Goal: Information Seeking & Learning: Compare options

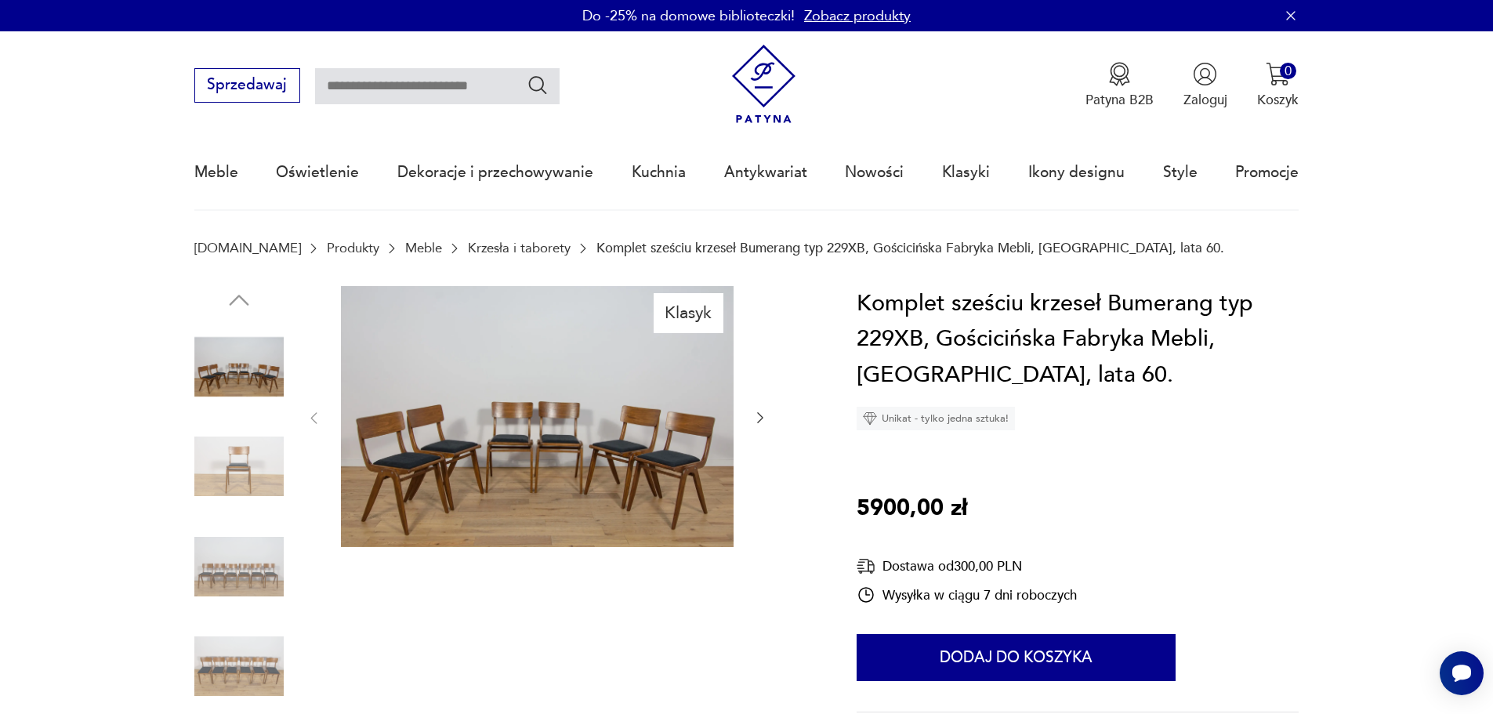
click at [249, 458] on img at bounding box center [238, 466] width 89 height 89
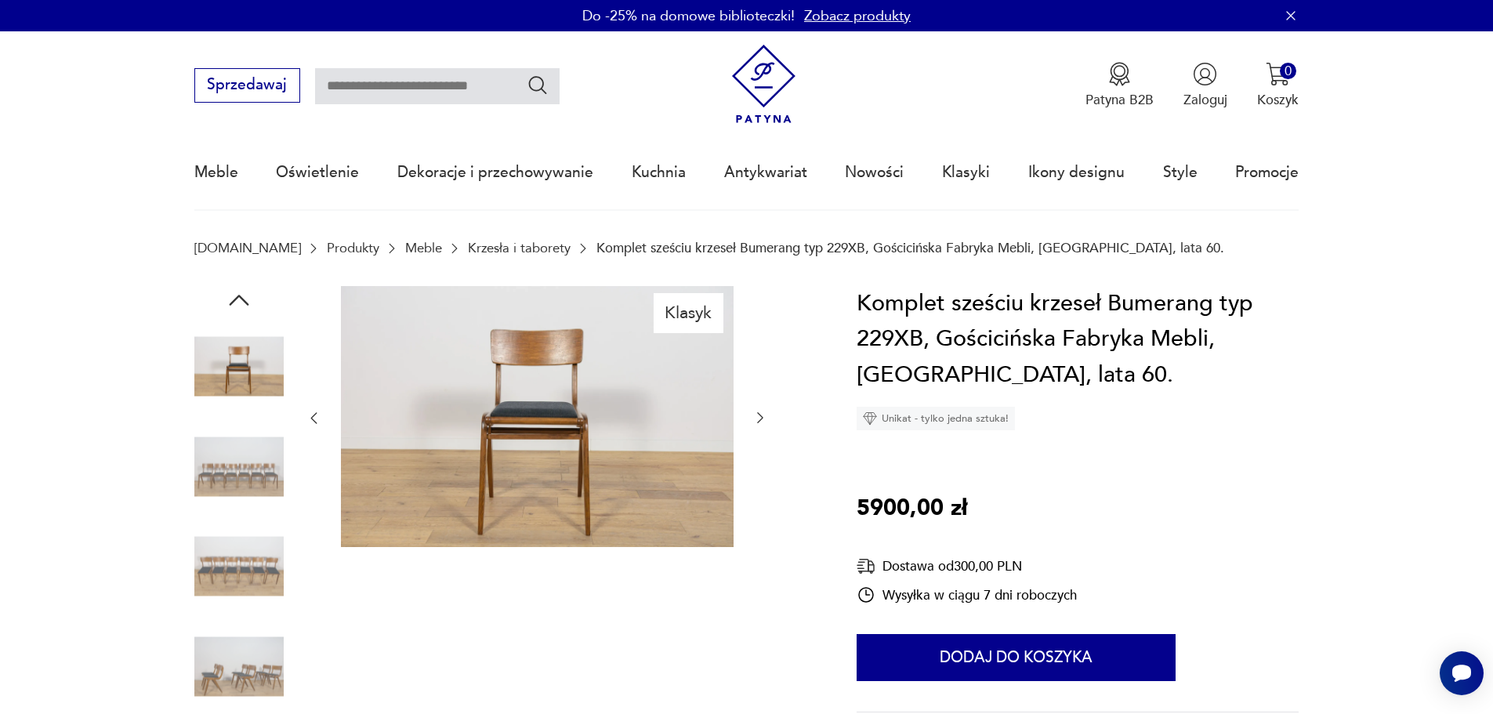
click at [519, 418] on img at bounding box center [537, 417] width 393 height 262
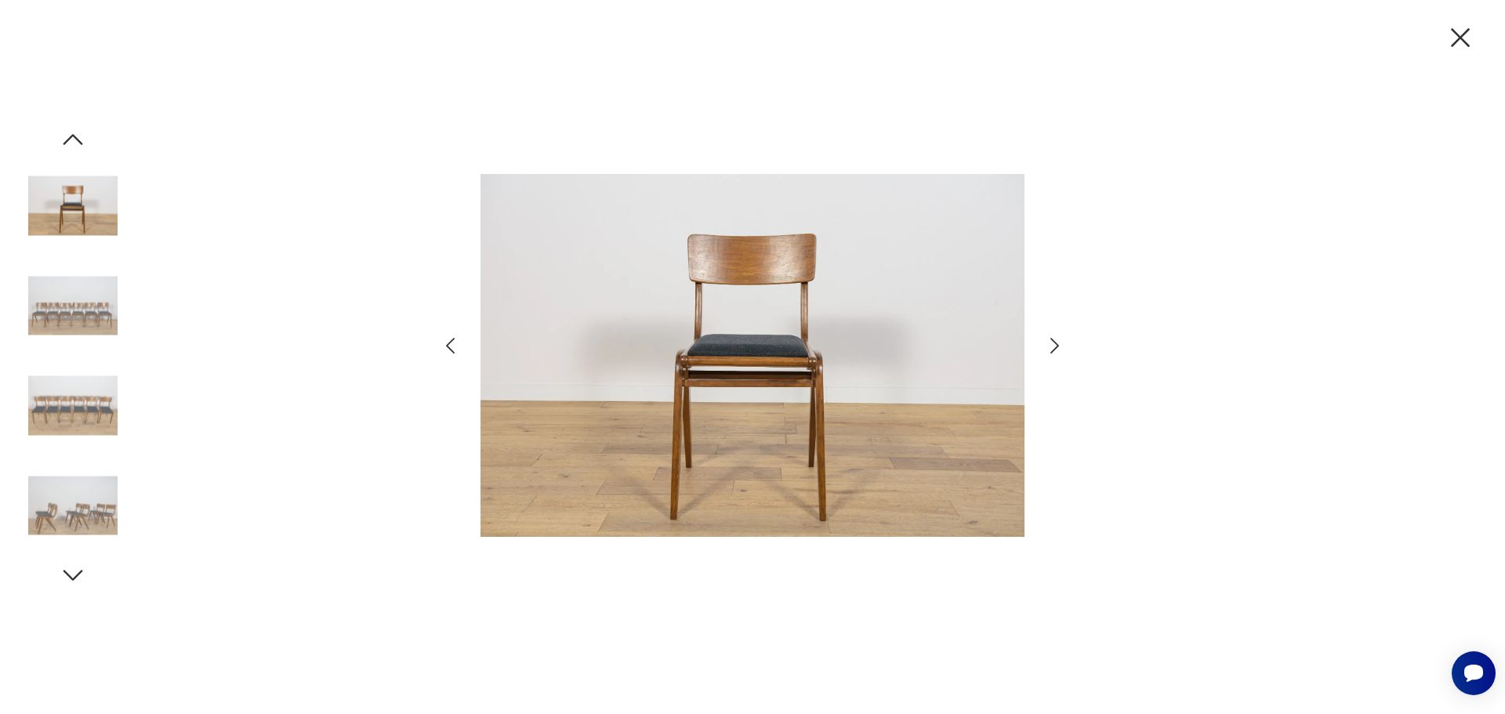
click at [1055, 346] on icon "button" at bounding box center [1054, 346] width 23 height 23
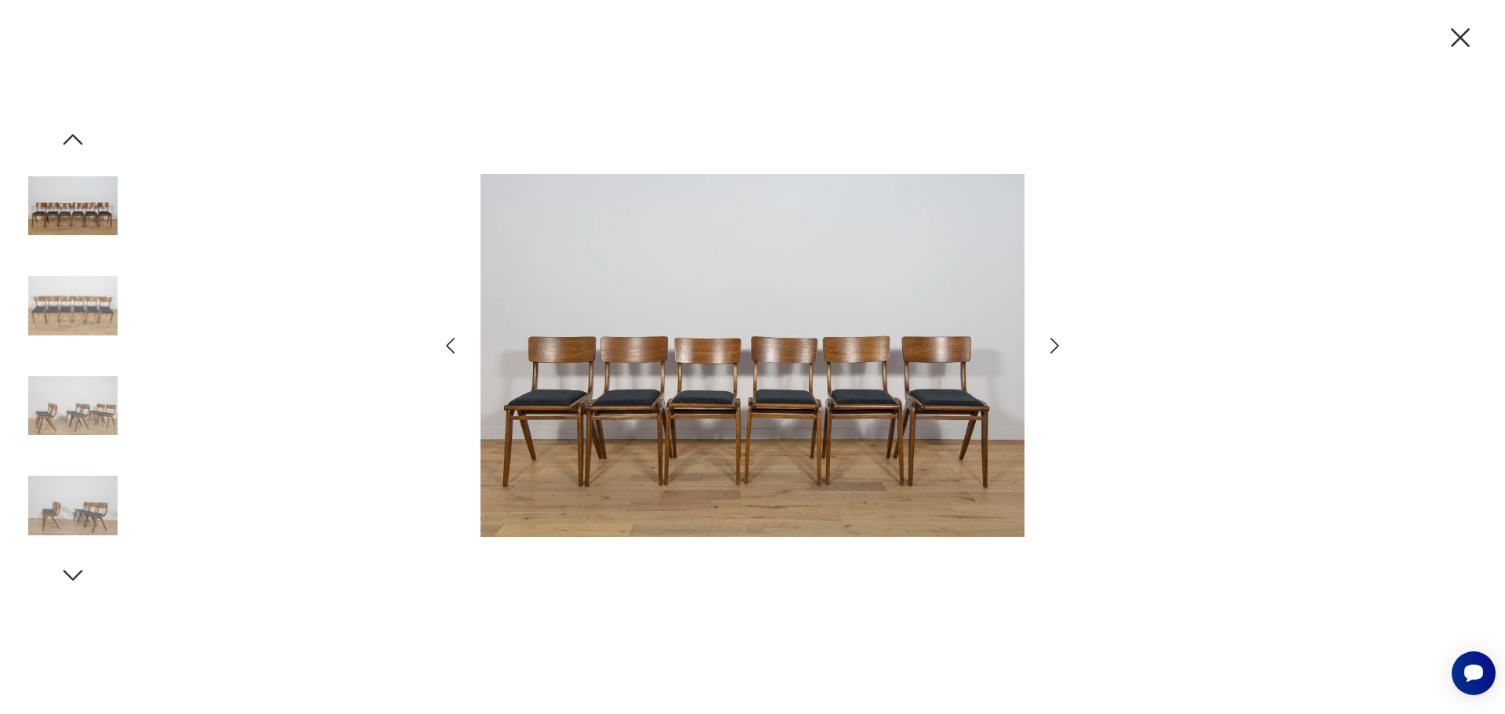
click at [1055, 346] on icon "button" at bounding box center [1054, 346] width 23 height 23
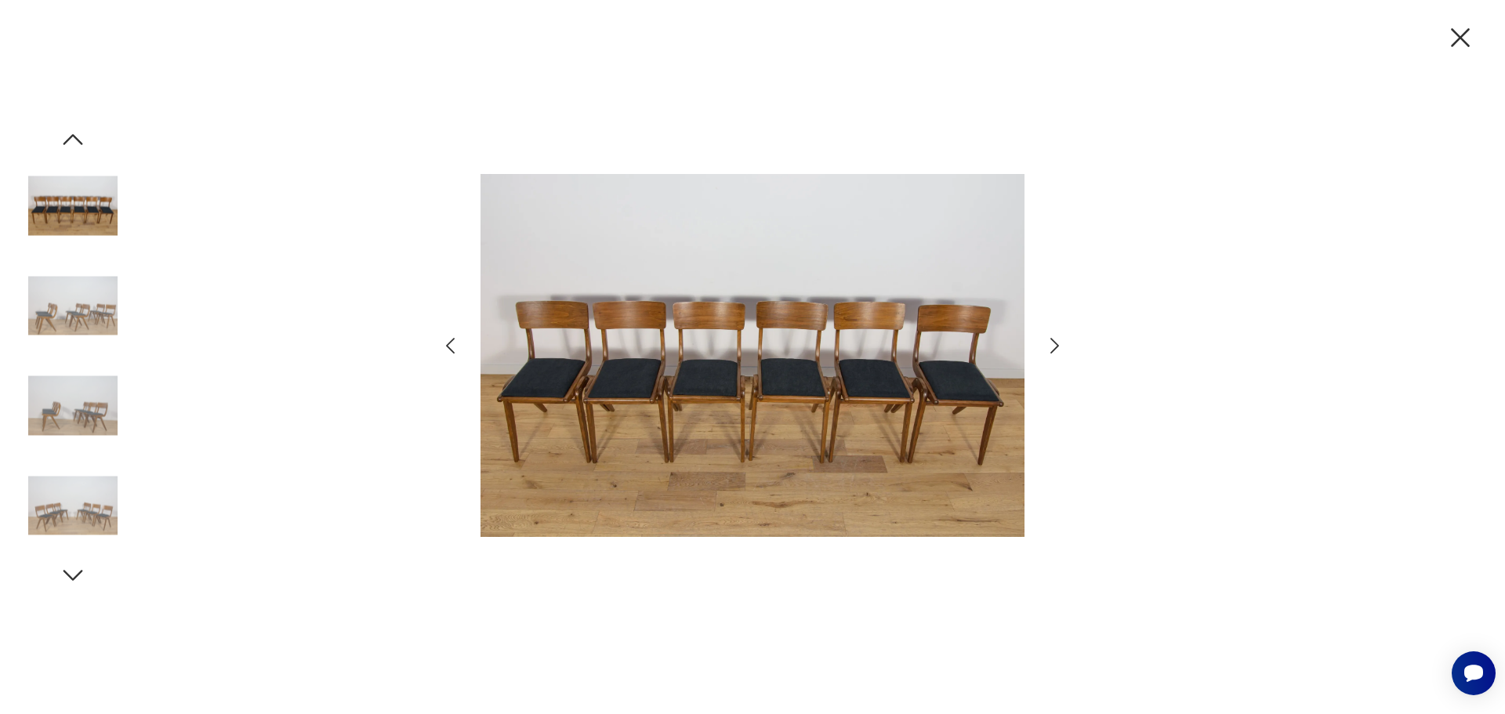
click at [1055, 346] on icon "button" at bounding box center [1054, 346] width 23 height 23
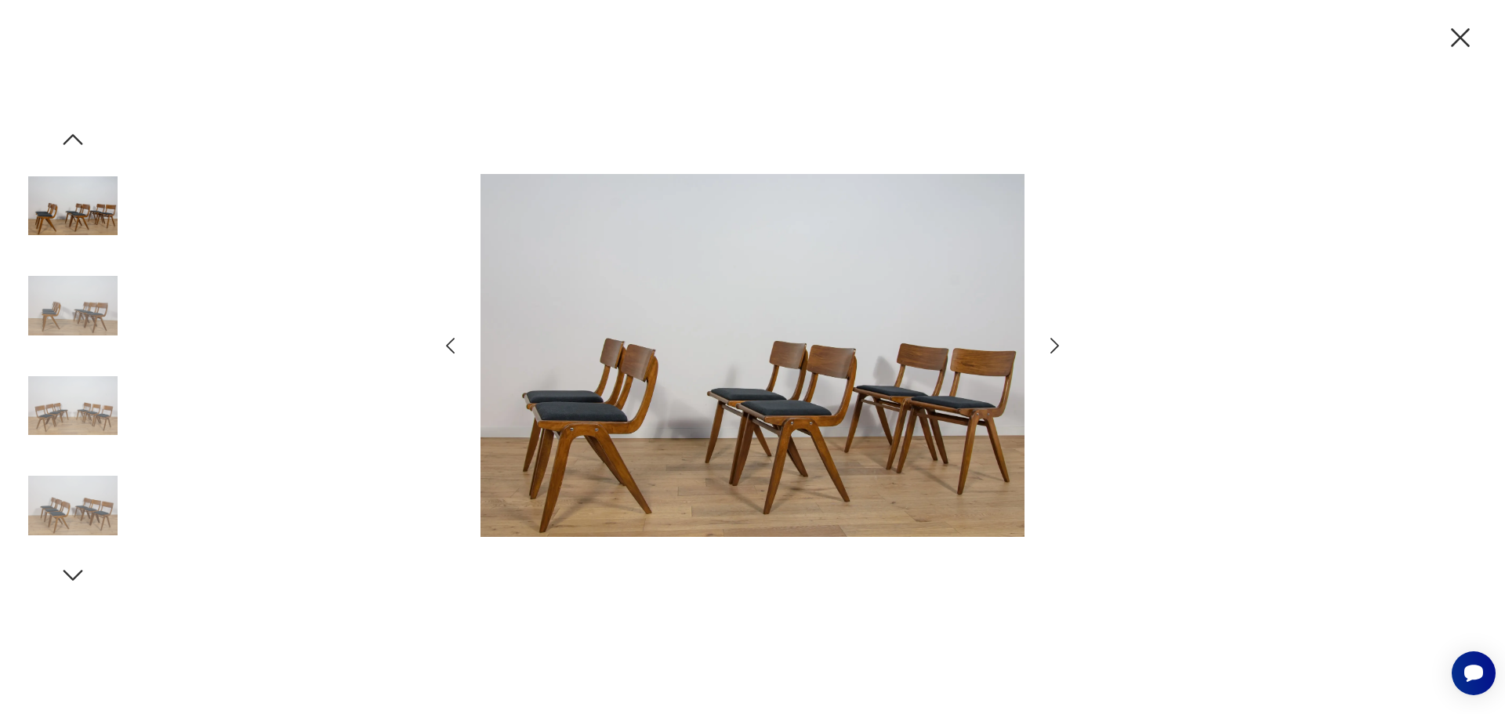
click at [1055, 346] on icon "button" at bounding box center [1054, 346] width 23 height 23
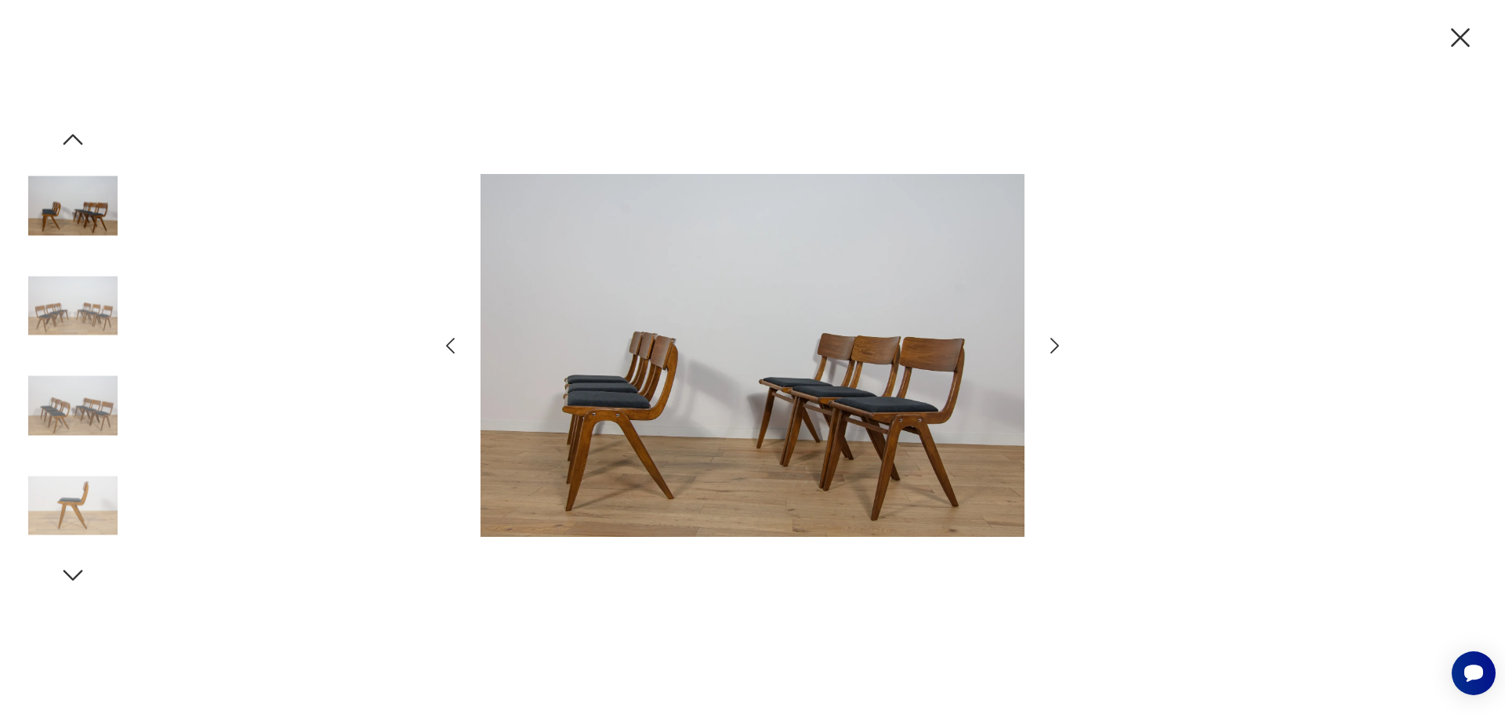
click at [1055, 346] on icon "button" at bounding box center [1054, 346] width 23 height 23
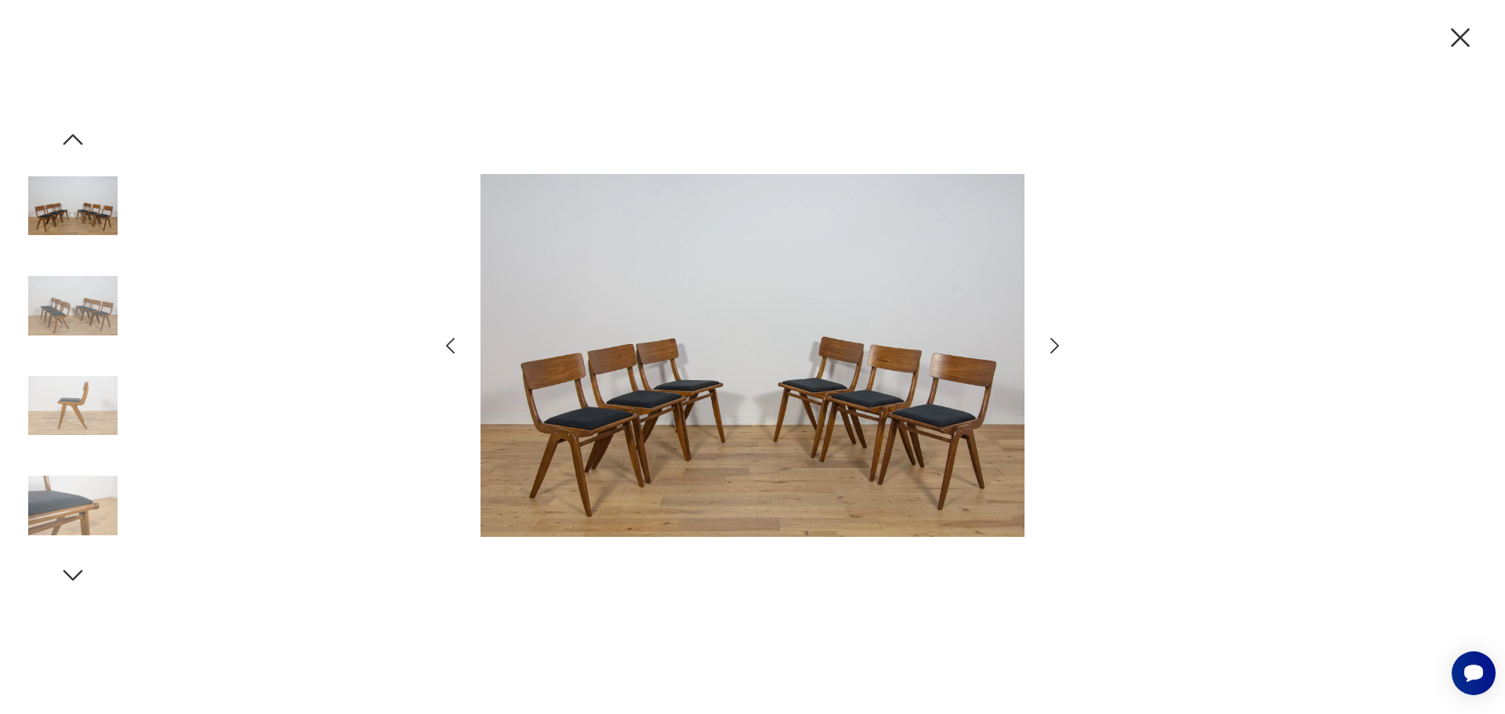
click at [1055, 346] on icon "button" at bounding box center [1054, 346] width 23 height 23
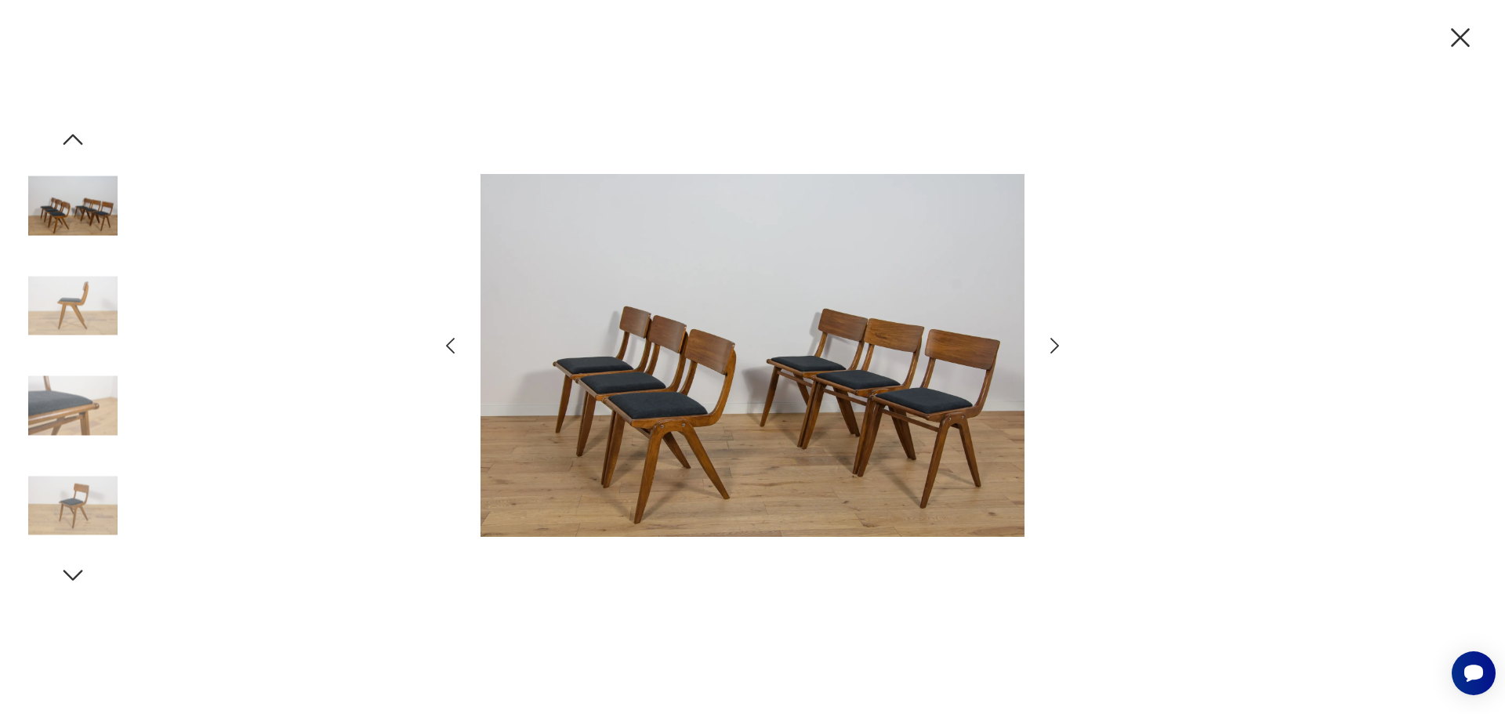
click at [1055, 346] on icon "button" at bounding box center [1054, 346] width 23 height 23
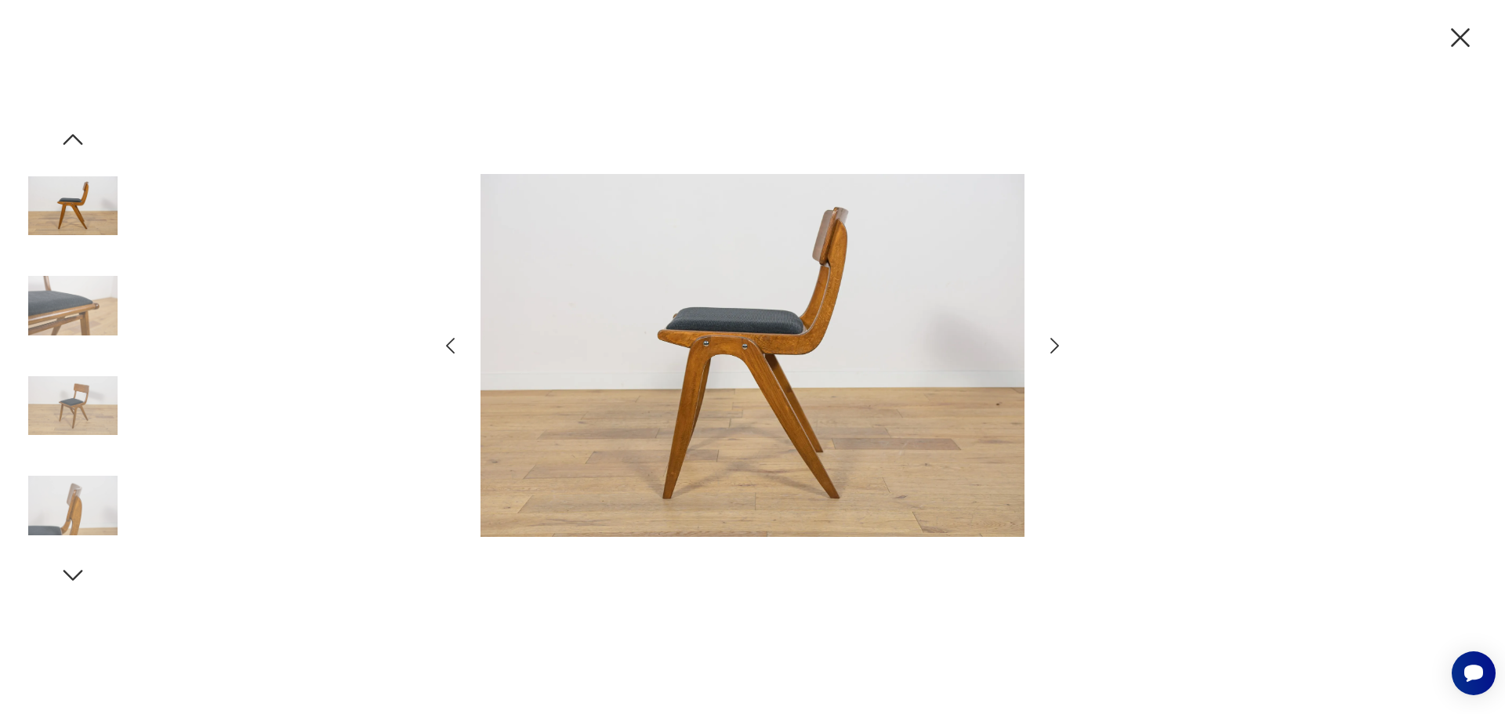
click at [1055, 346] on icon "button" at bounding box center [1054, 346] width 23 height 23
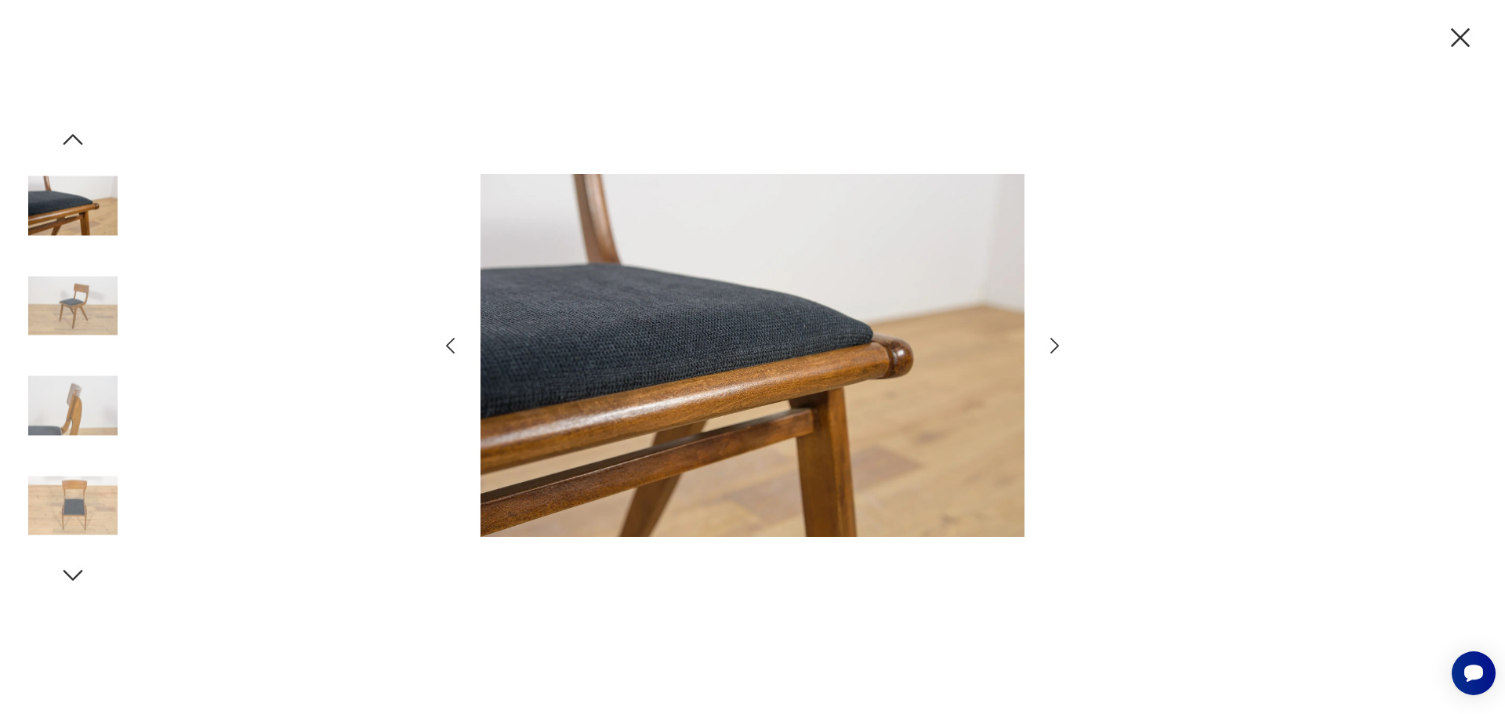
click at [1055, 346] on icon "button" at bounding box center [1054, 346] width 23 height 23
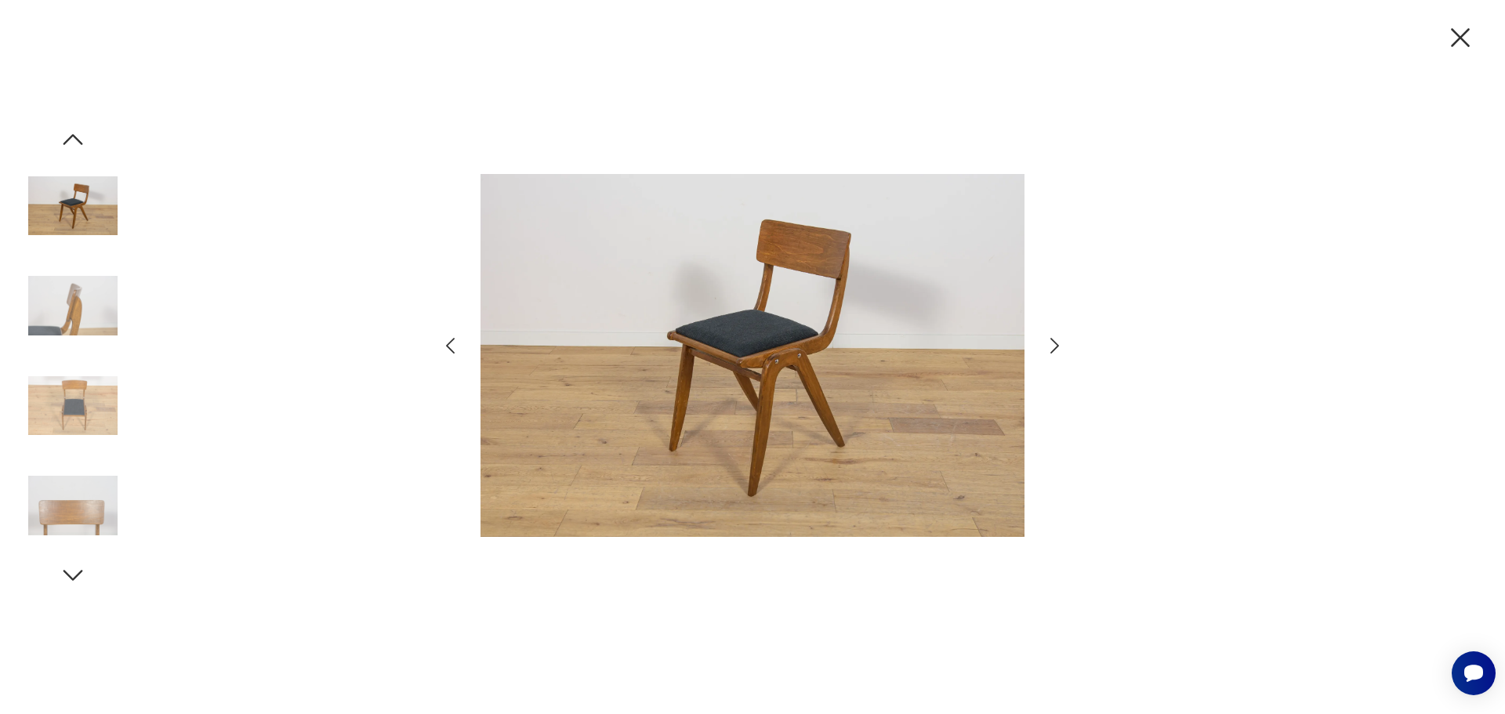
click at [1055, 346] on icon "button" at bounding box center [1054, 346] width 23 height 23
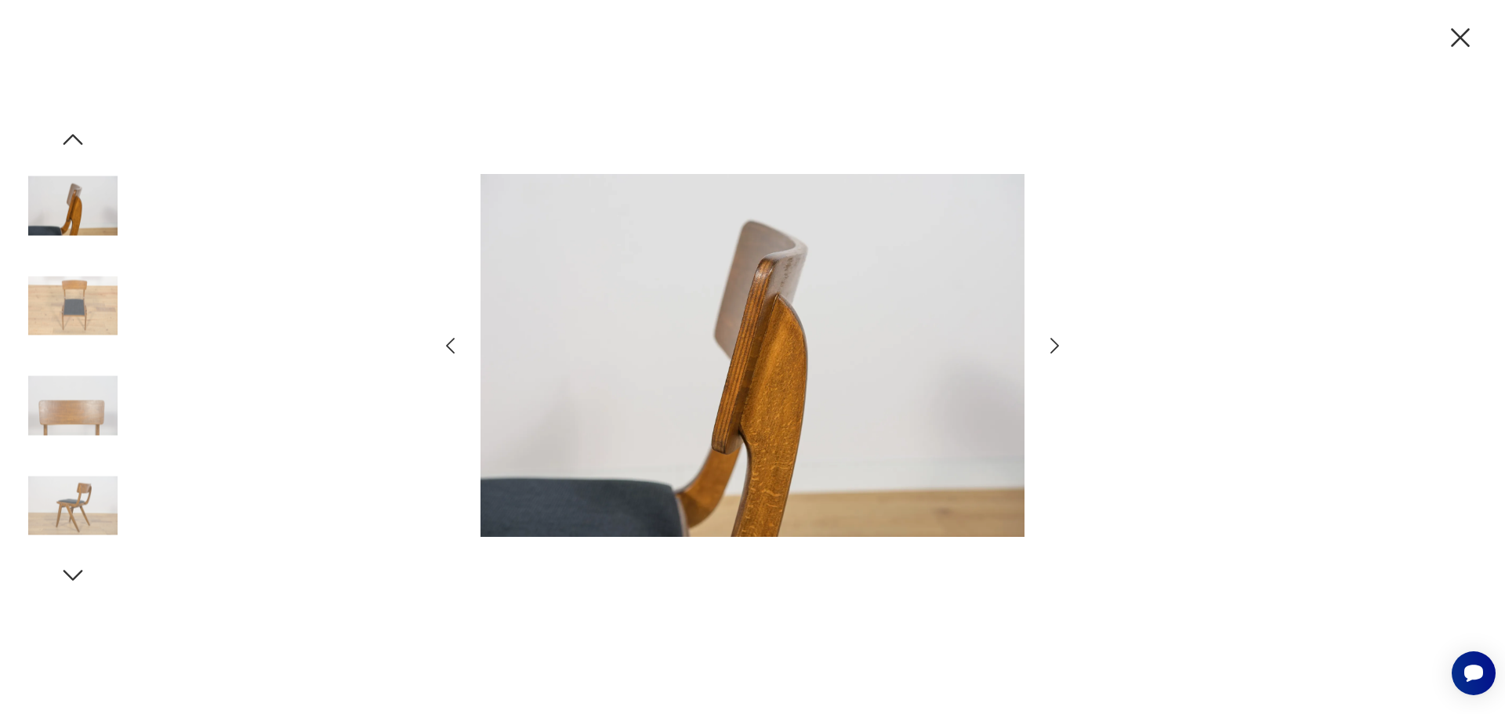
click at [1055, 346] on icon "button" at bounding box center [1054, 346] width 23 height 23
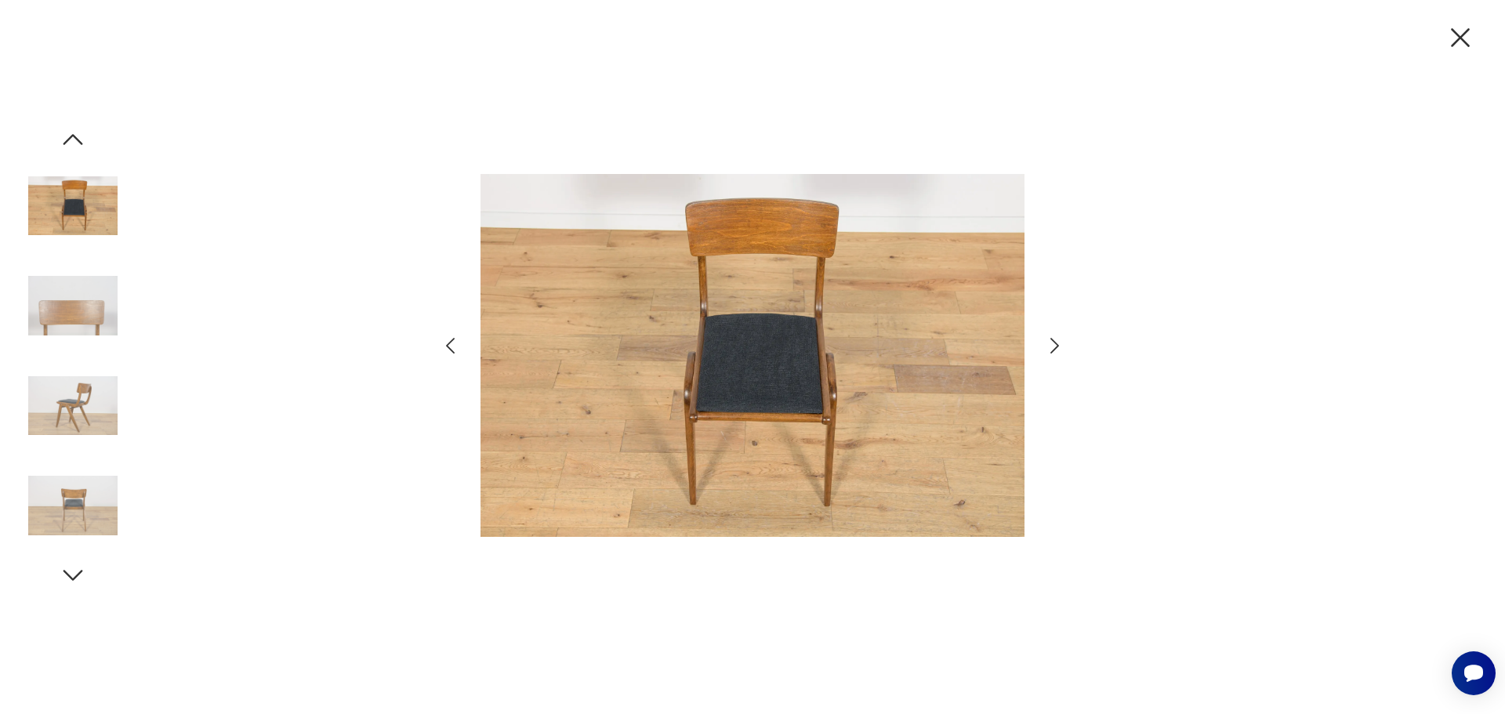
click at [1055, 346] on icon "button" at bounding box center [1054, 346] width 23 height 23
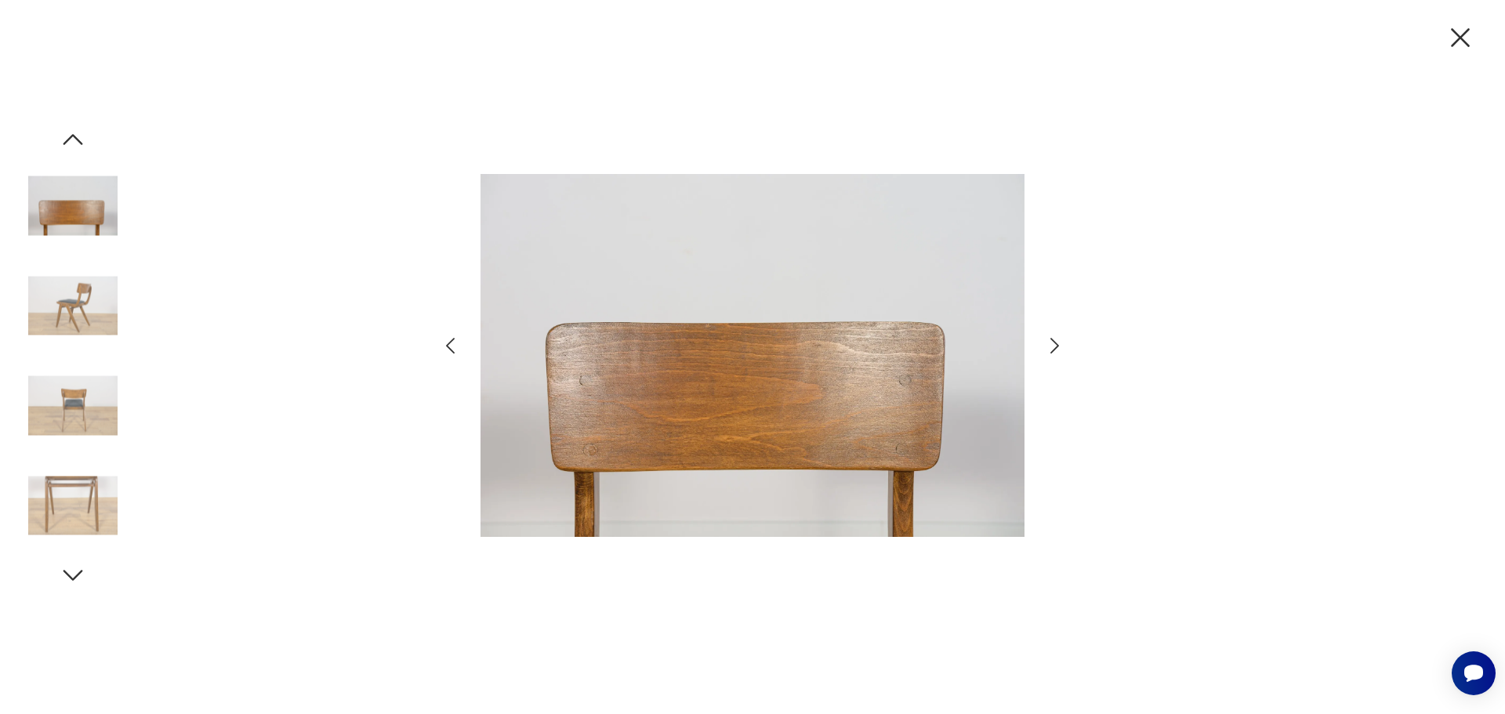
click at [1055, 346] on icon "button" at bounding box center [1054, 346] width 23 height 23
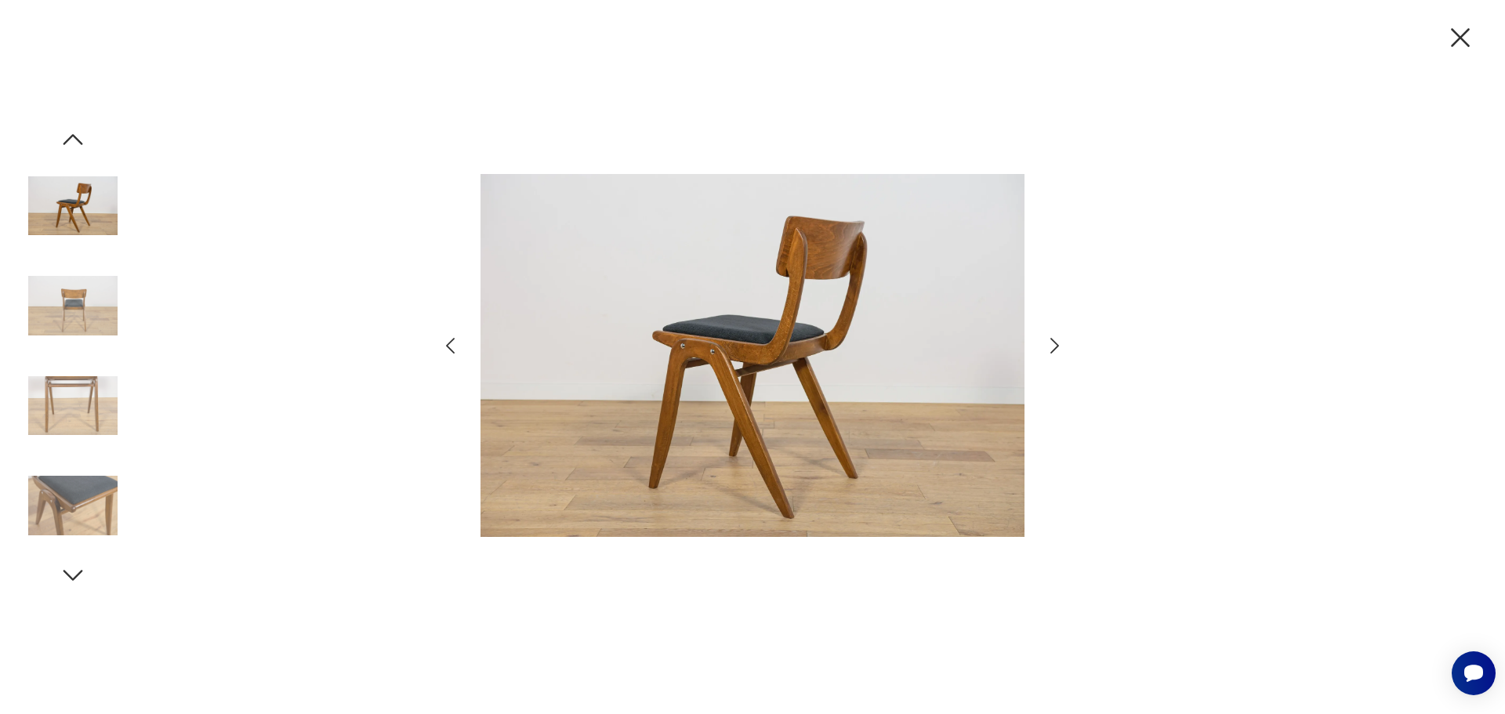
click at [1055, 346] on icon "button" at bounding box center [1054, 346] width 23 height 23
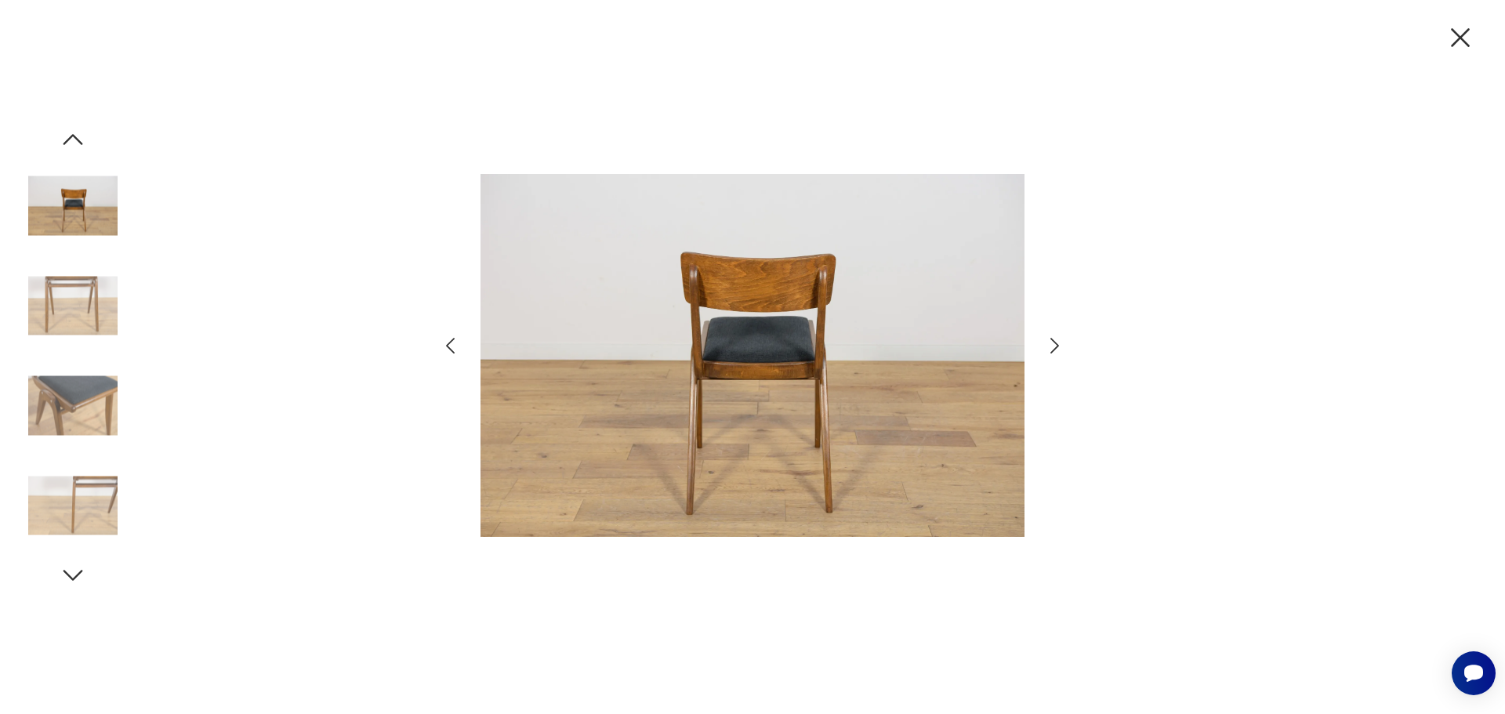
click at [1055, 346] on icon "button" at bounding box center [1054, 346] width 23 height 23
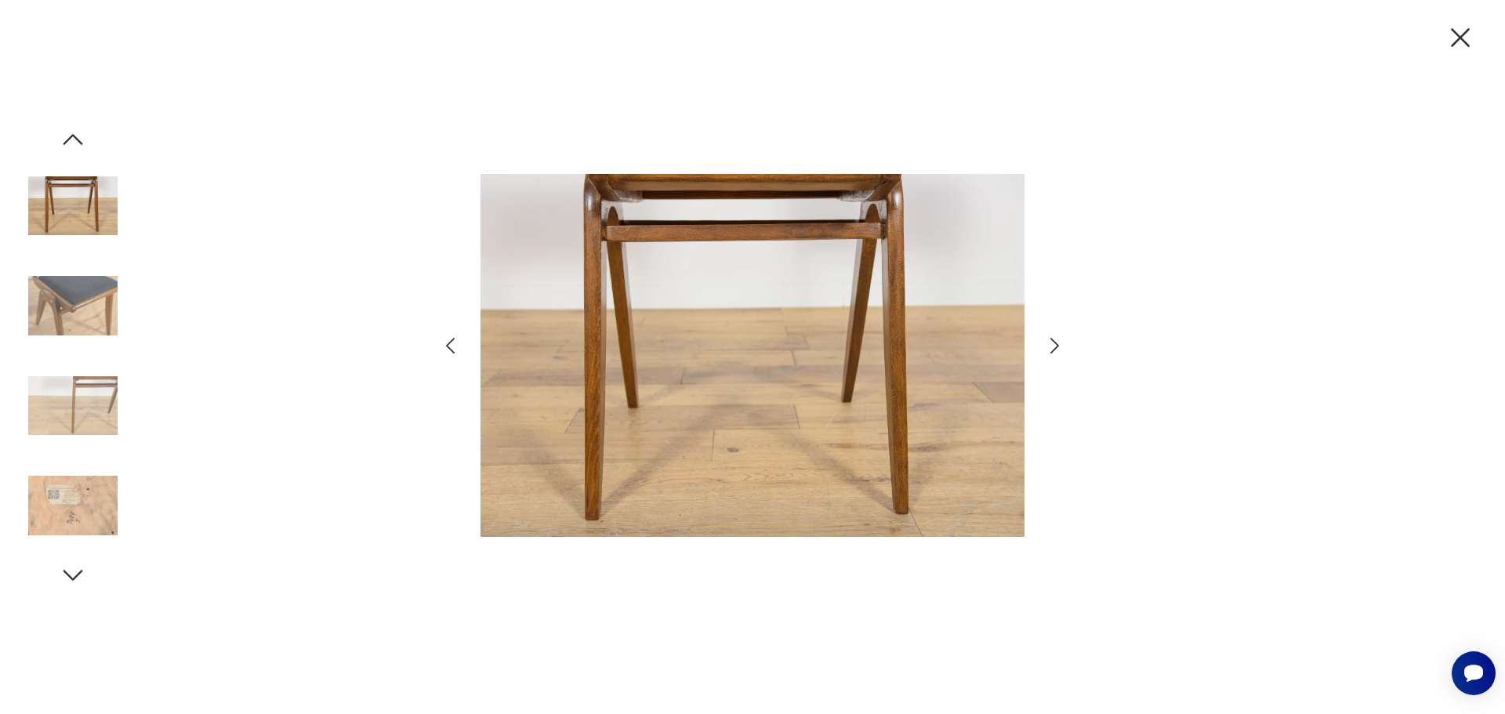
click at [1055, 346] on icon "button" at bounding box center [1054, 346] width 23 height 23
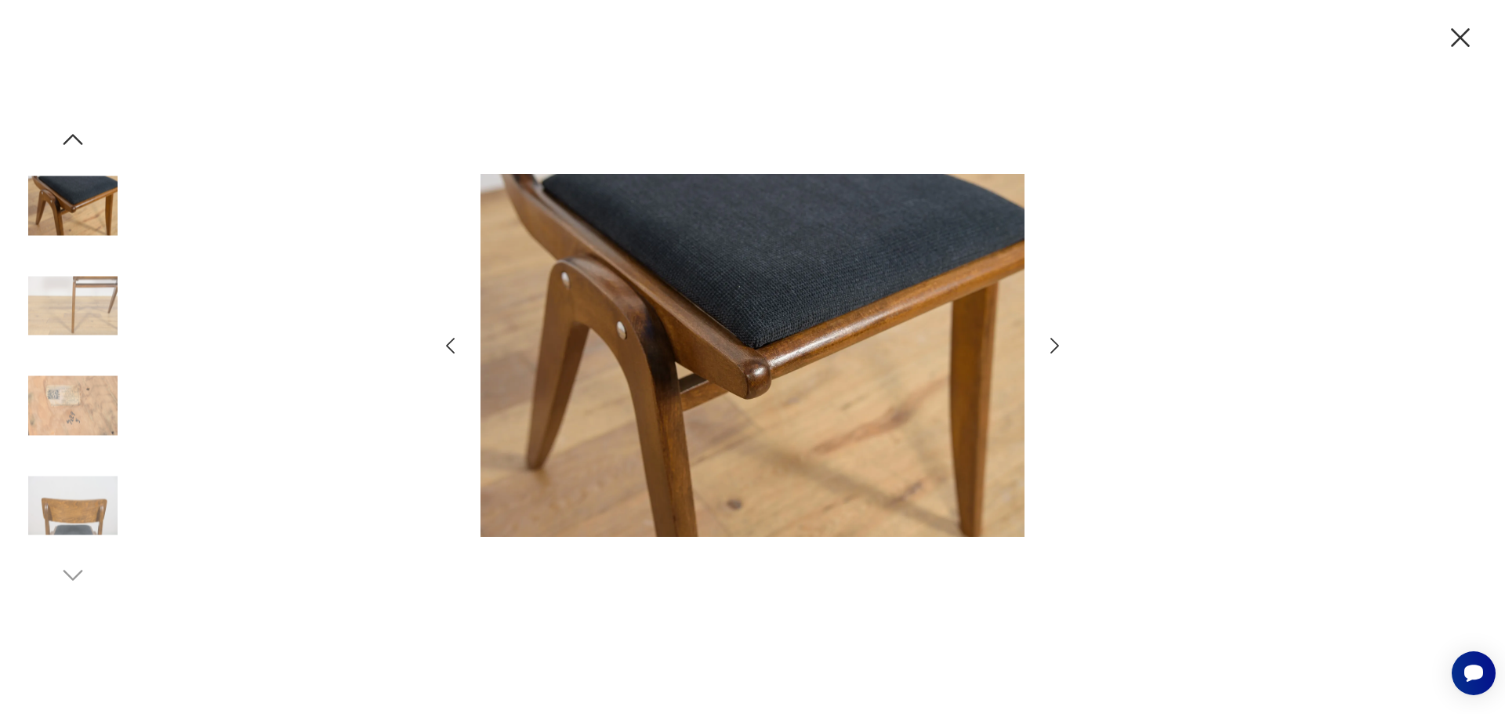
click at [1055, 346] on icon "button" at bounding box center [1054, 346] width 23 height 23
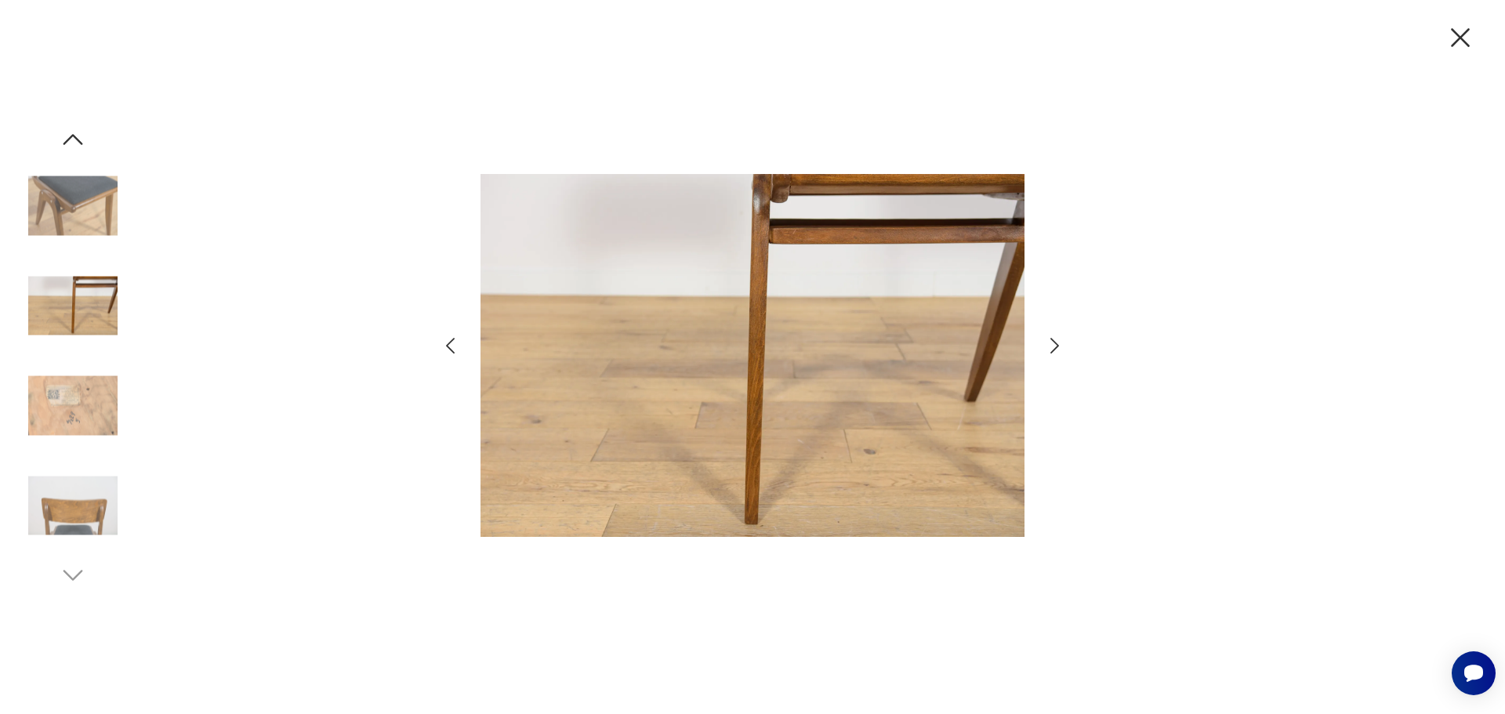
click at [1055, 346] on icon "button" at bounding box center [1054, 346] width 23 height 23
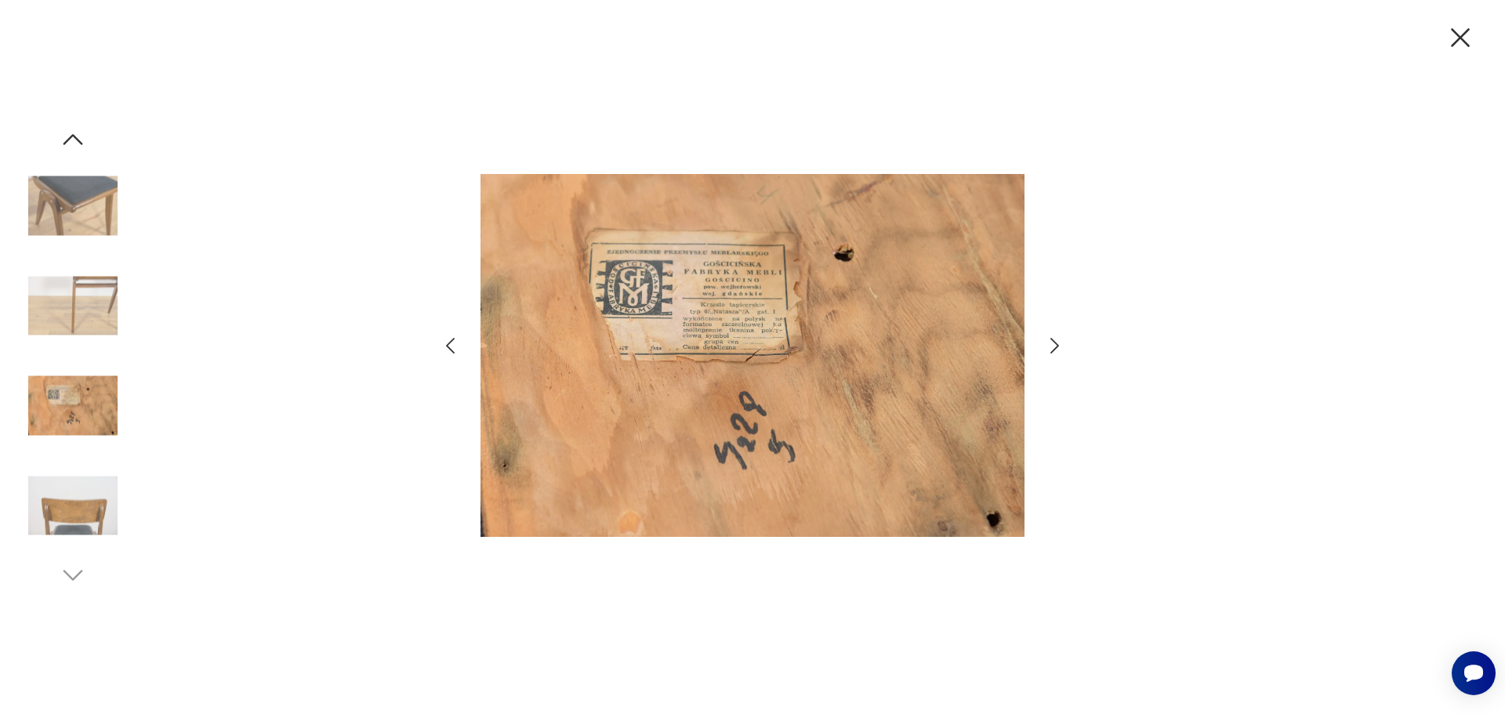
click at [1458, 40] on icon "button" at bounding box center [1460, 37] width 19 height 19
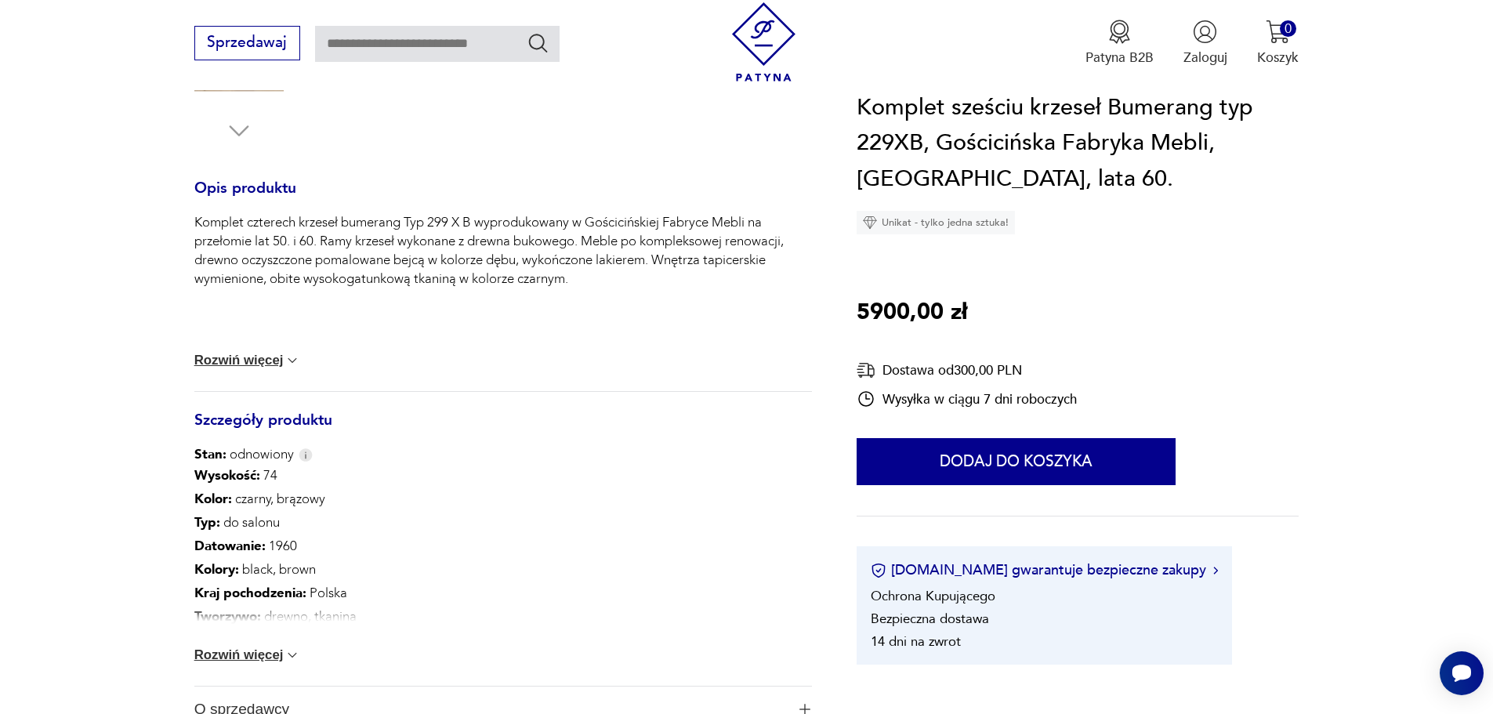
scroll to position [627, 0]
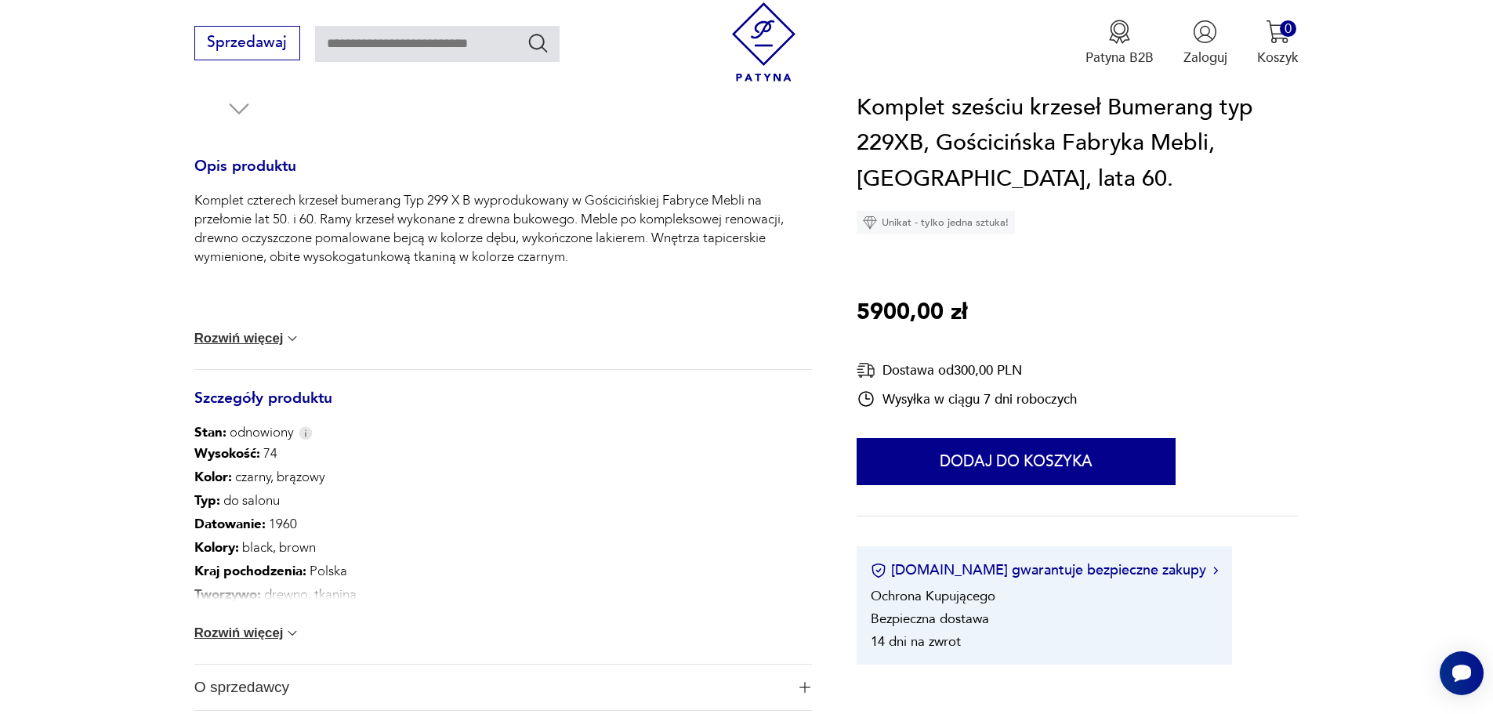
click at [274, 636] on button "Rozwiń więcej" at bounding box center [247, 634] width 107 height 16
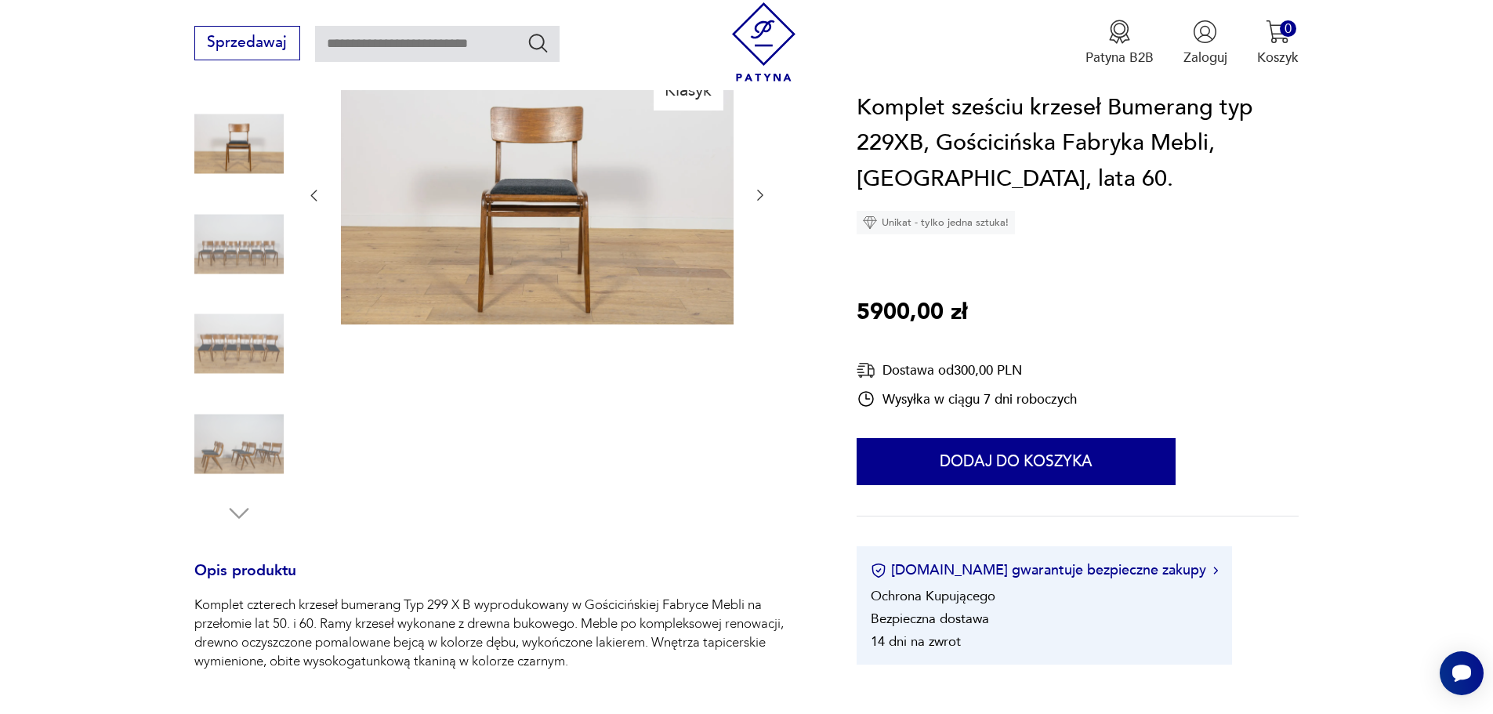
scroll to position [0, 0]
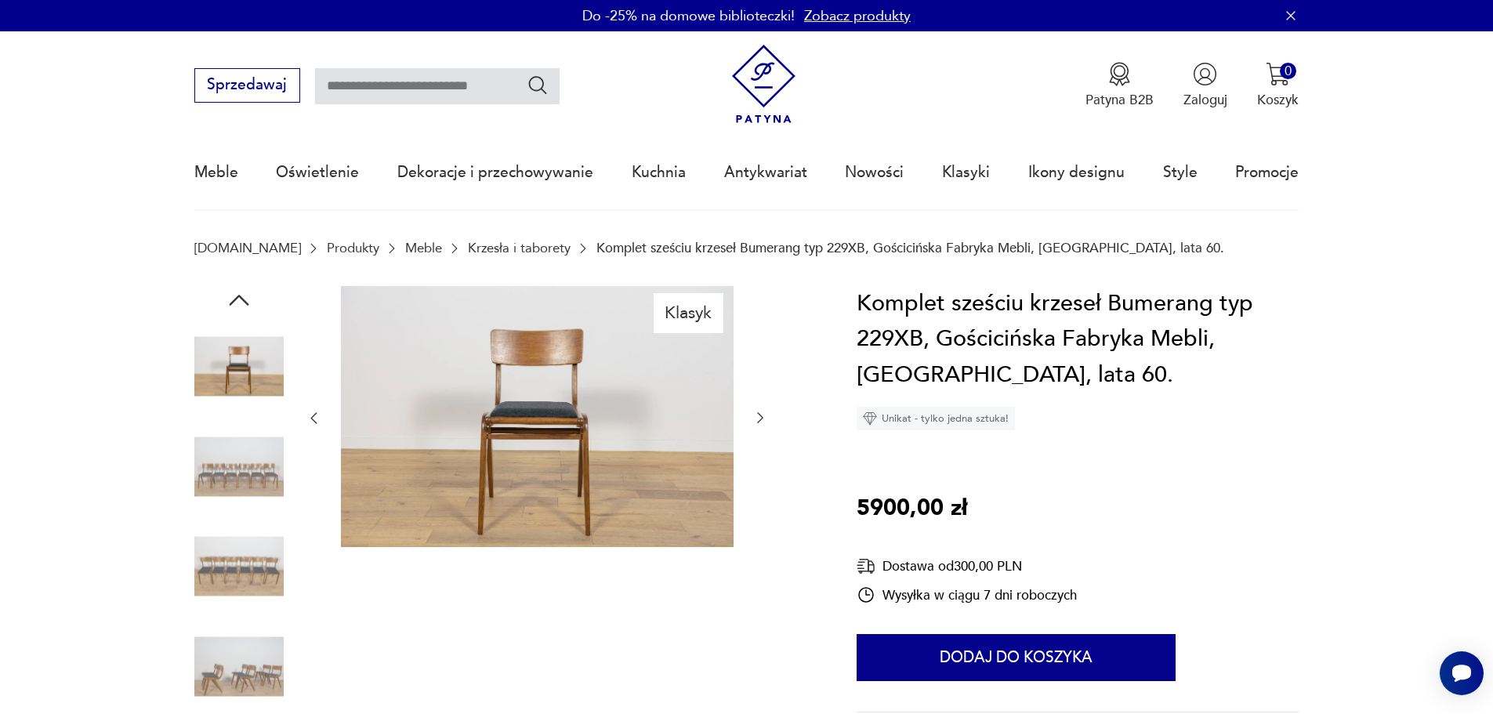
click at [758, 416] on icon "button" at bounding box center [761, 418] width 16 height 16
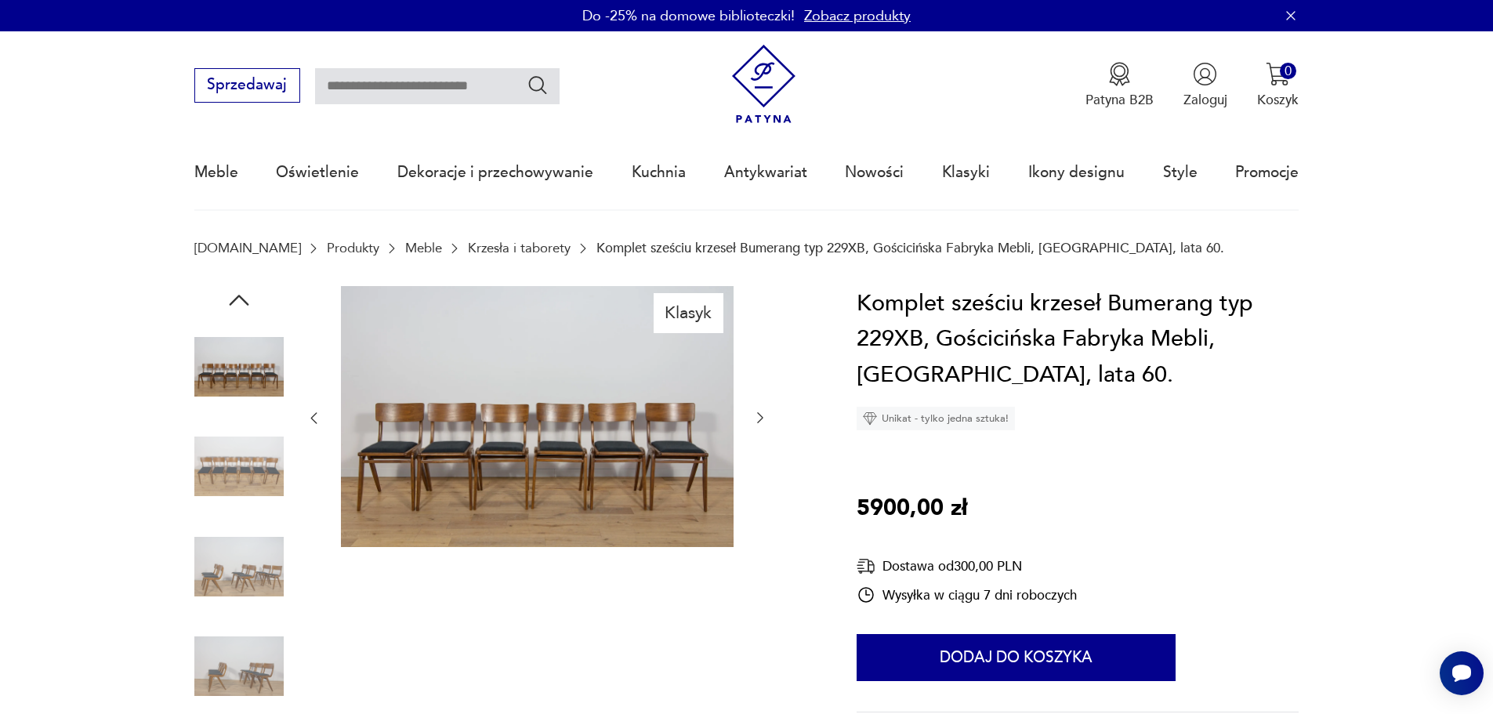
click at [758, 416] on icon "button" at bounding box center [761, 418] width 16 height 16
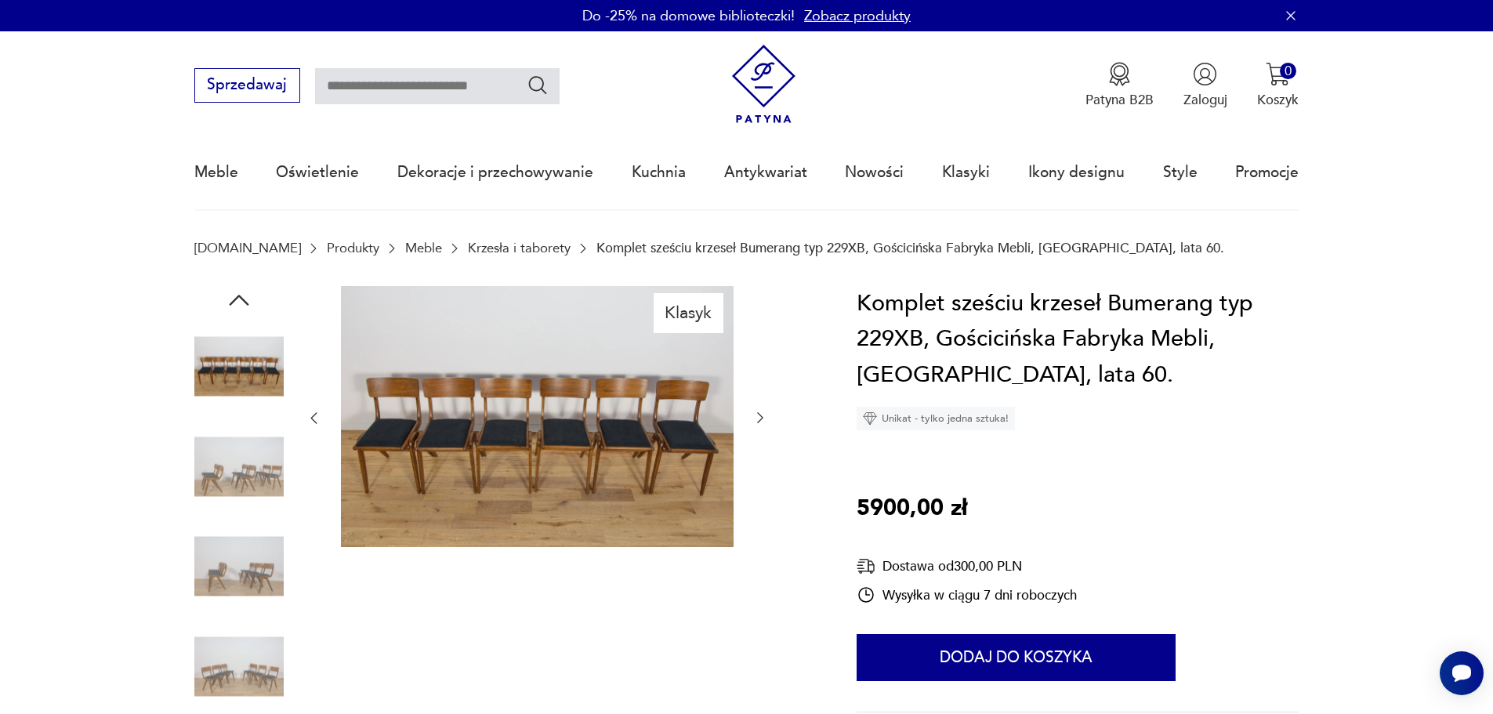
click at [468, 252] on link "Krzesła i taborety" at bounding box center [519, 248] width 103 height 15
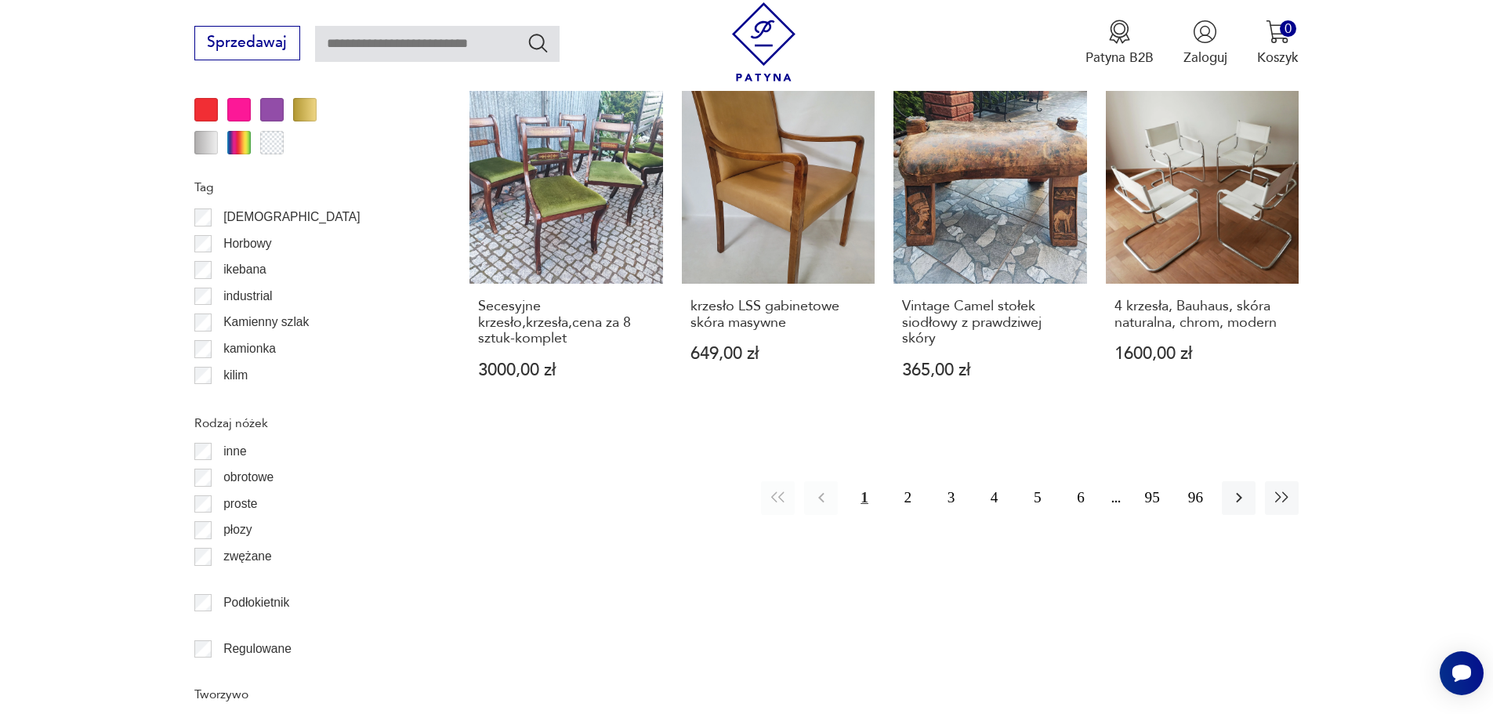
scroll to position [379, 0]
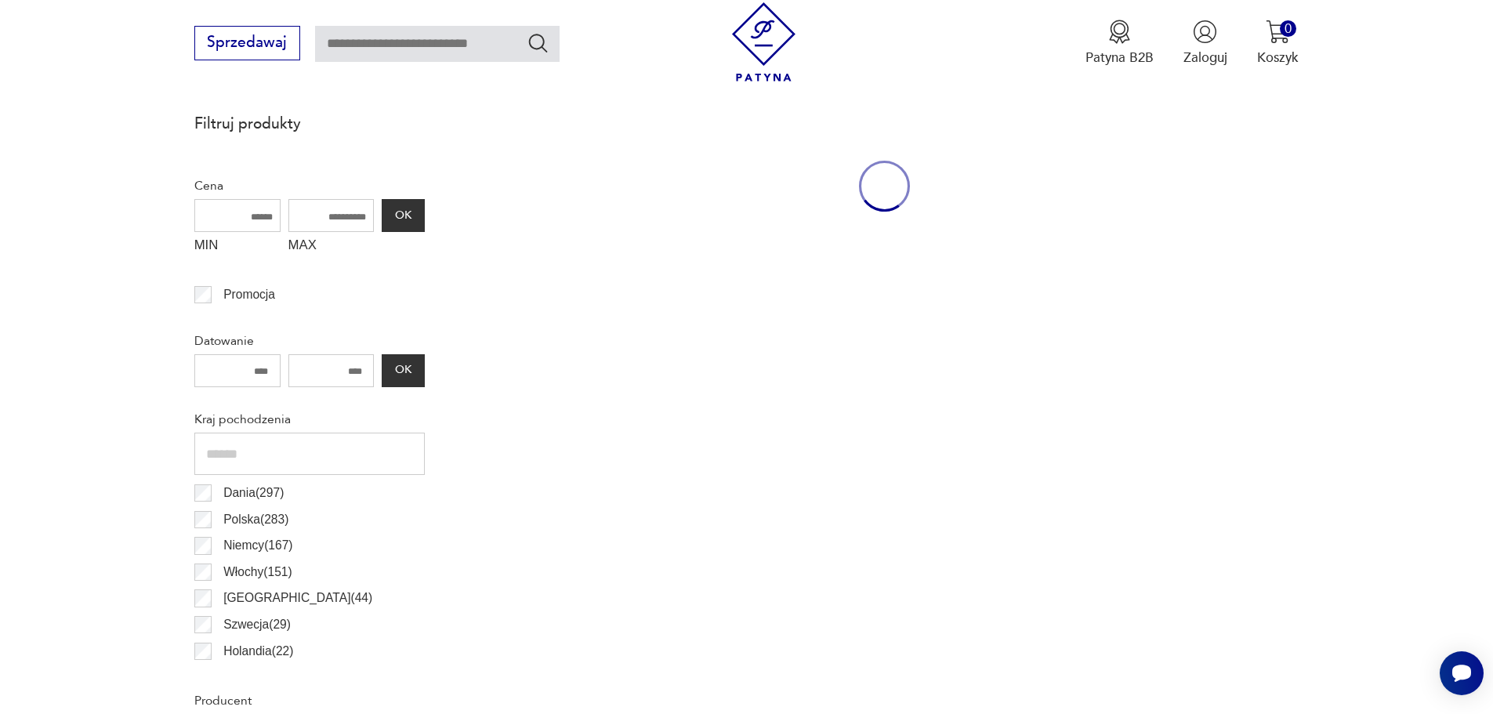
scroll to position [522, 0]
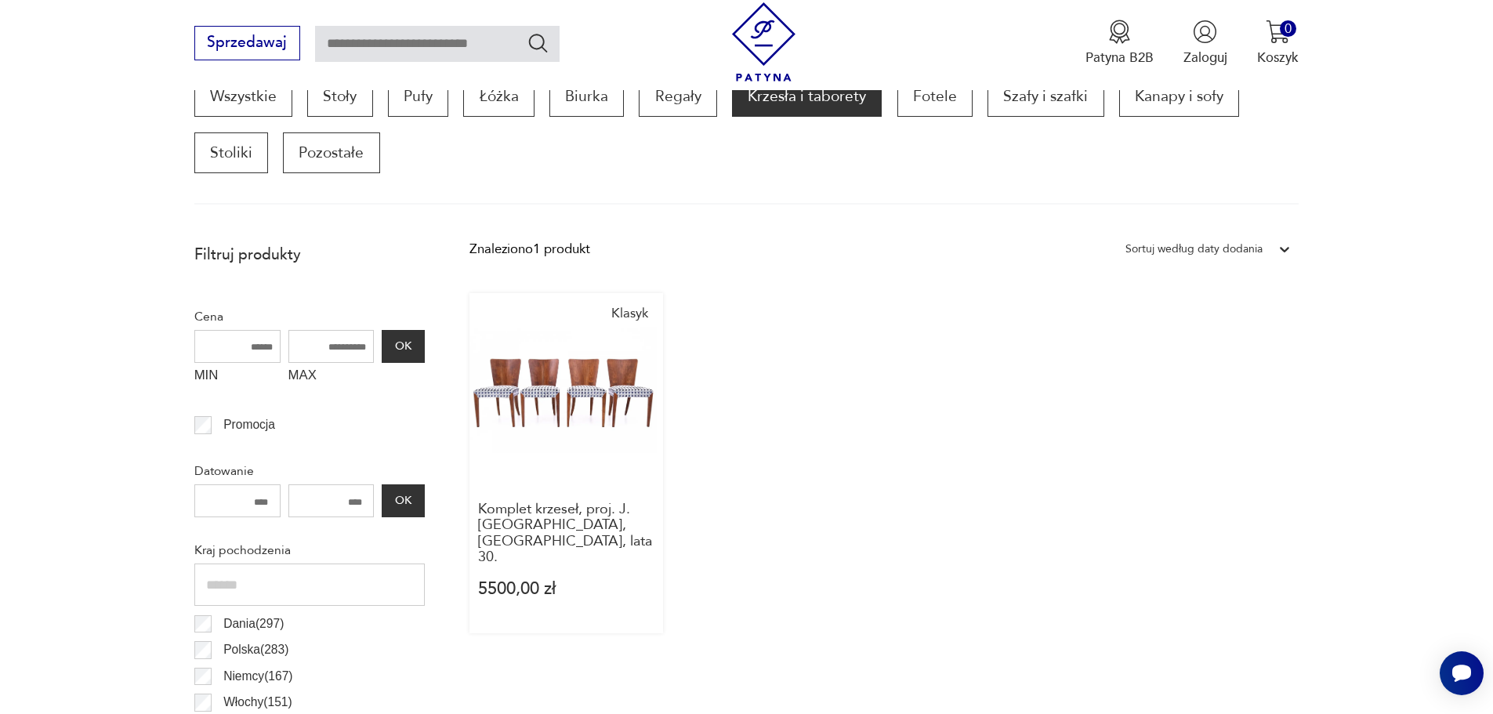
click at [594, 379] on link "Klasyk Komplet krzeseł, proj. J. [GEOGRAPHIC_DATA], Czechosłowacja, lata 30. 55…" at bounding box center [567, 463] width 194 height 340
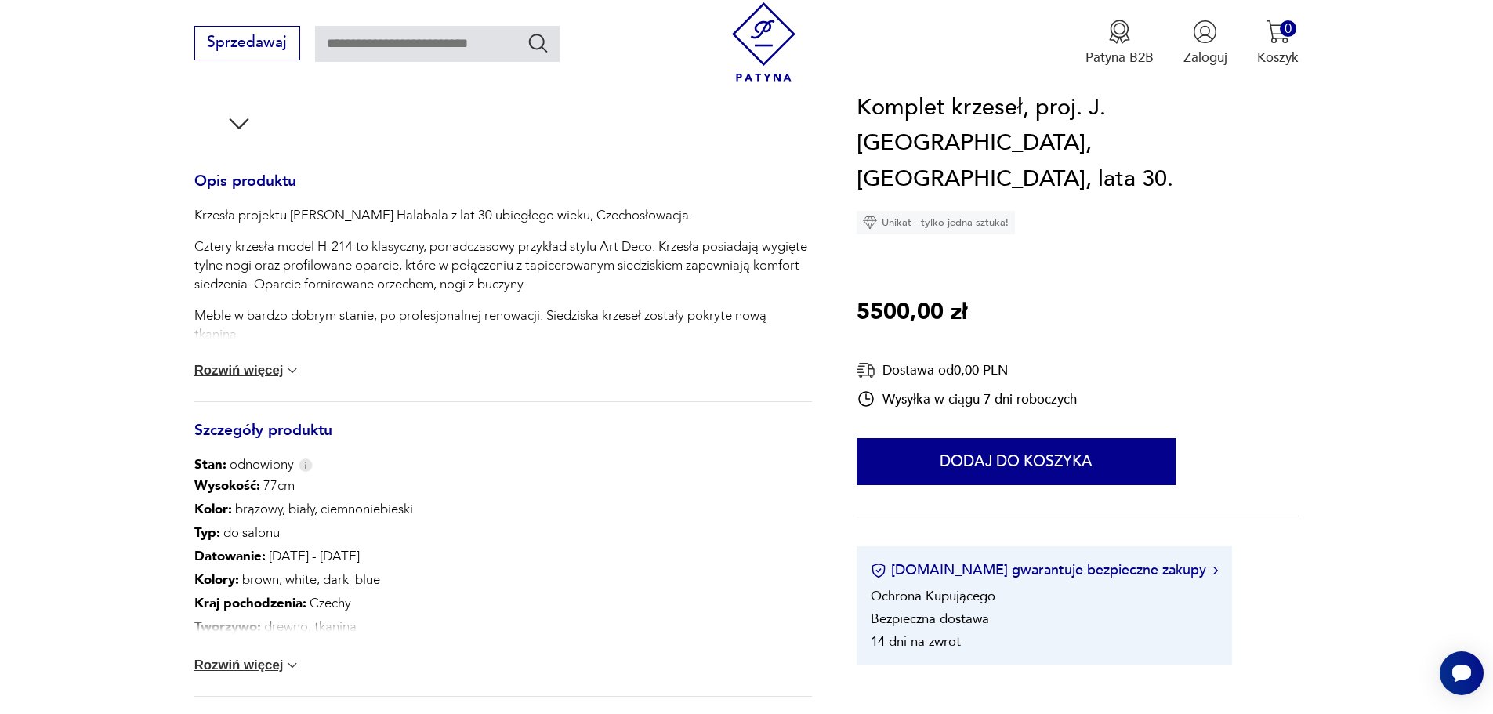
scroll to position [627, 0]
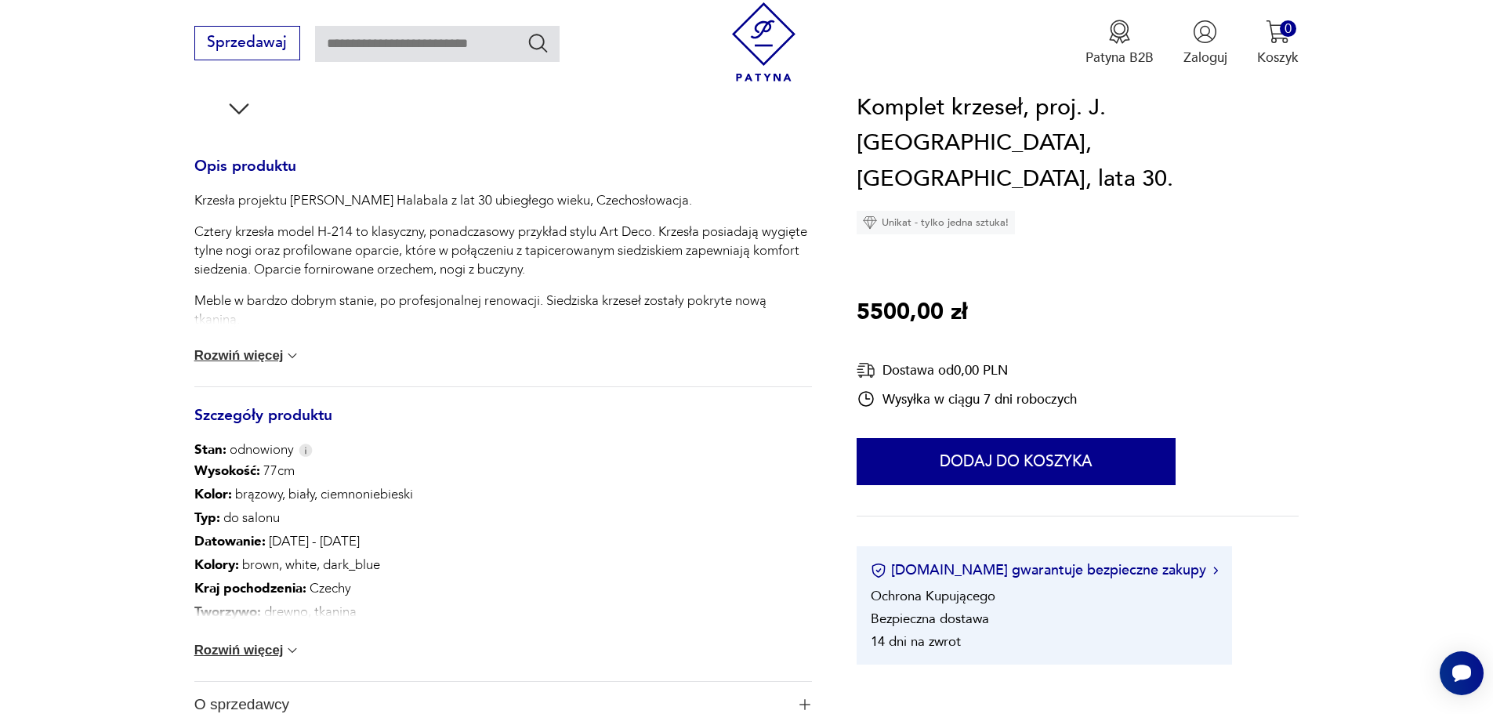
click at [289, 354] on img at bounding box center [293, 356] width 16 height 16
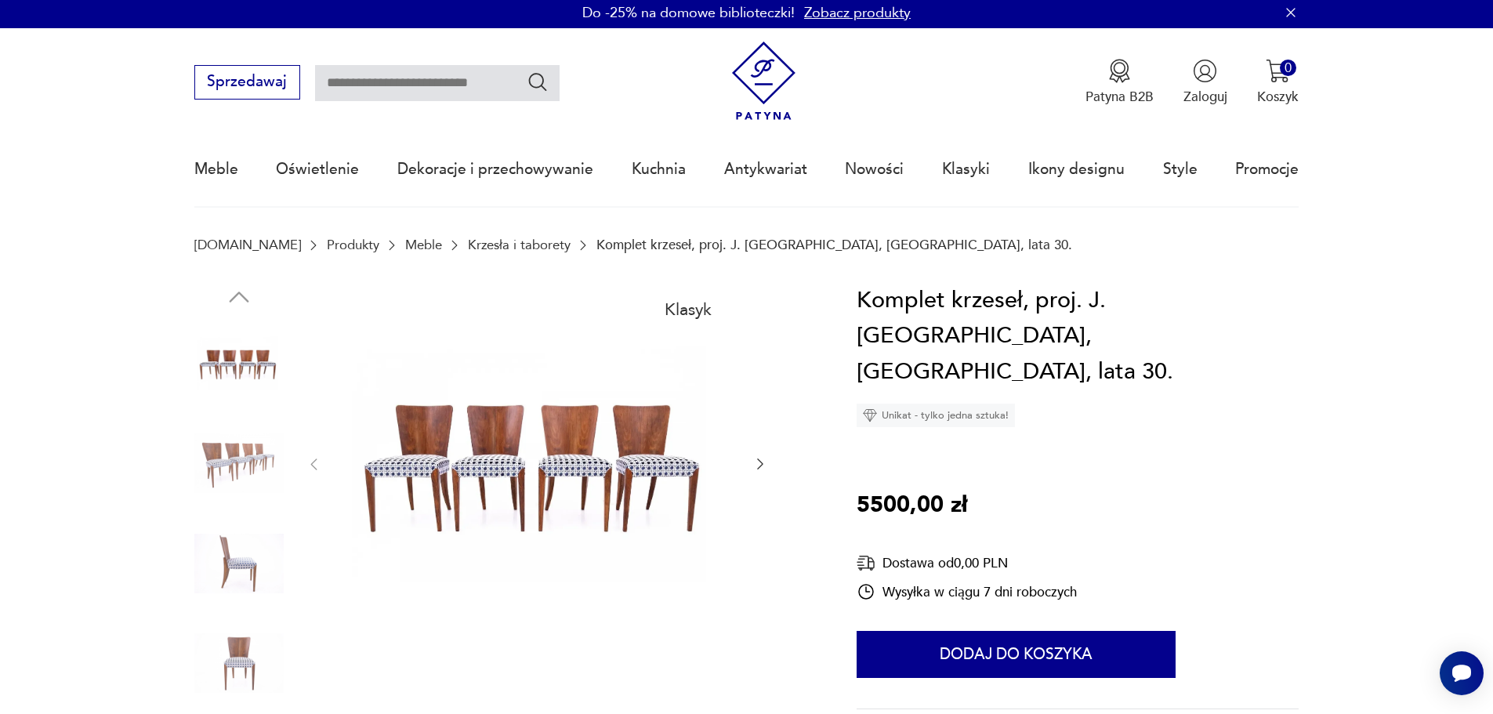
scroll to position [0, 0]
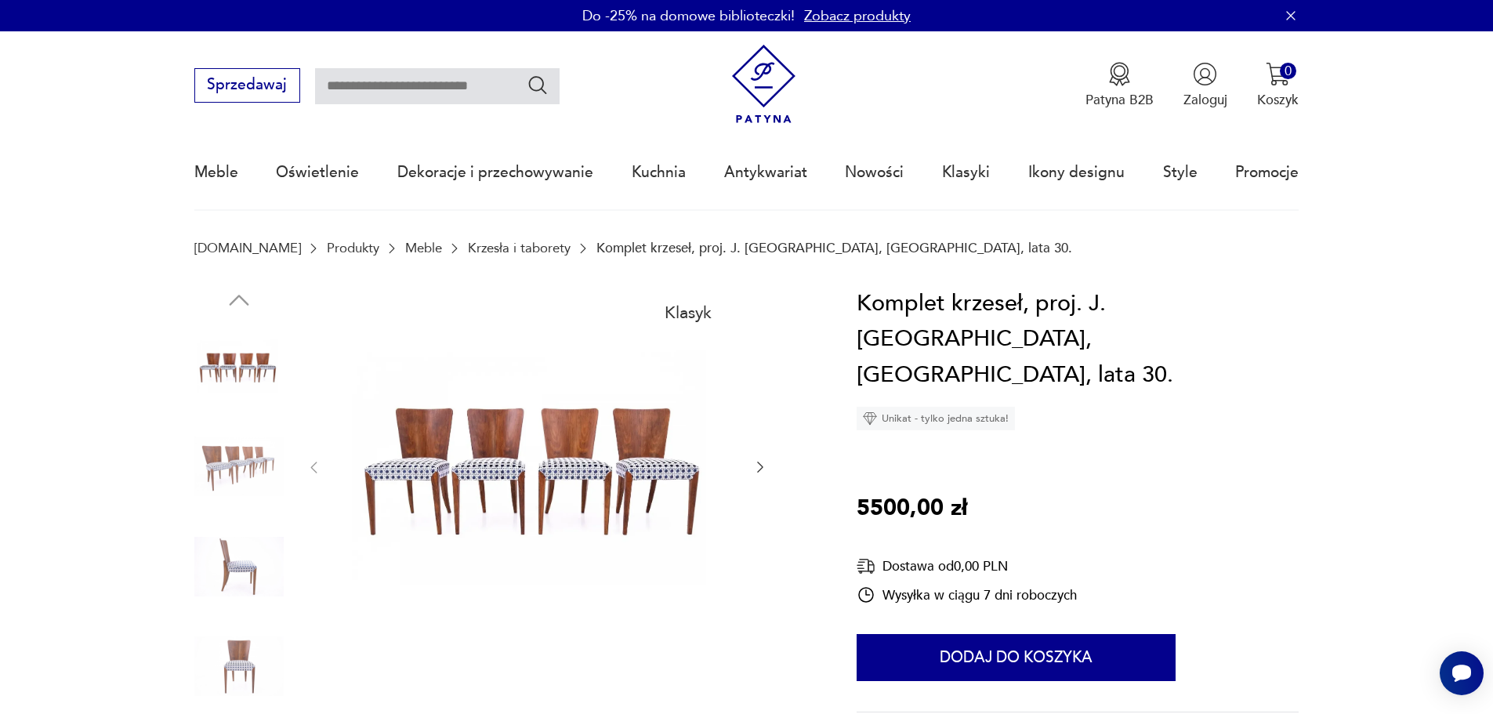
click at [604, 452] on img at bounding box center [537, 466] width 393 height 361
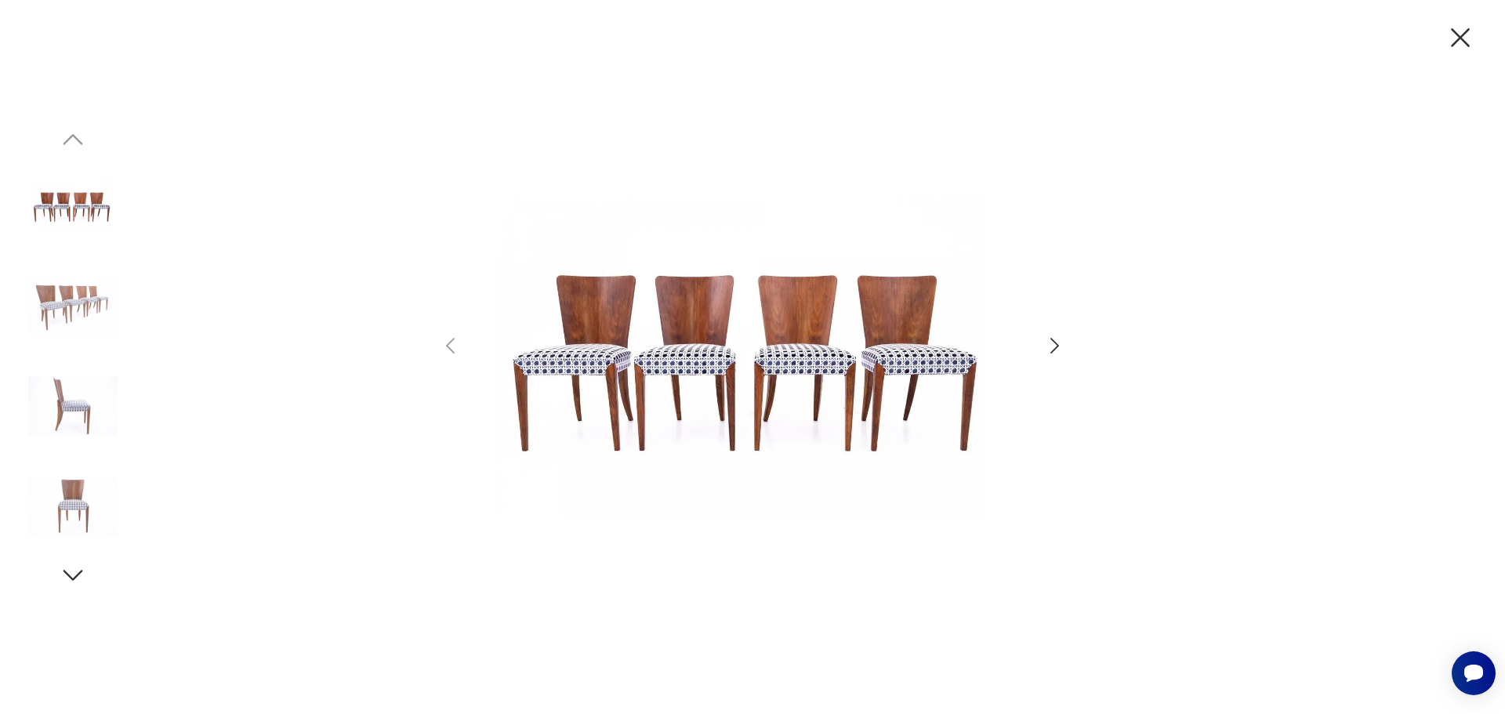
click at [1054, 347] on icon "button" at bounding box center [1054, 346] width 23 height 23
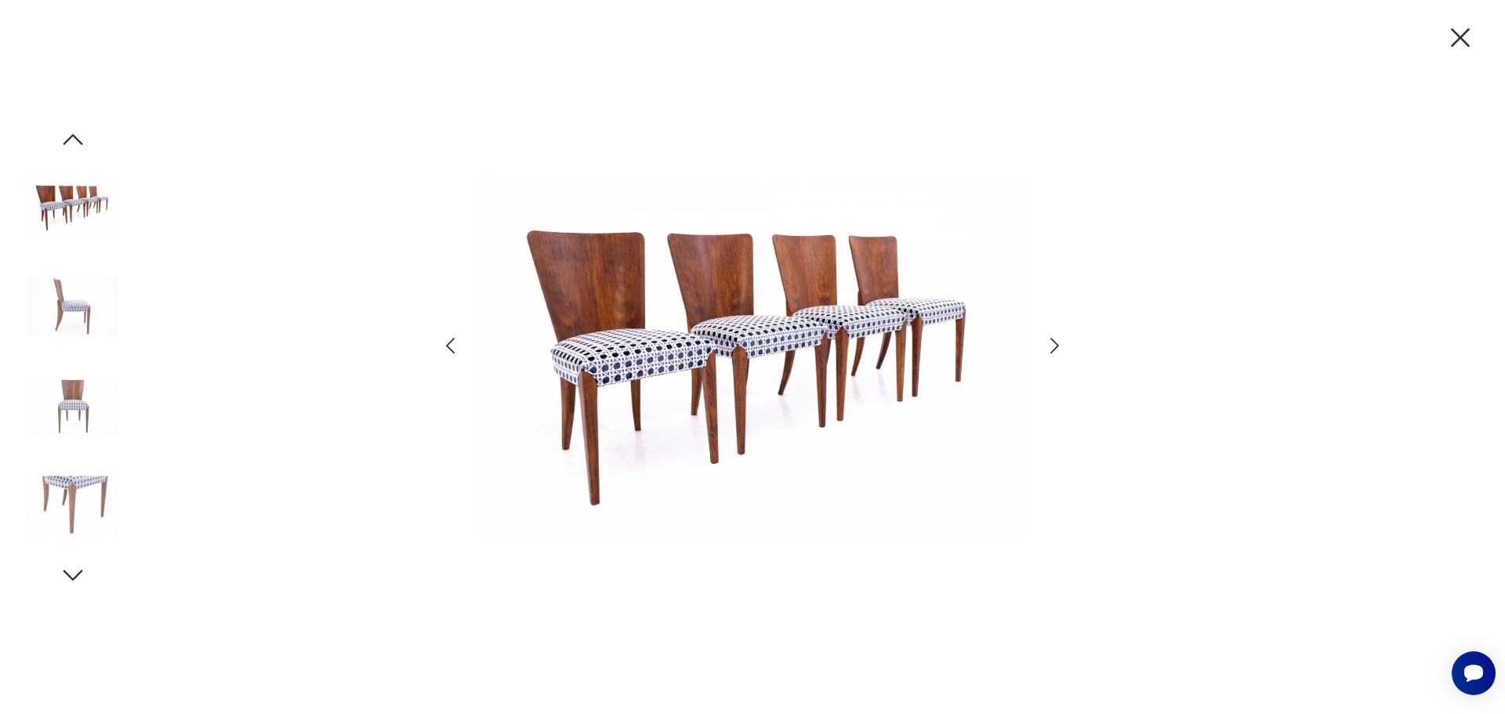
click at [1054, 347] on icon "button" at bounding box center [1054, 346] width 23 height 23
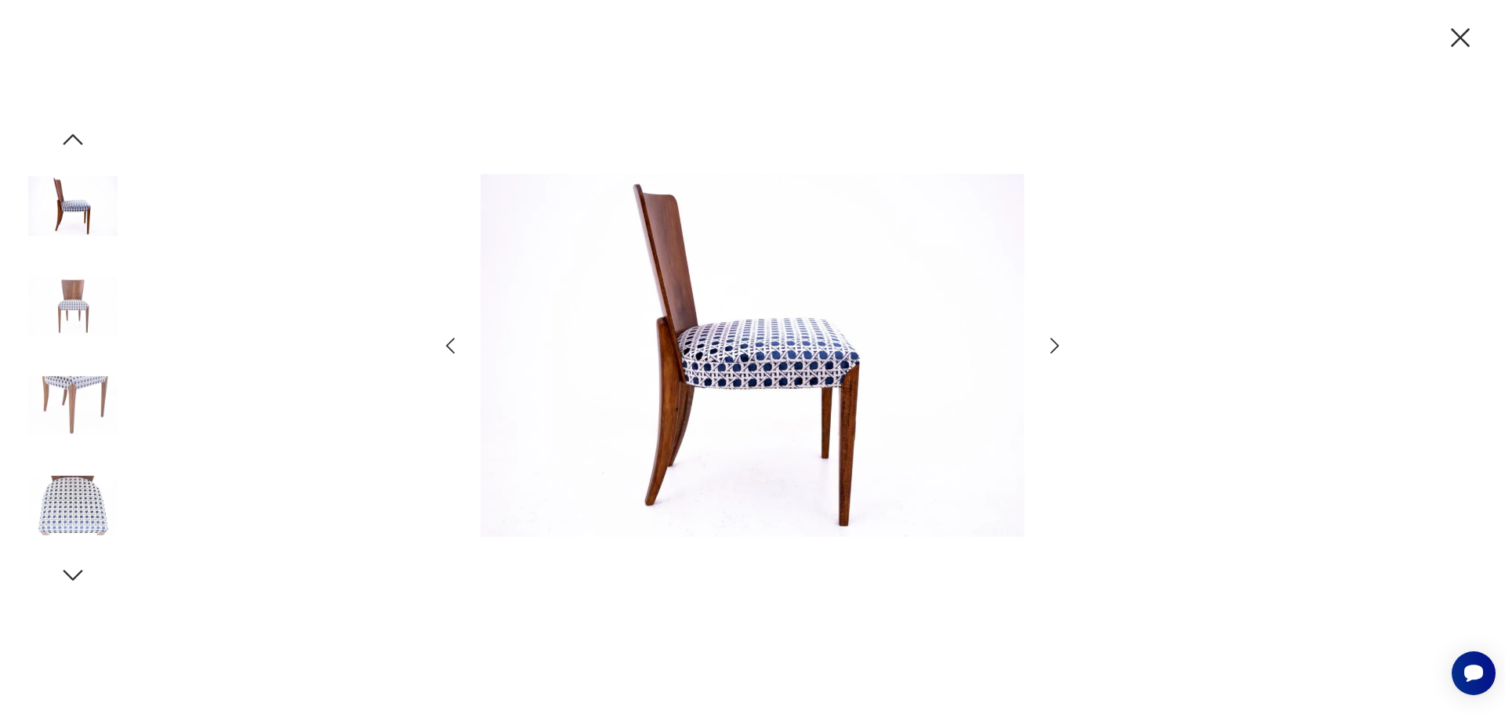
click at [1054, 347] on icon "button" at bounding box center [1054, 346] width 23 height 23
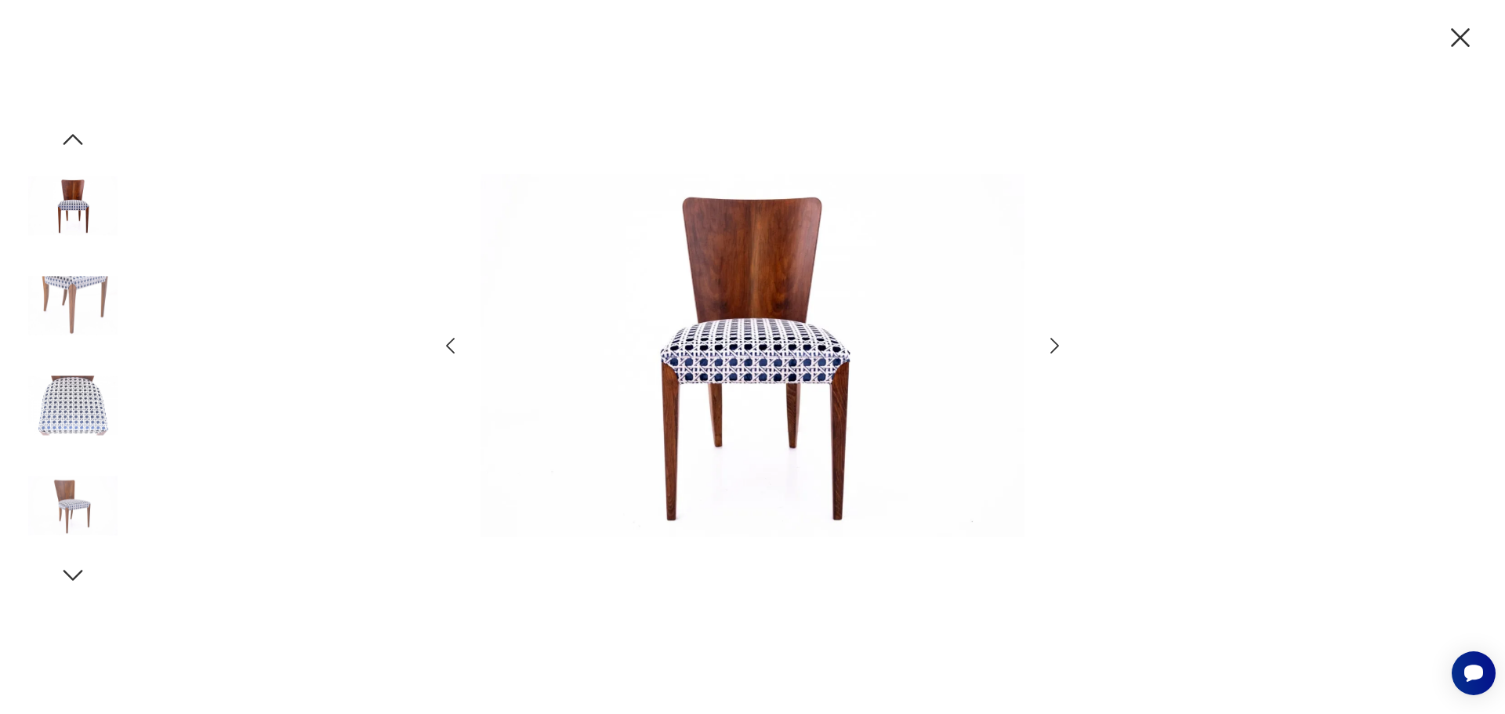
click at [1054, 347] on icon "button" at bounding box center [1054, 346] width 23 height 23
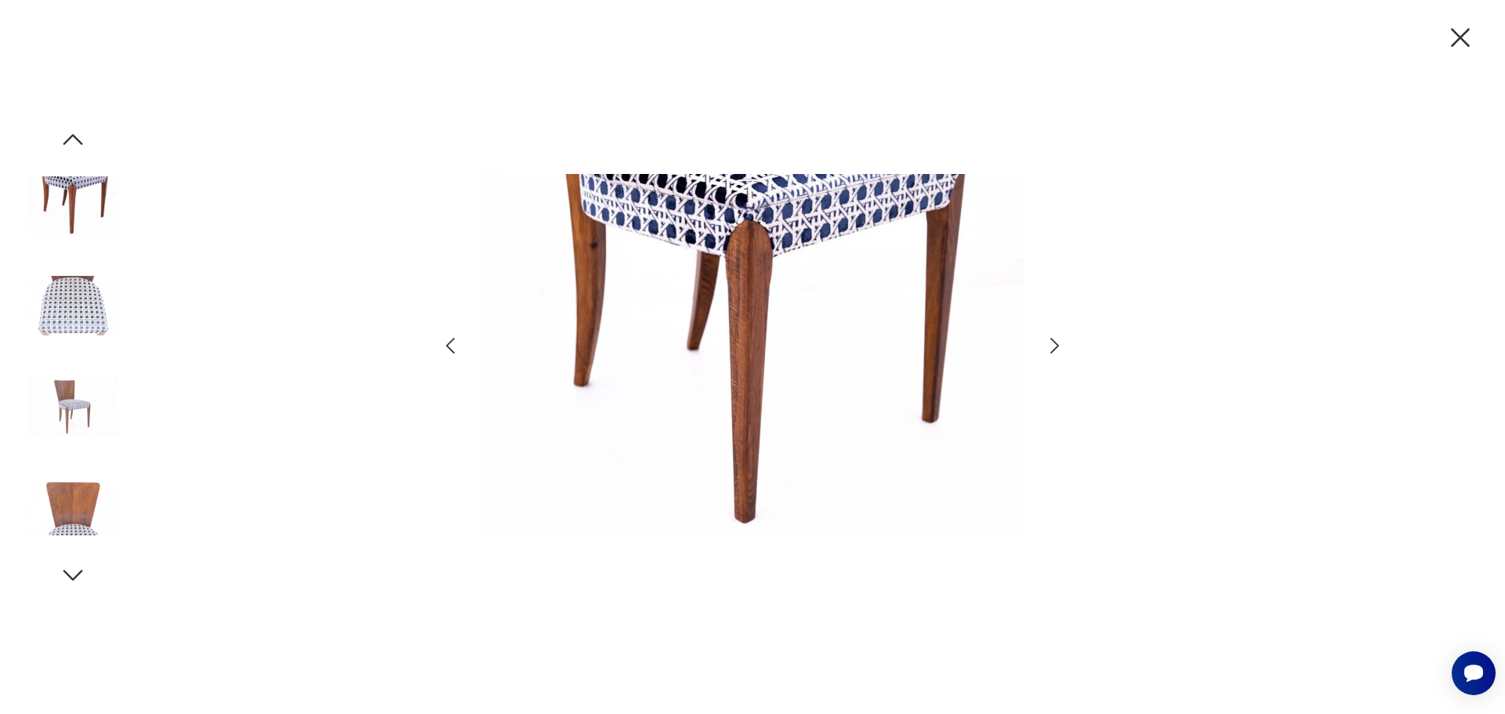
click at [1054, 347] on icon "button" at bounding box center [1054, 346] width 23 height 23
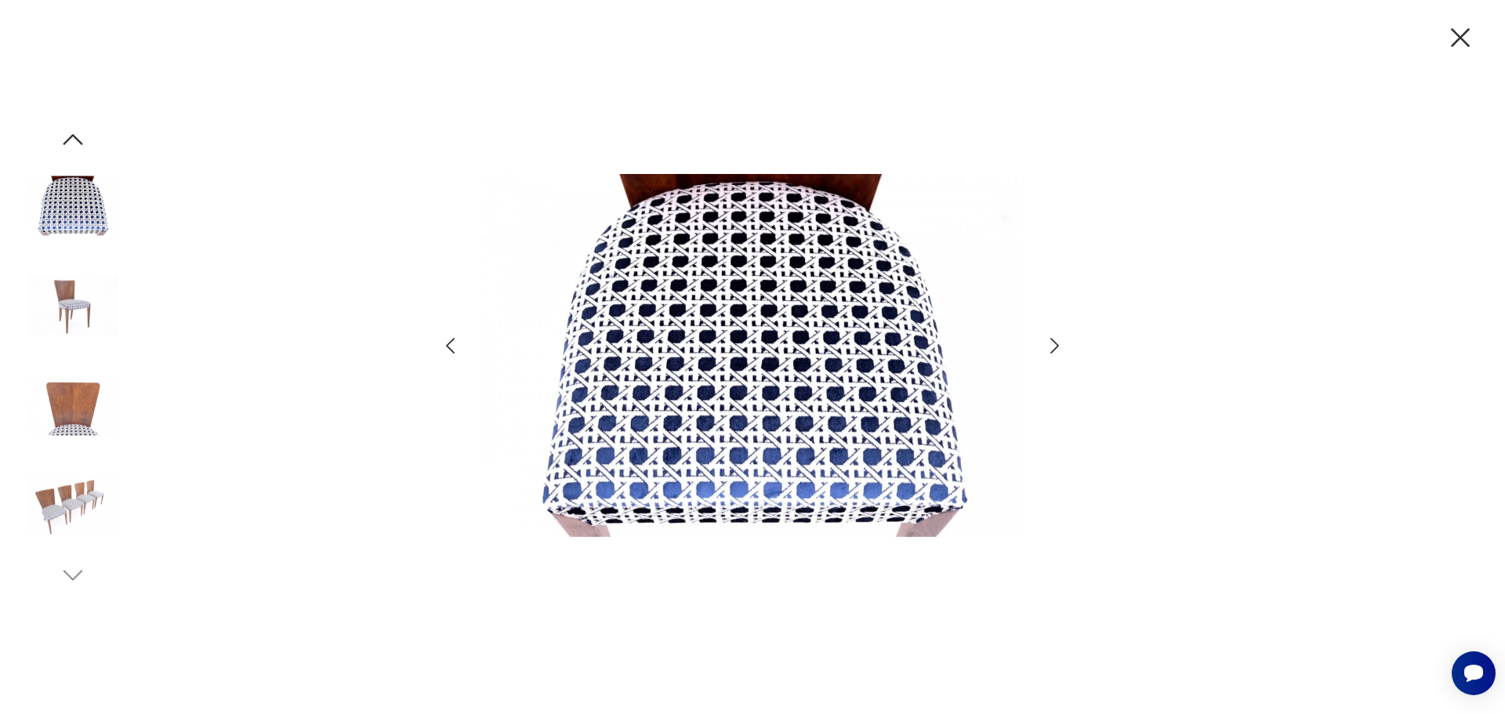
click at [1054, 347] on icon "button" at bounding box center [1054, 346] width 23 height 23
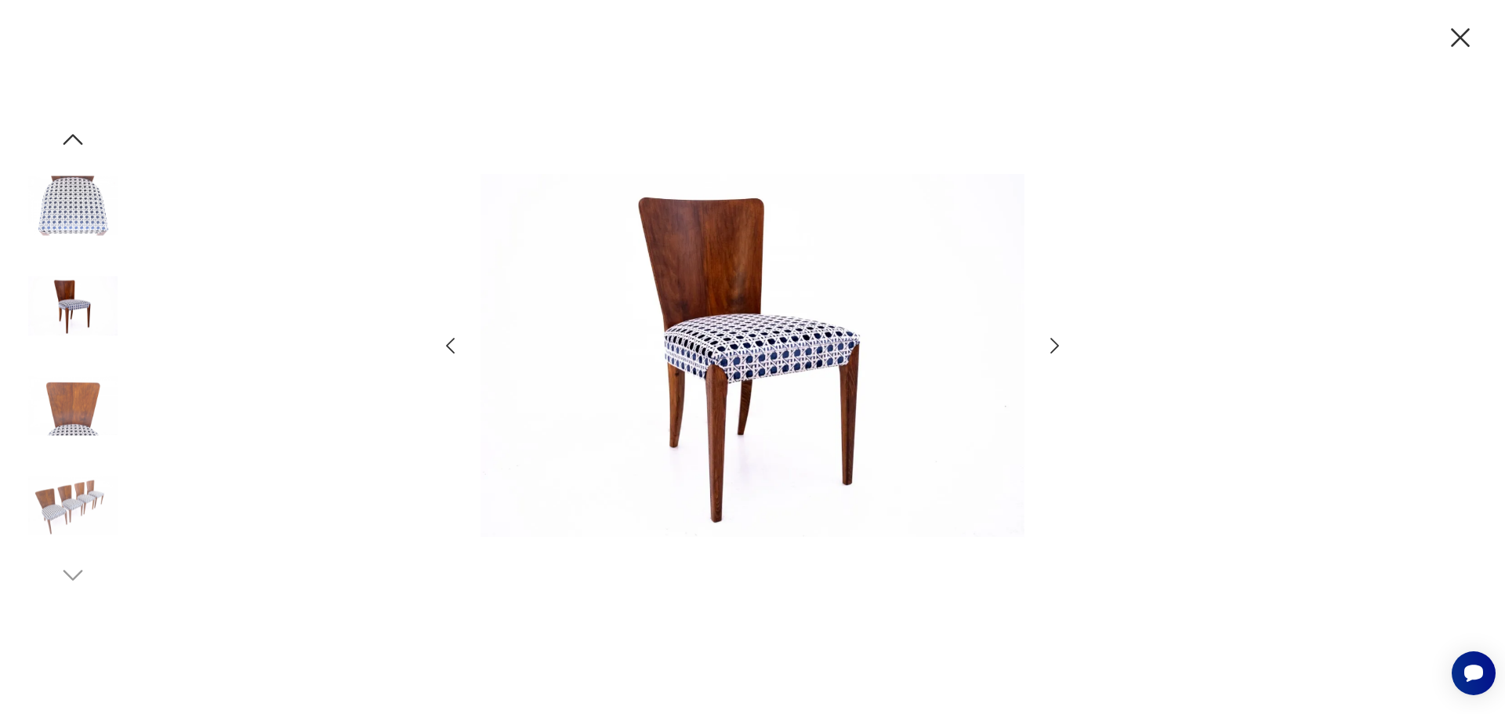
click at [1054, 347] on icon "button" at bounding box center [1054, 346] width 23 height 23
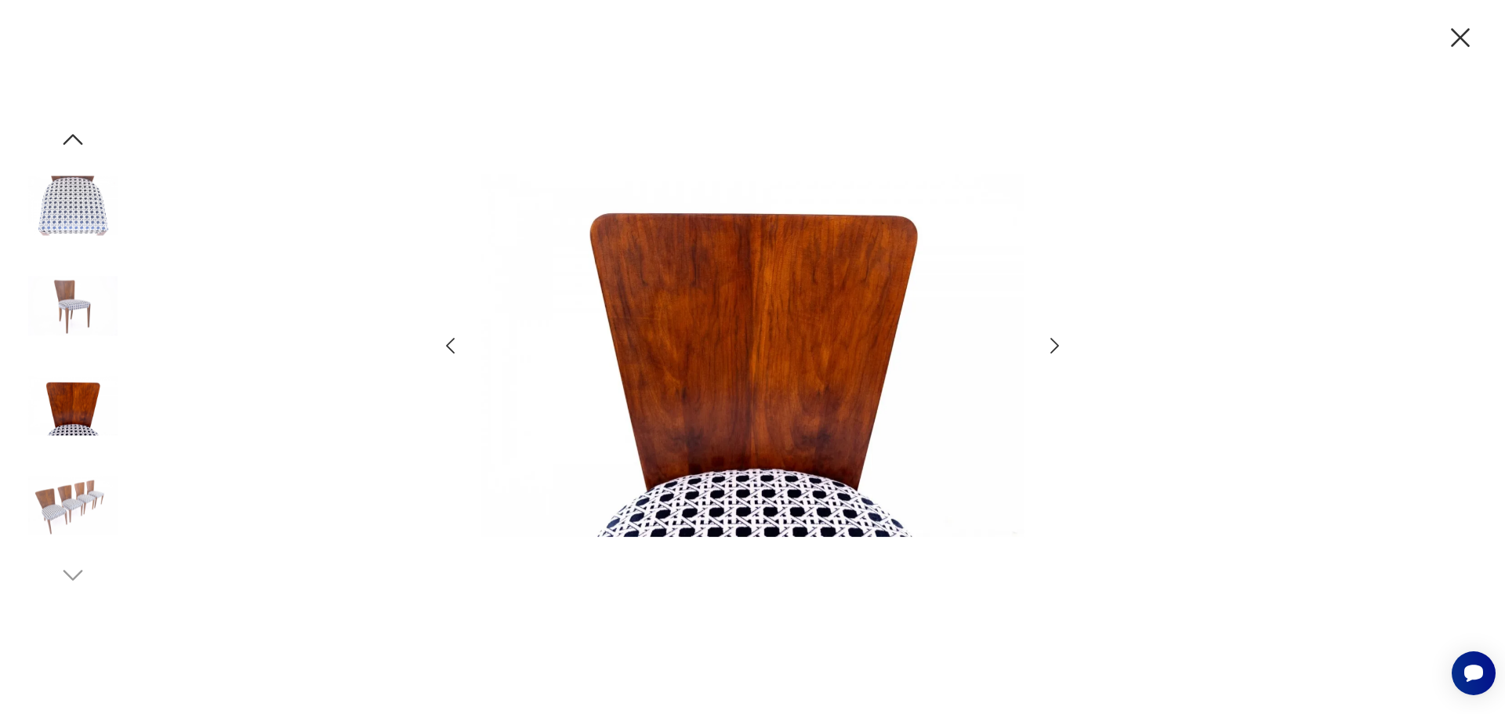
click at [1054, 347] on icon "button" at bounding box center [1054, 346] width 23 height 23
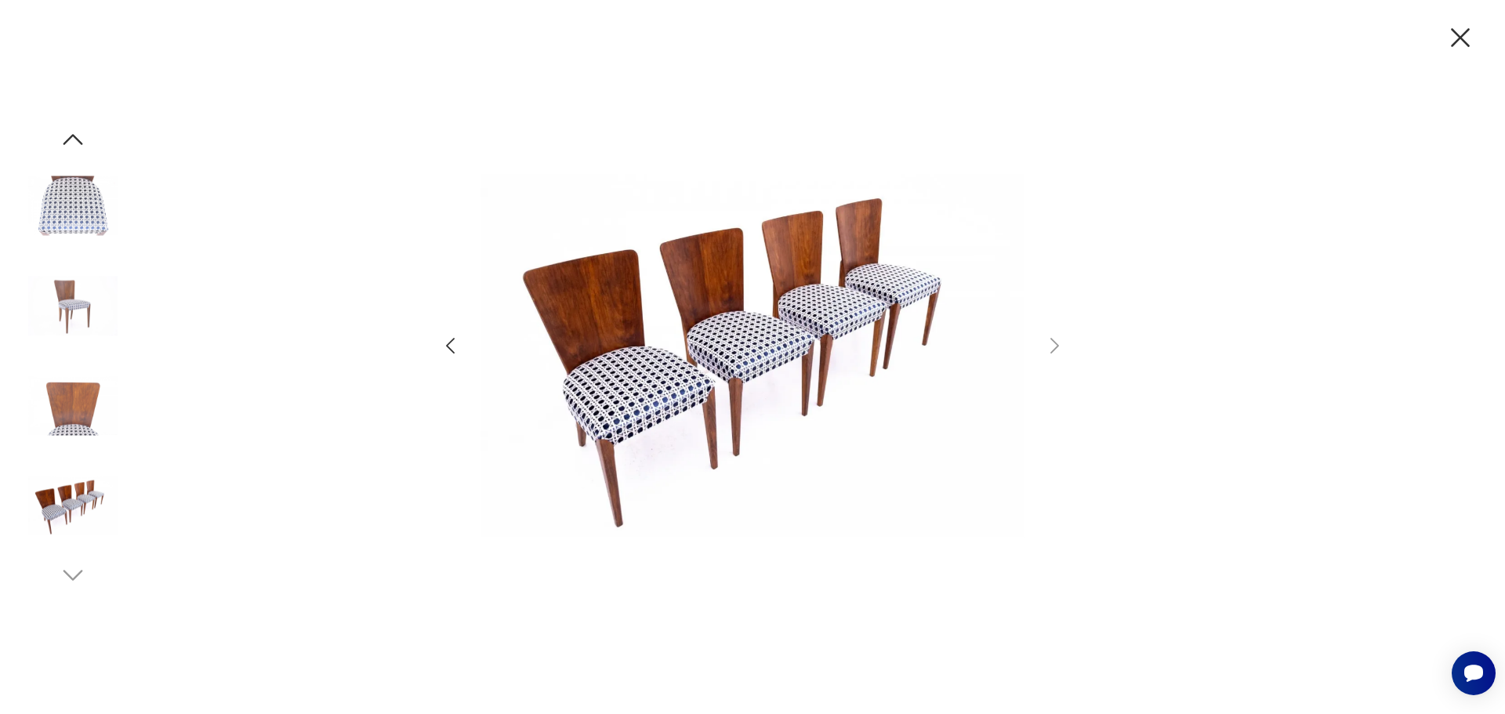
click at [1467, 40] on icon "button" at bounding box center [1460, 37] width 33 height 33
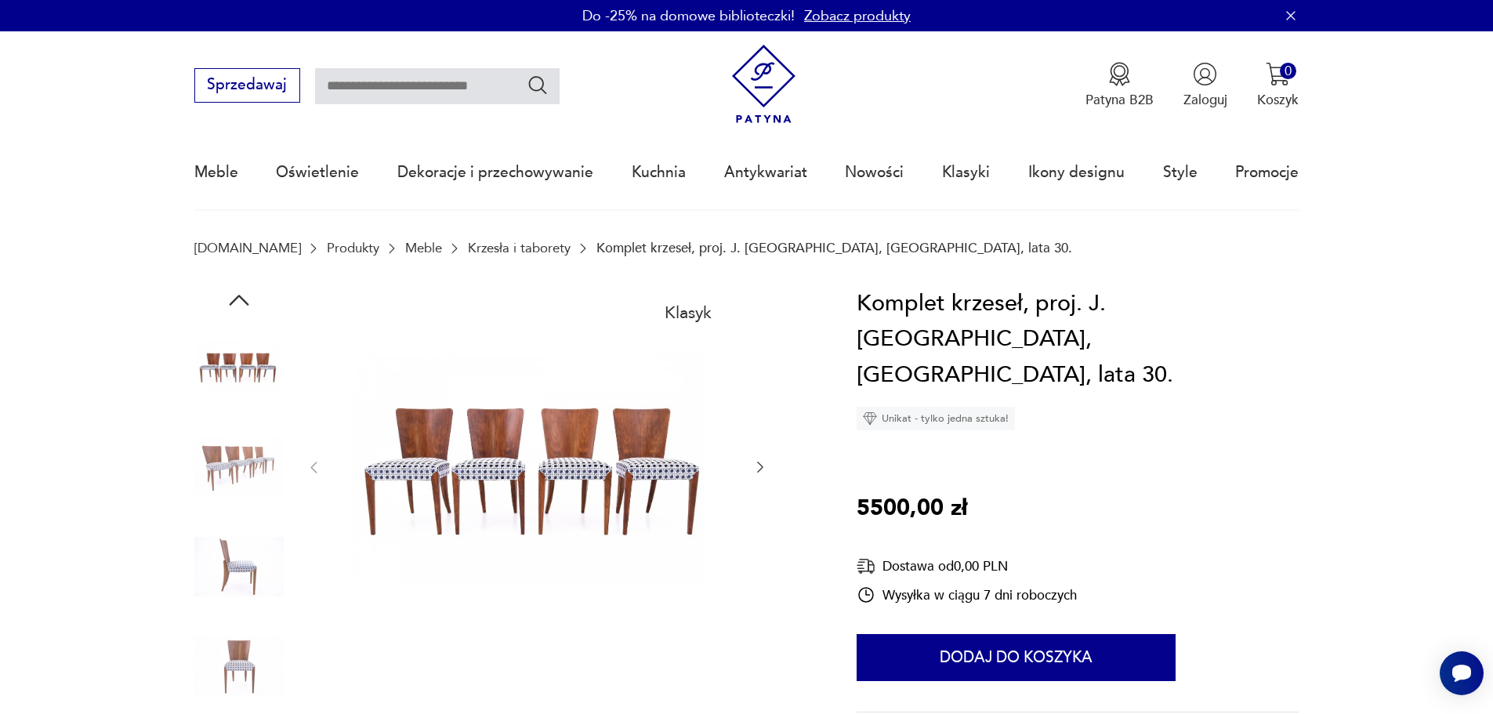
click at [771, 89] on img at bounding box center [763, 84] width 79 height 79
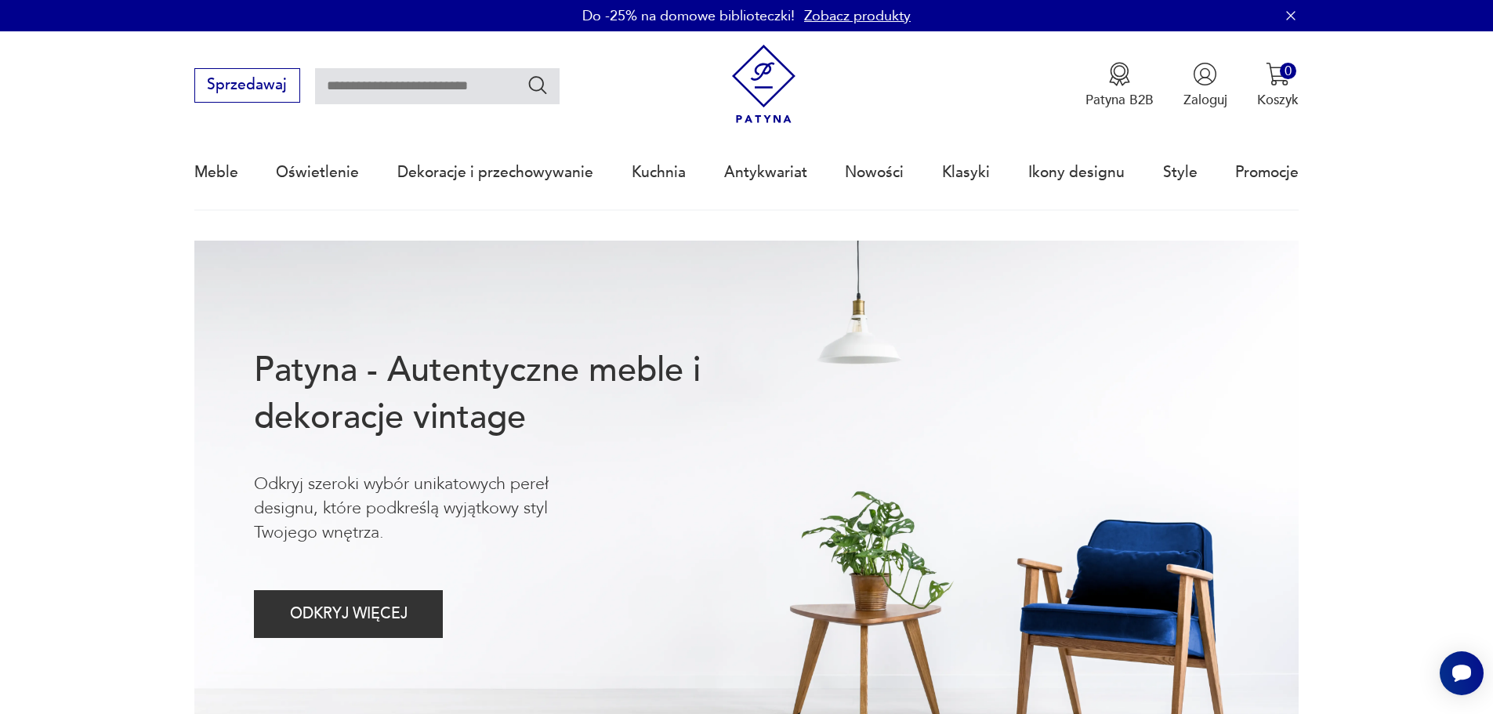
click at [840, 16] on link "Zobacz produkty" at bounding box center [857, 16] width 107 height 20
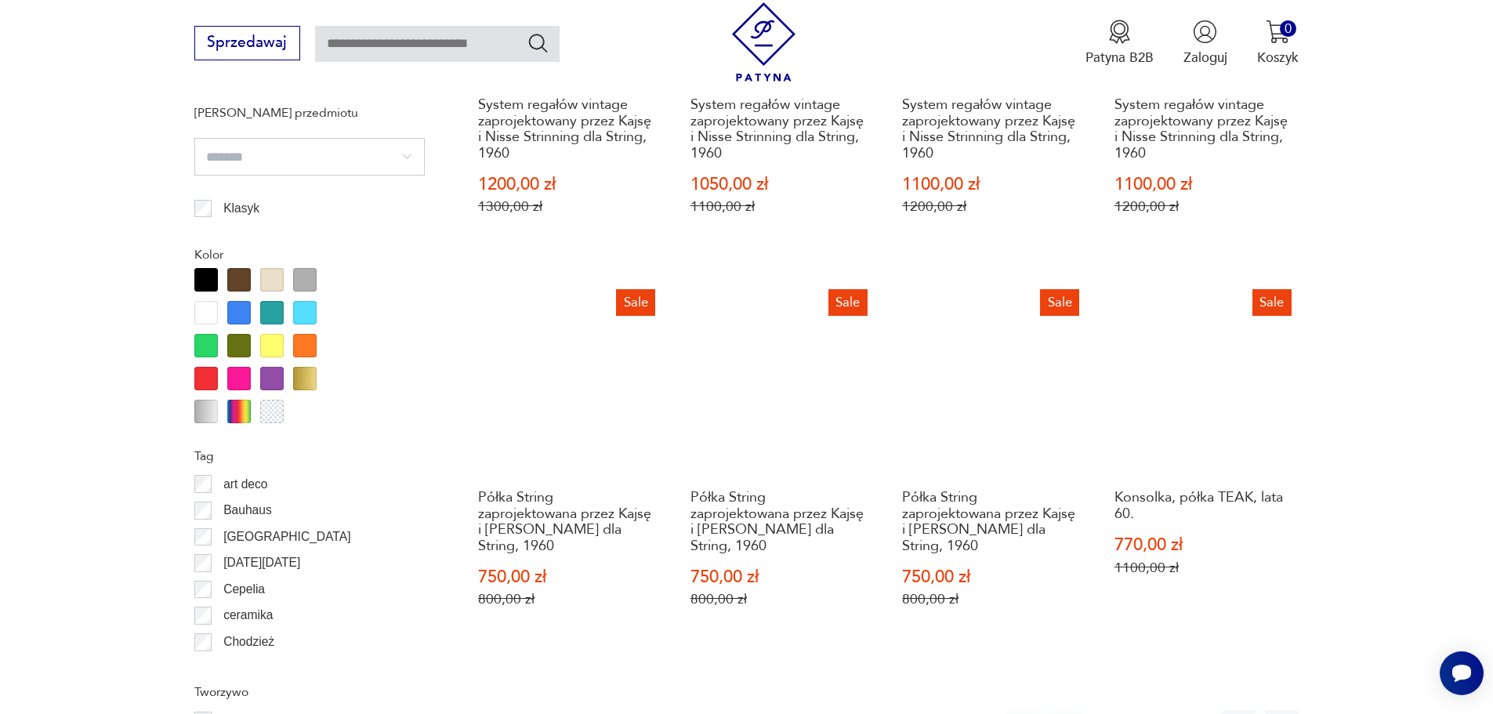
scroll to position [1800, 0]
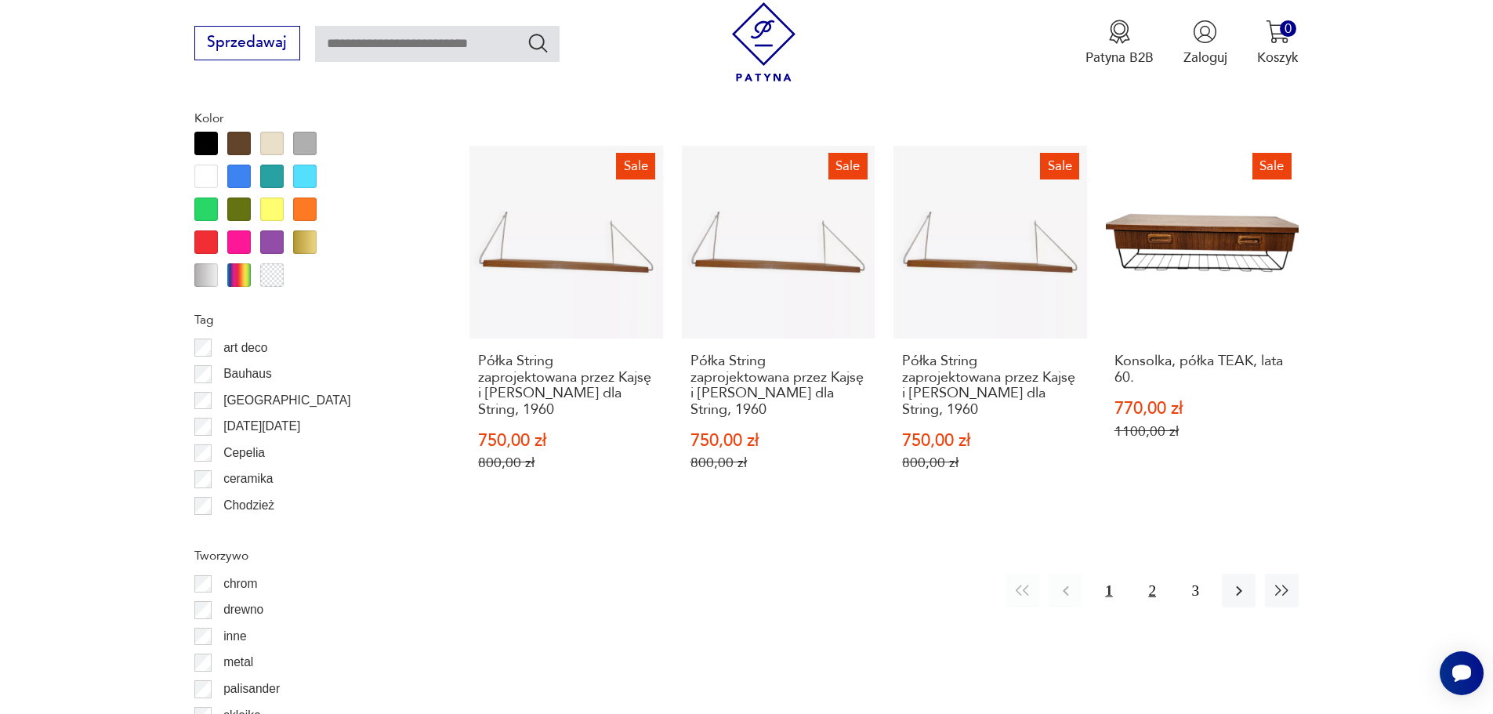
click at [1155, 587] on button "2" at bounding box center [1153, 591] width 34 height 34
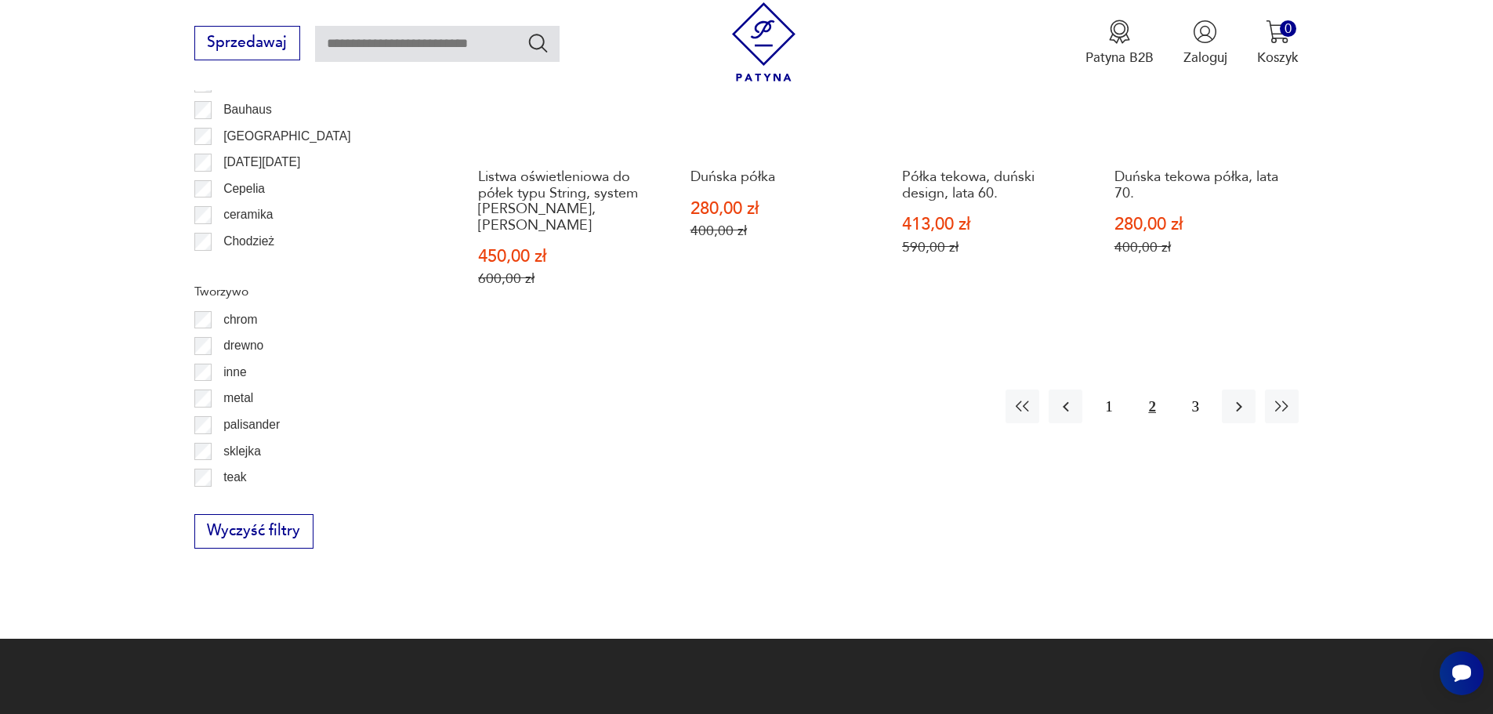
scroll to position [2090, 0]
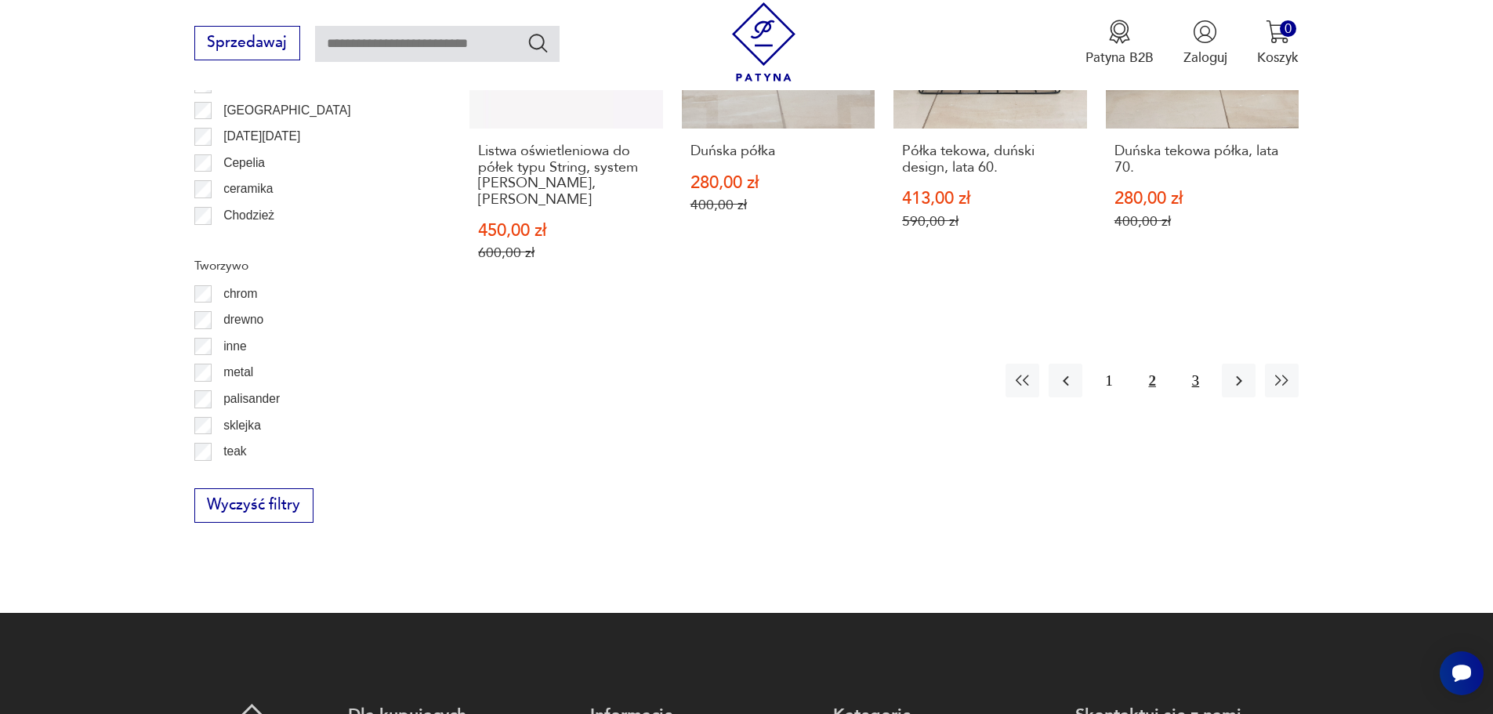
click at [1192, 364] on button "3" at bounding box center [1196, 381] width 34 height 34
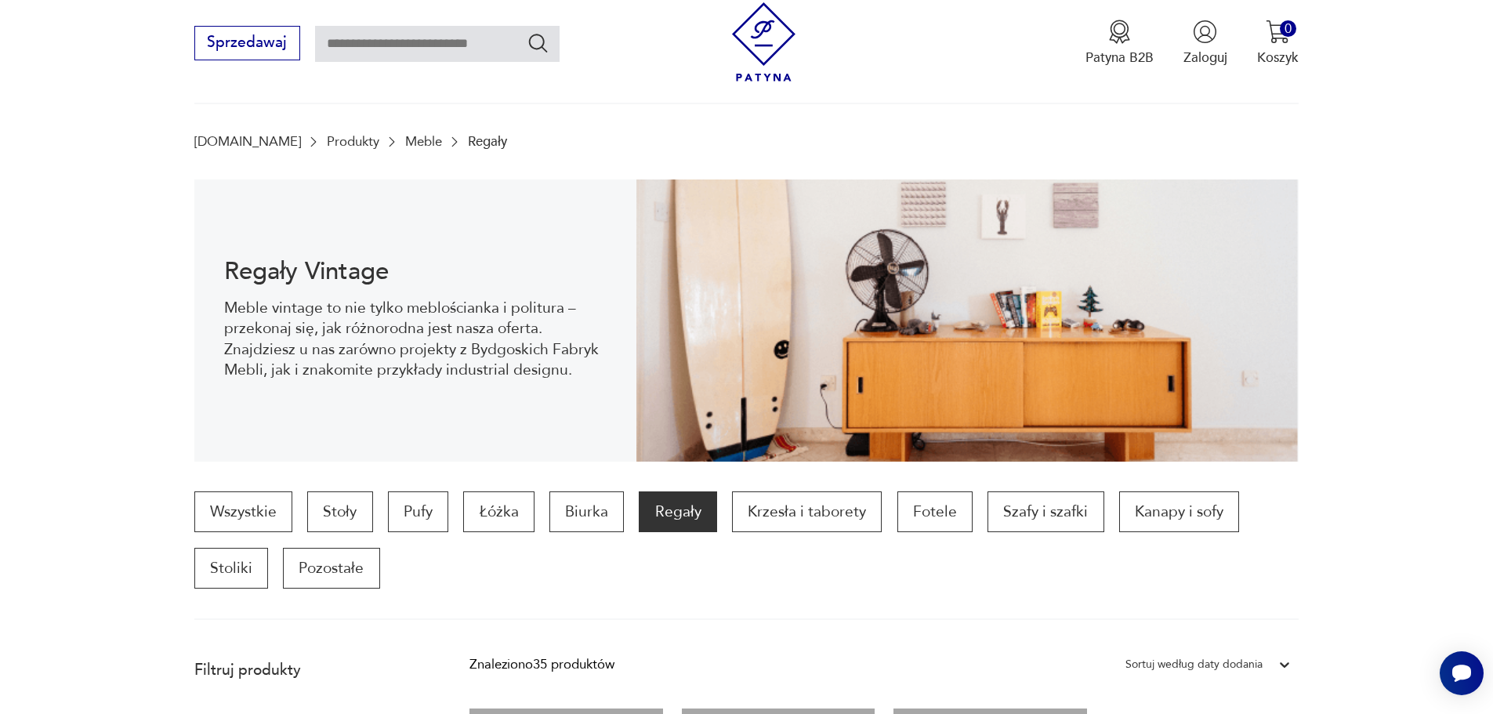
scroll to position [52, 0]
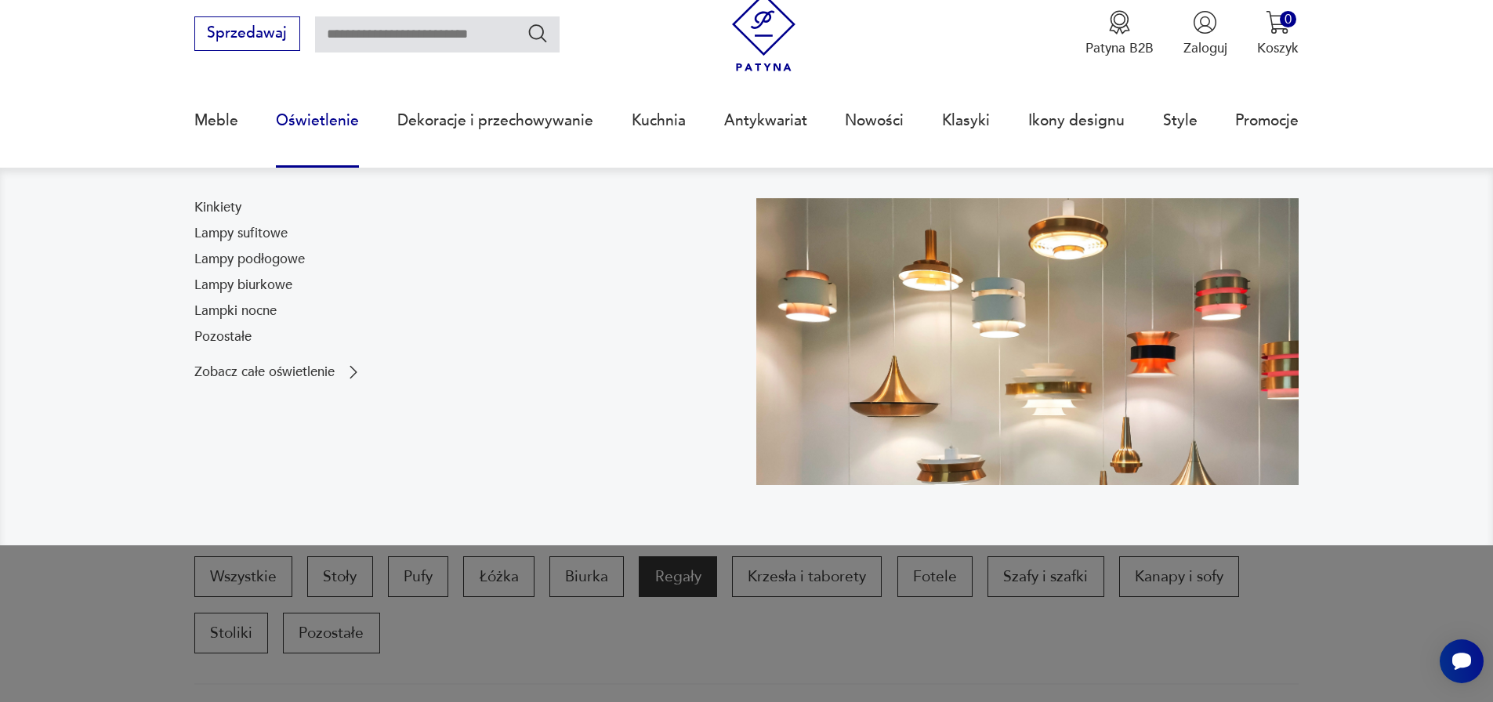
click at [318, 122] on link "Oświetlenie" at bounding box center [317, 121] width 83 height 72
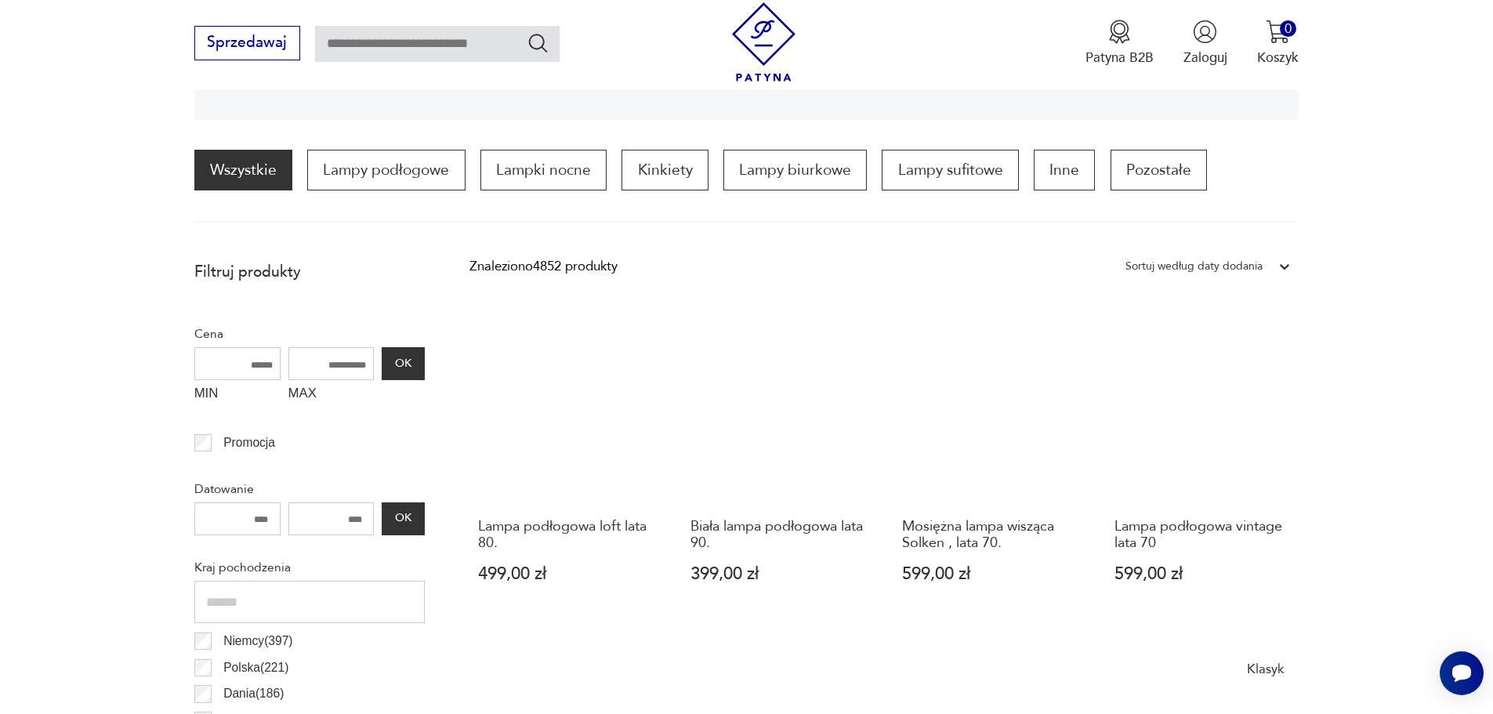
scroll to position [444, 0]
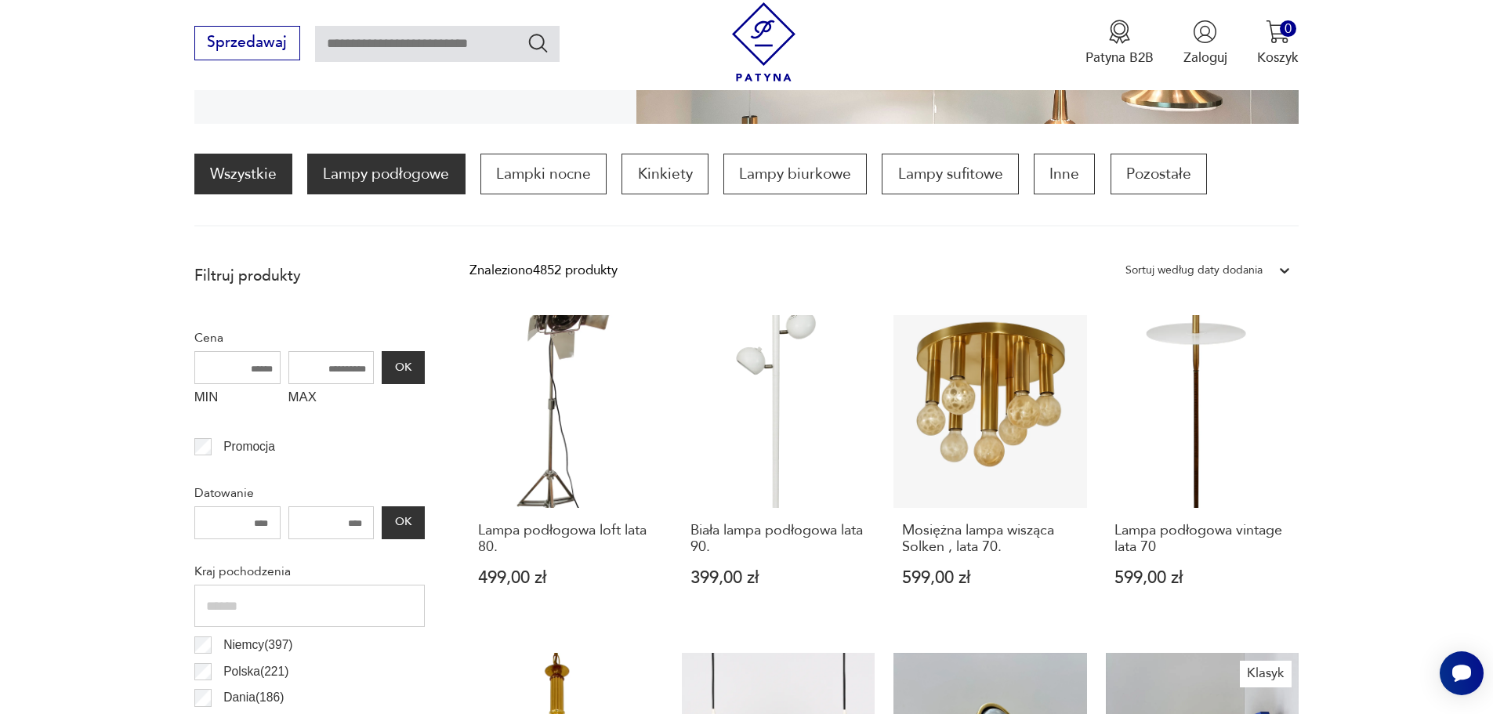
click at [405, 173] on p "Lampy podłogowe" at bounding box center [386, 174] width 158 height 41
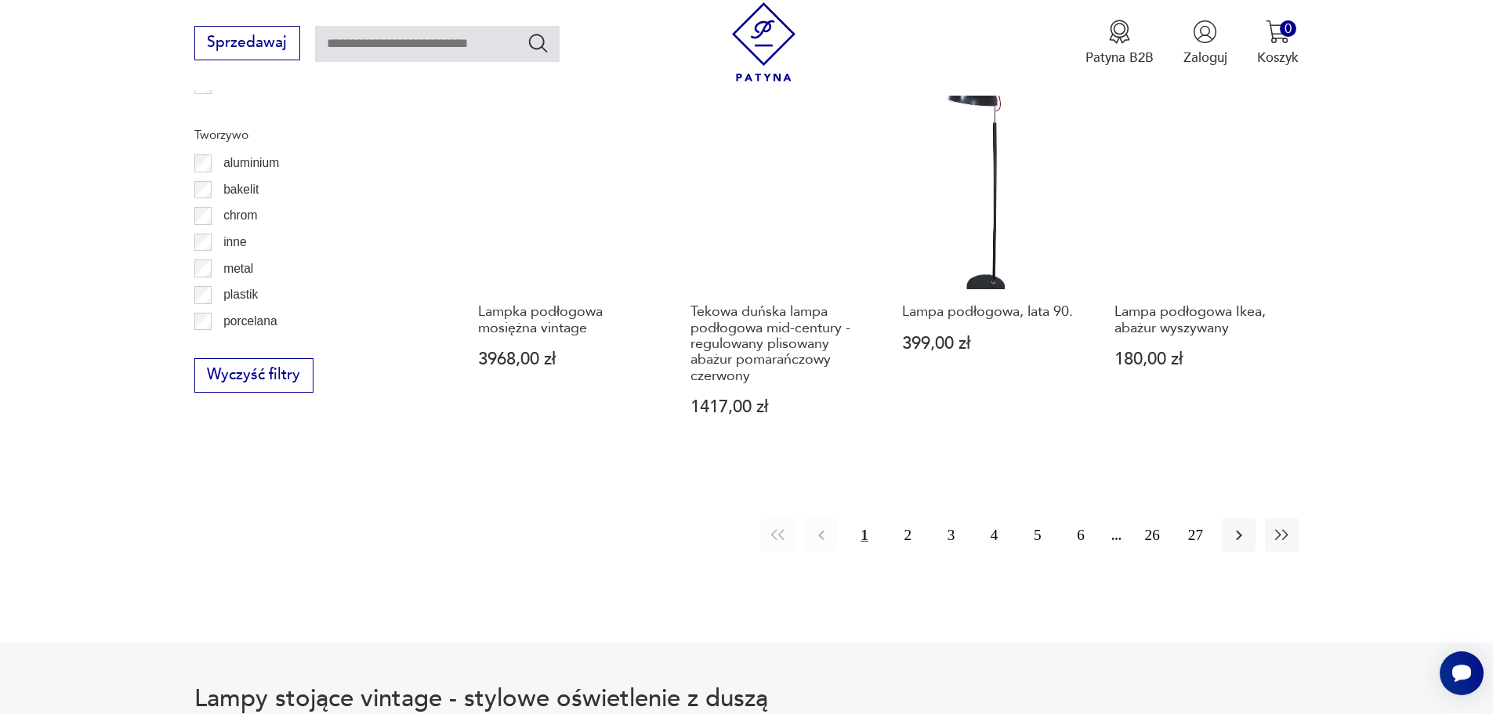
scroll to position [1877, 0]
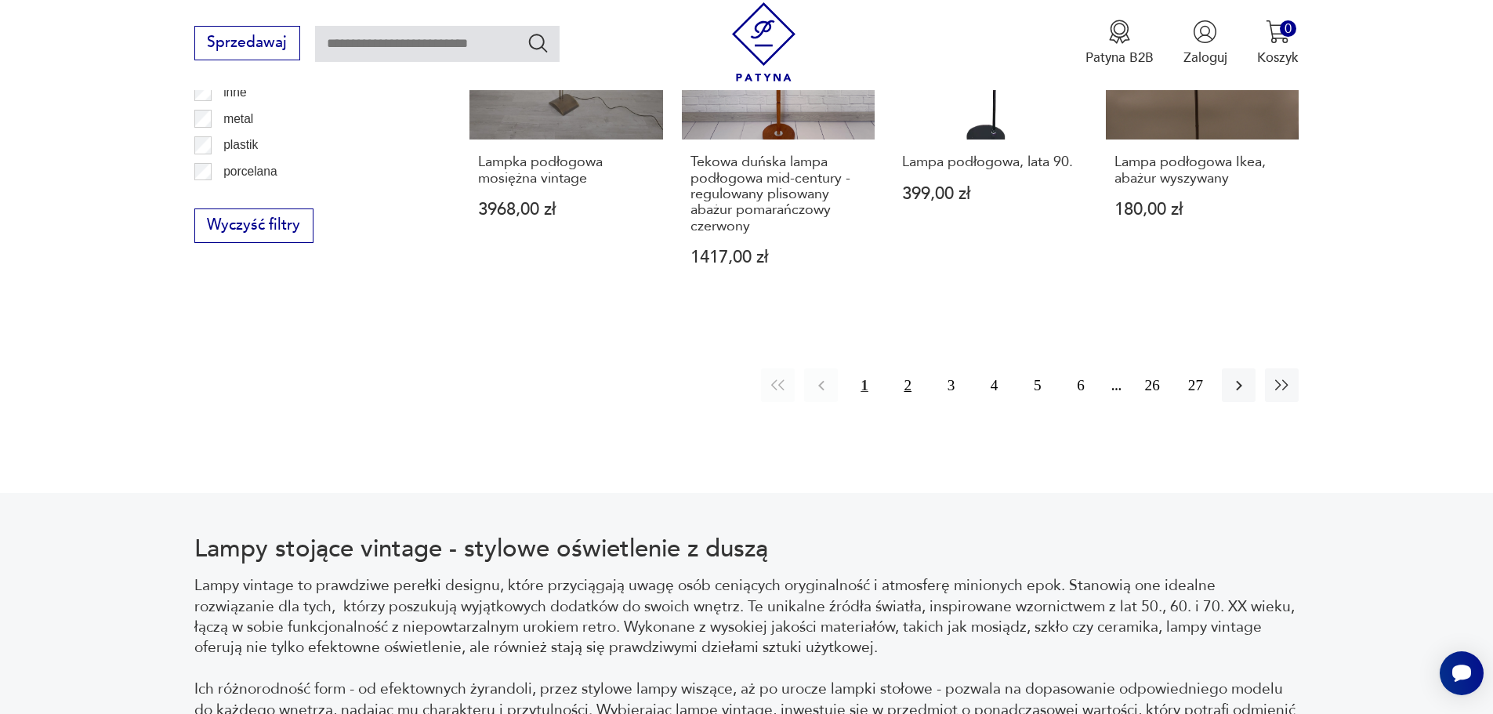
click at [901, 369] on button "2" at bounding box center [908, 385] width 34 height 34
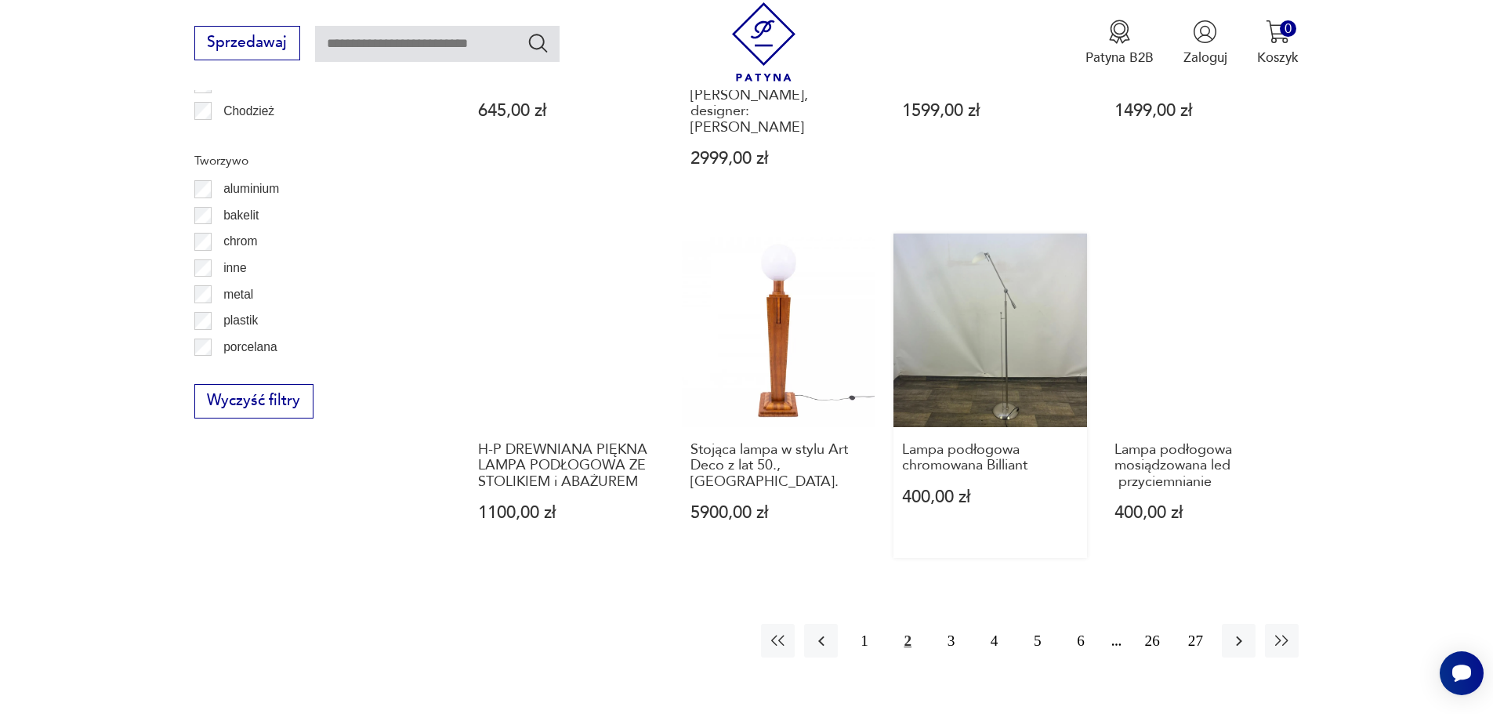
scroll to position [1798, 0]
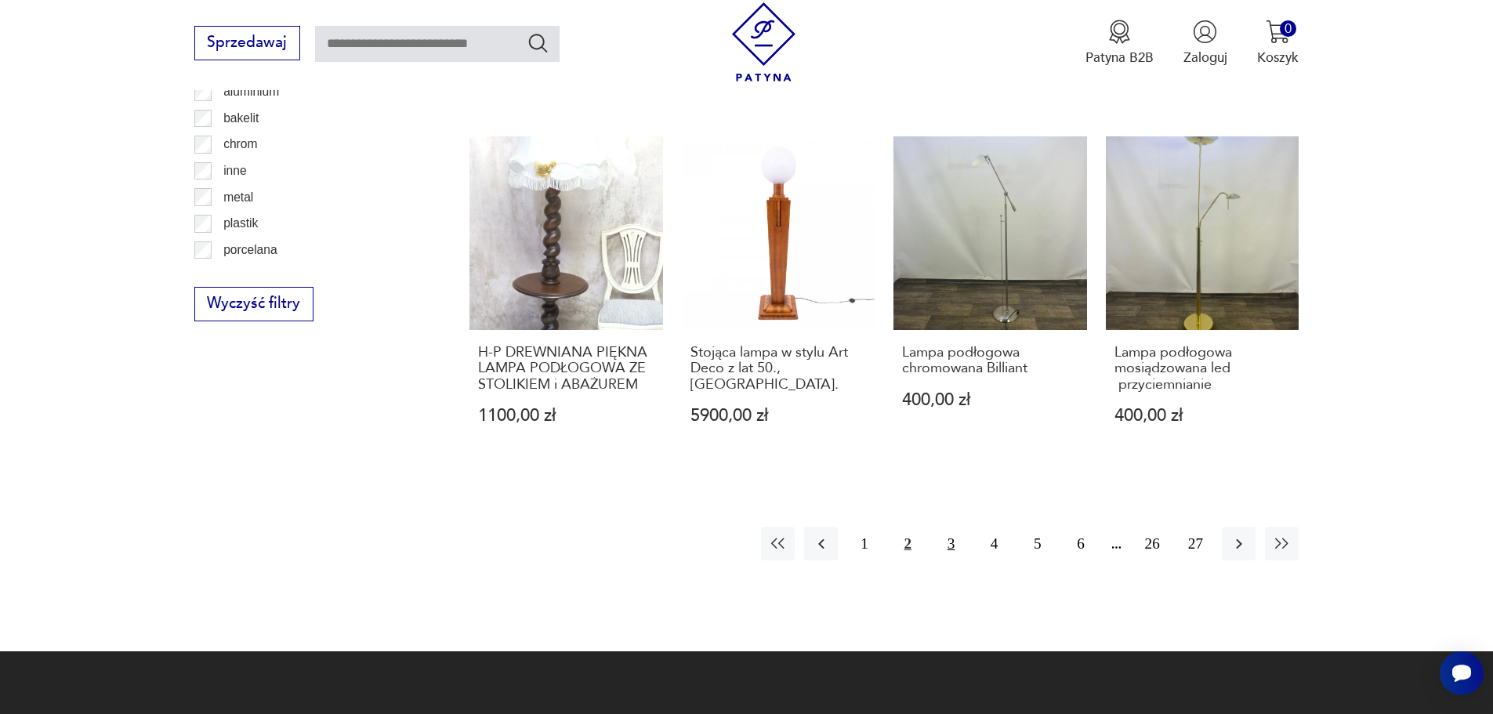
click at [943, 527] on button "3" at bounding box center [951, 544] width 34 height 34
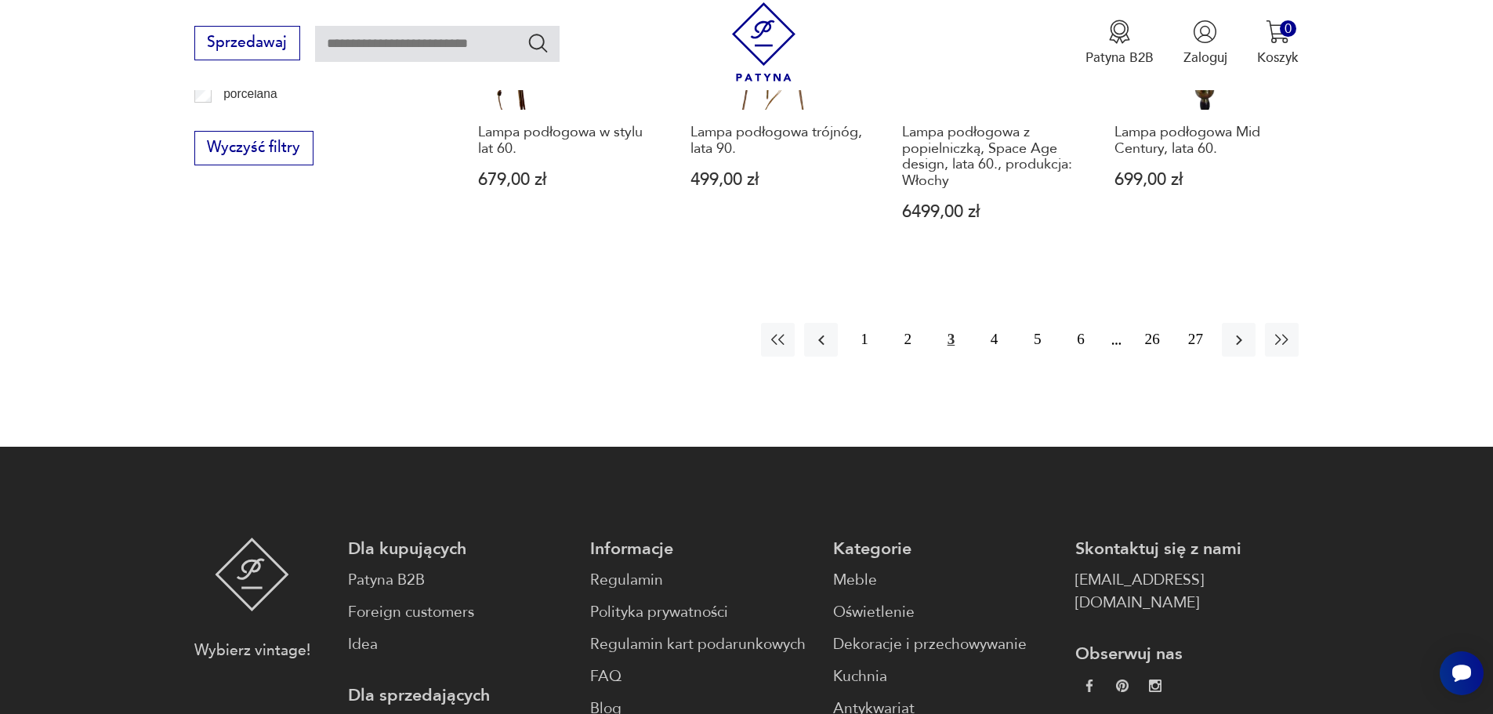
scroll to position [2033, 0]
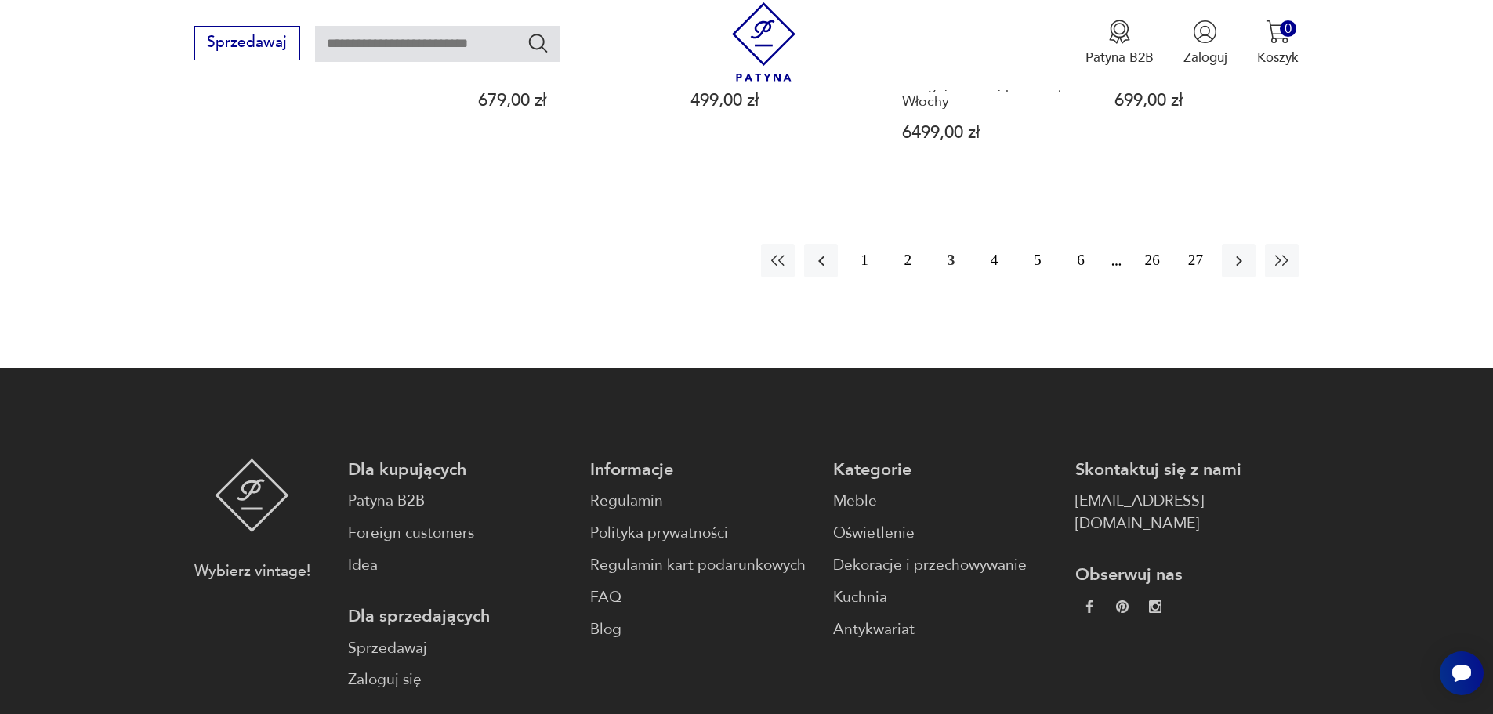
click at [992, 244] on button "4" at bounding box center [994, 261] width 34 height 34
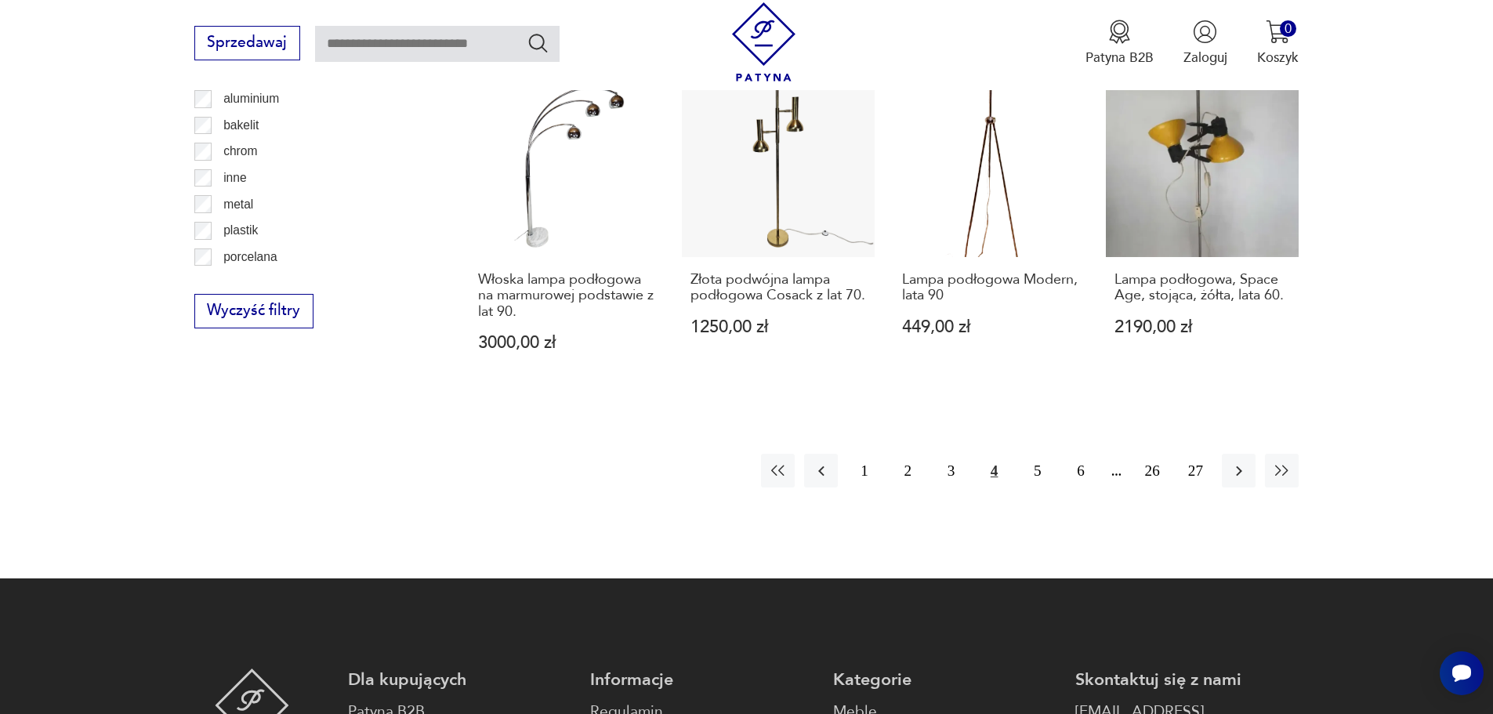
scroll to position [1798, 0]
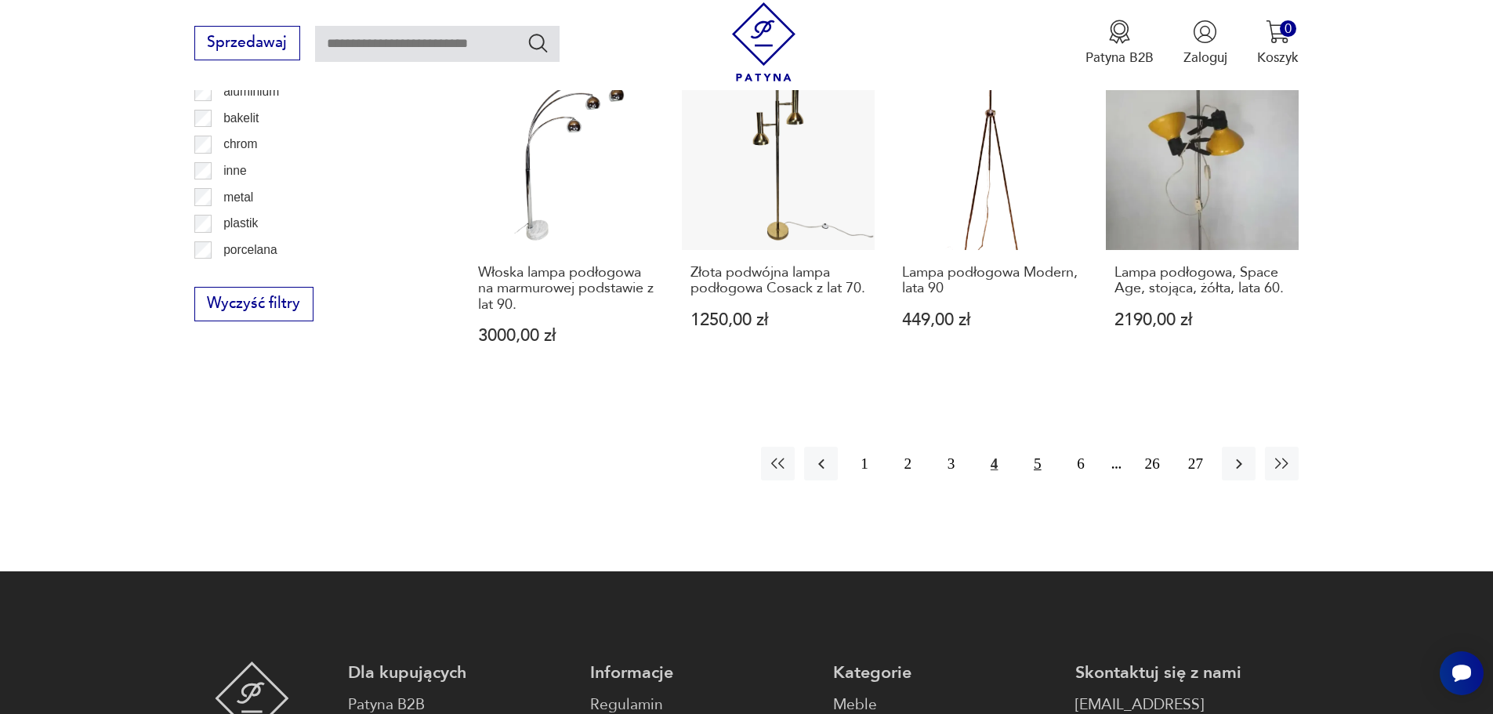
click at [1031, 461] on button "5" at bounding box center [1038, 464] width 34 height 34
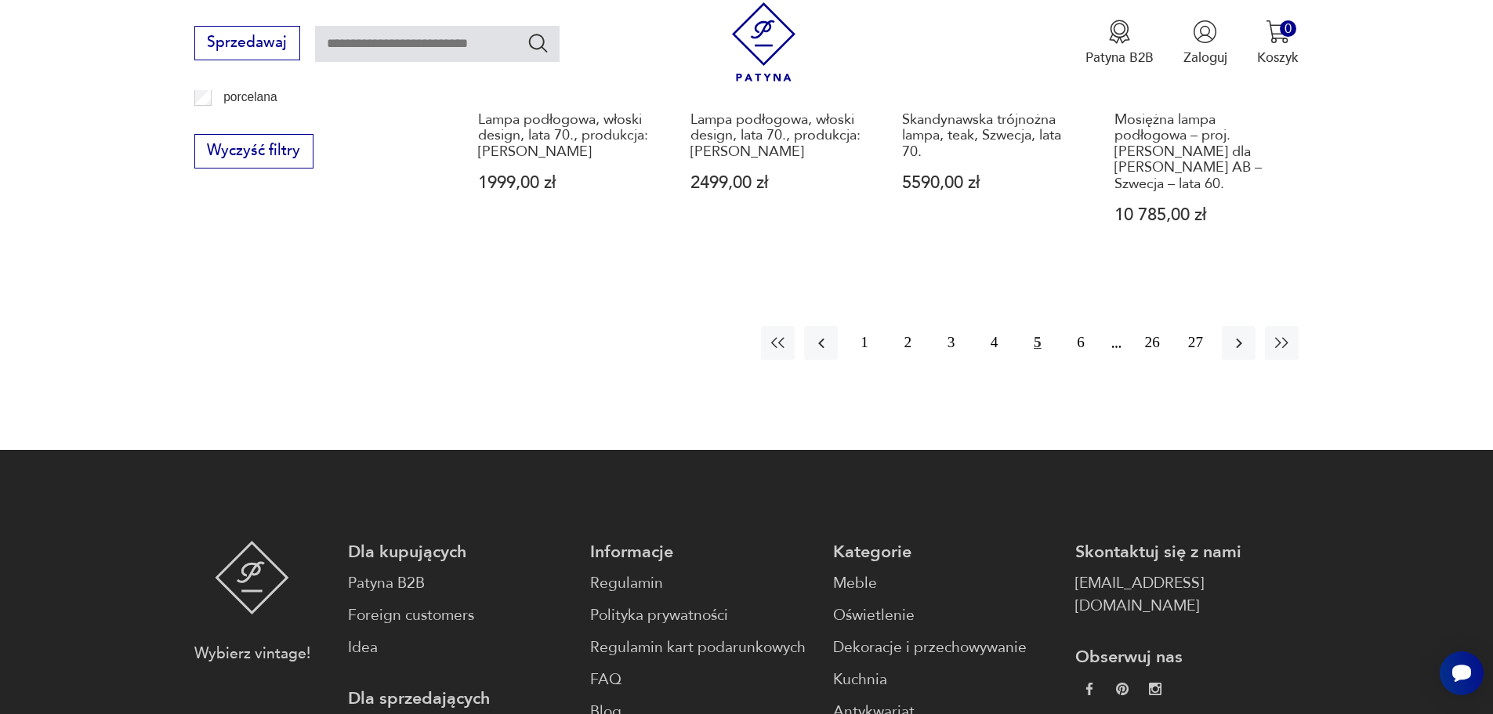
scroll to position [1955, 0]
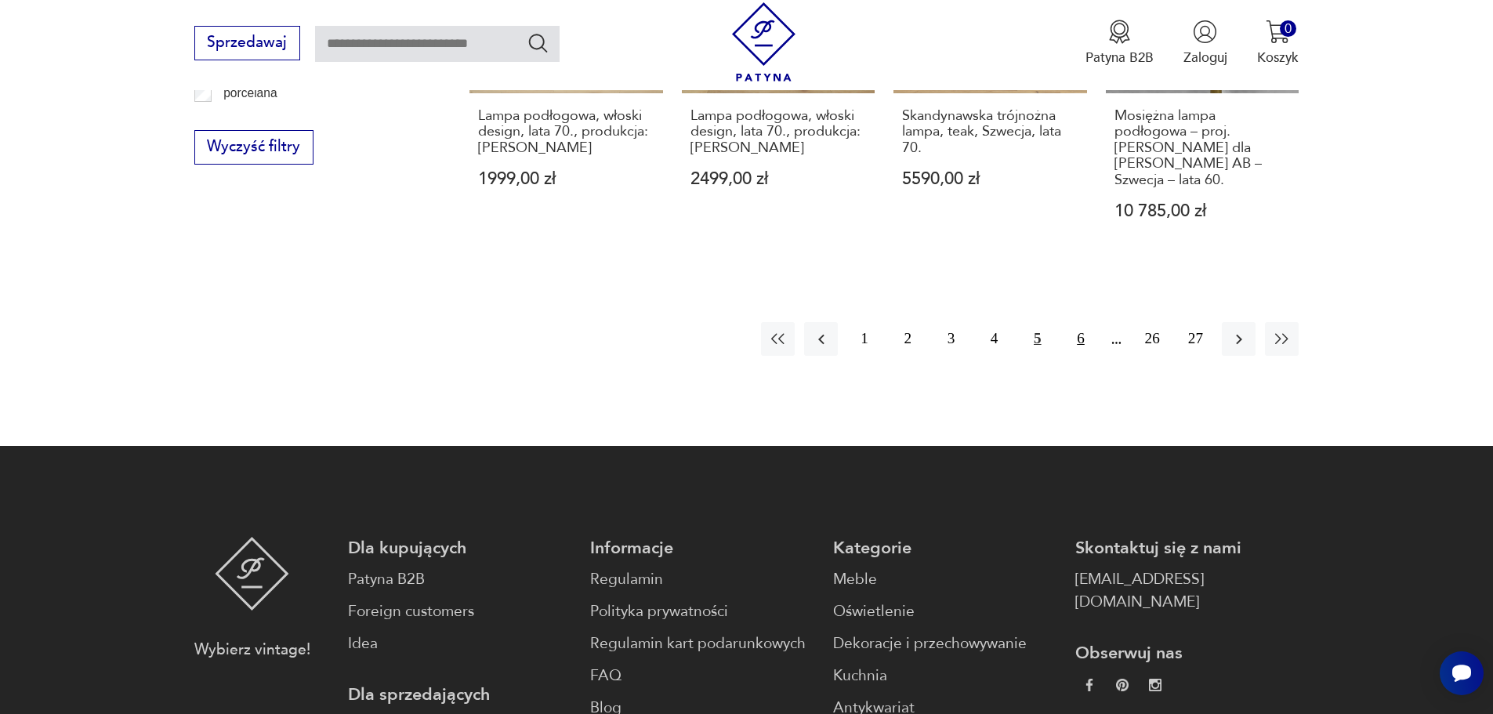
click at [1081, 322] on button "6" at bounding box center [1081, 339] width 34 height 34
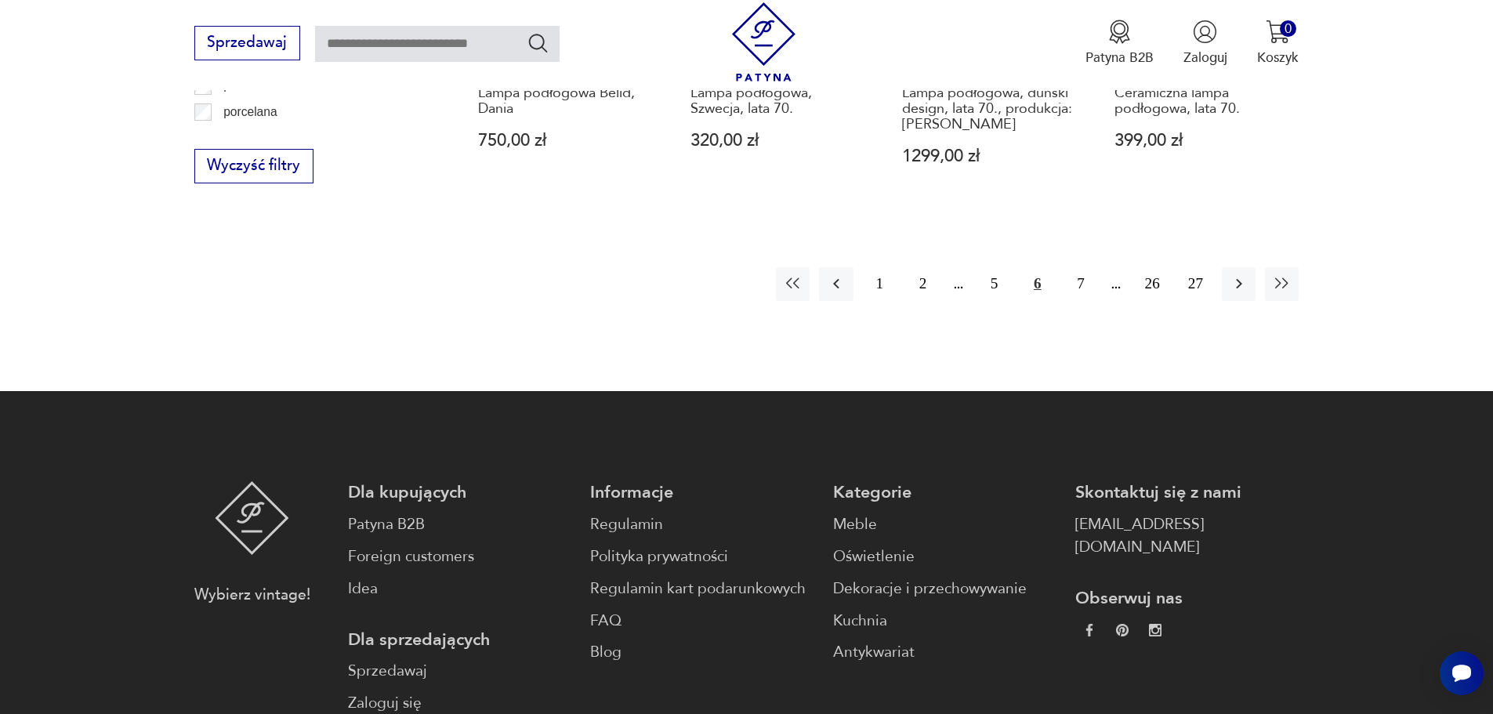
scroll to position [1955, 0]
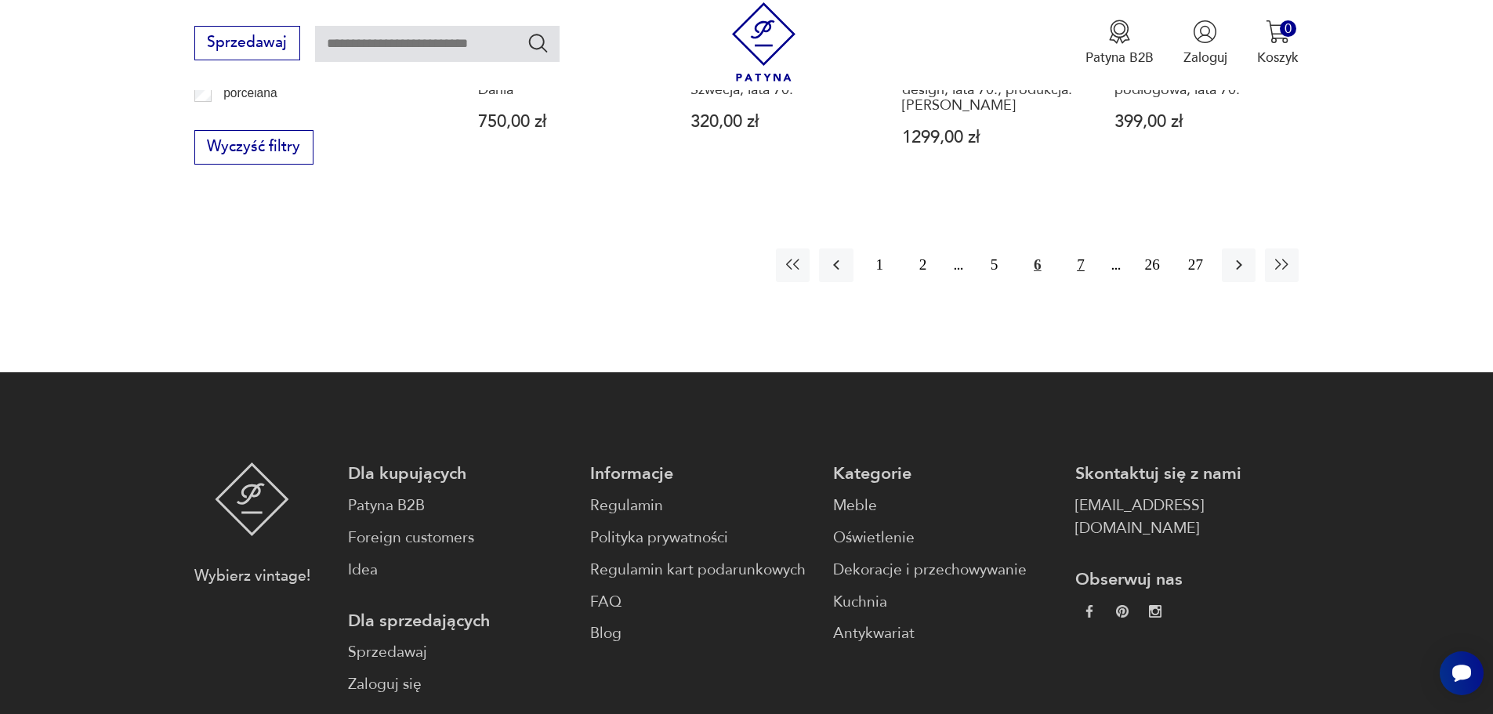
click at [1075, 264] on button "7" at bounding box center [1081, 265] width 34 height 34
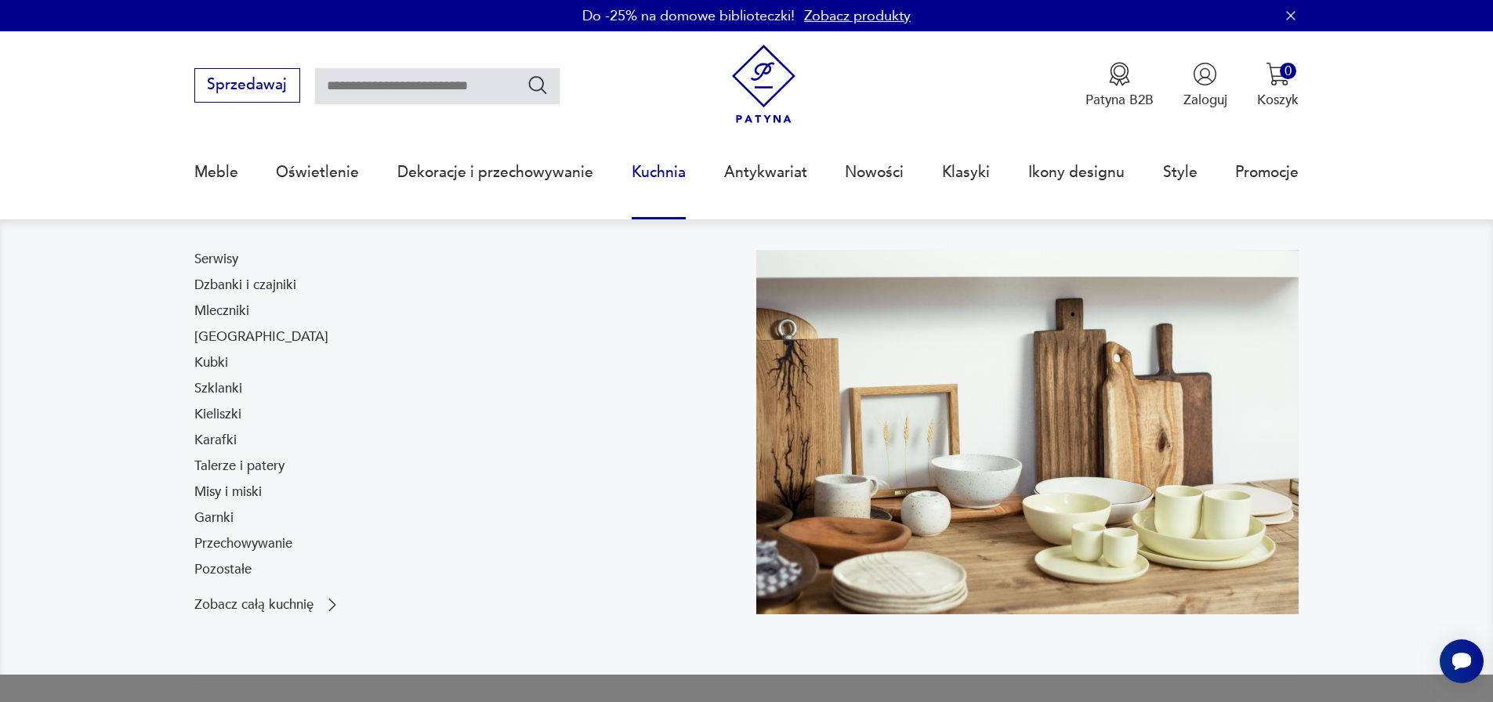
click at [663, 172] on link "Kuchnia" at bounding box center [659, 172] width 54 height 72
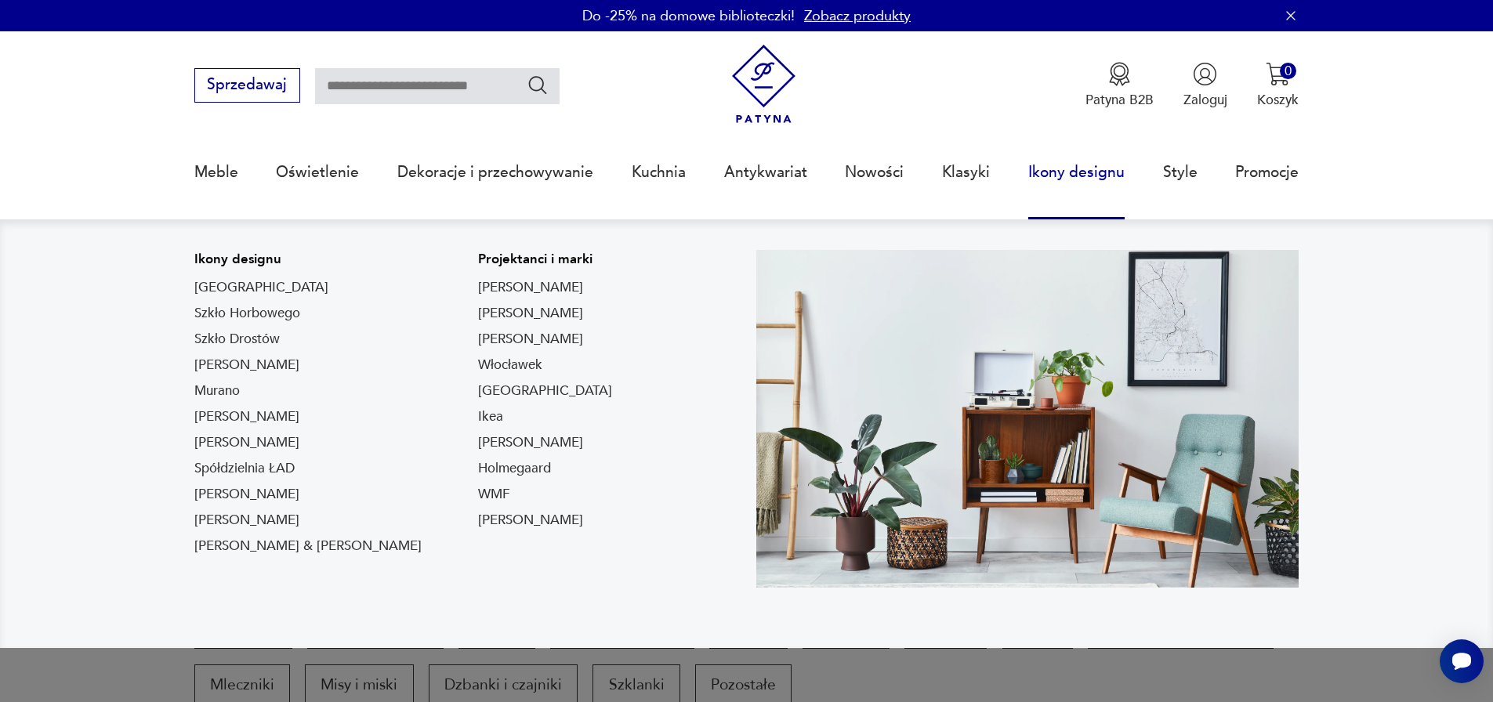
click at [1059, 176] on link "Ikony designu" at bounding box center [1076, 172] width 96 height 72
click at [1094, 175] on link "Ikony designu" at bounding box center [1076, 172] width 96 height 72
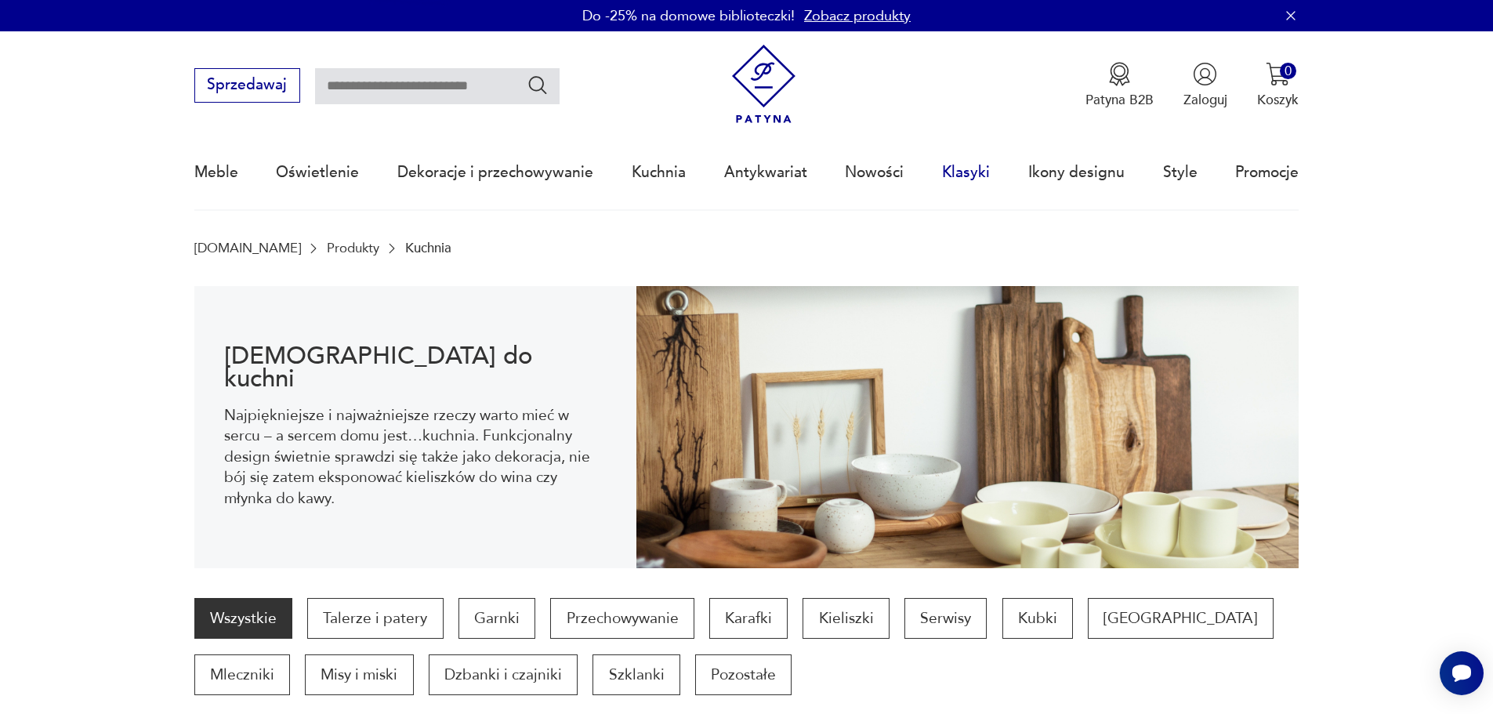
click at [967, 173] on link "Klasyki" at bounding box center [966, 172] width 48 height 72
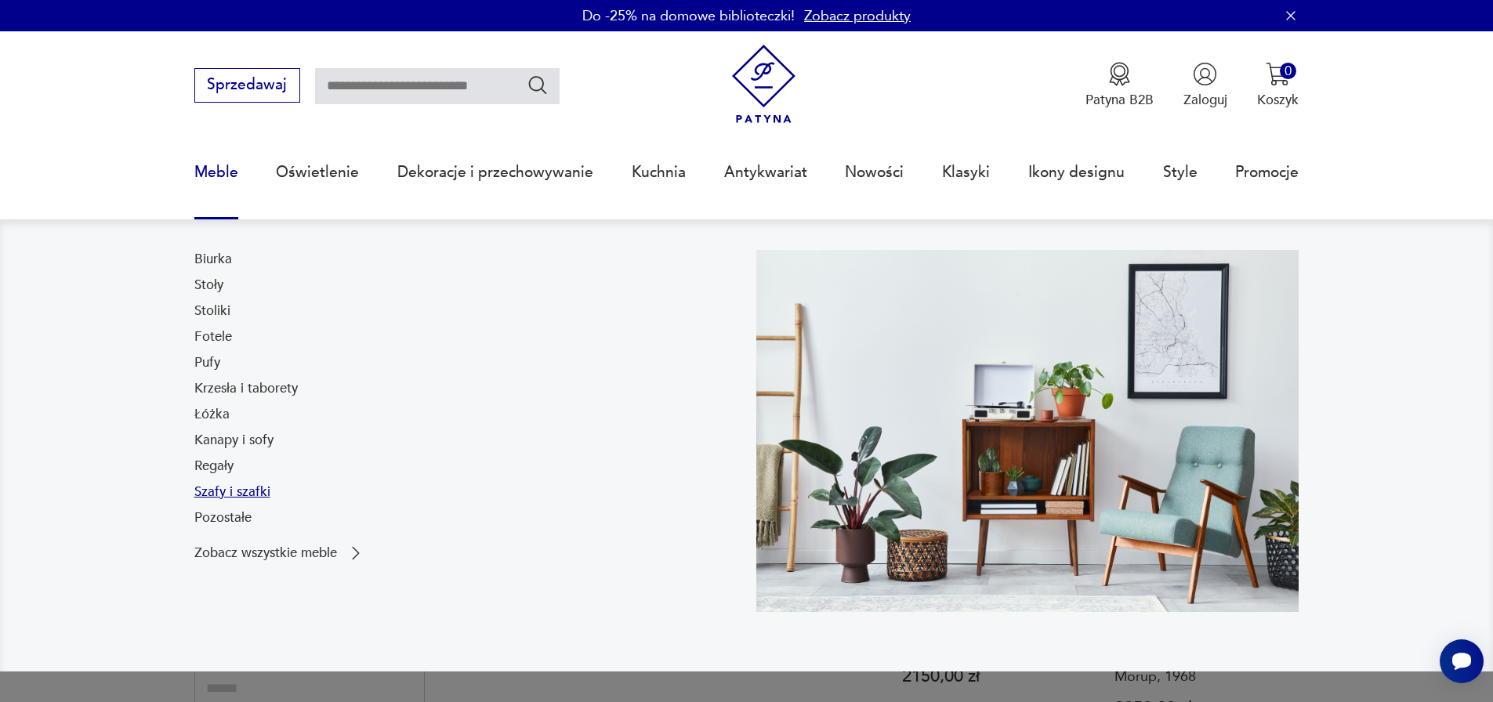
click at [230, 494] on link "Szafy i szafki" at bounding box center [232, 492] width 76 height 19
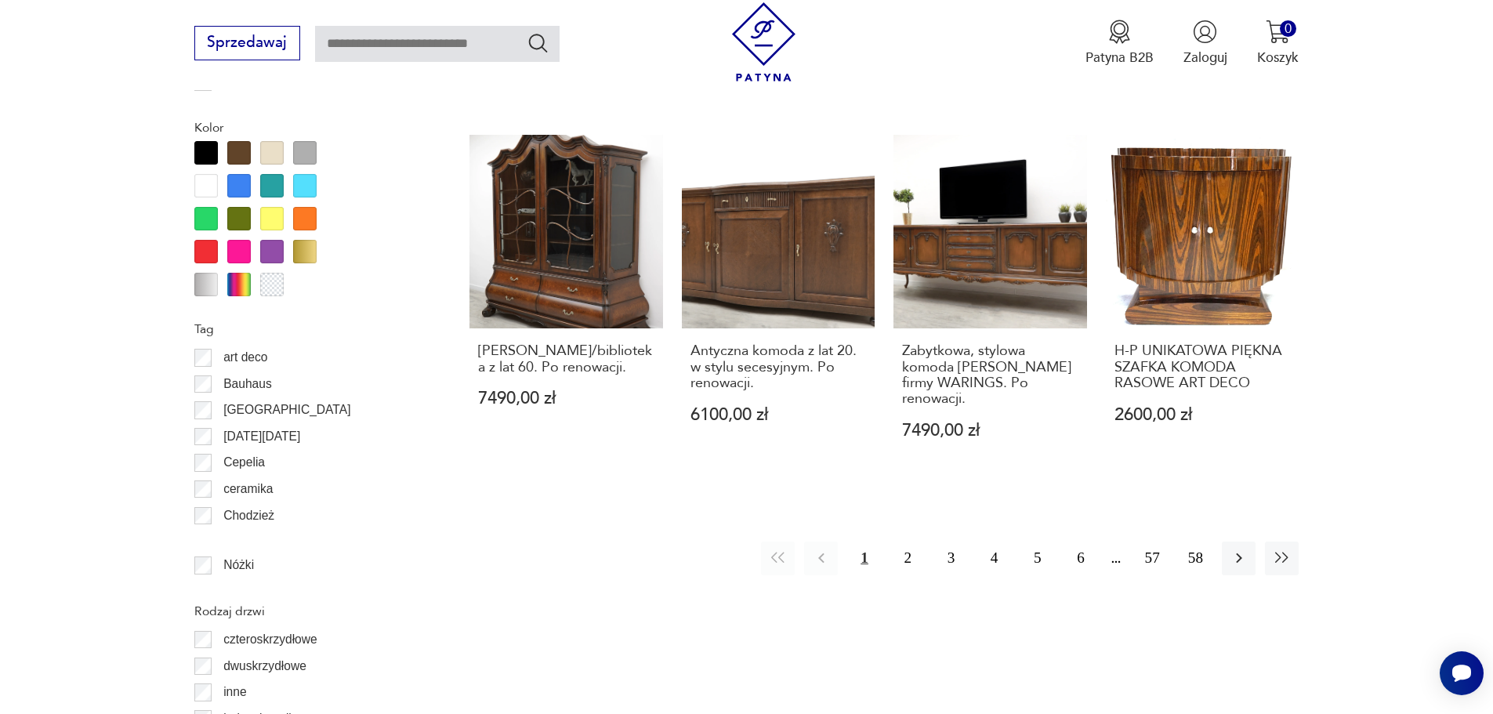
scroll to position [1855, 0]
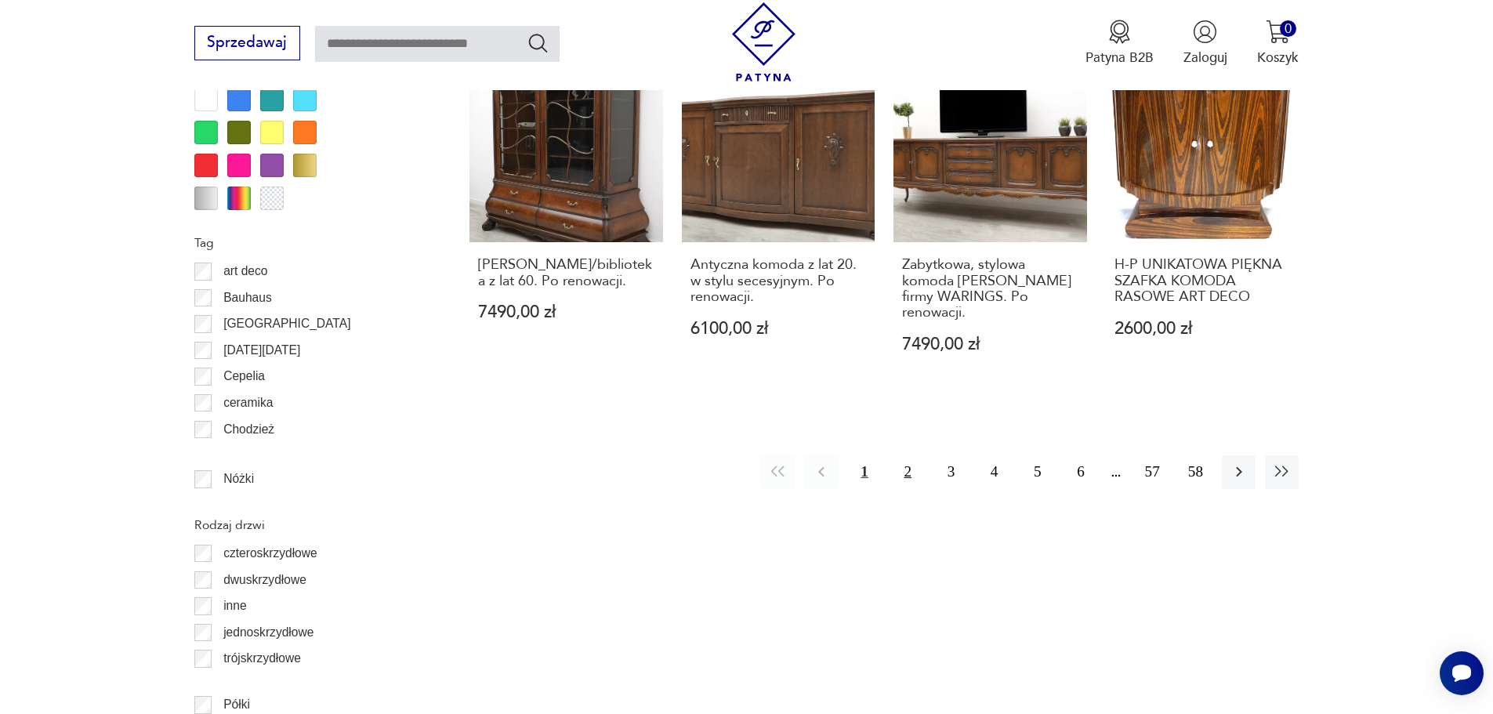
click at [912, 455] on button "2" at bounding box center [908, 472] width 34 height 34
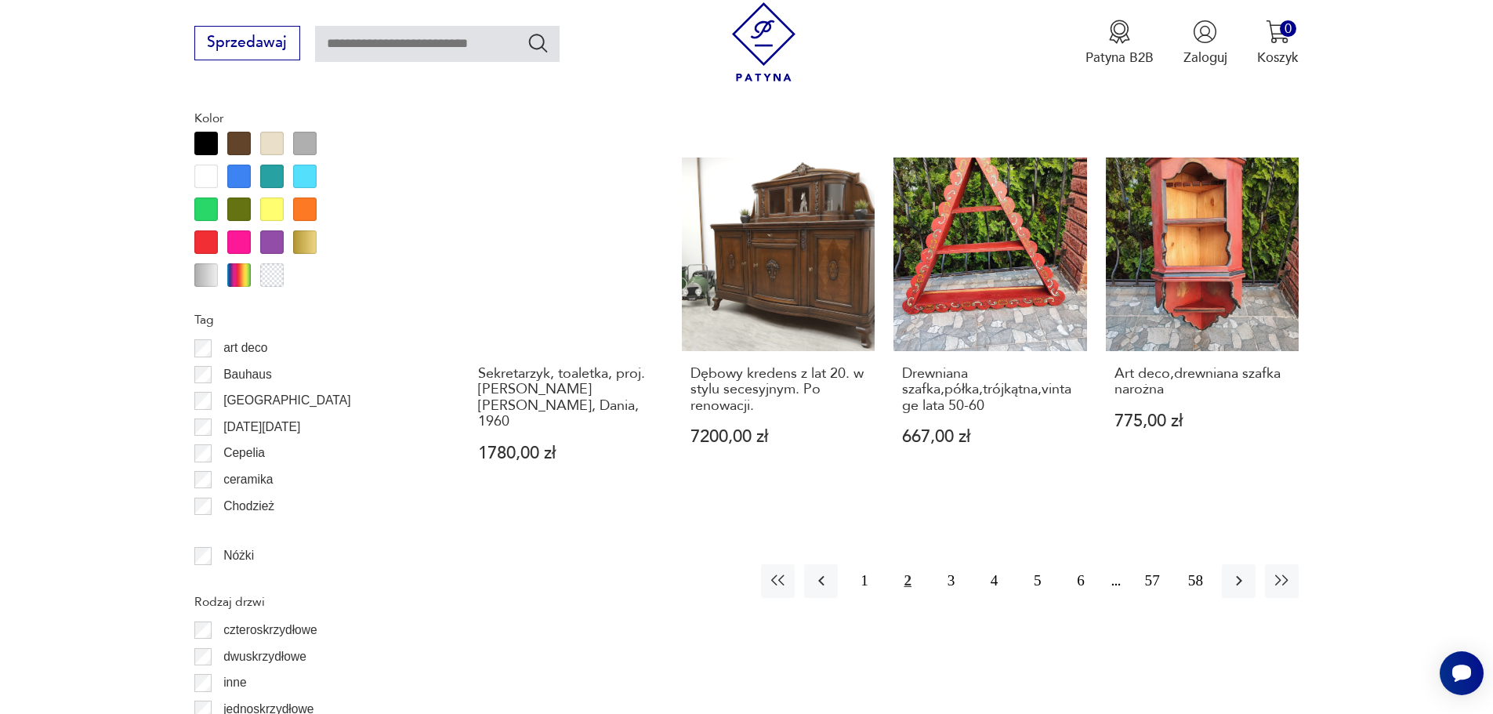
scroll to position [1864, 0]
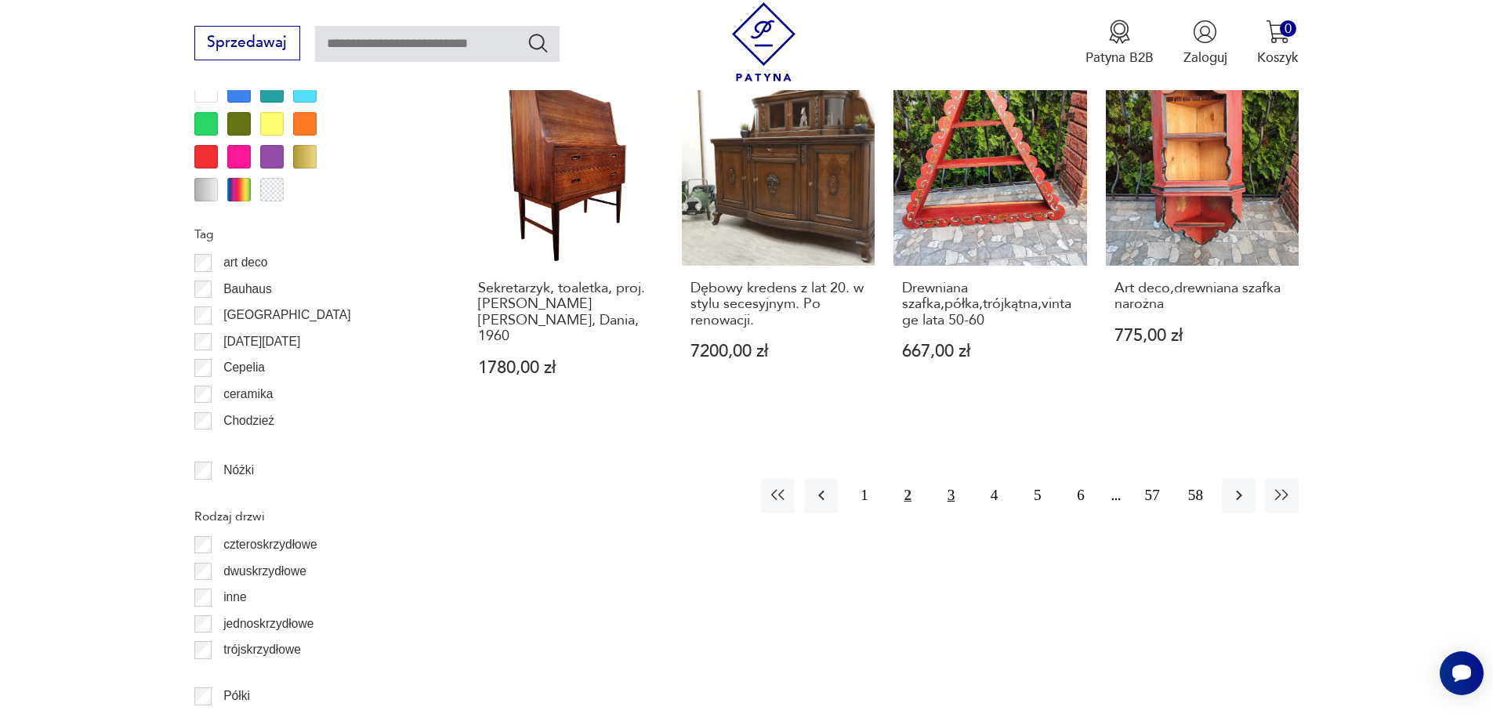
click at [945, 479] on button "3" at bounding box center [951, 496] width 34 height 34
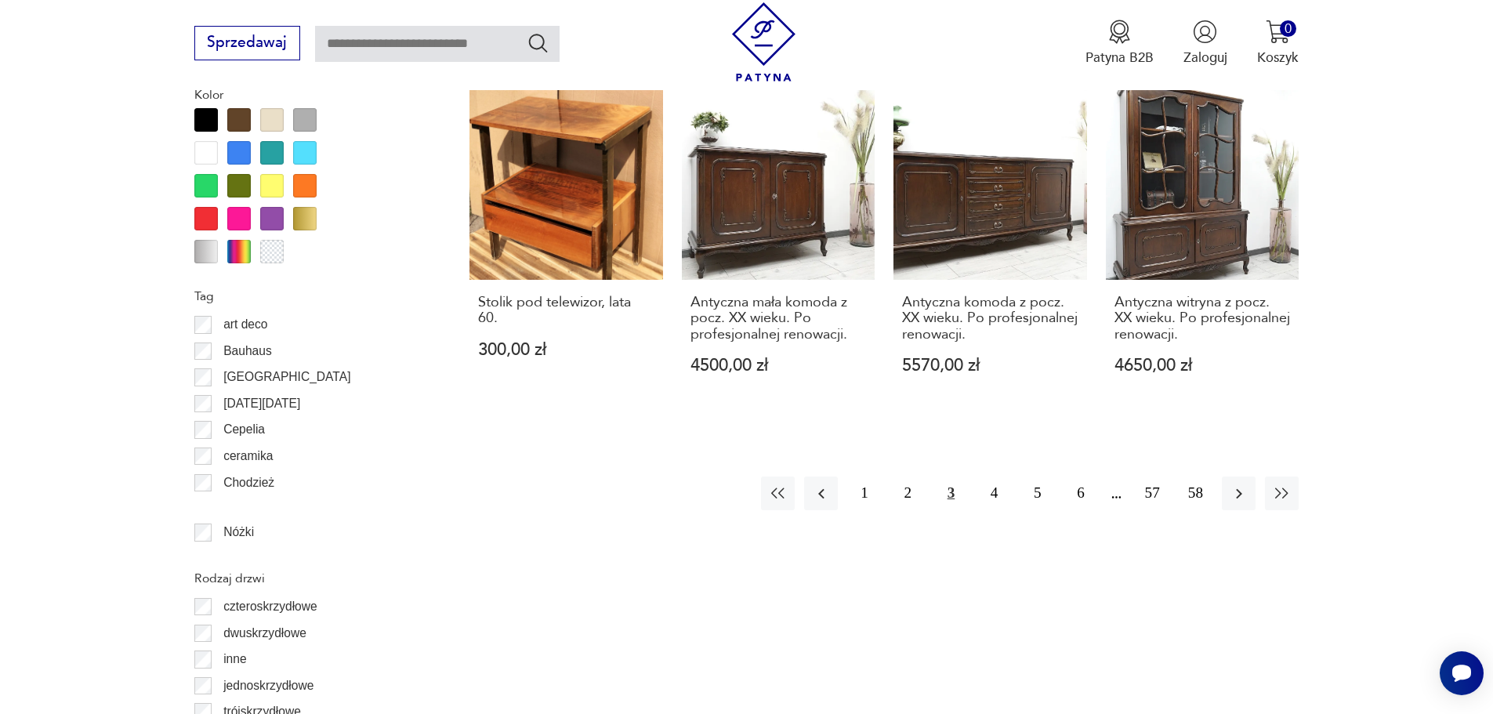
scroll to position [1942, 0]
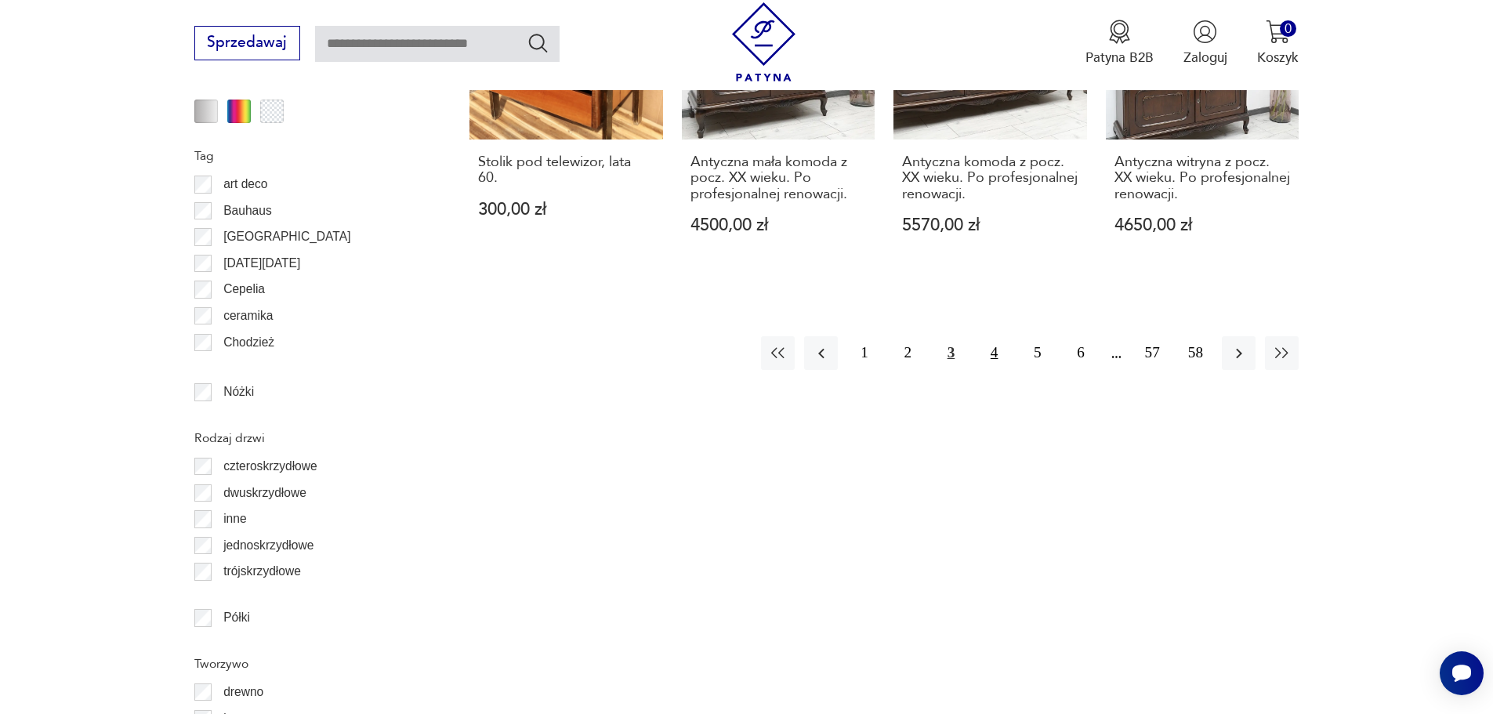
click at [996, 338] on button "4" at bounding box center [994, 353] width 34 height 34
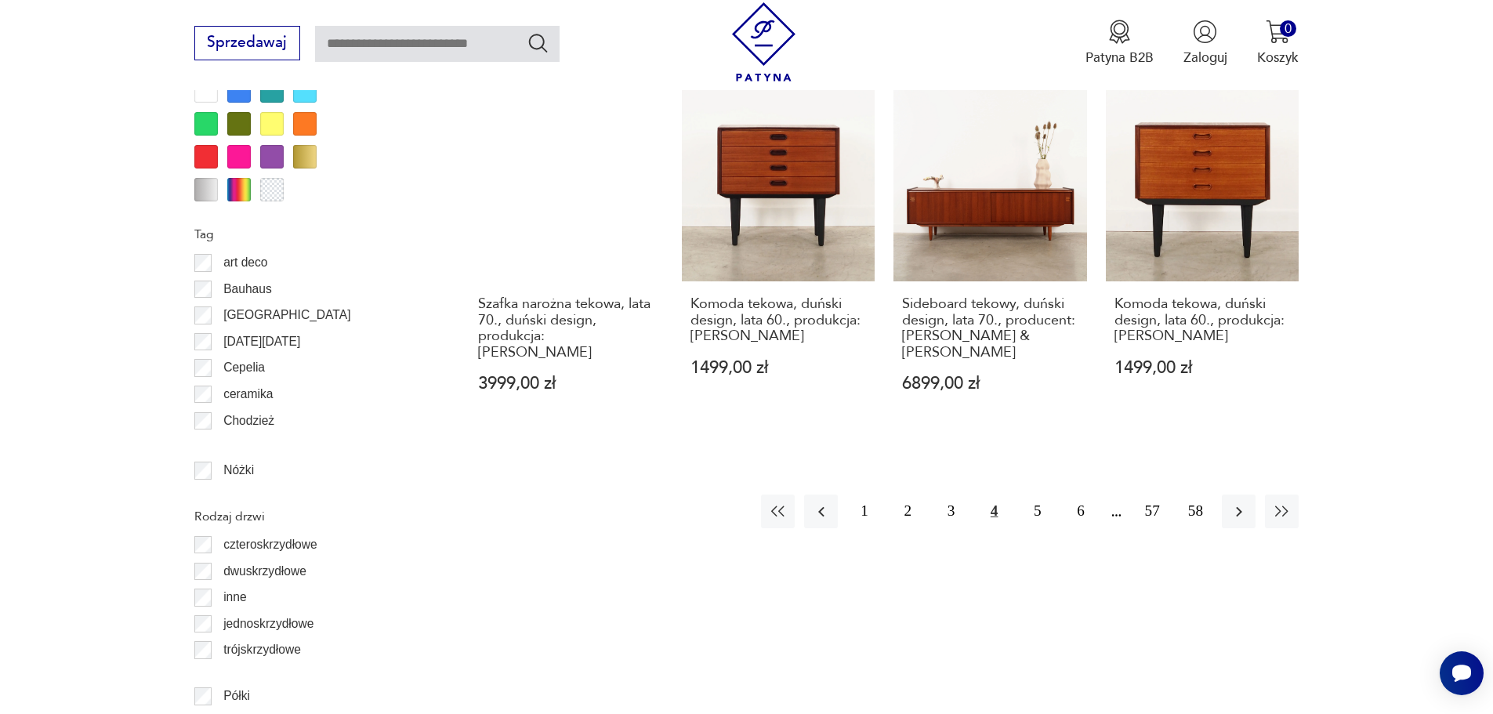
scroll to position [2021, 0]
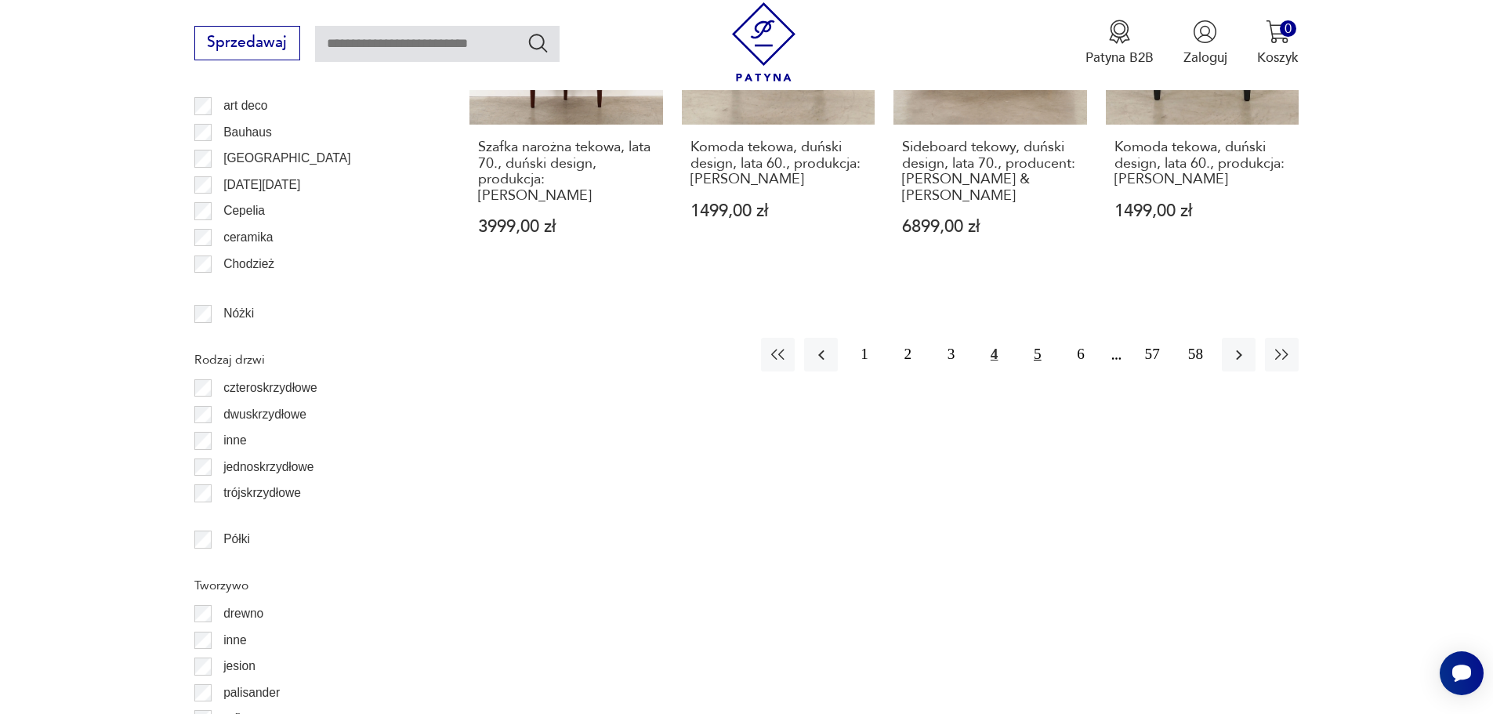
click at [1032, 338] on button "5" at bounding box center [1038, 355] width 34 height 34
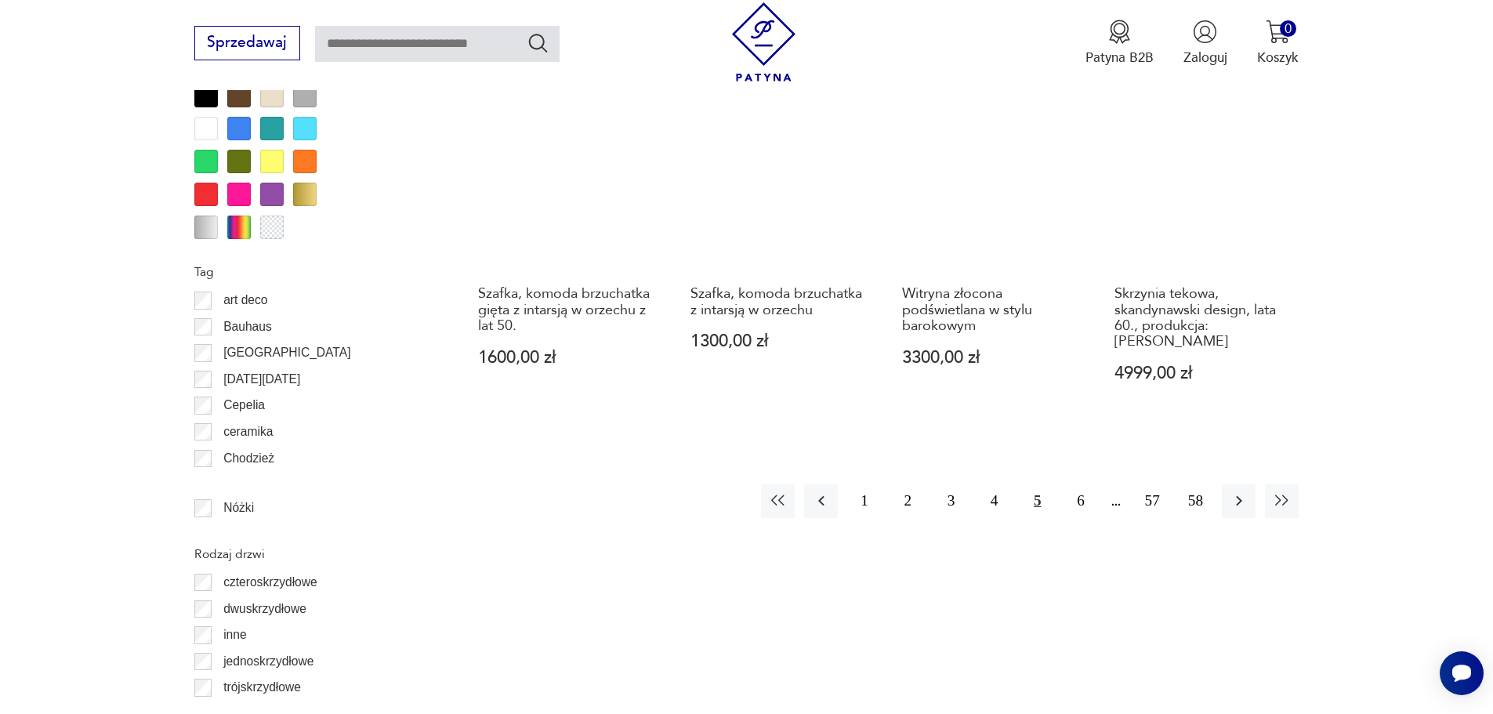
scroll to position [1864, 0]
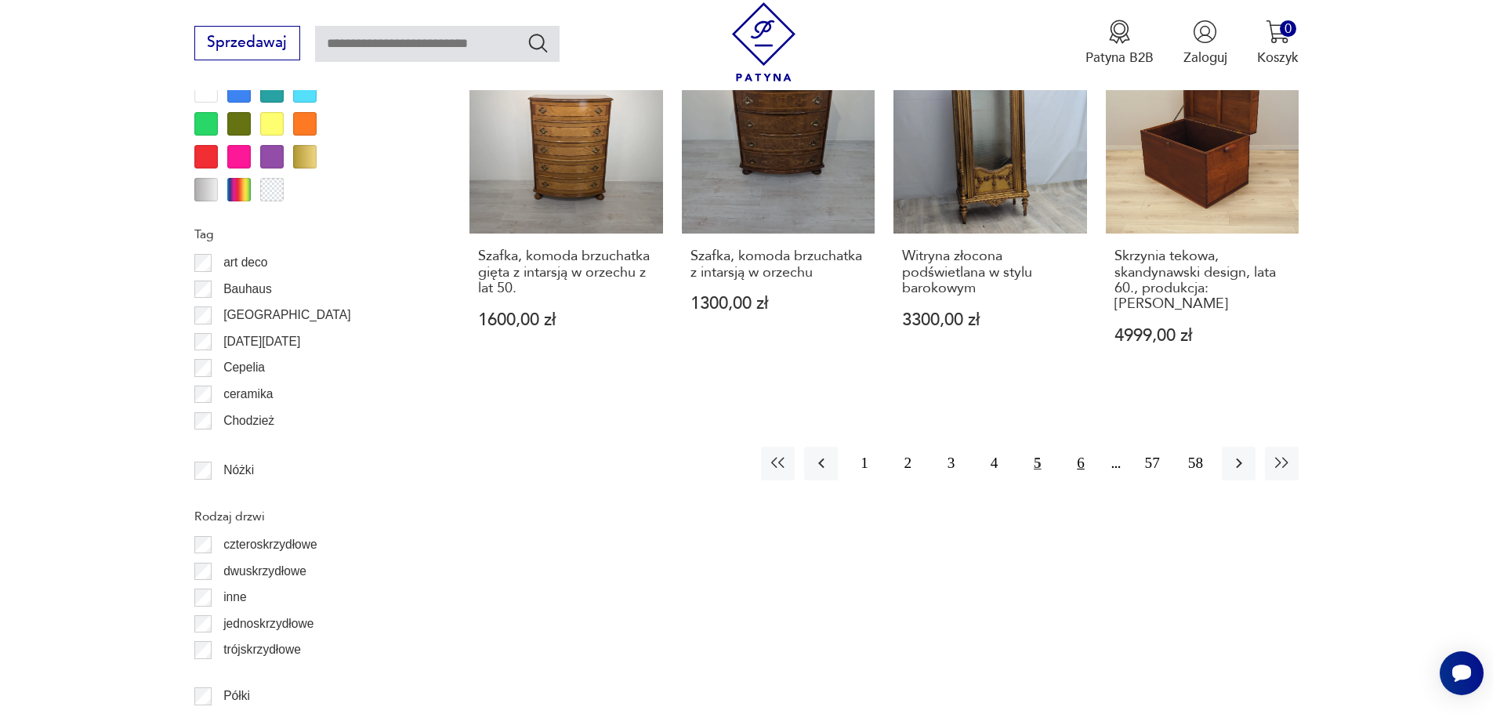
click at [1083, 449] on button "6" at bounding box center [1081, 464] width 34 height 34
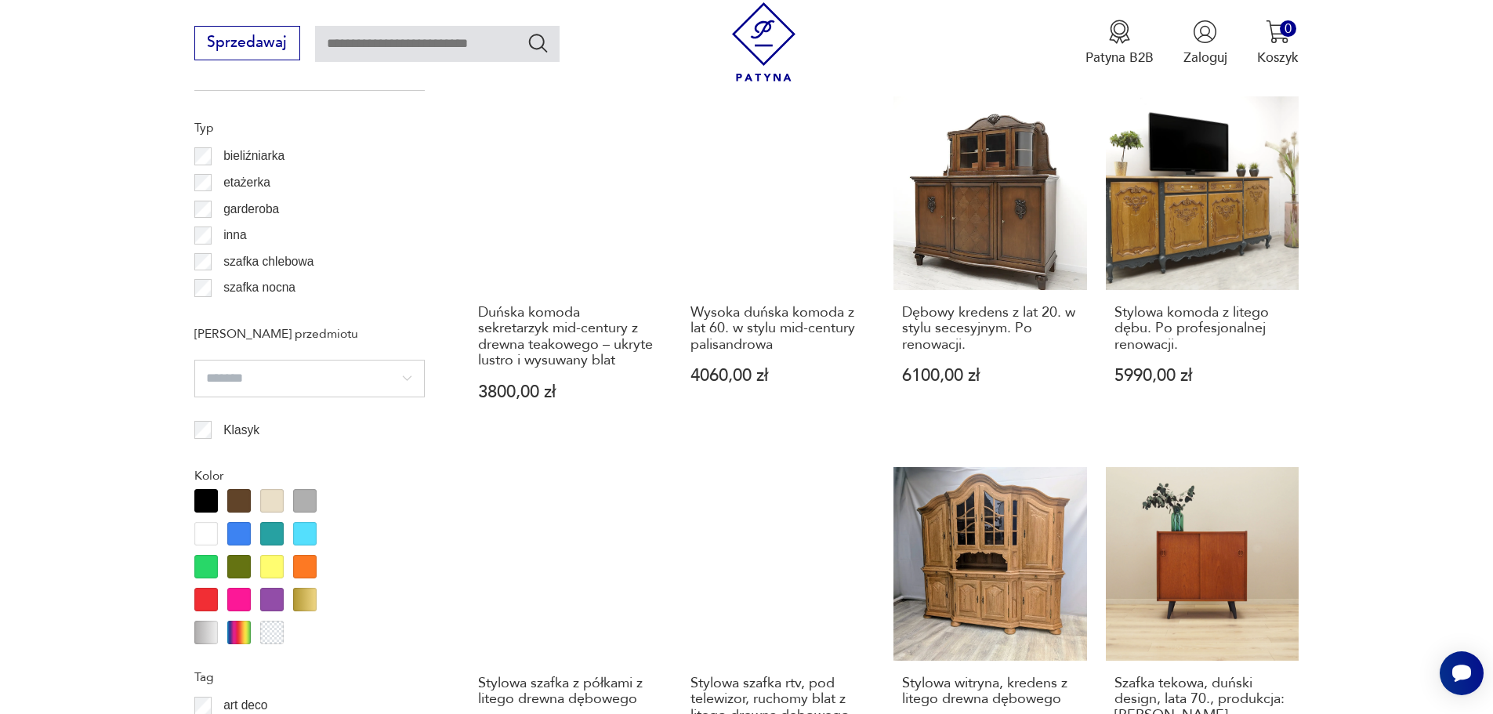
scroll to position [1394, 0]
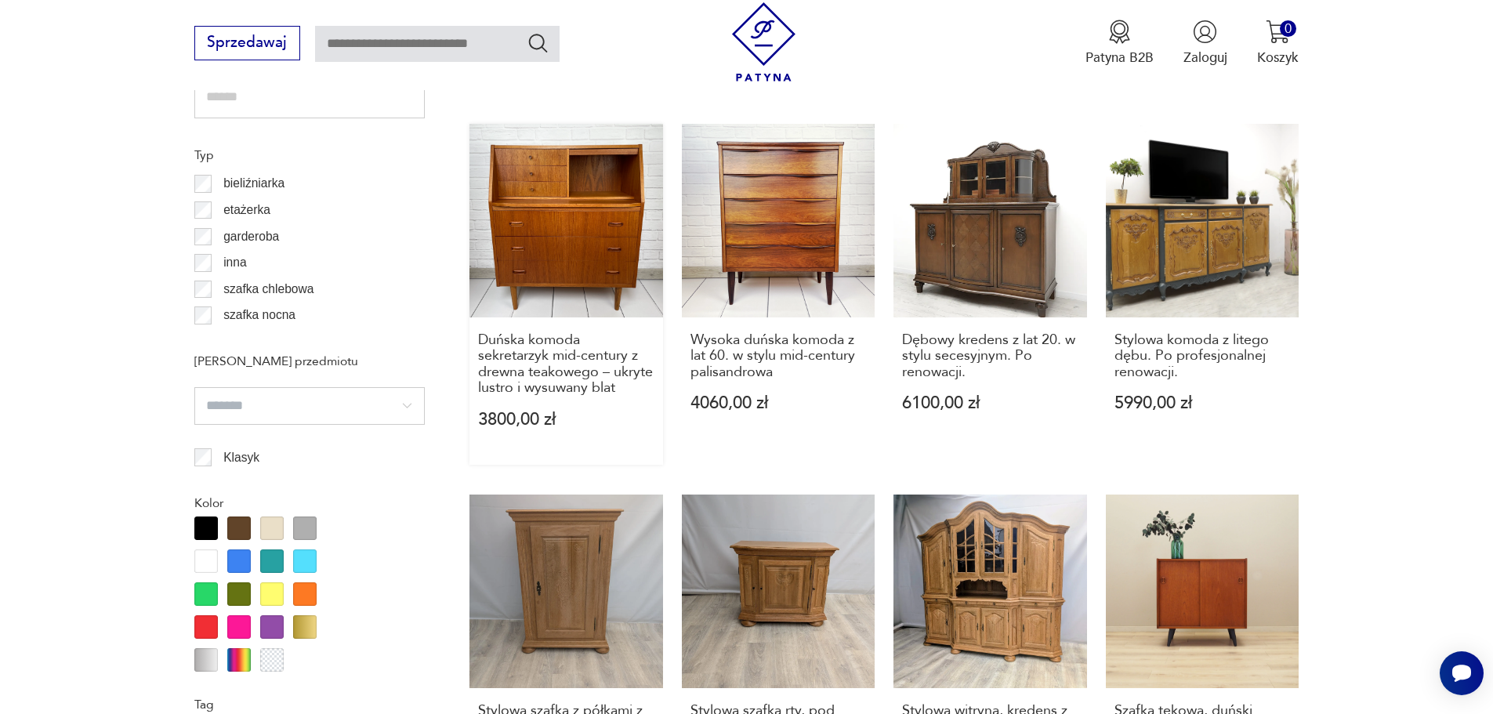
click at [592, 255] on link "Duńska komoda sekretarzyk mid-century z drewna teakowego – ukryte lustro i wysu…" at bounding box center [567, 294] width 194 height 340
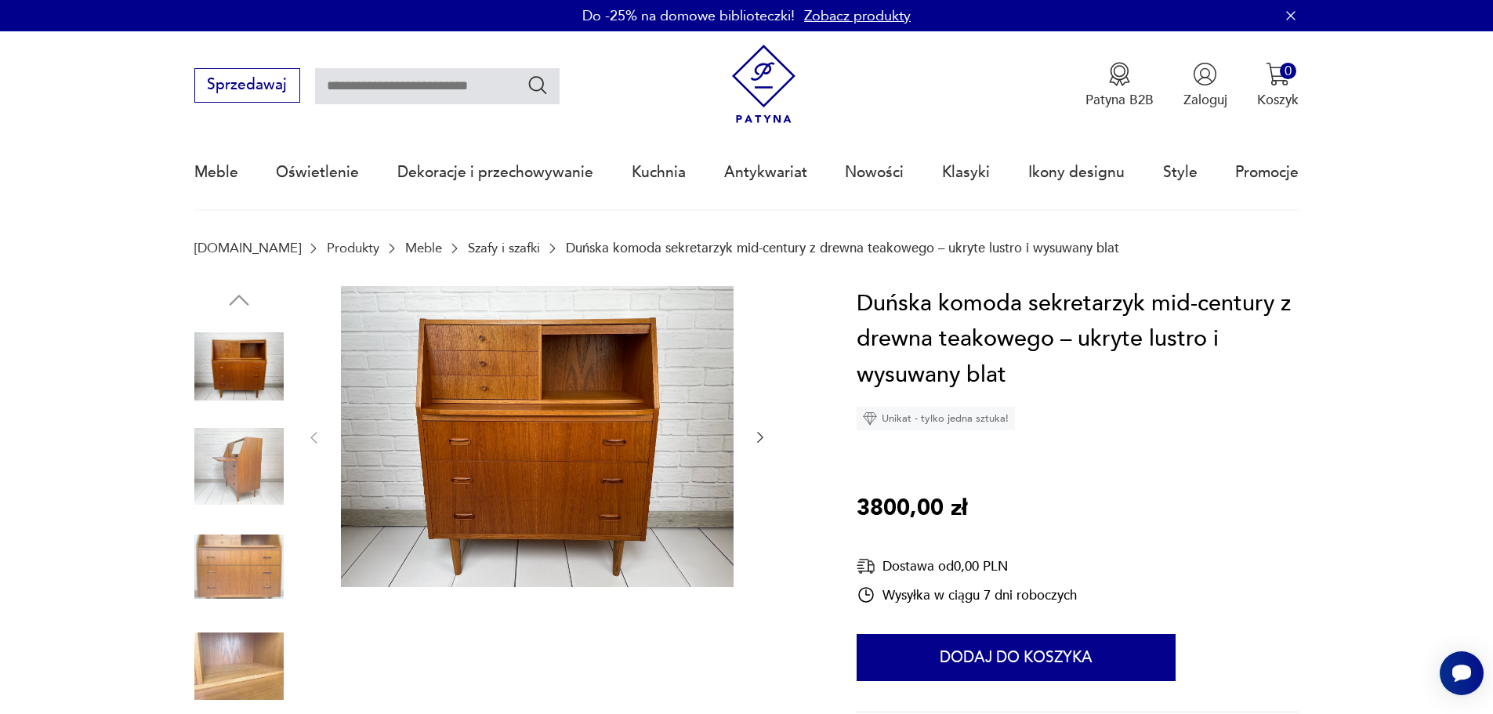
click at [761, 437] on icon "button" at bounding box center [761, 438] width 16 height 16
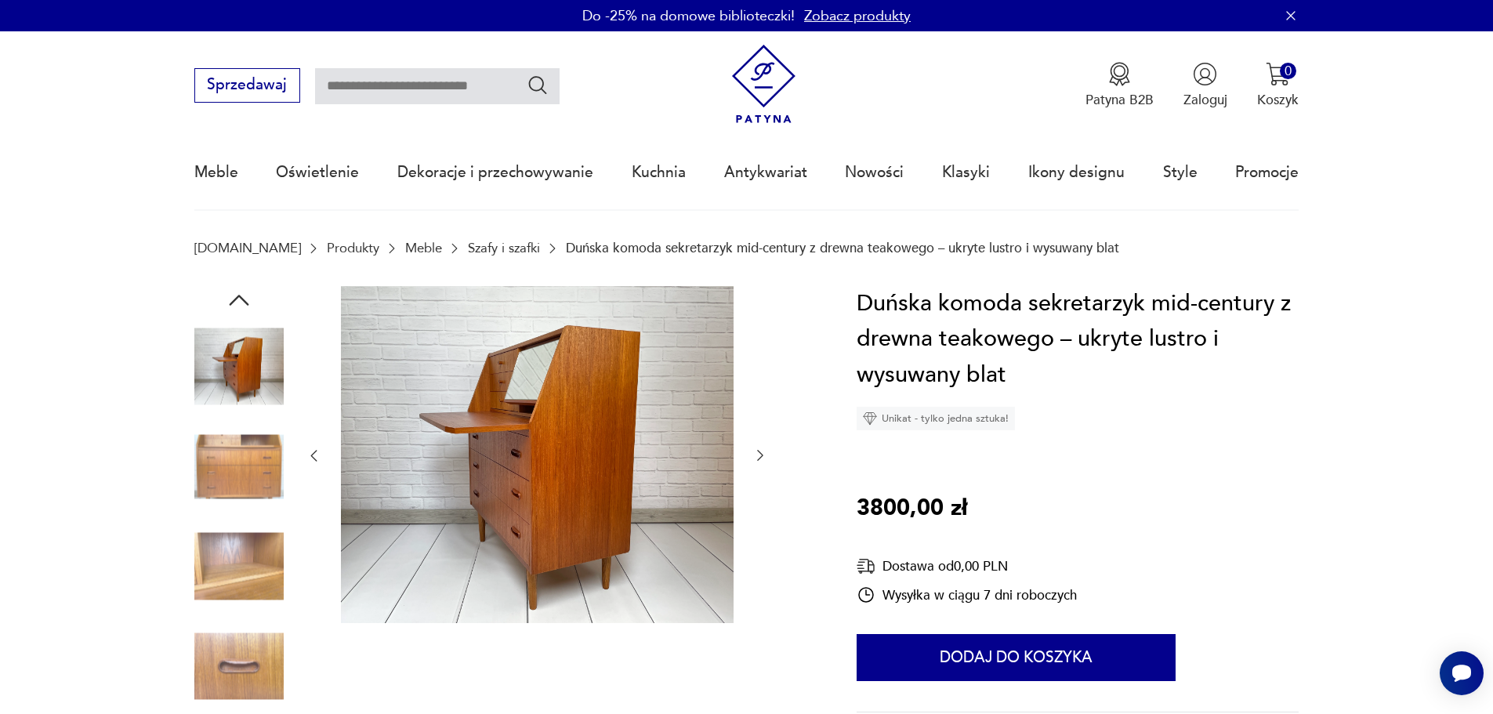
click at [758, 449] on icon "button" at bounding box center [761, 456] width 16 height 16
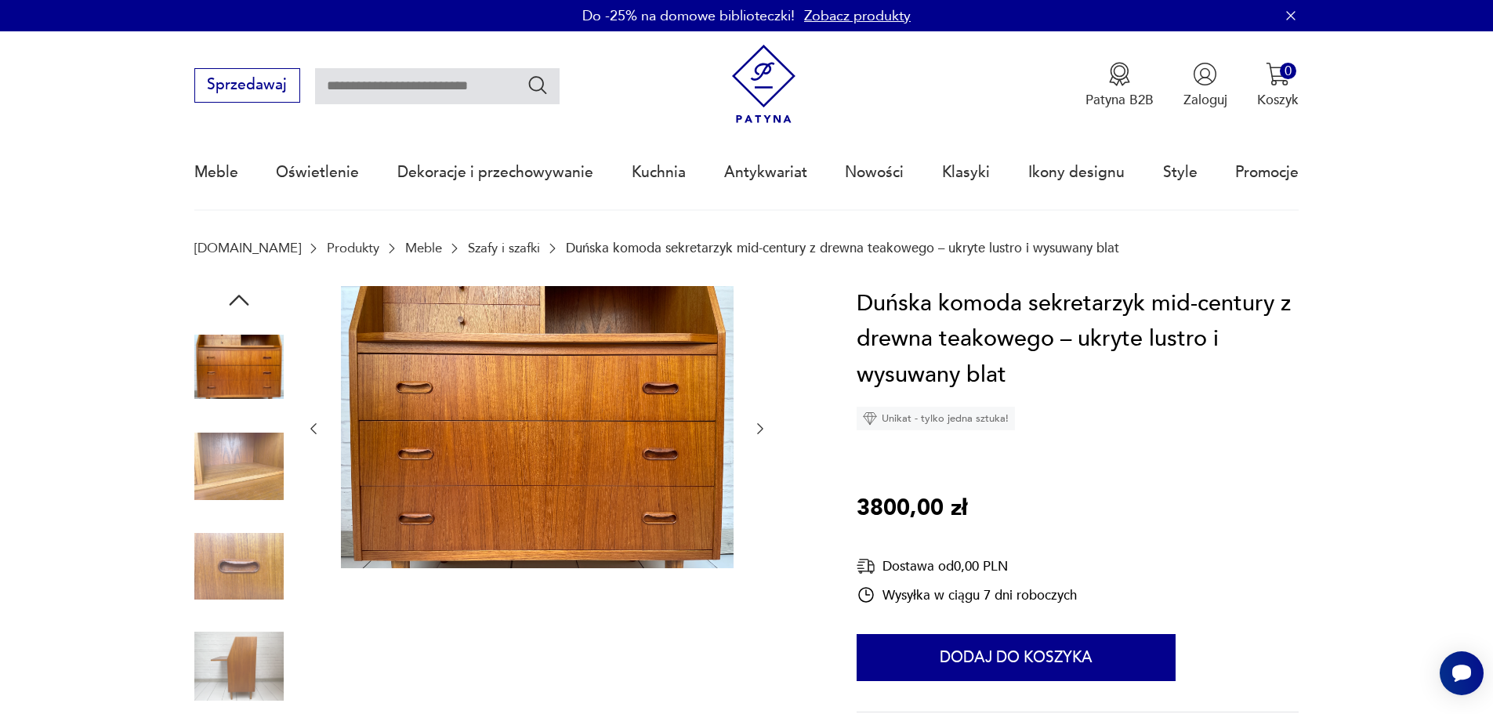
click at [763, 428] on icon "button" at bounding box center [760, 428] width 6 height 11
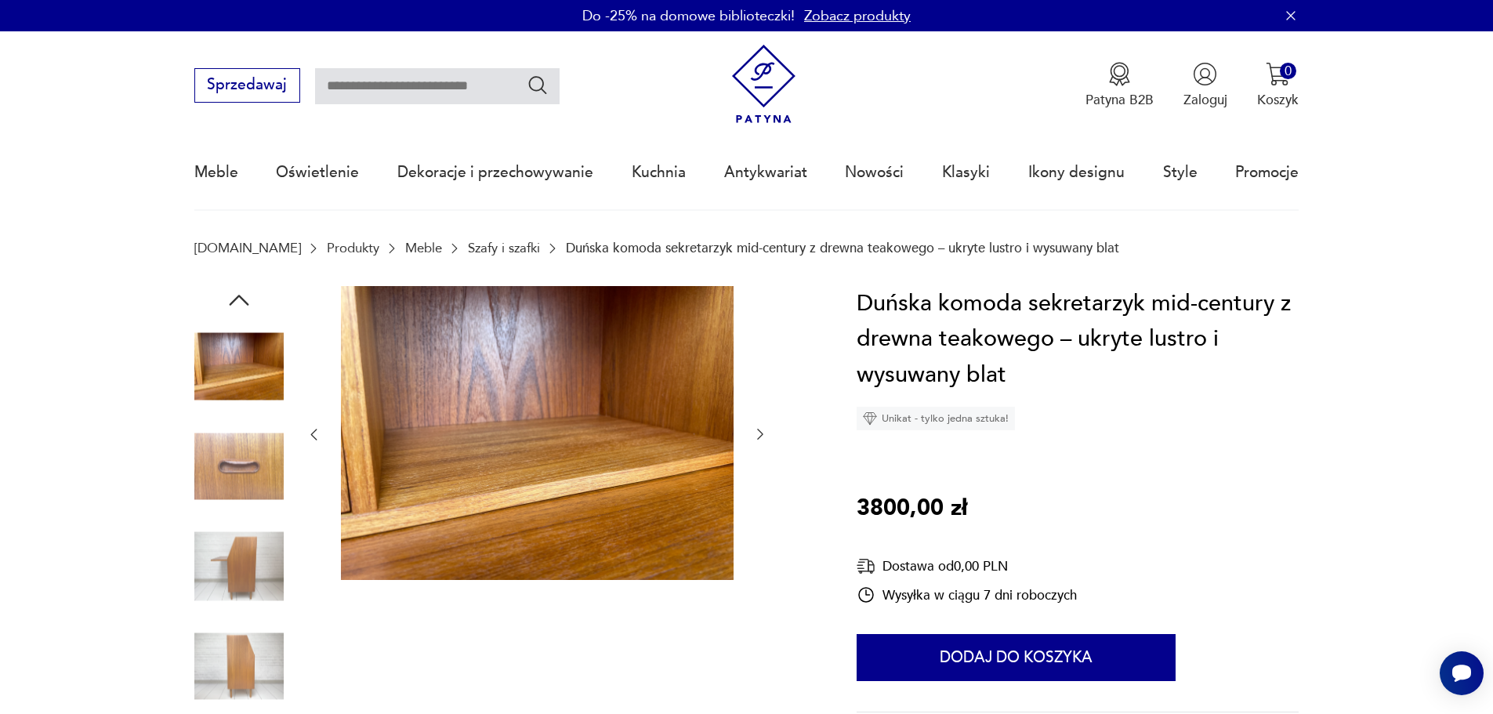
click at [763, 428] on icon "button" at bounding box center [761, 434] width 16 height 16
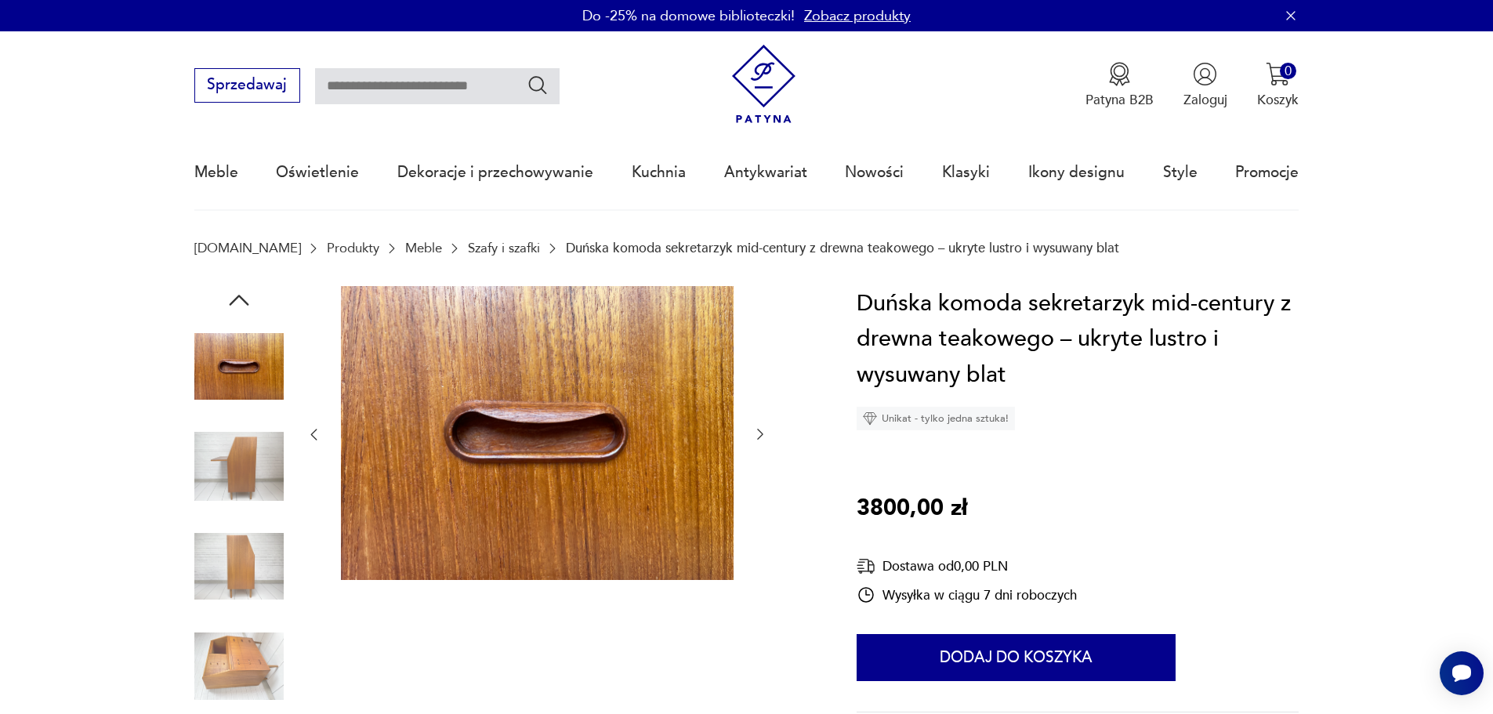
click at [763, 428] on icon "button" at bounding box center [761, 434] width 16 height 16
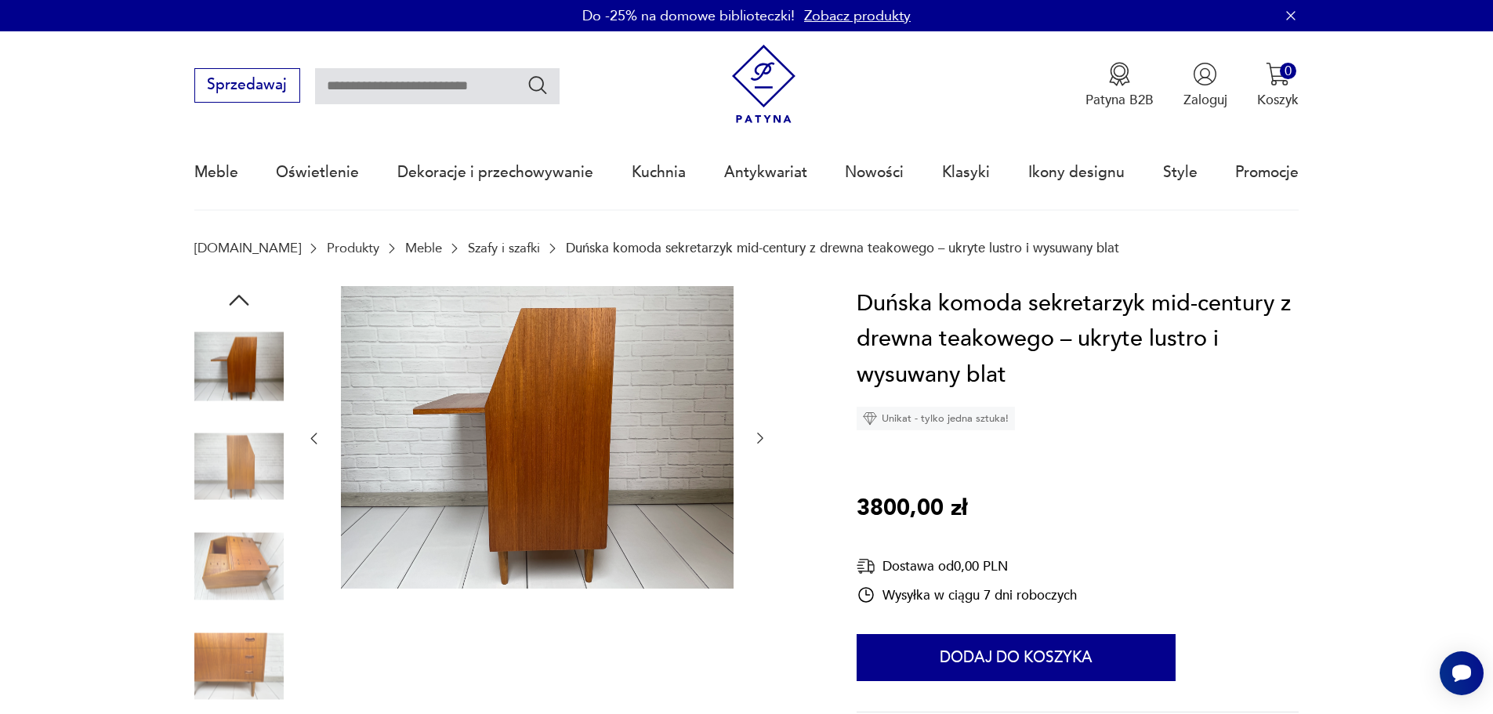
click at [761, 430] on icon "button" at bounding box center [761, 438] width 16 height 16
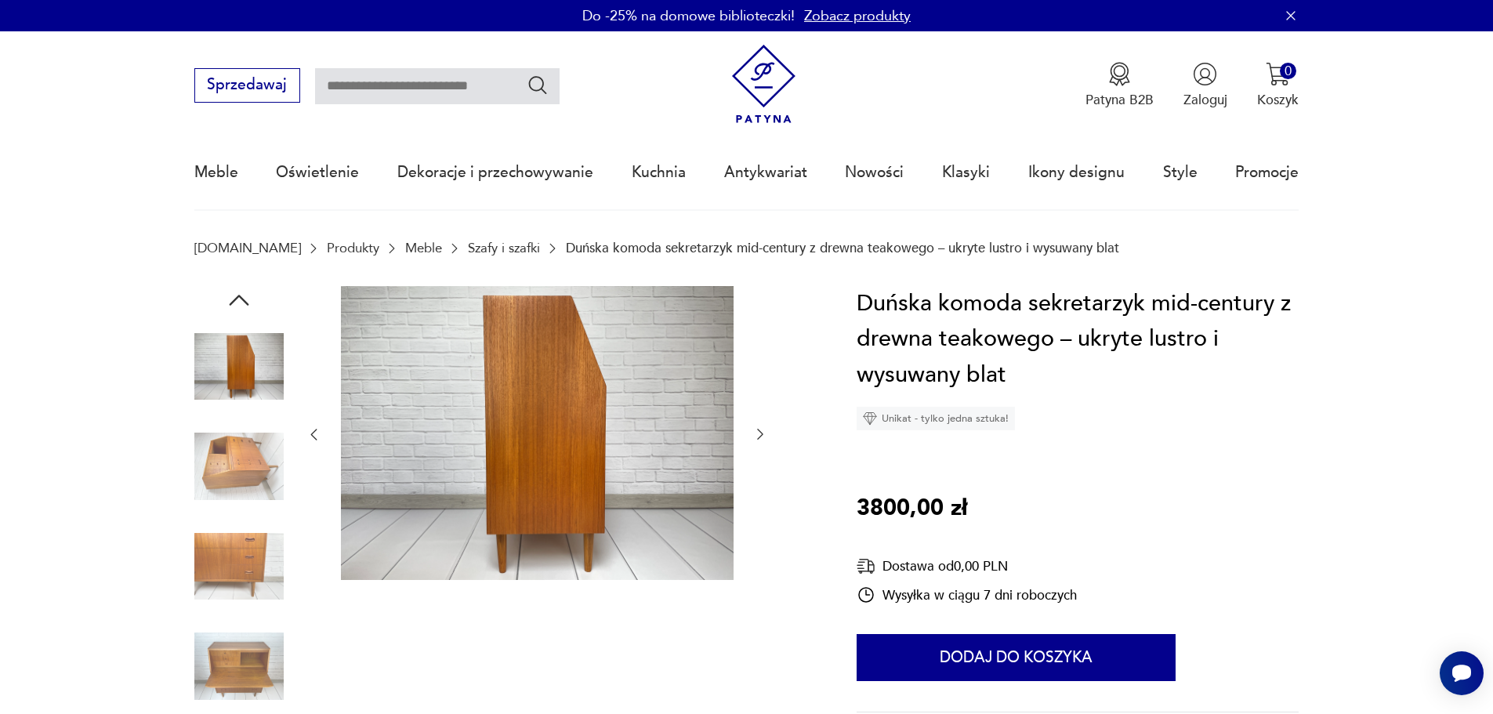
click at [761, 430] on icon "button" at bounding box center [761, 434] width 16 height 16
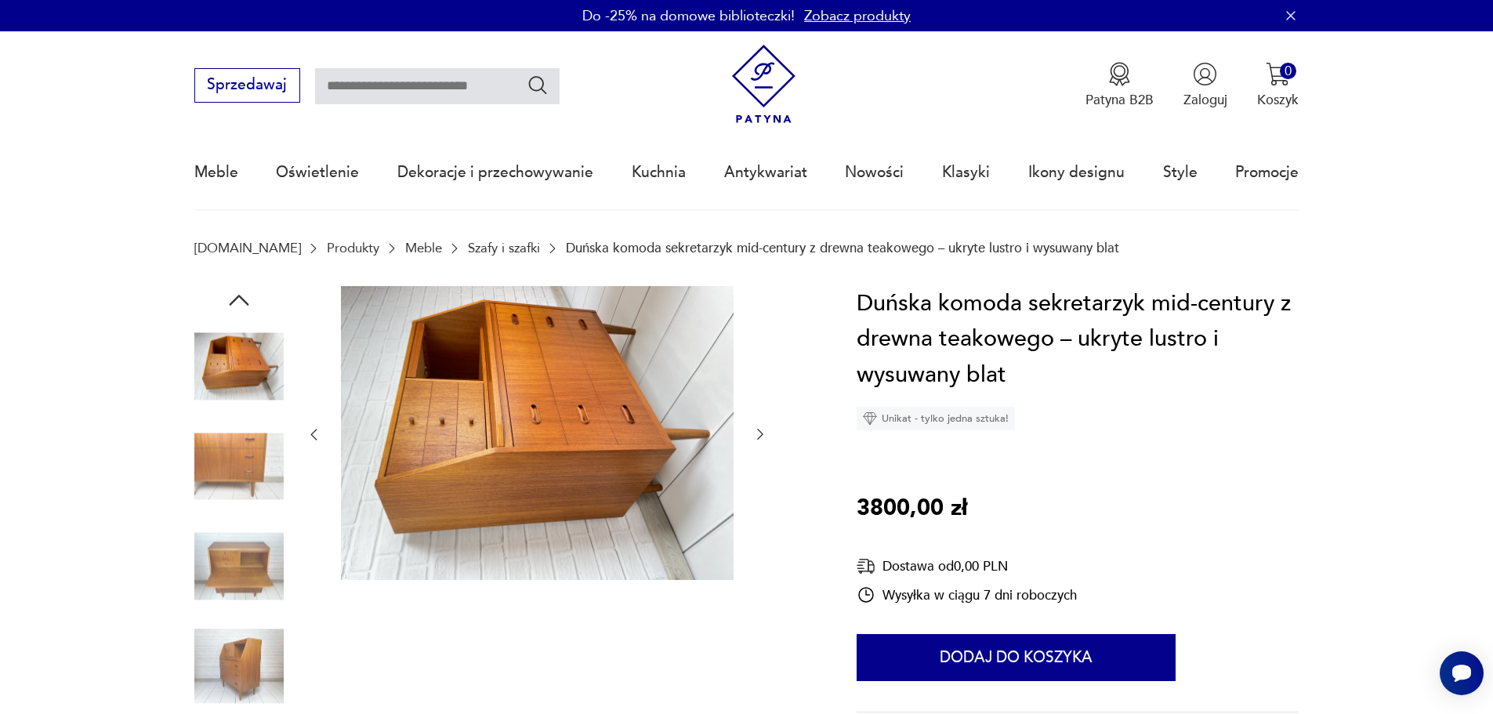
click at [761, 430] on icon "button" at bounding box center [761, 434] width 16 height 16
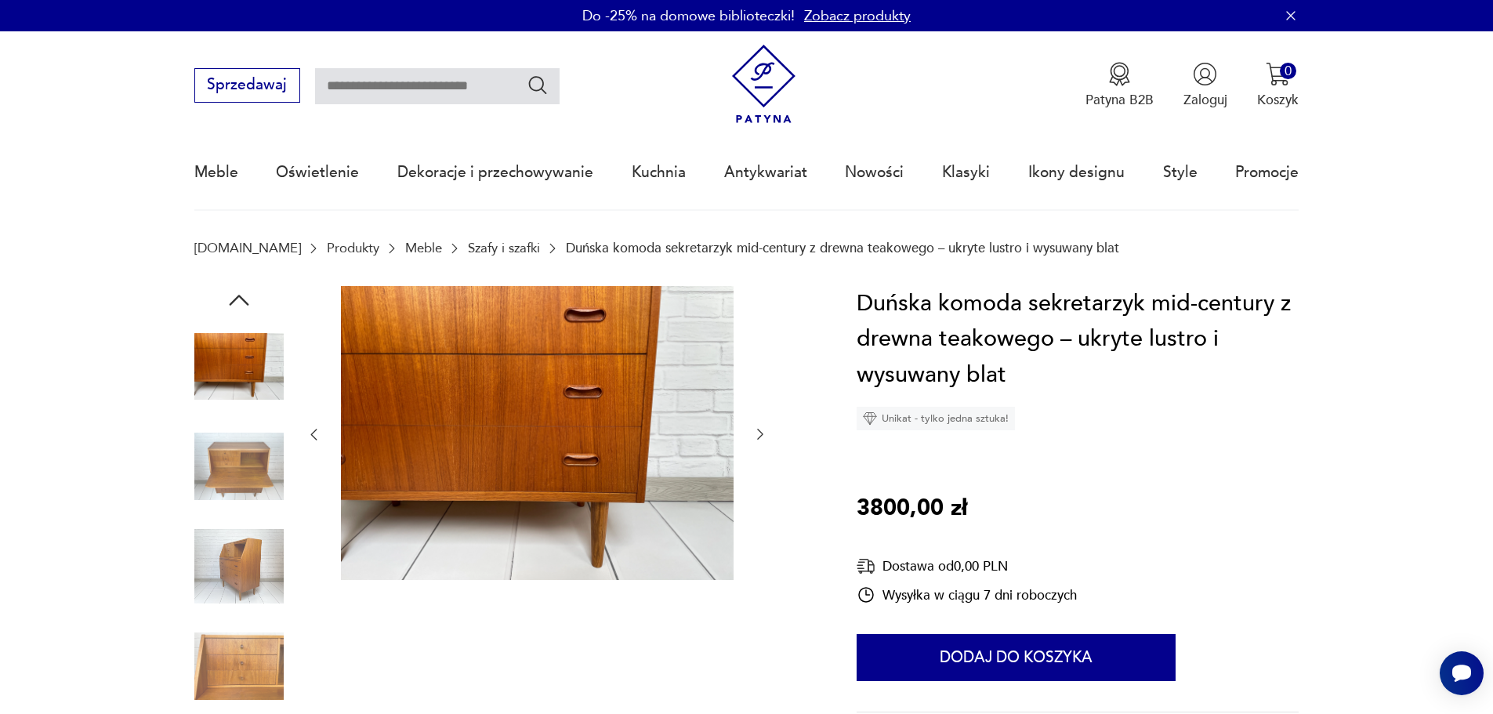
click at [761, 430] on icon "button" at bounding box center [761, 434] width 16 height 16
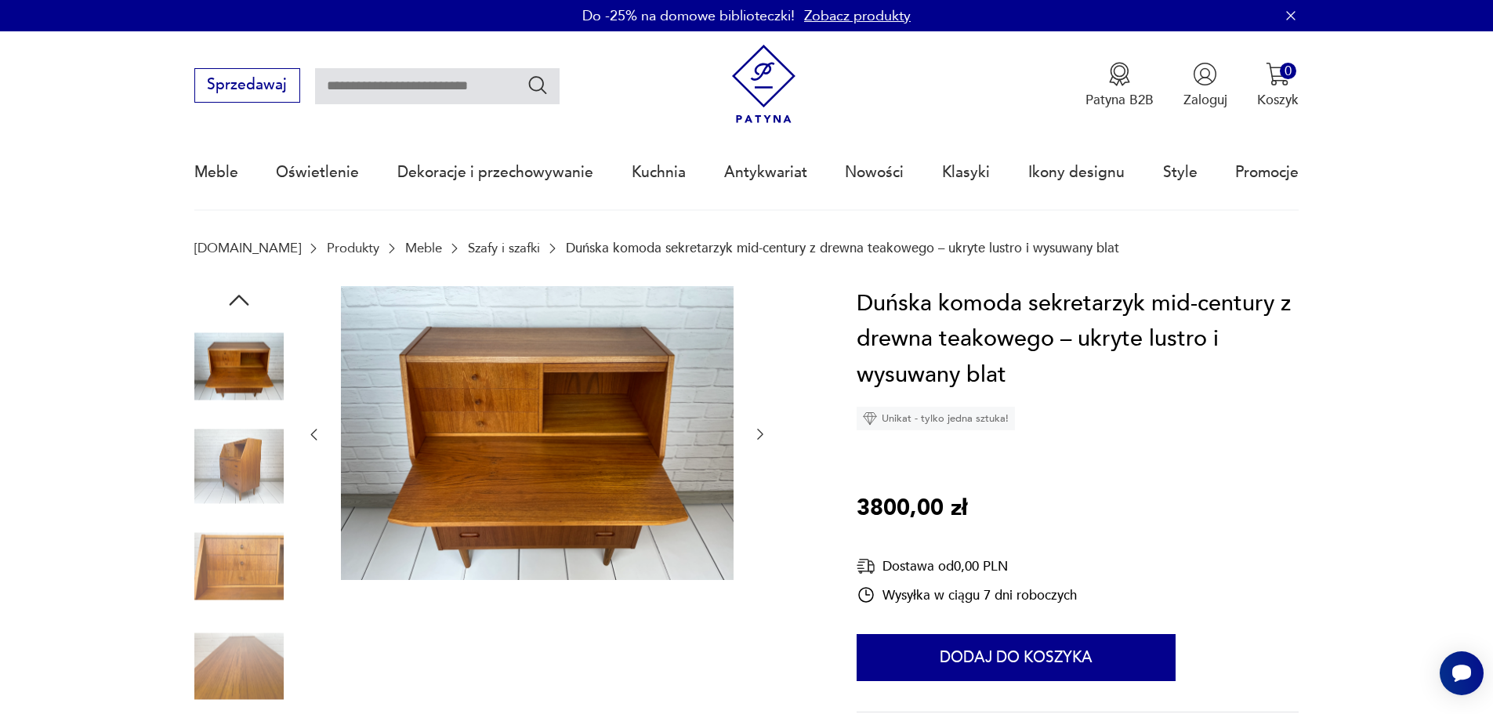
click at [761, 430] on icon "button" at bounding box center [761, 434] width 16 height 16
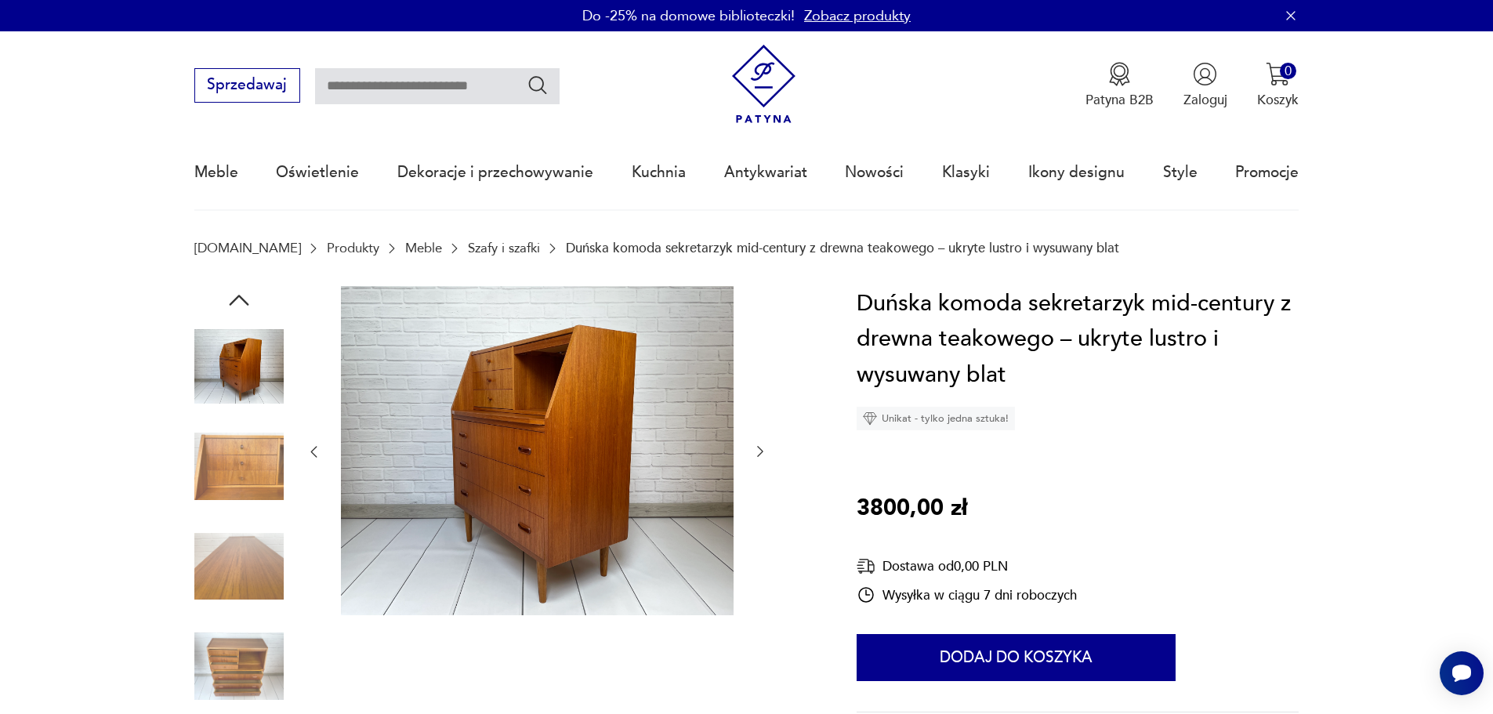
click at [761, 430] on div at bounding box center [537, 452] width 462 height 332
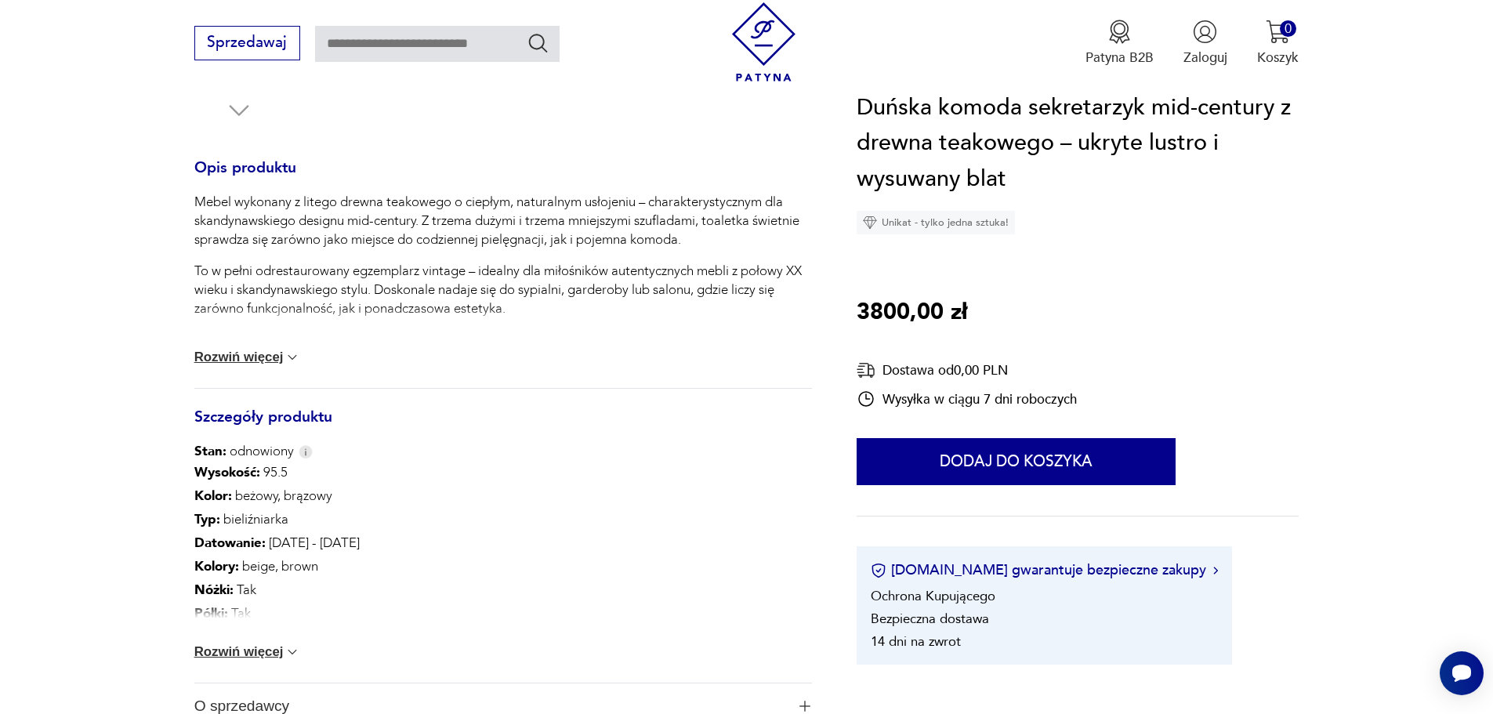
scroll to position [627, 0]
click at [244, 649] on button "Rozwiń więcej" at bounding box center [247, 651] width 107 height 16
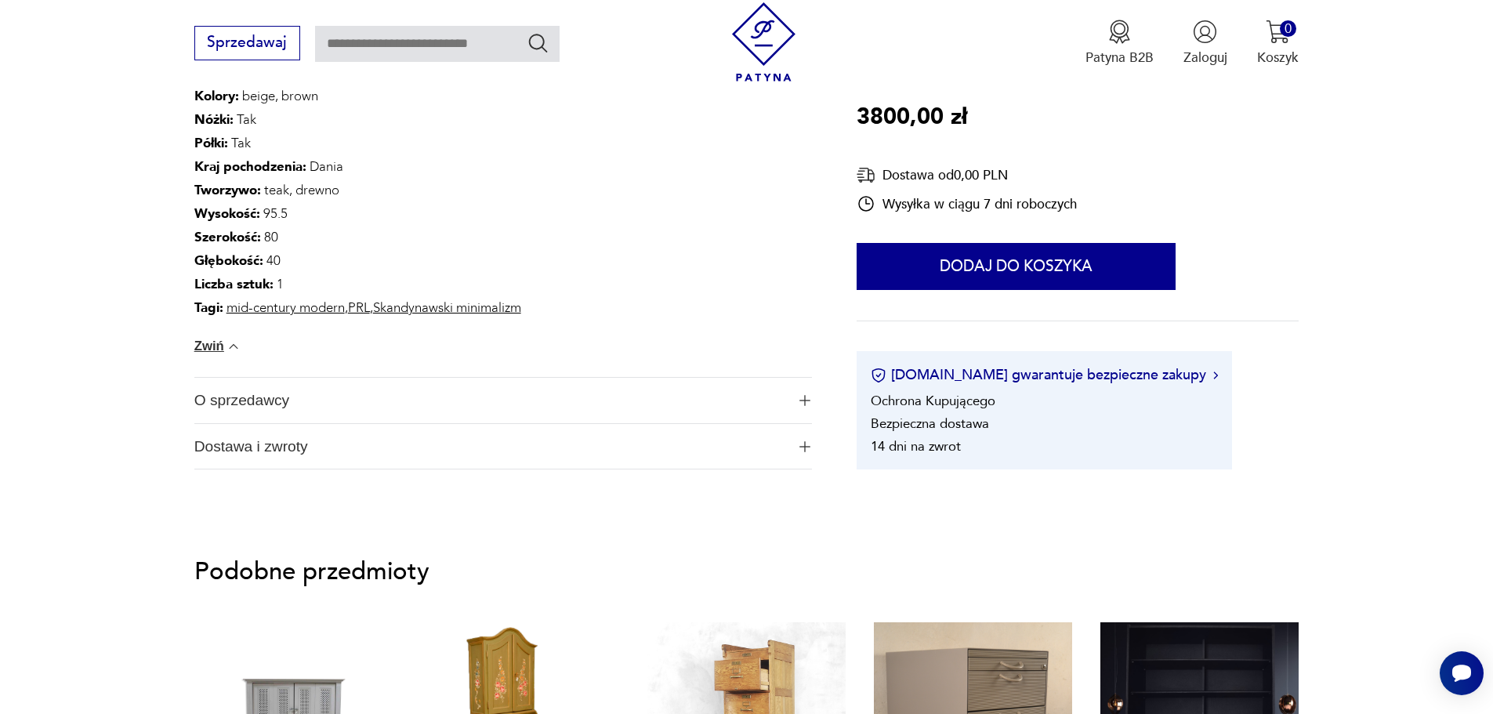
scroll to position [1097, 0]
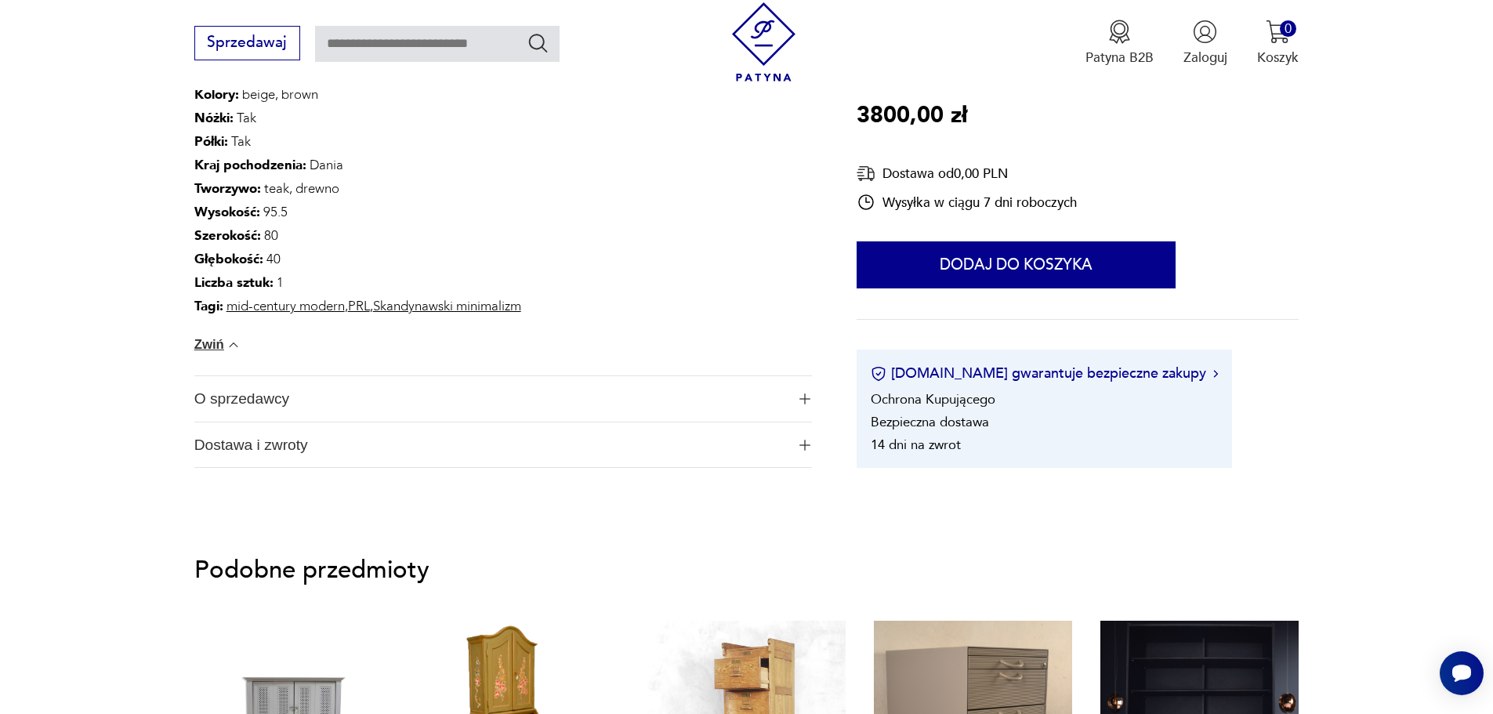
click at [804, 400] on img "button" at bounding box center [805, 399] width 11 height 11
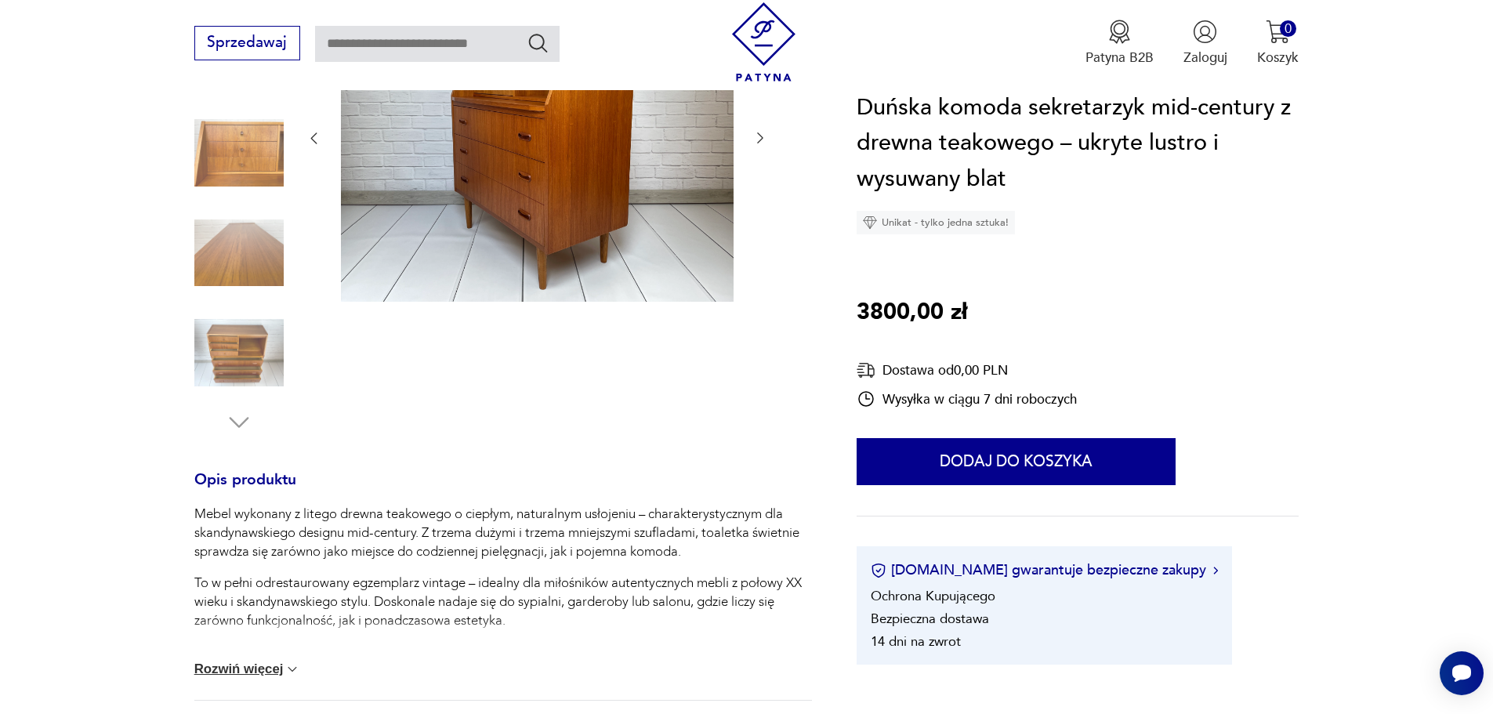
scroll to position [0, 0]
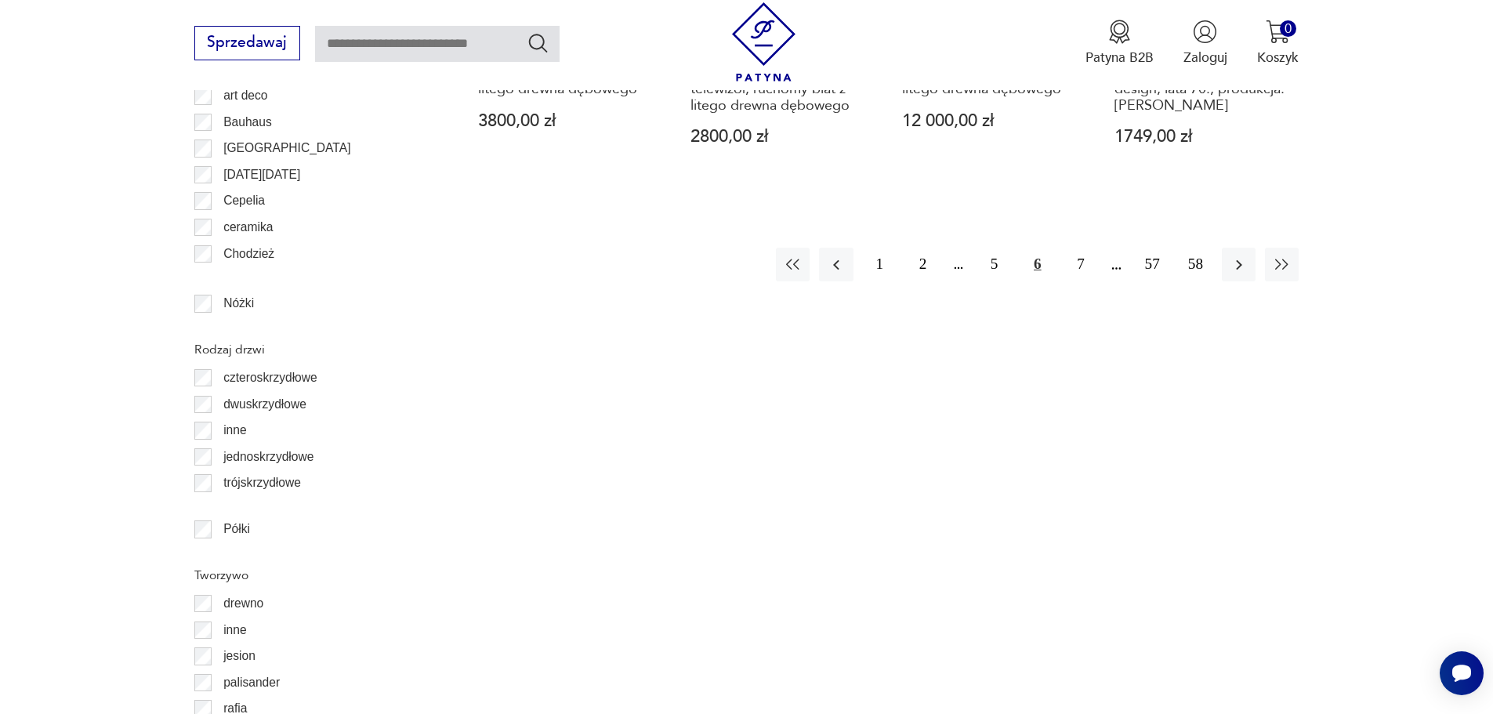
scroll to position [2037, 0]
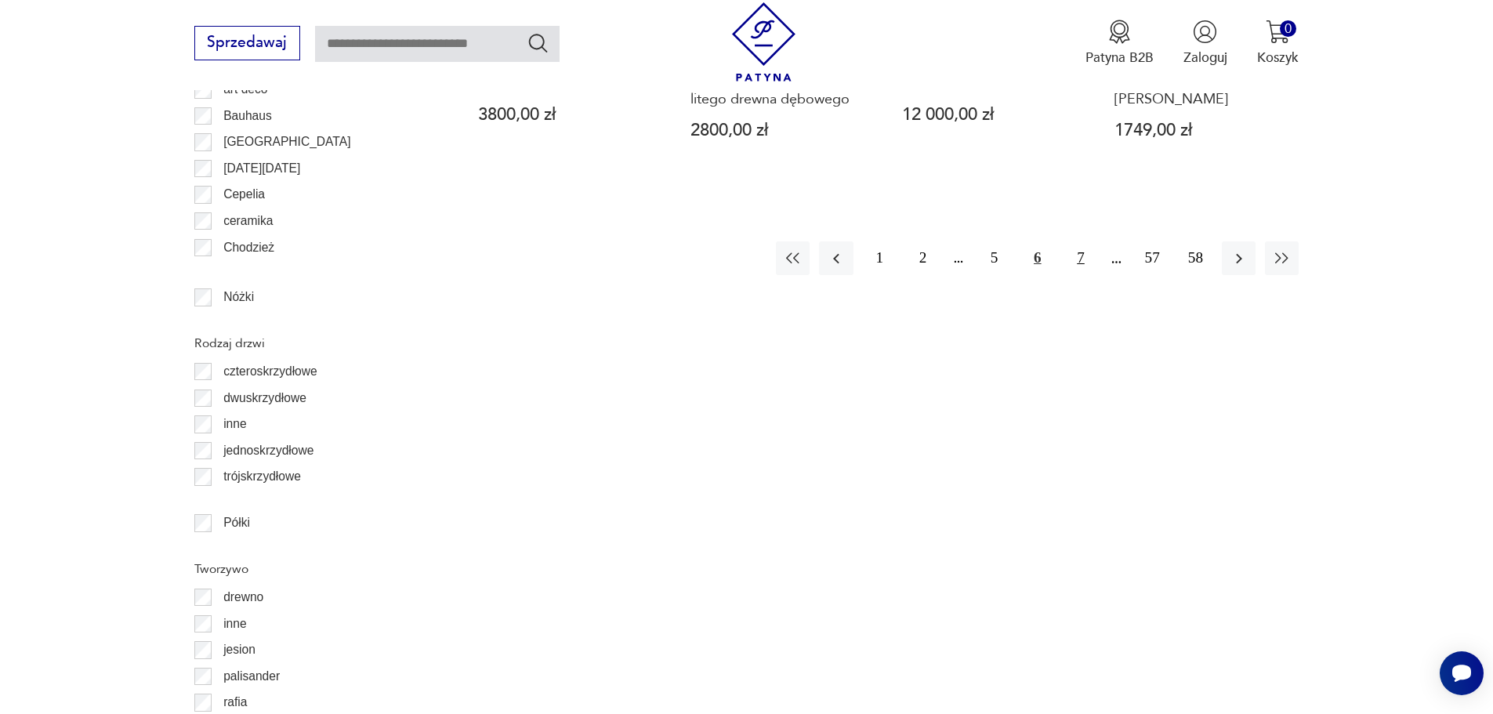
click at [1084, 256] on button "7" at bounding box center [1081, 258] width 34 height 34
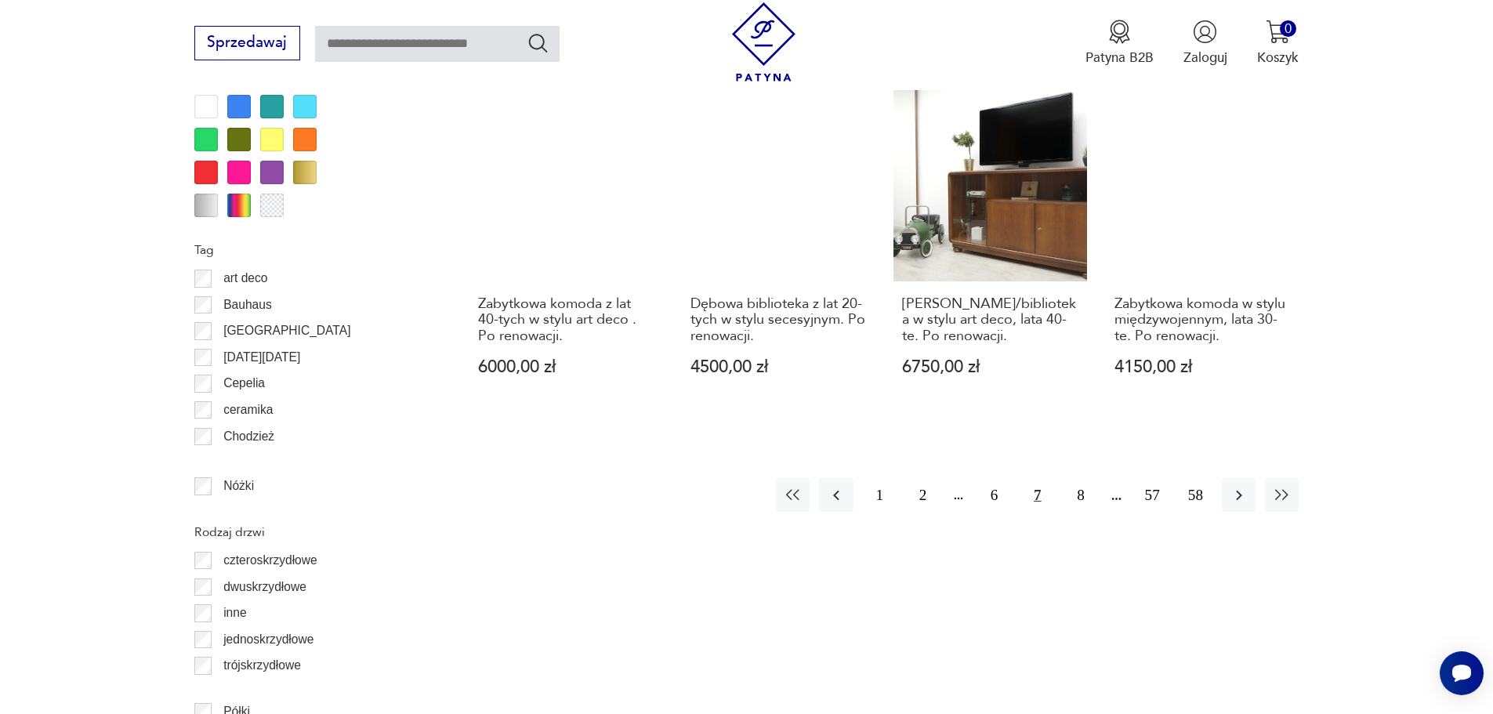
scroll to position [1864, 0]
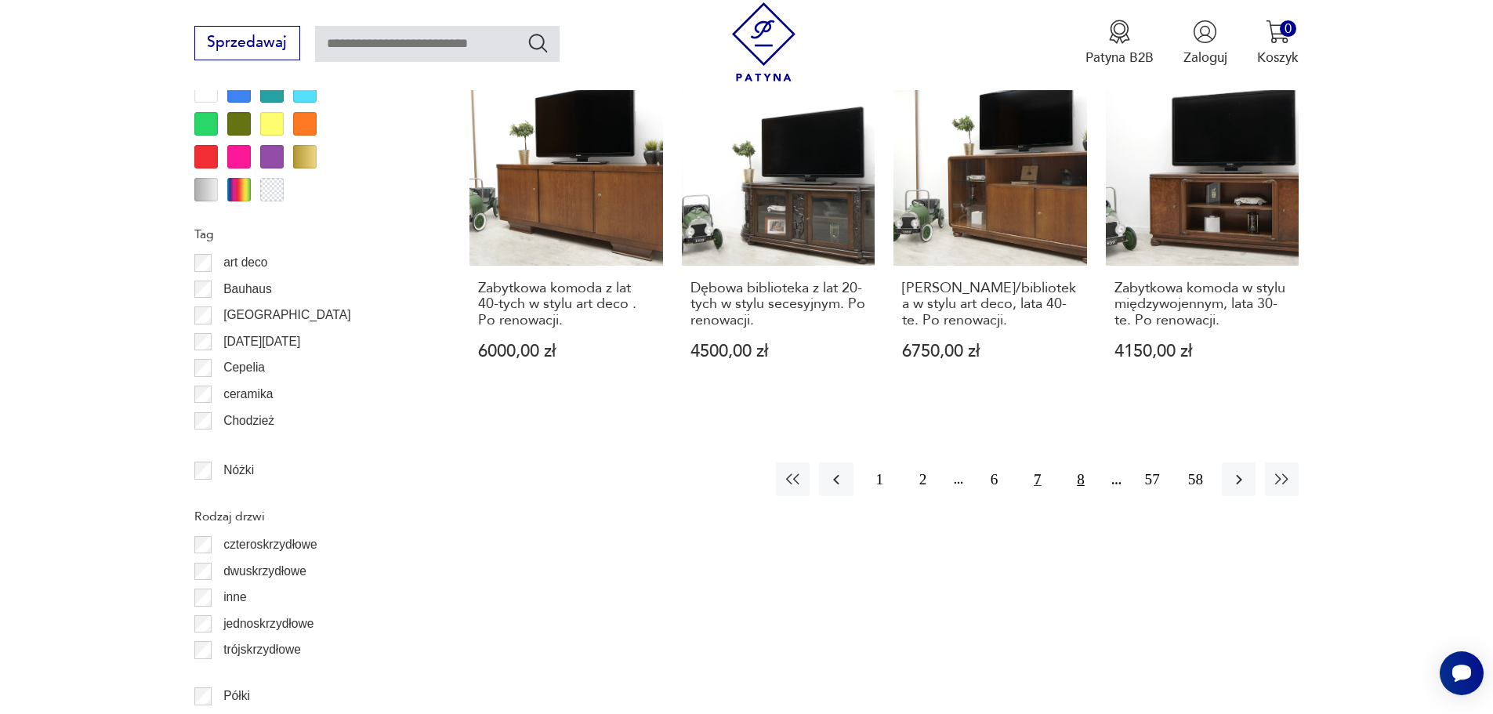
click at [1082, 462] on button "8" at bounding box center [1081, 479] width 34 height 34
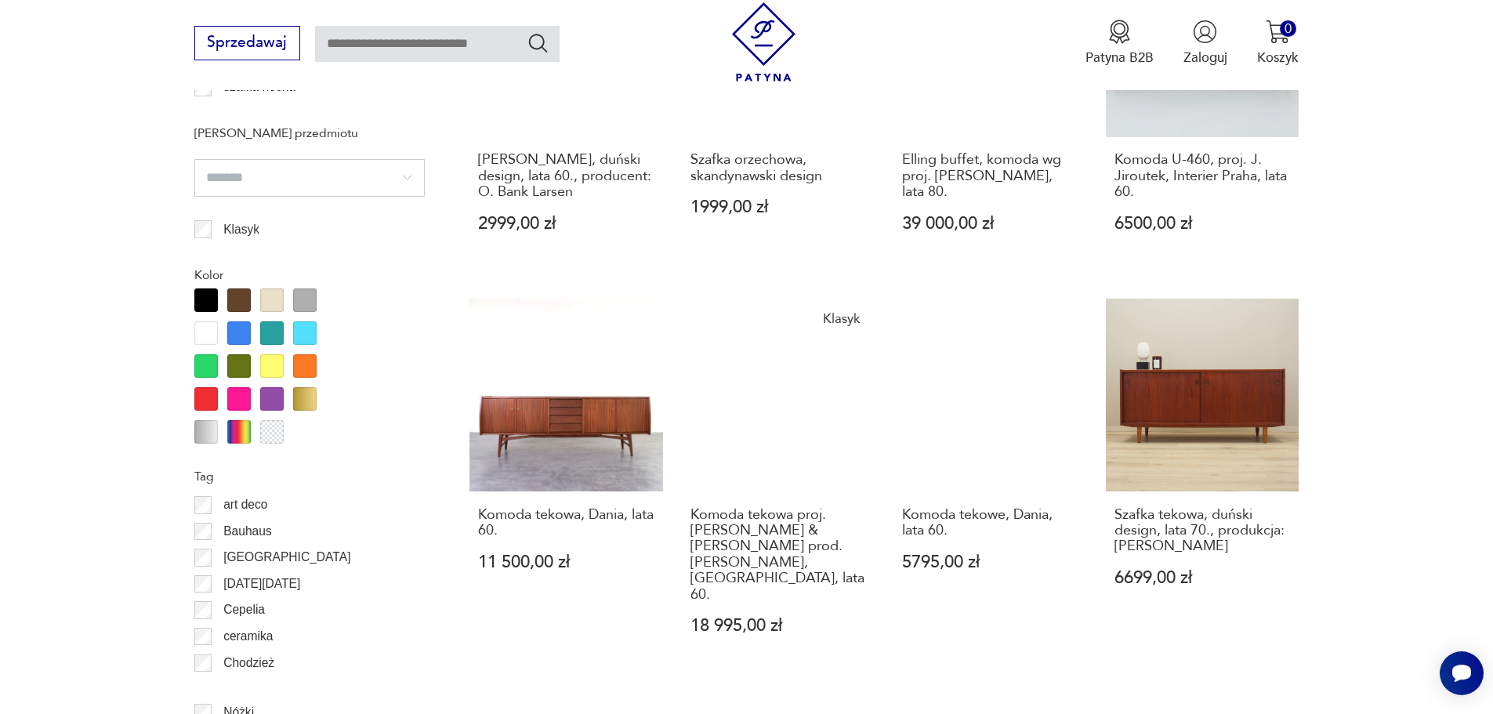
scroll to position [1707, 0]
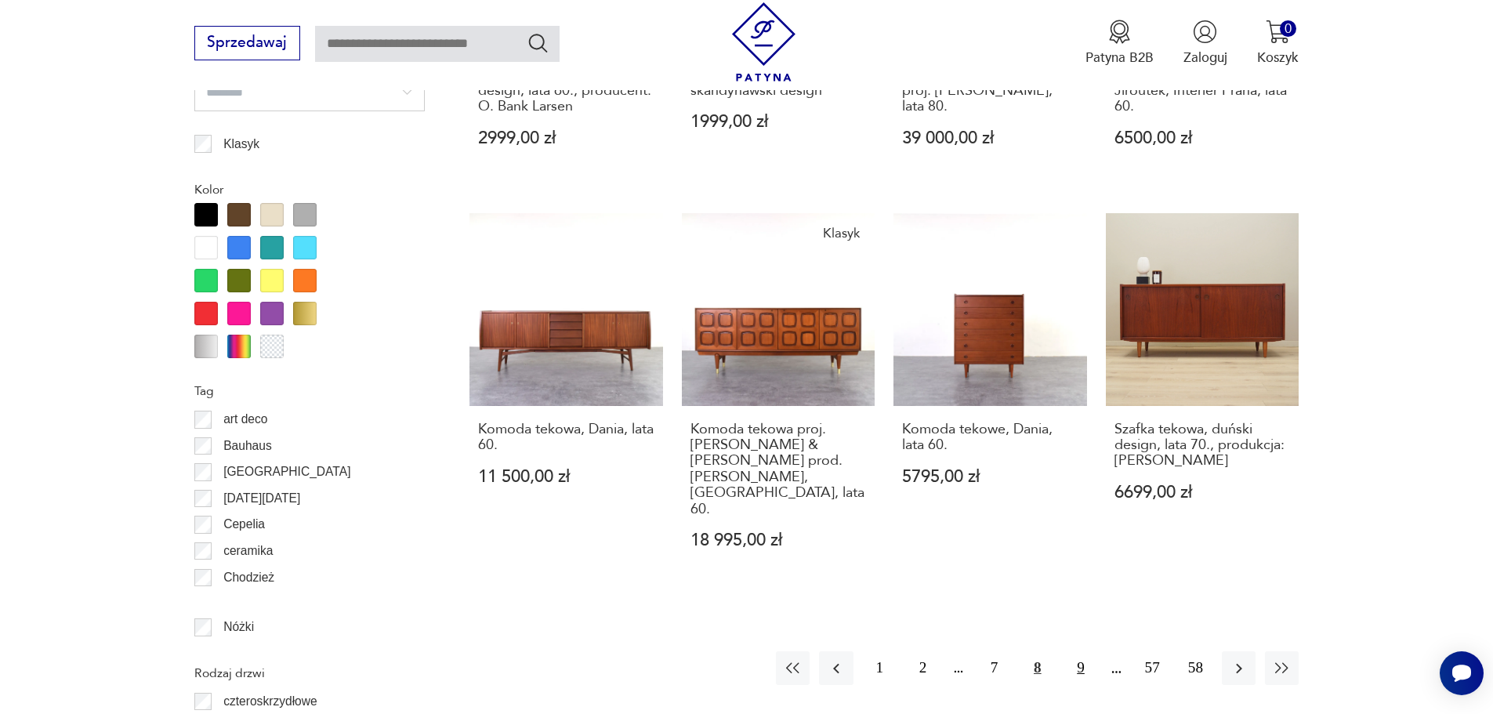
click at [1084, 651] on button "9" at bounding box center [1081, 668] width 34 height 34
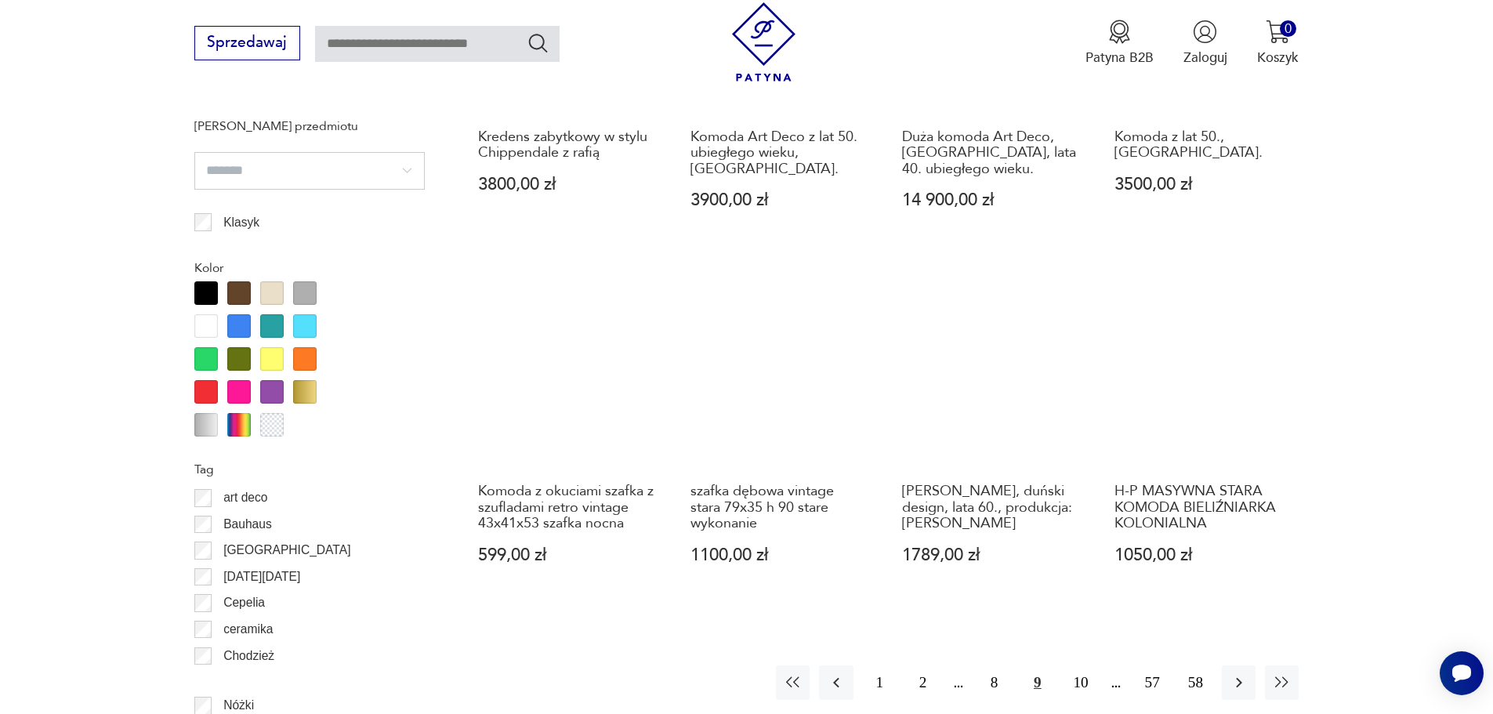
scroll to position [1864, 0]
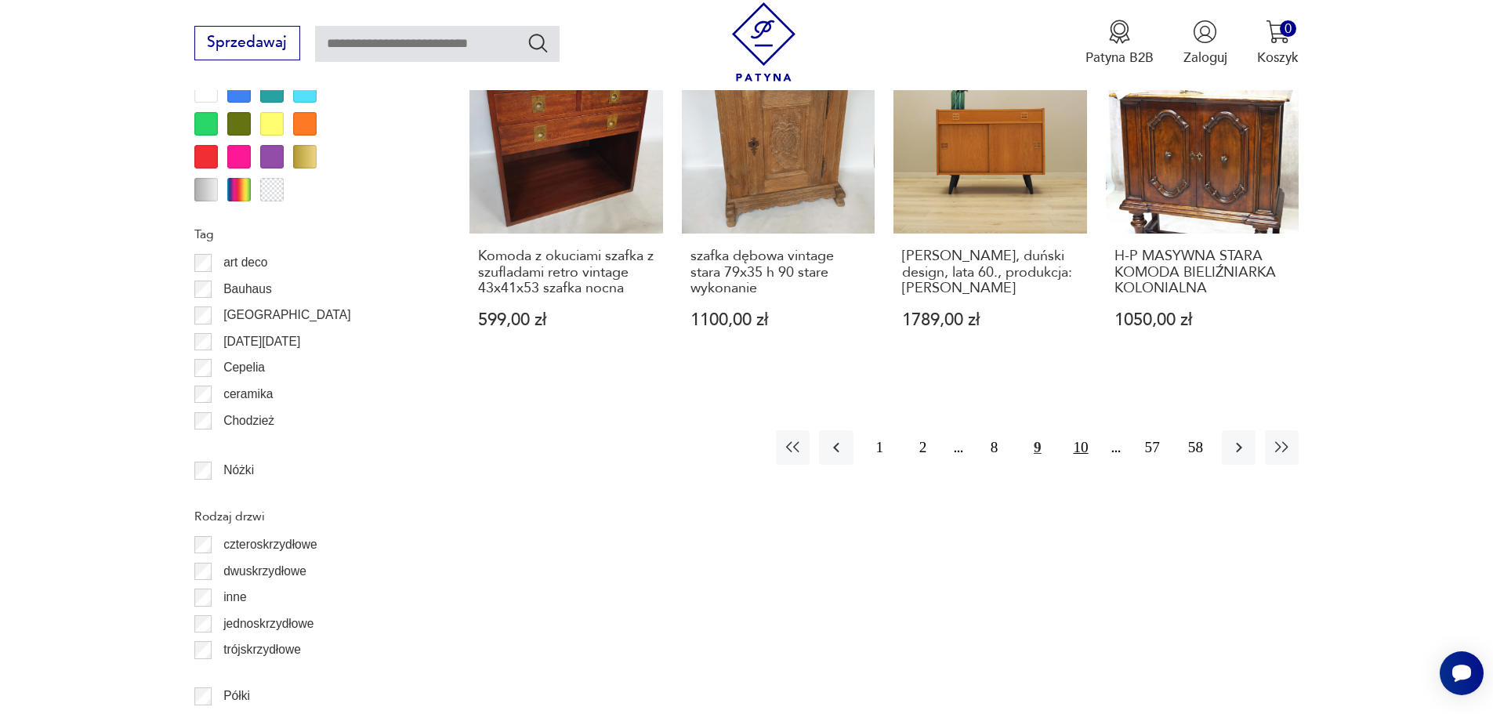
click at [1079, 433] on button "10" at bounding box center [1081, 447] width 34 height 34
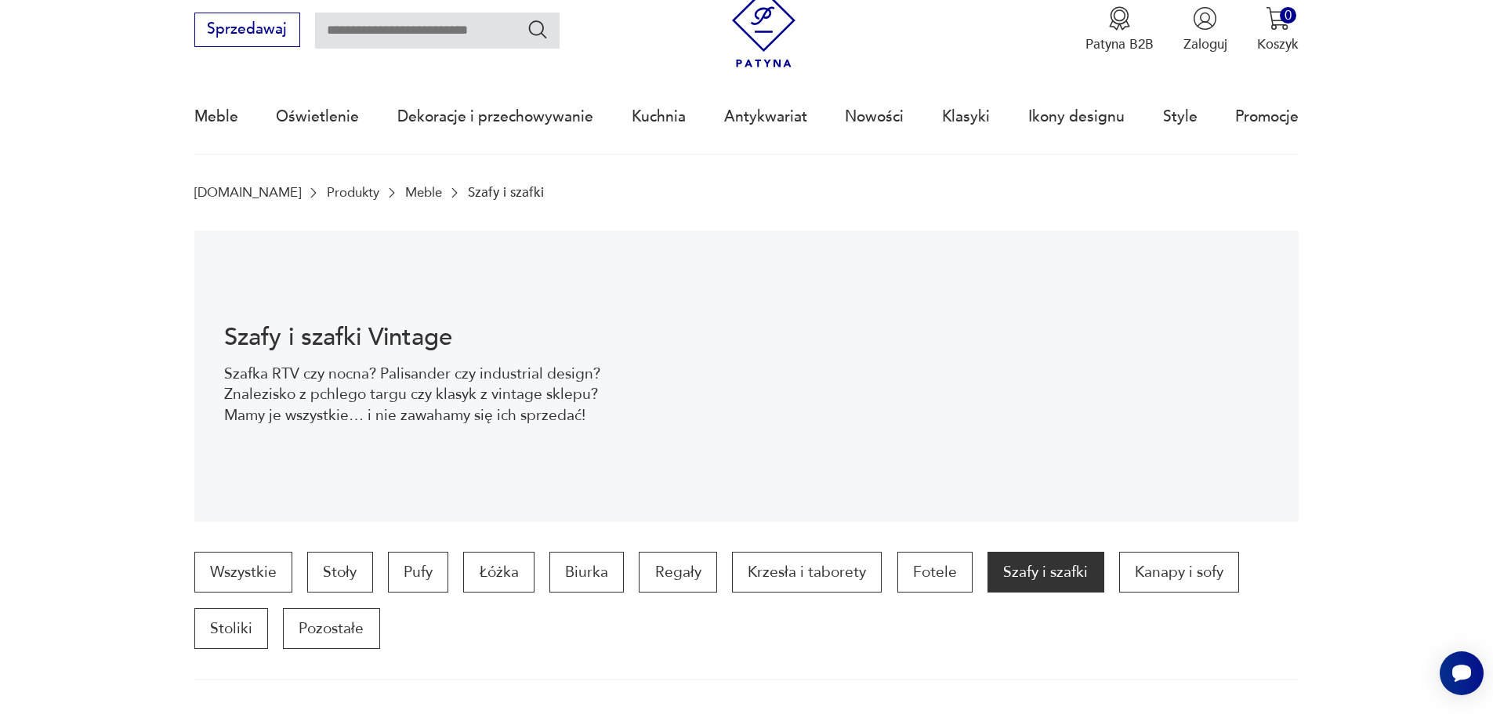
scroll to position [157, 0]
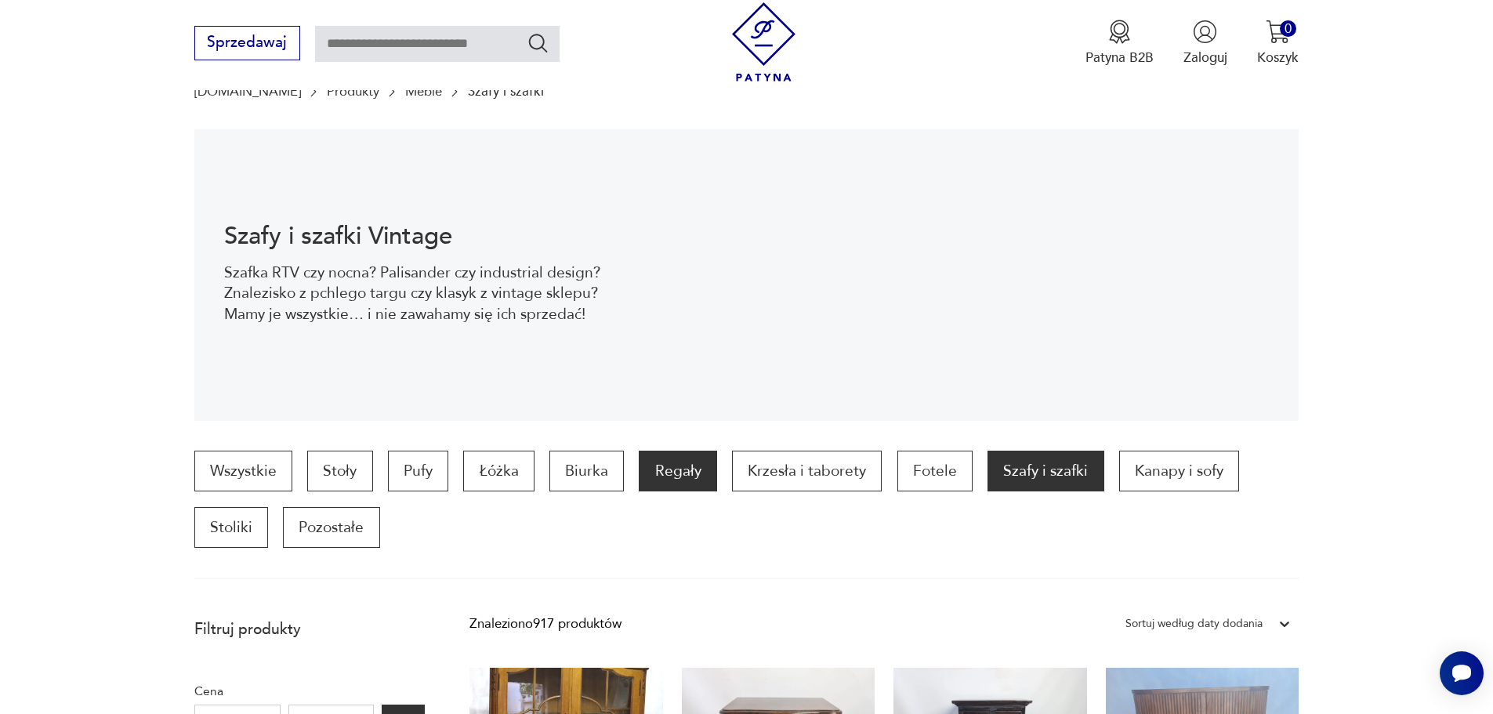
click at [680, 474] on p "Regały" at bounding box center [678, 471] width 78 height 41
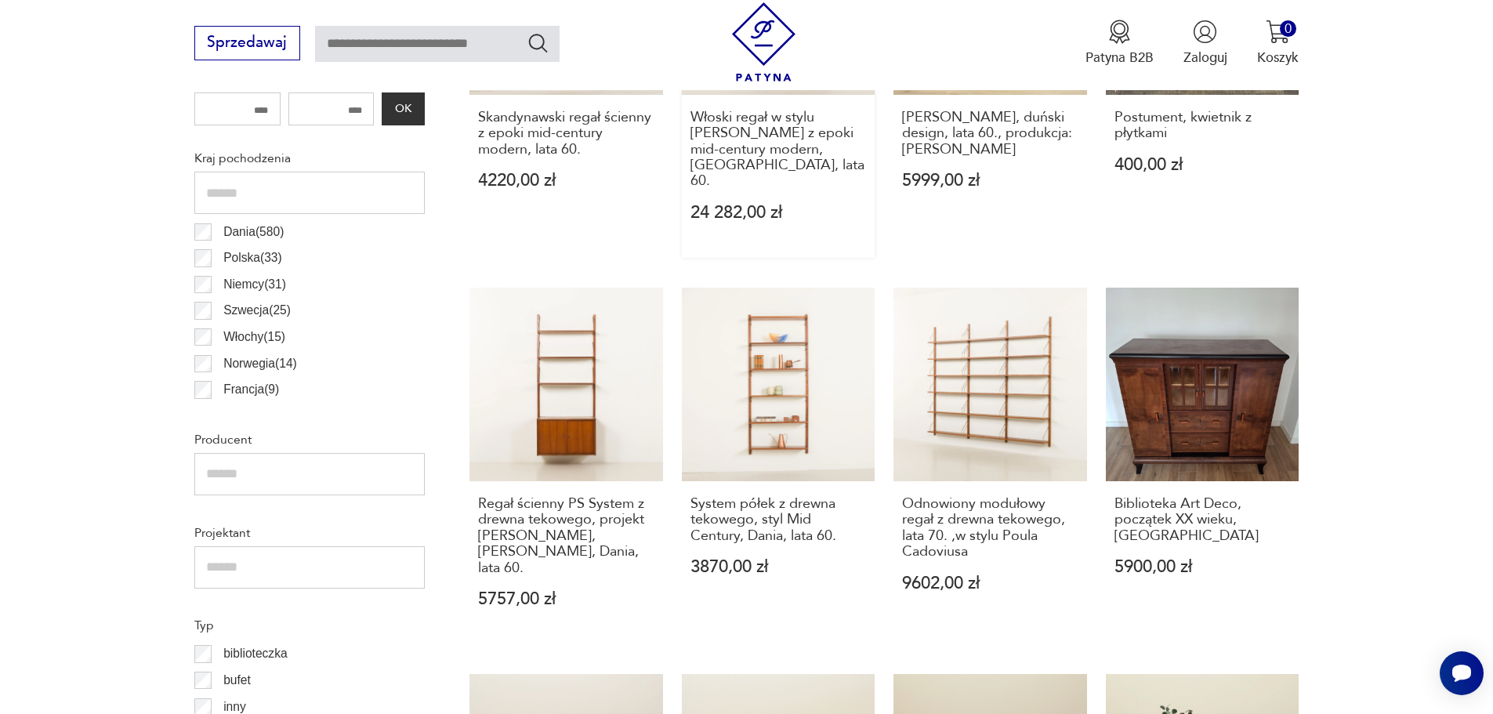
scroll to position [444, 0]
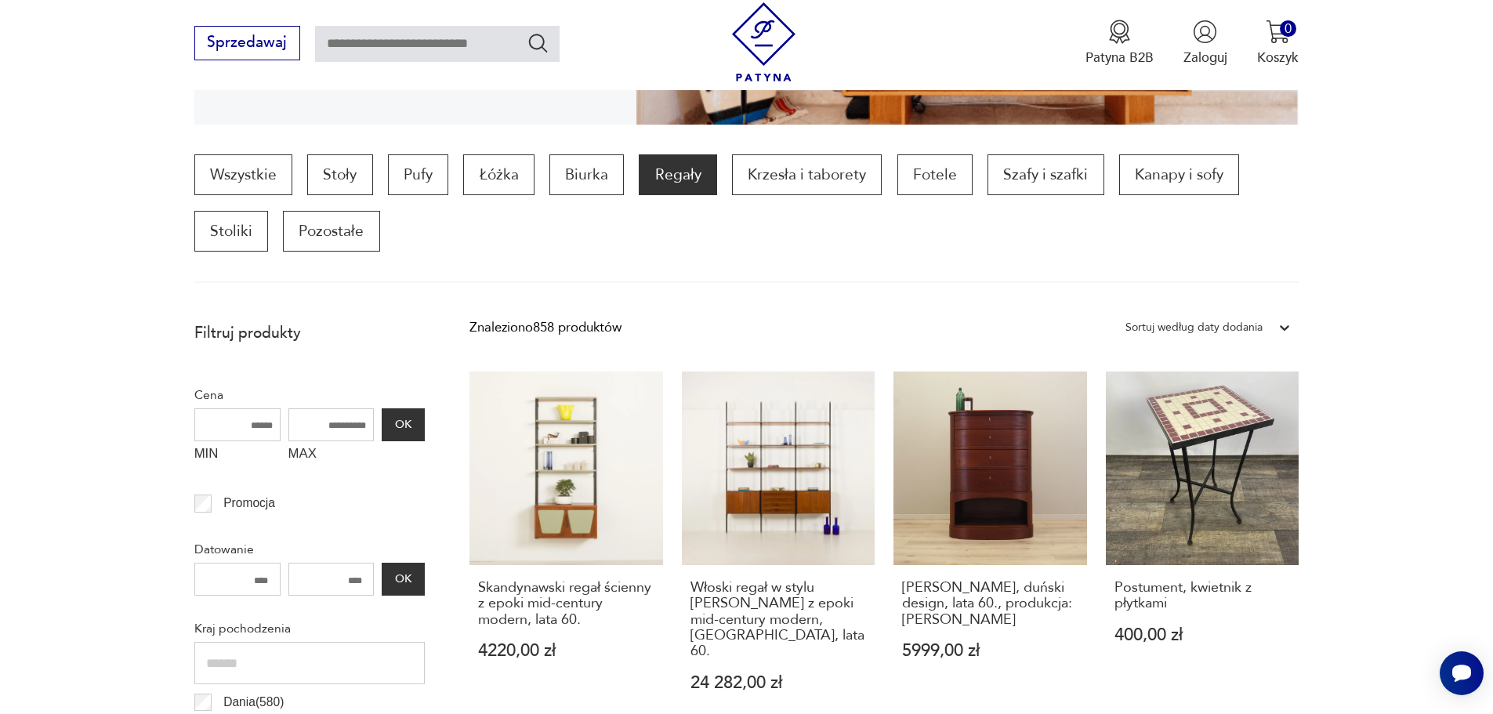
click at [767, 49] on img at bounding box center [763, 41] width 79 height 79
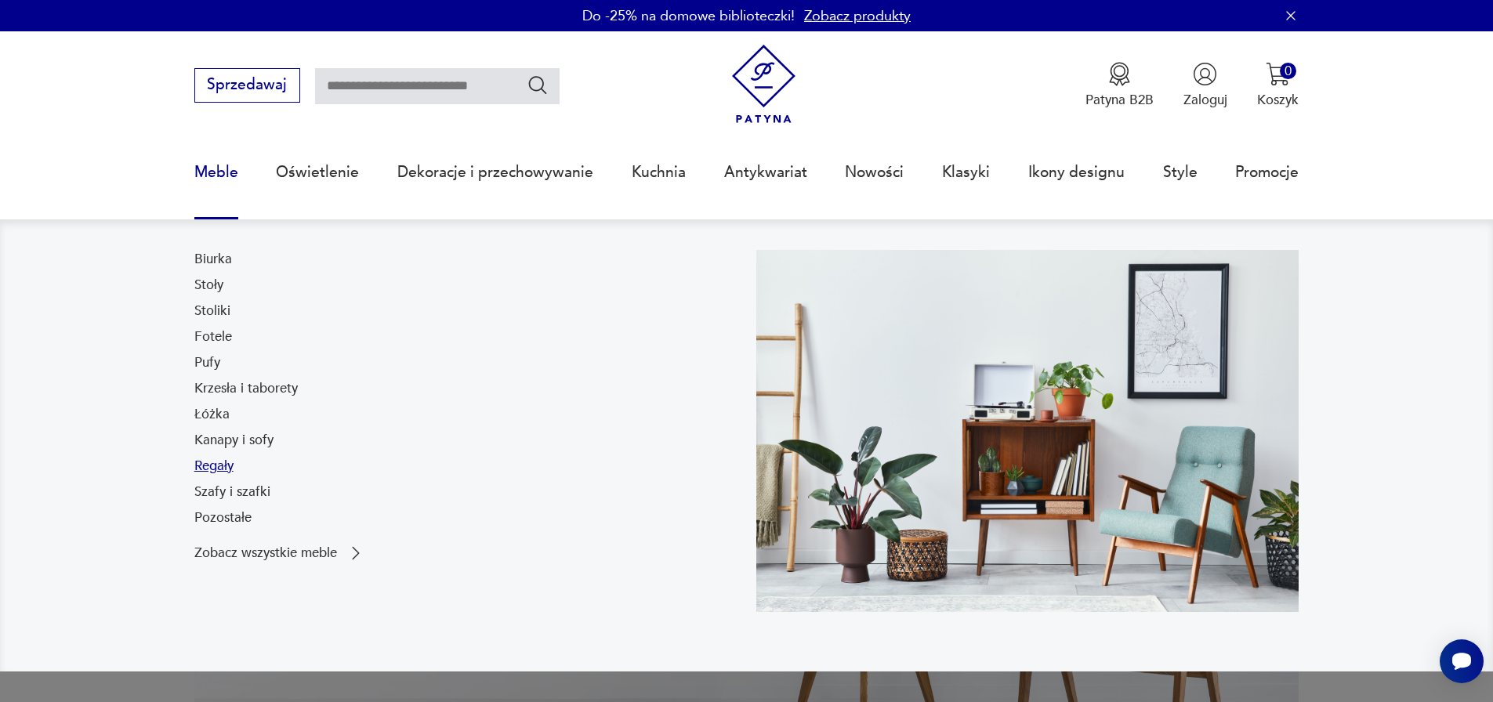
click at [212, 465] on link "Regały" at bounding box center [213, 466] width 39 height 19
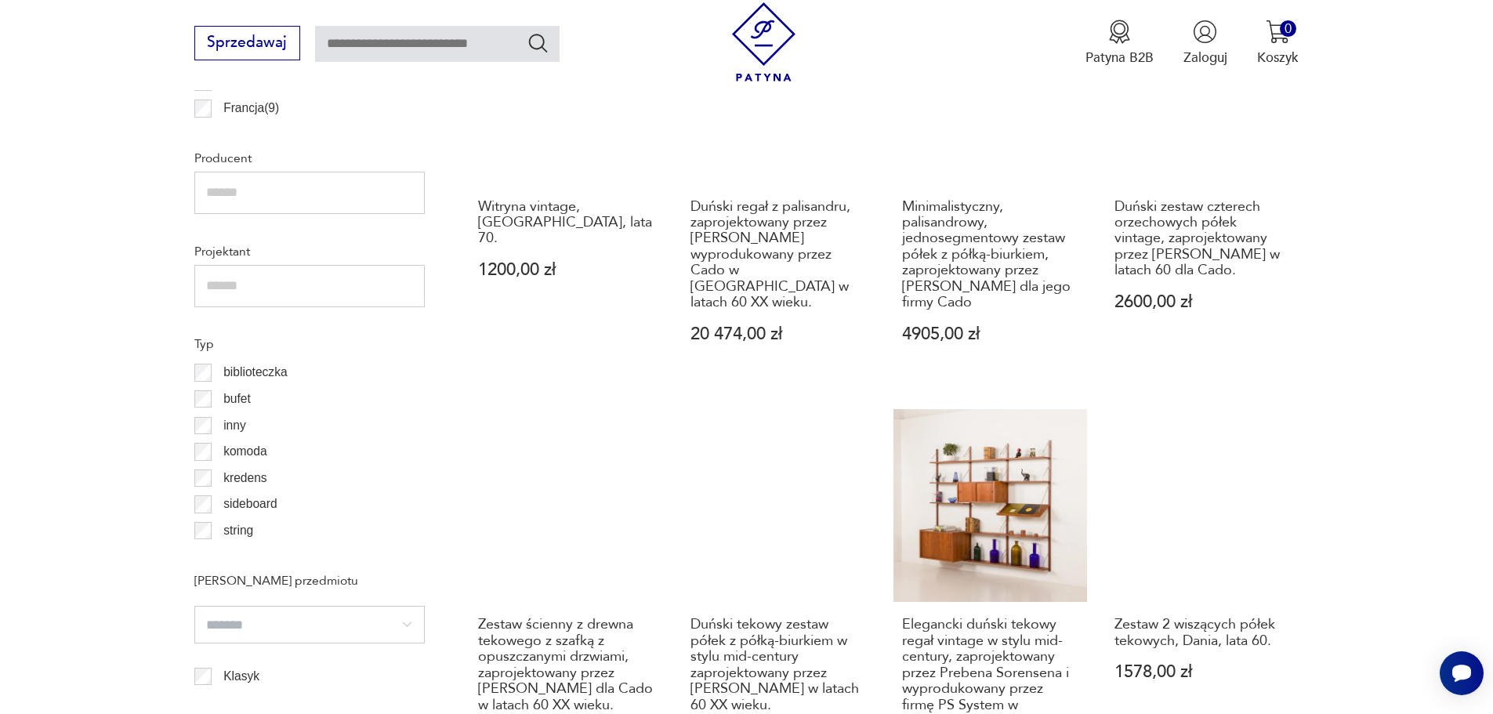
scroll to position [1228, 0]
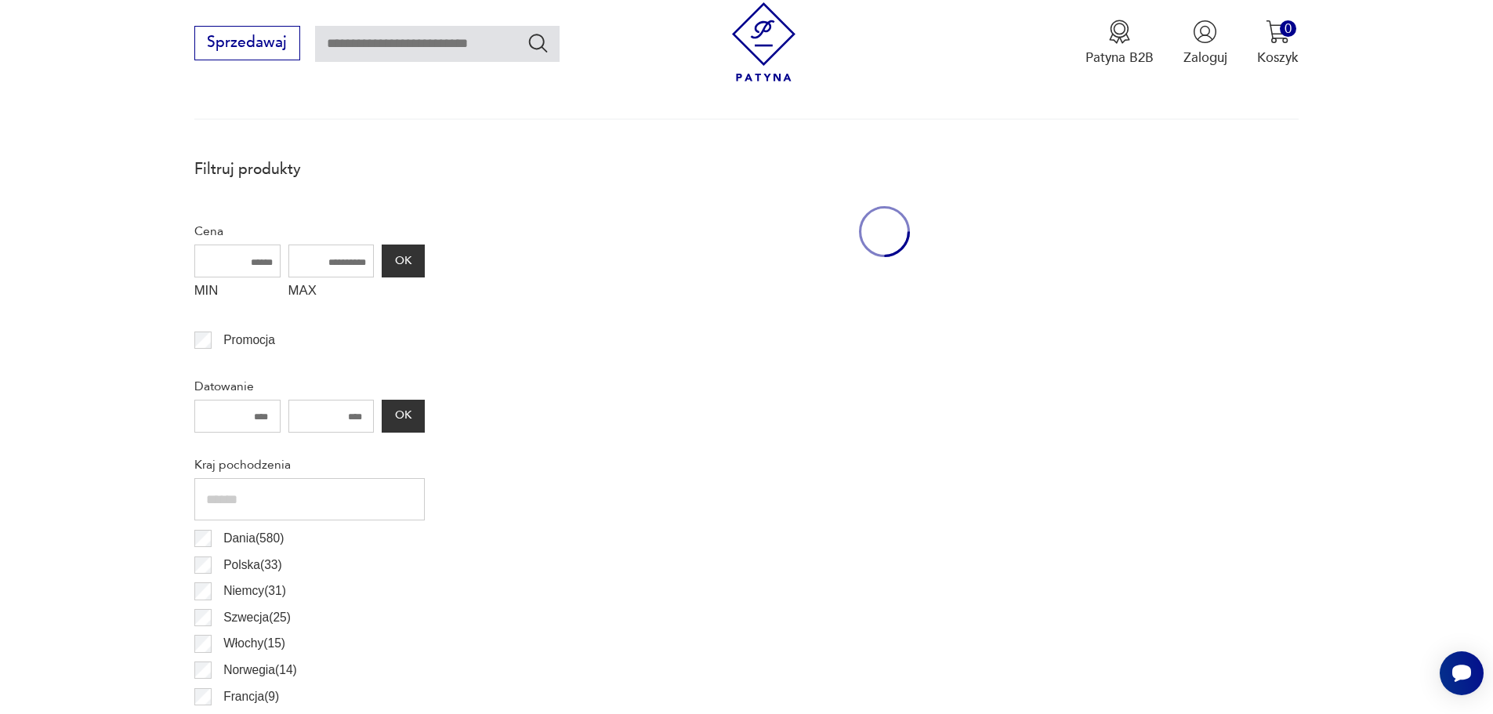
scroll to position [522, 0]
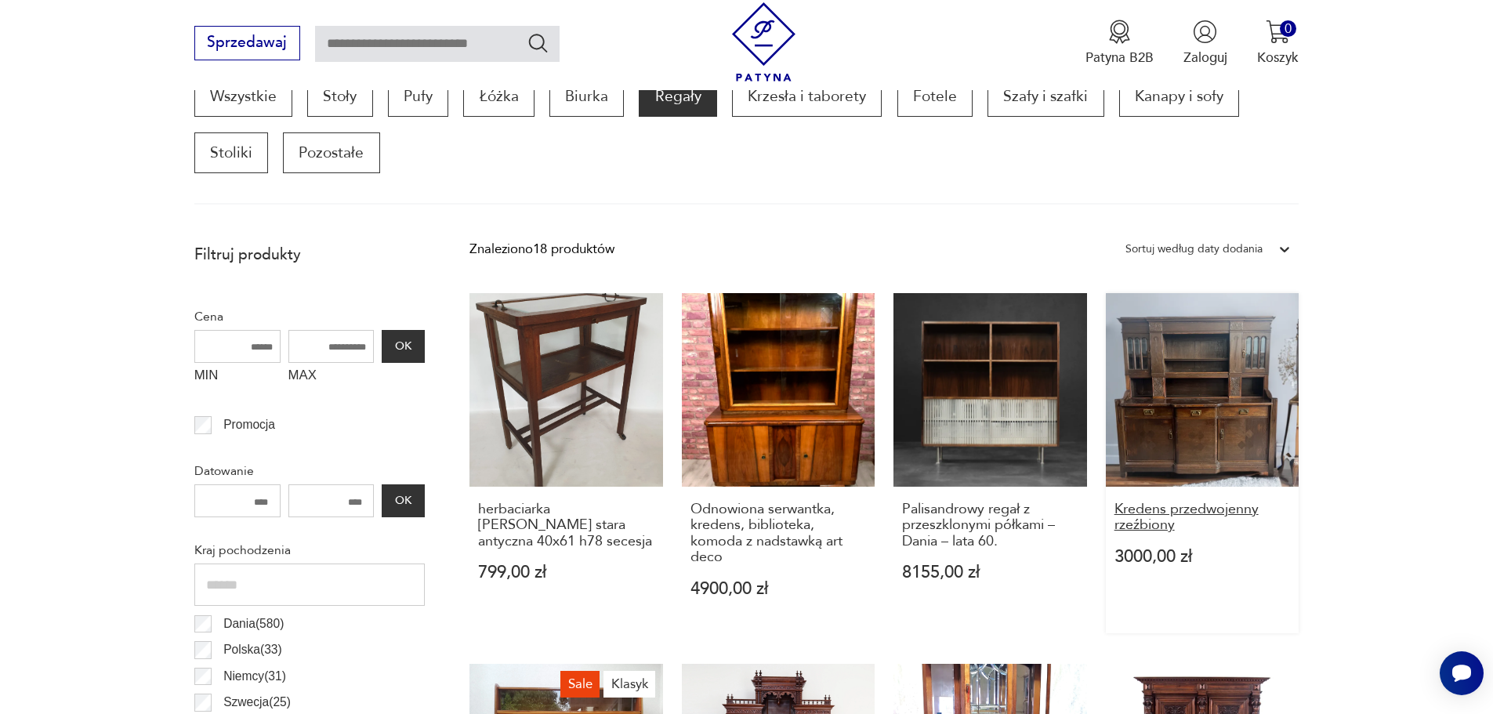
click at [1228, 508] on h3 "Kredens przedwojenny rzeźbiony" at bounding box center [1203, 518] width 176 height 32
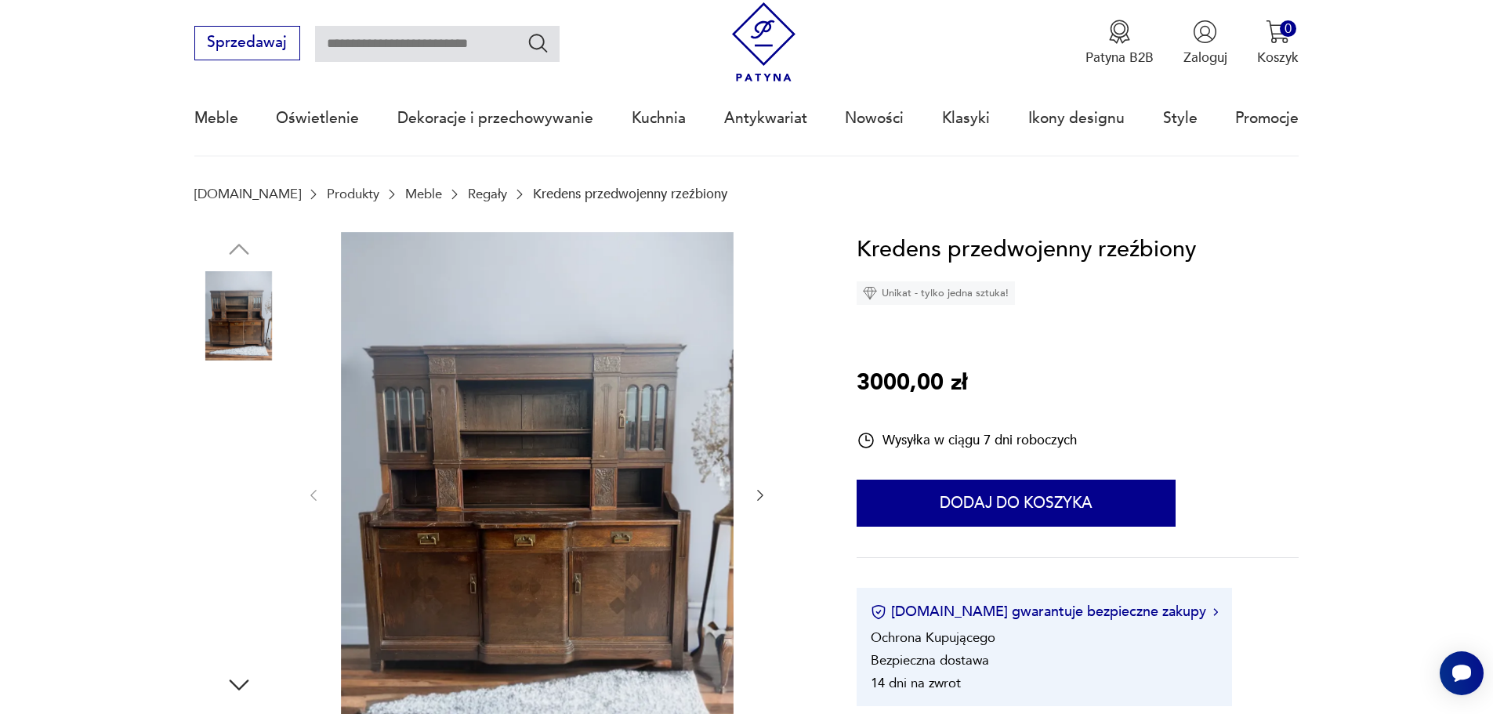
scroll to position [157, 0]
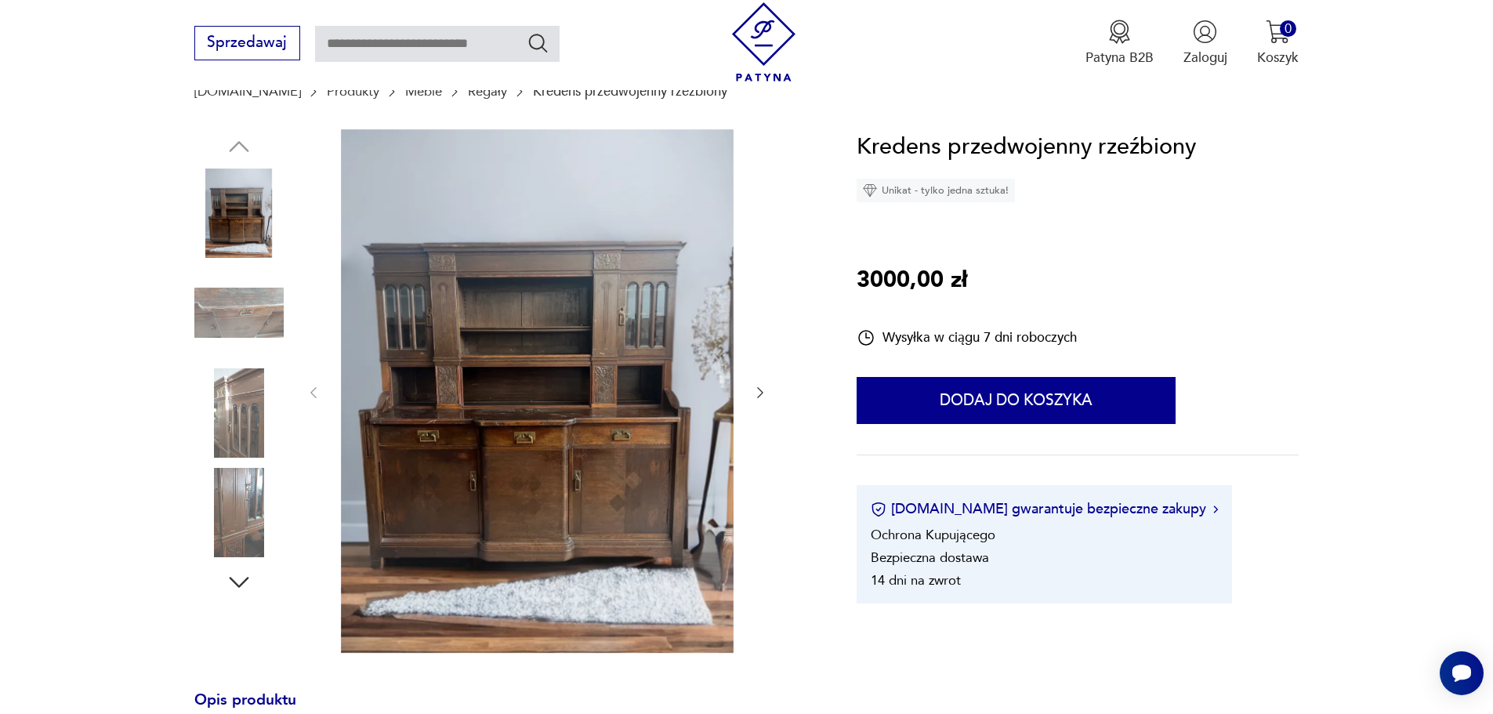
click at [756, 390] on icon "button" at bounding box center [761, 393] width 16 height 16
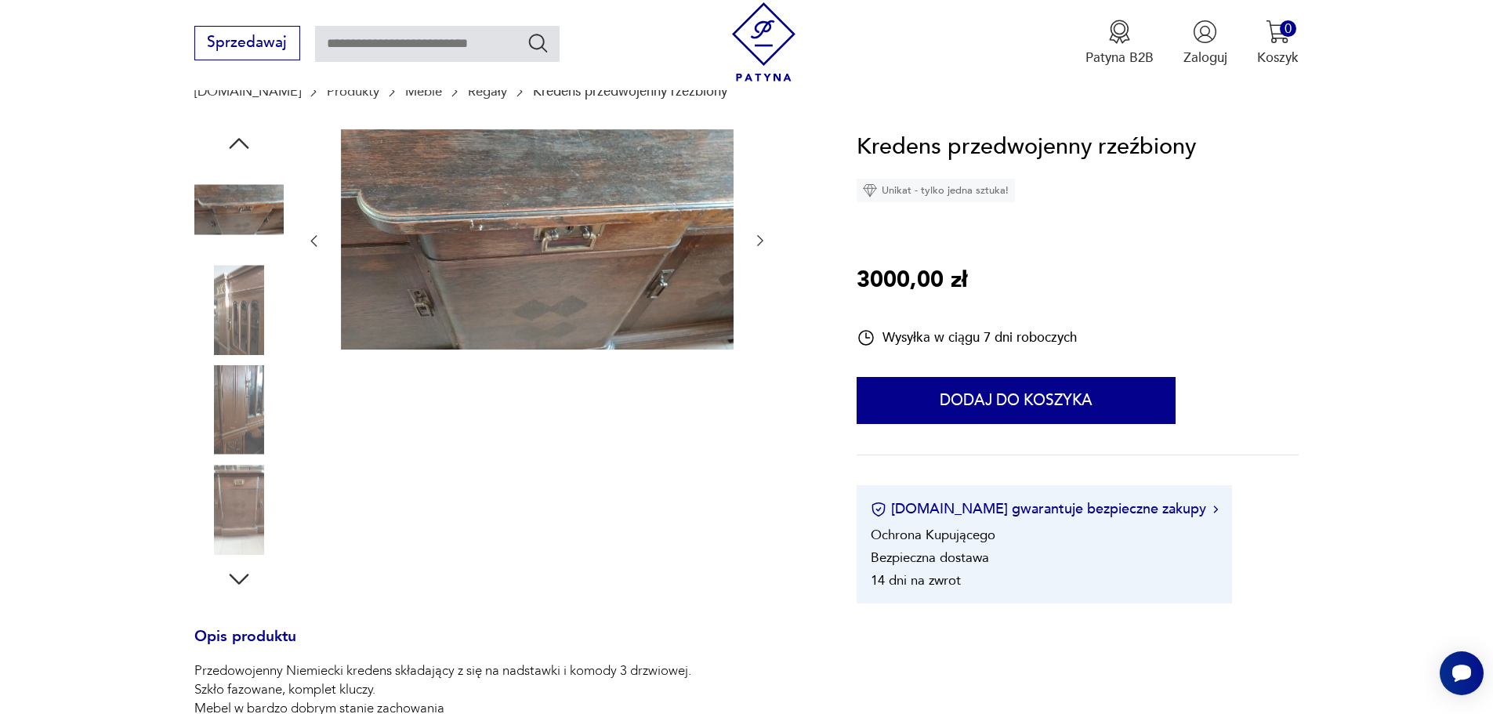
click at [756, 390] on div at bounding box center [537, 361] width 462 height 464
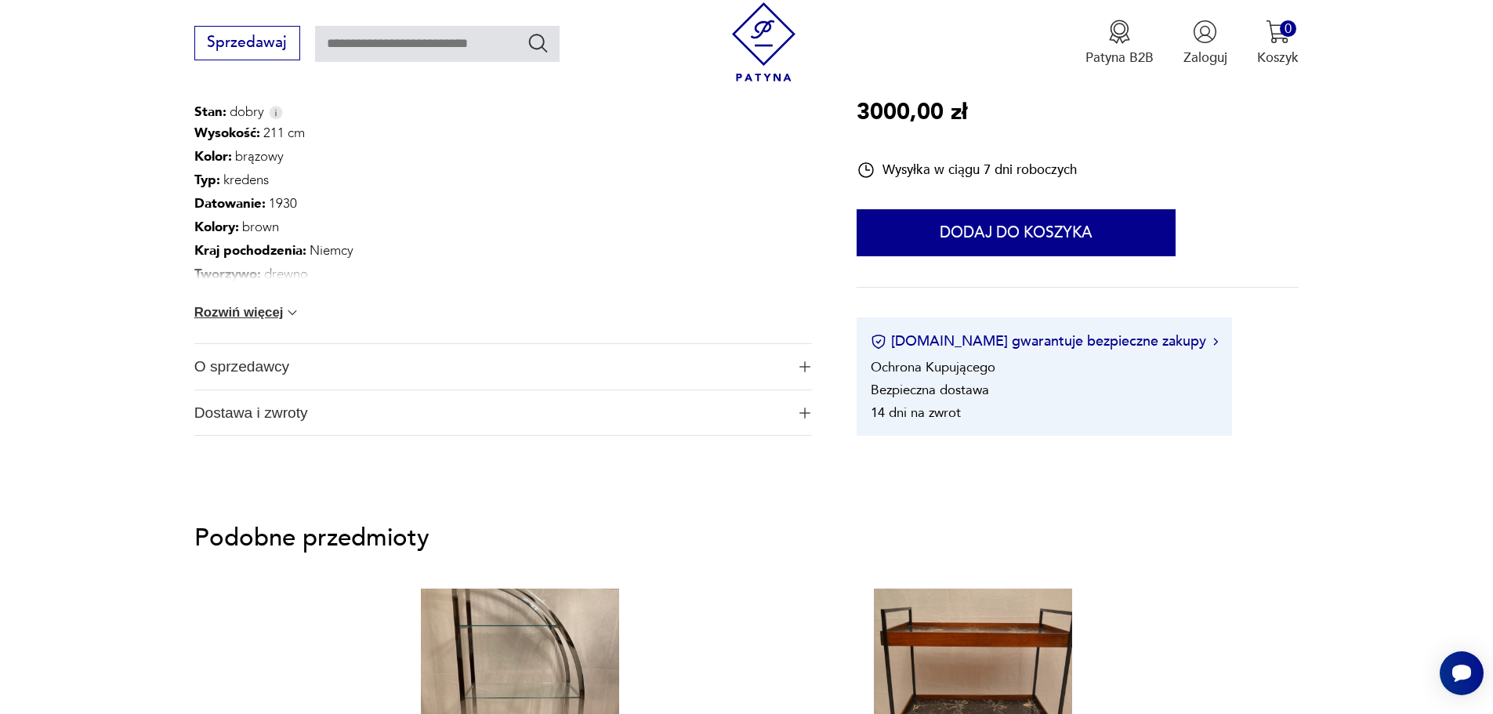
scroll to position [941, 0]
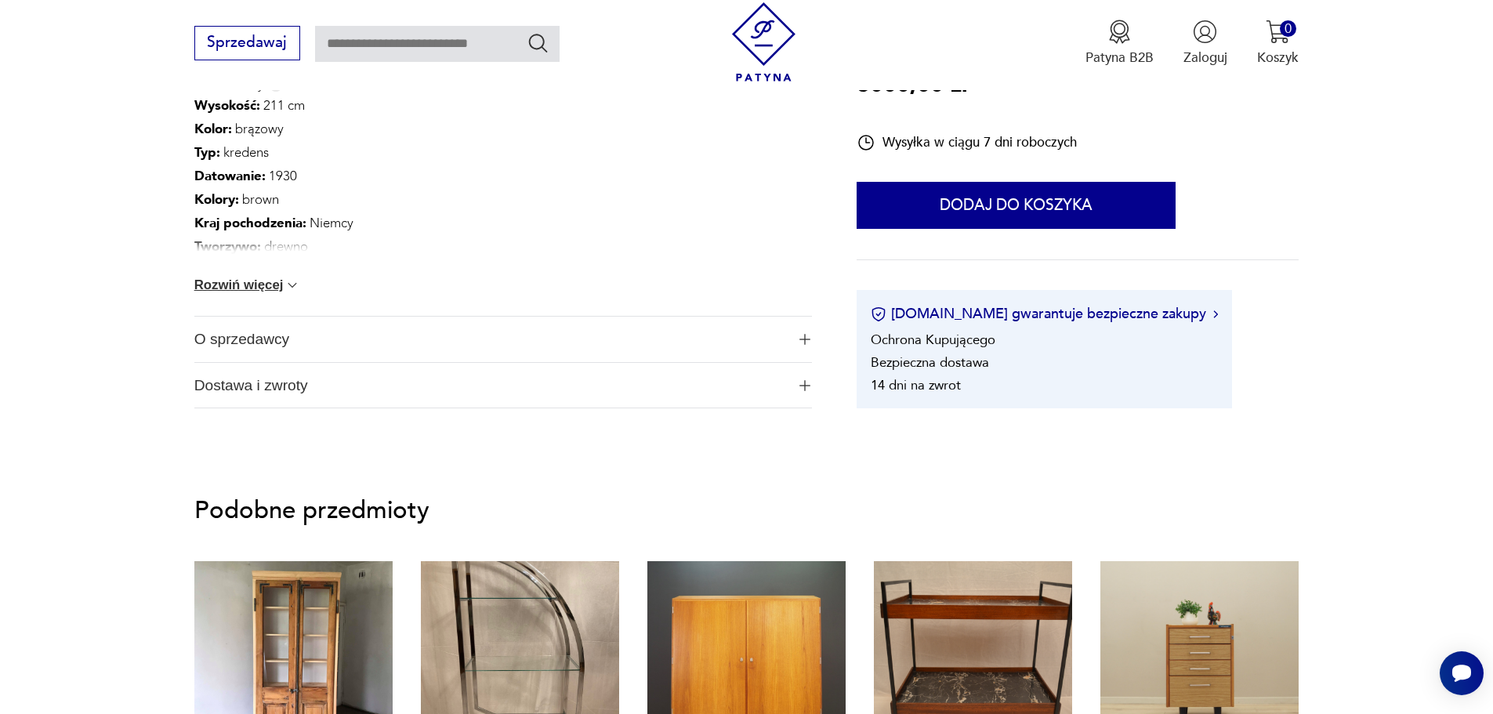
click at [803, 343] on img "button" at bounding box center [805, 339] width 11 height 11
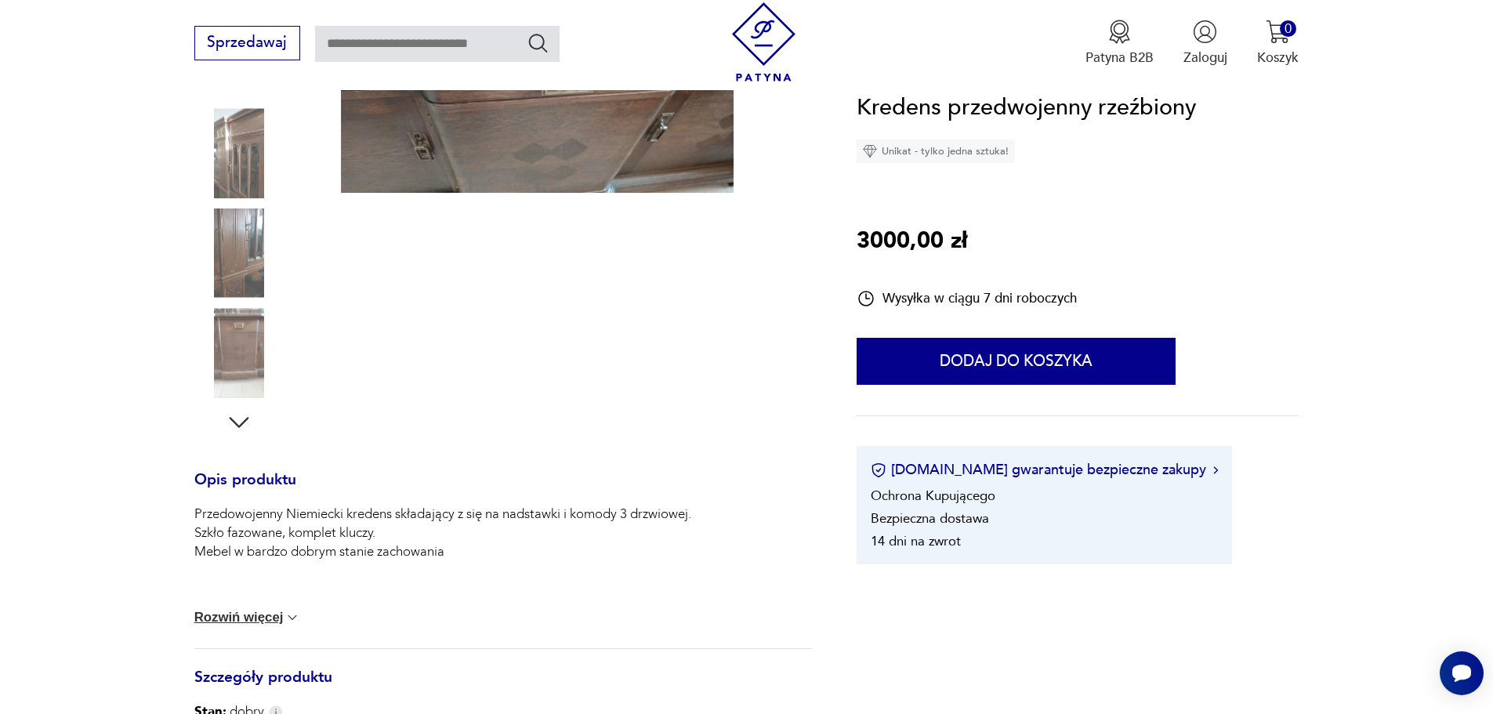
scroll to position [0, 0]
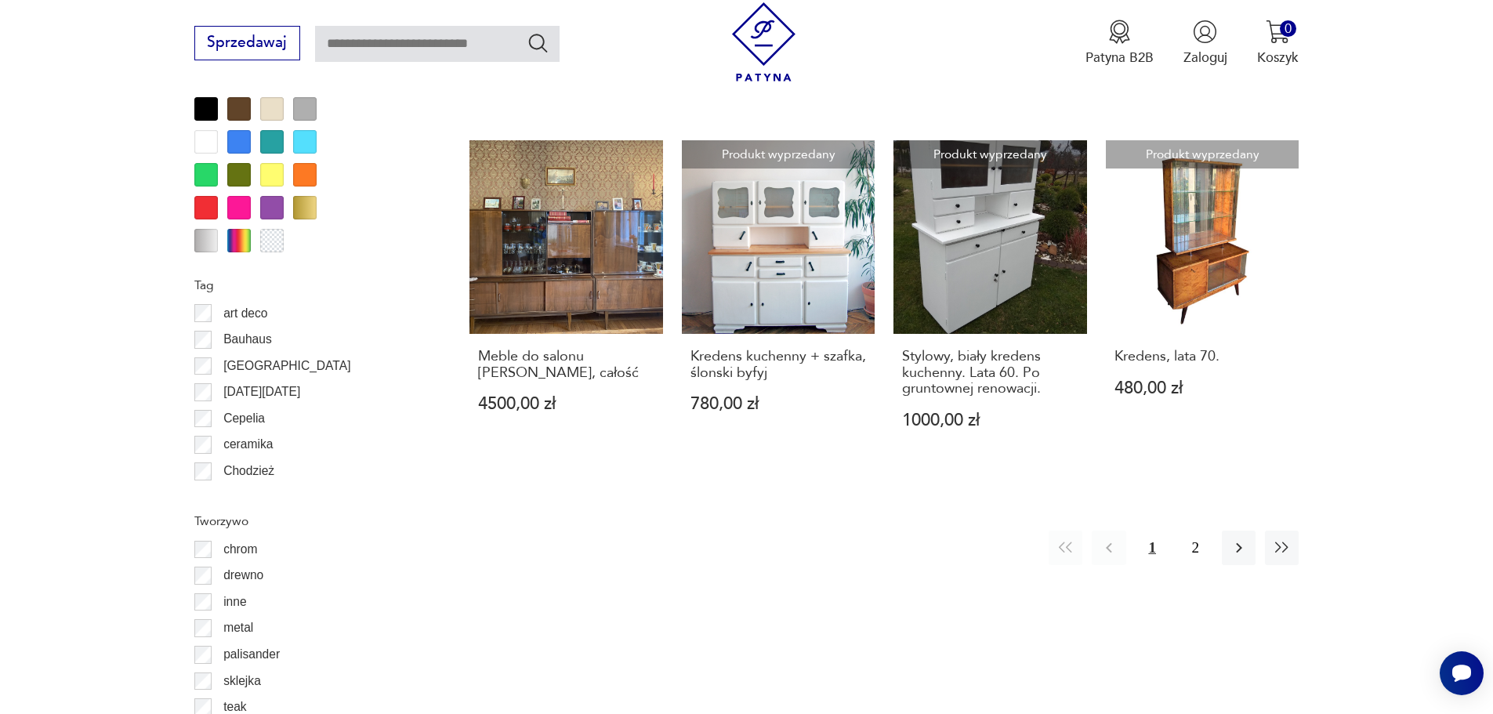
scroll to position [1855, 0]
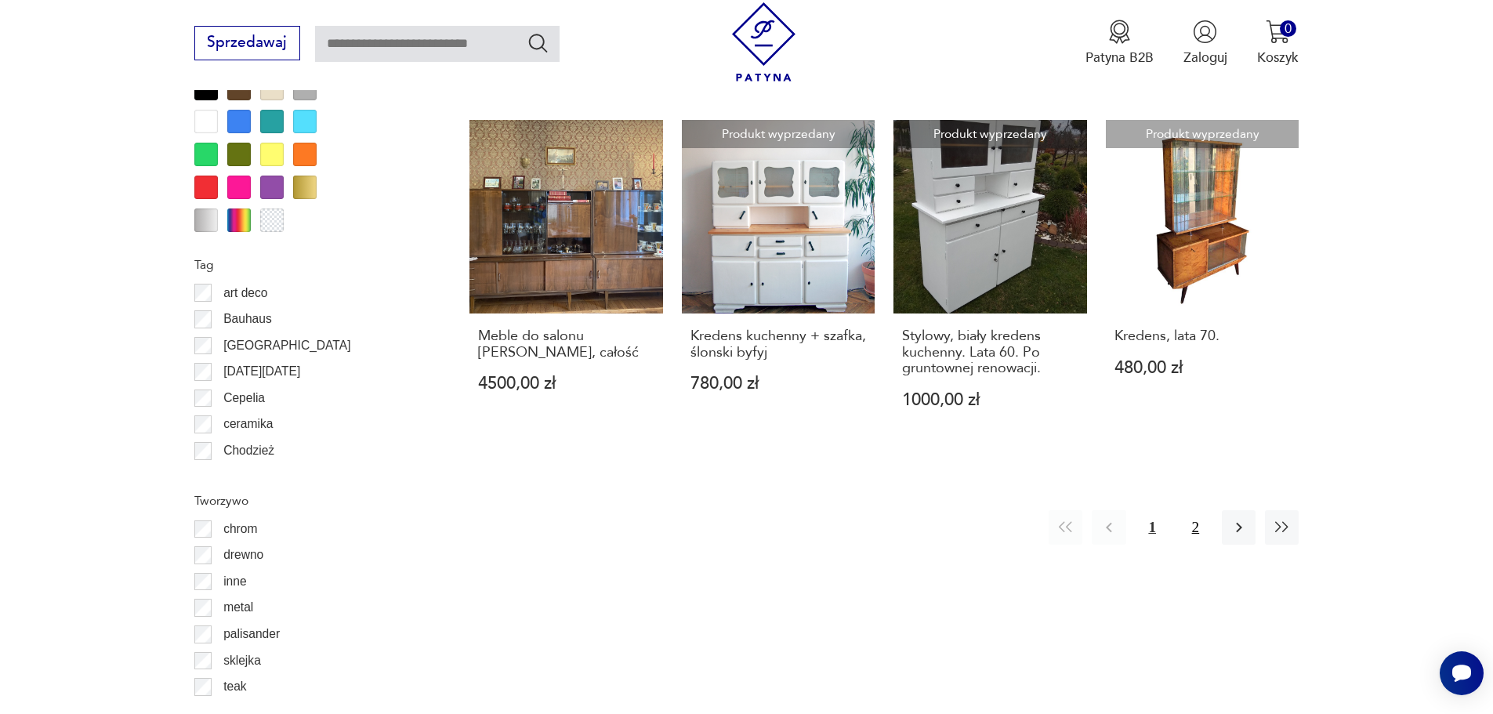
click at [1194, 510] on button "2" at bounding box center [1196, 527] width 34 height 34
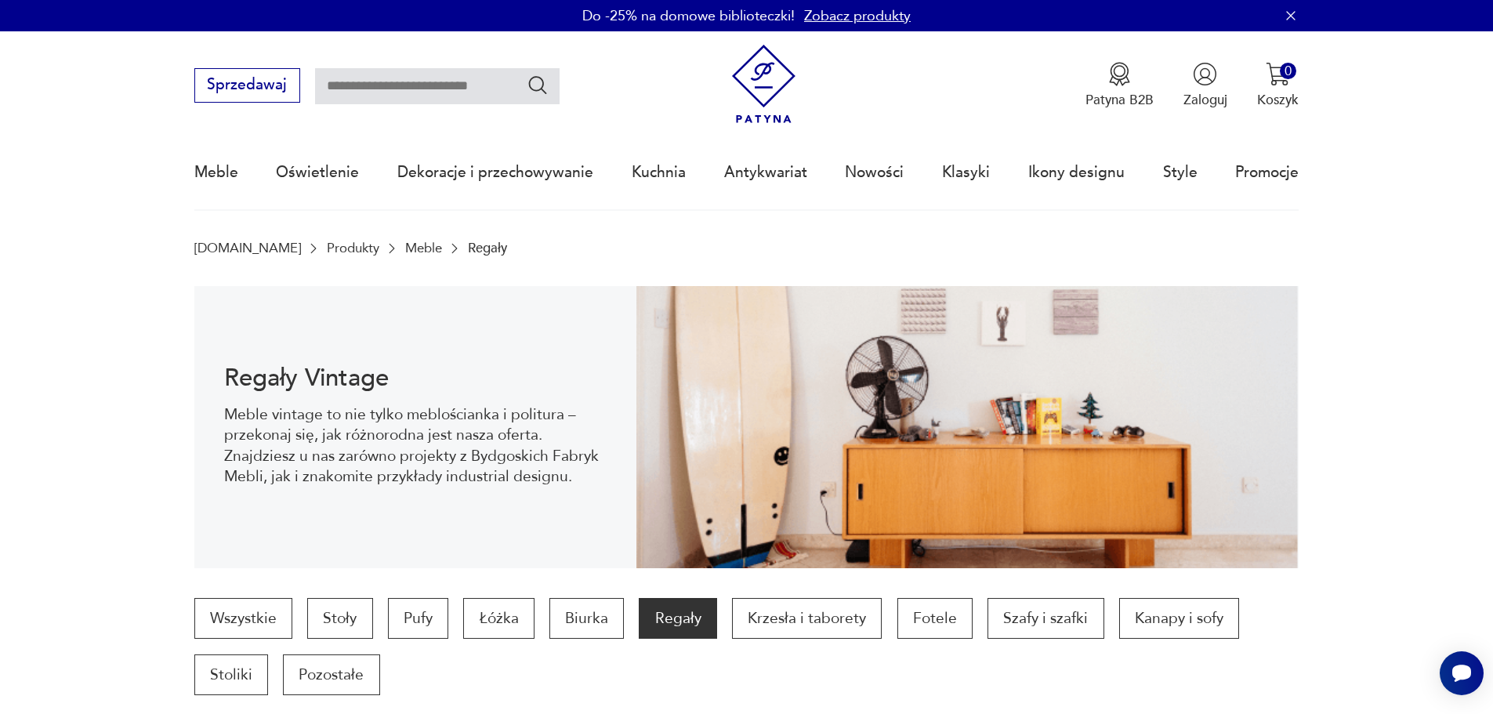
click at [405, 247] on link "Meble" at bounding box center [423, 248] width 37 height 15
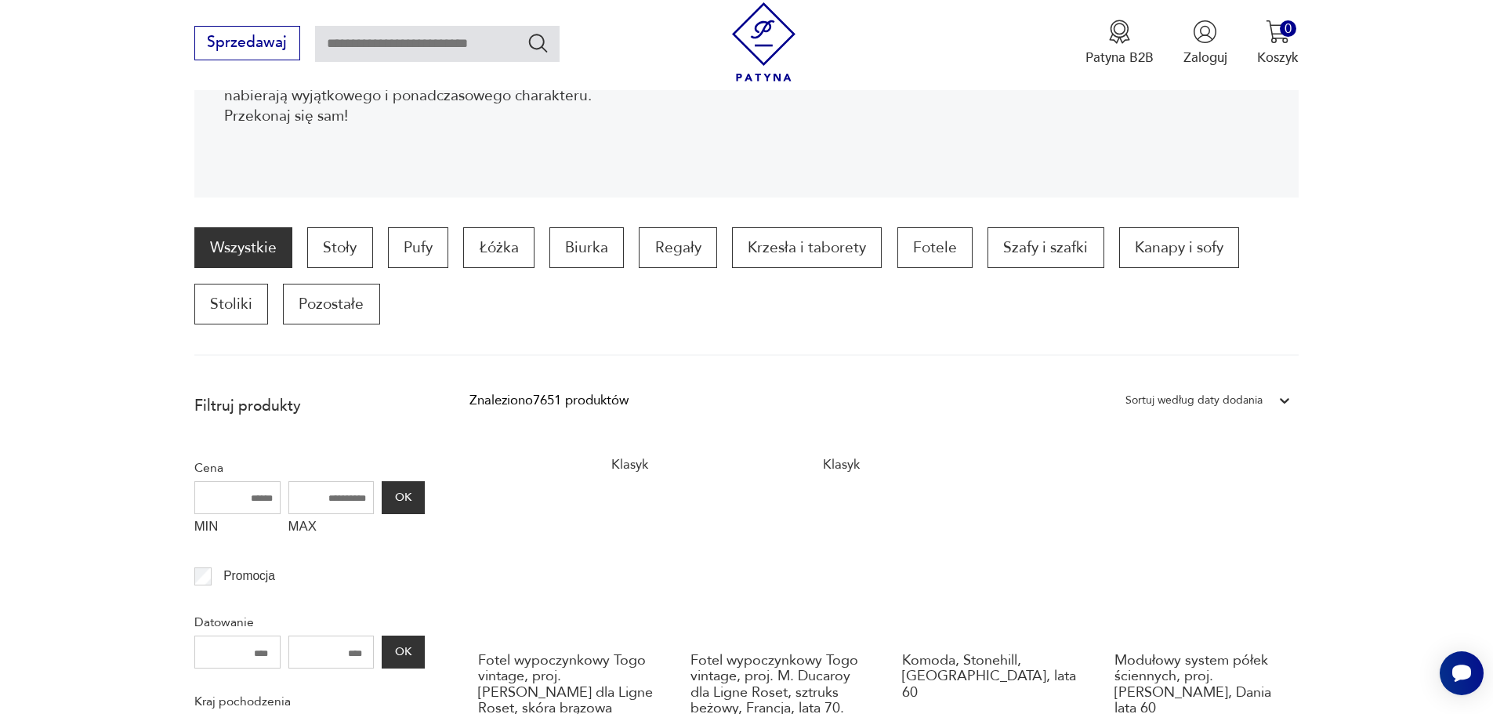
scroll to position [444, 0]
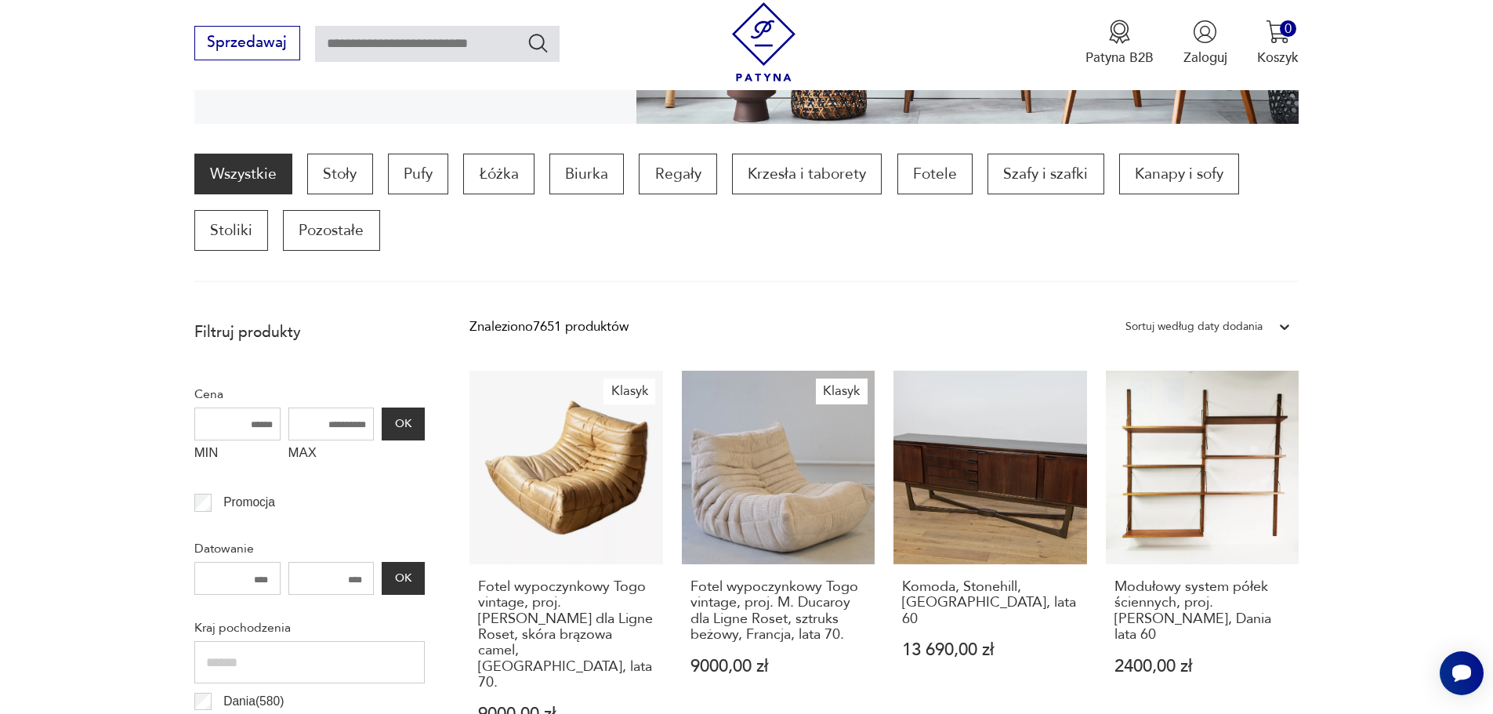
click at [1282, 326] on icon at bounding box center [1285, 327] width 9 height 5
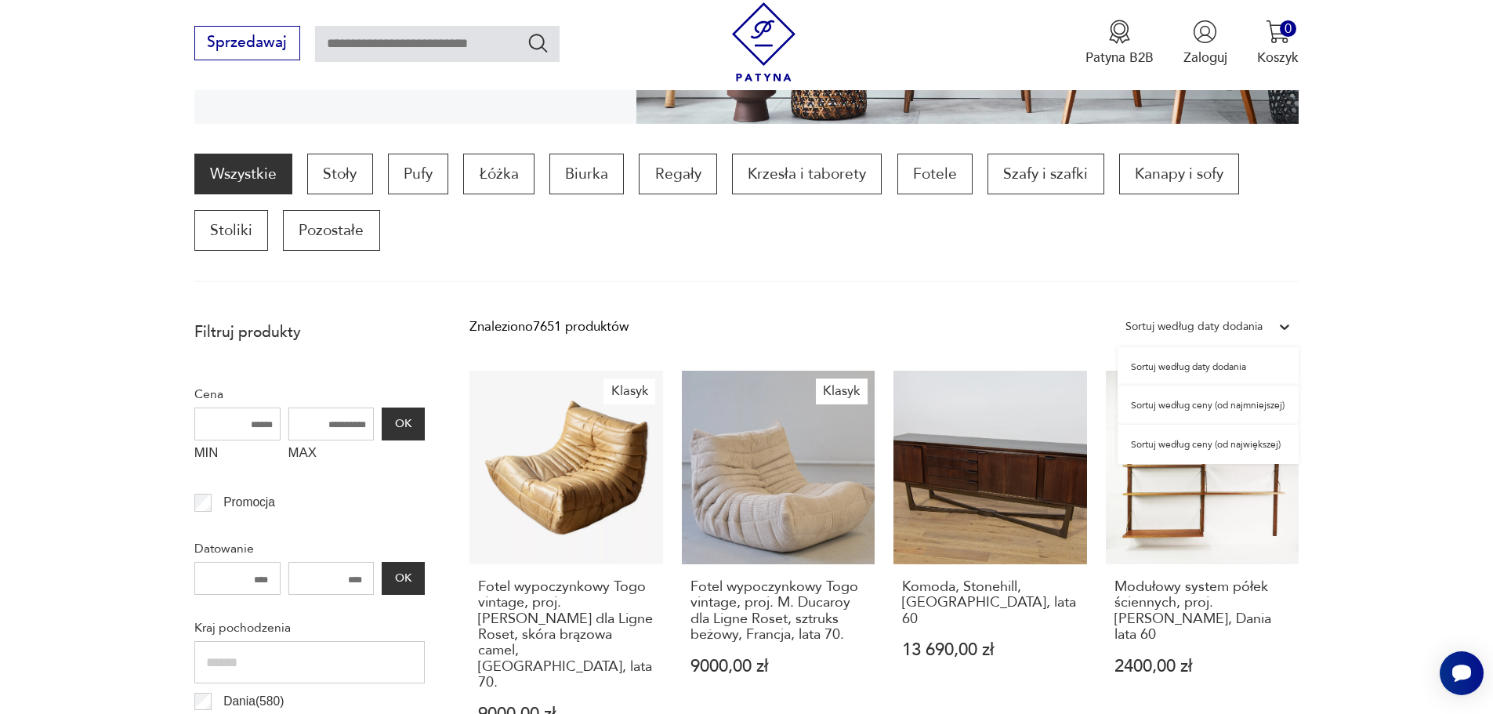
click at [1212, 404] on div "Sortuj według ceny (od najmniejszej)" at bounding box center [1208, 405] width 181 height 39
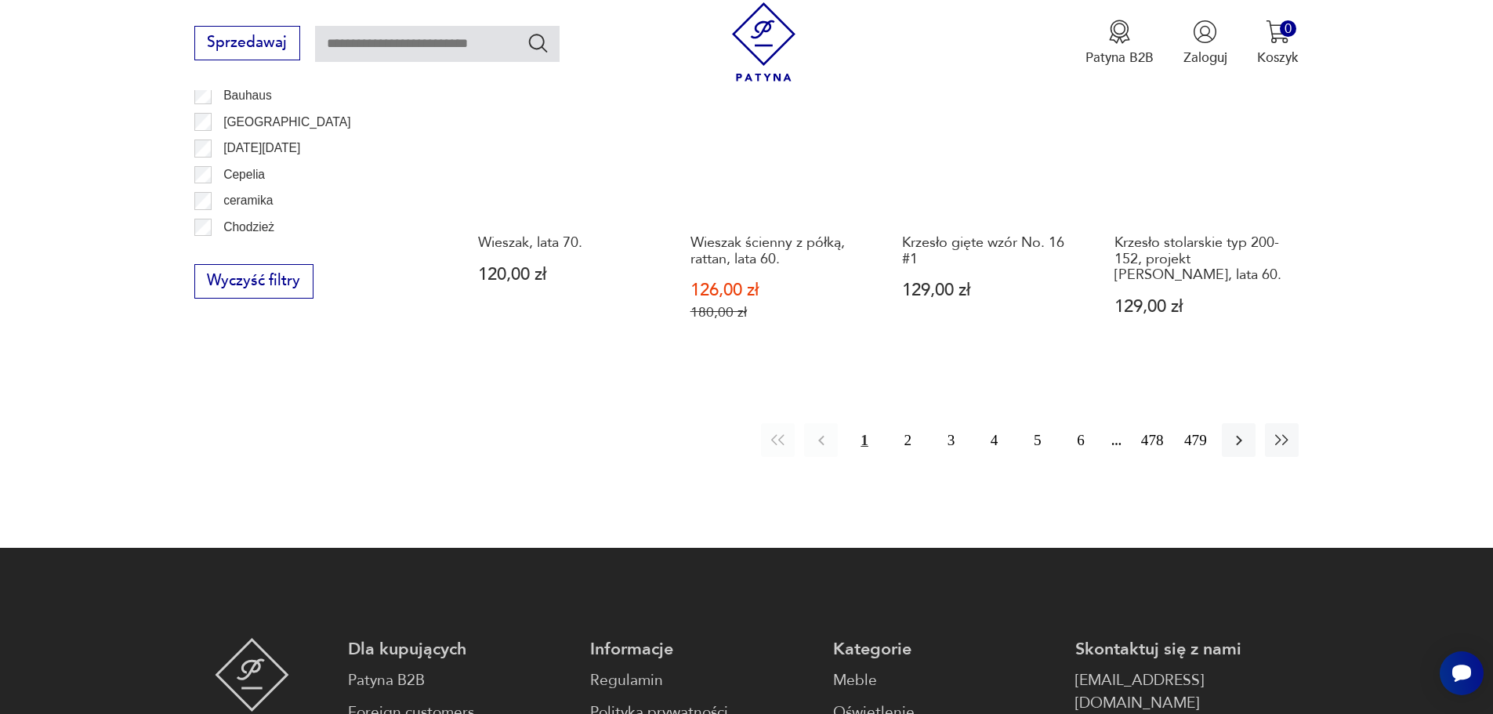
scroll to position [1855, 0]
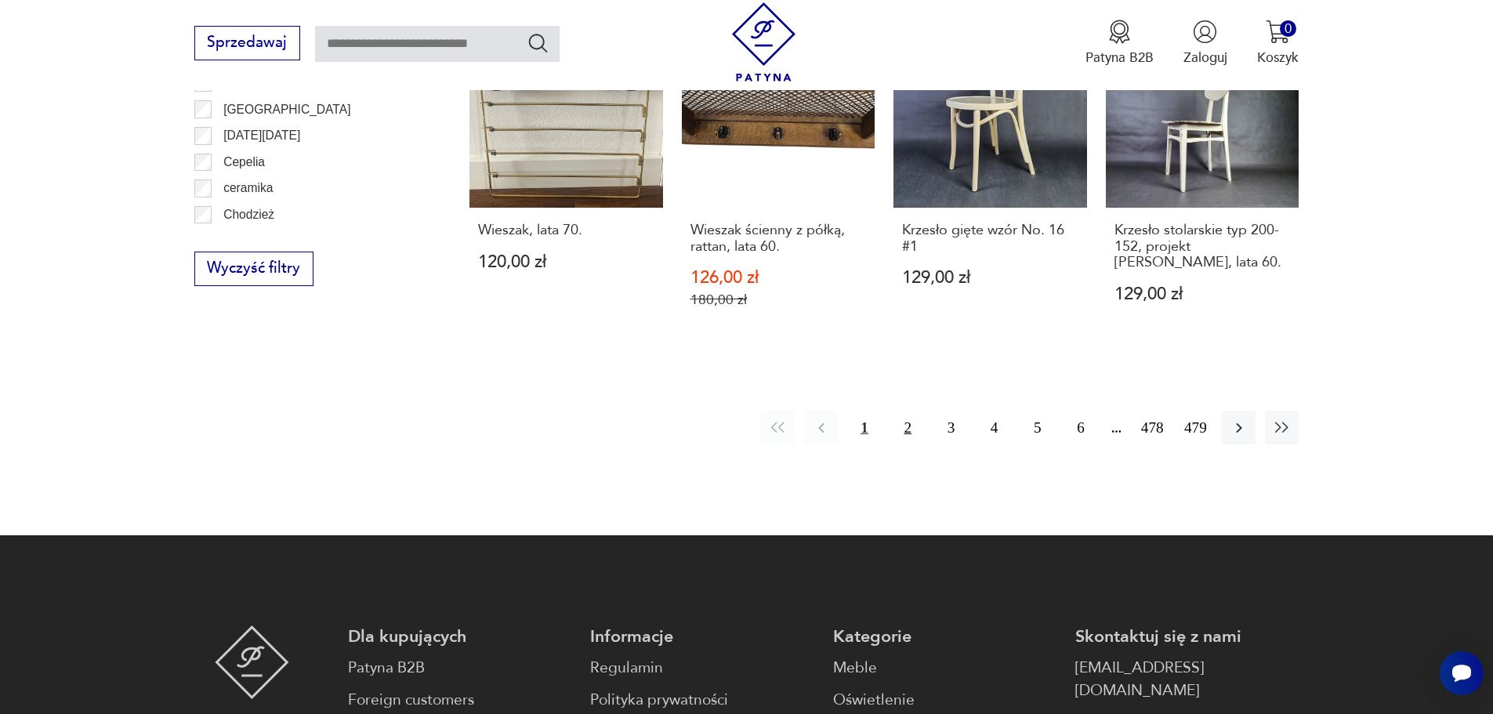
click at [914, 428] on button "2" at bounding box center [908, 428] width 34 height 34
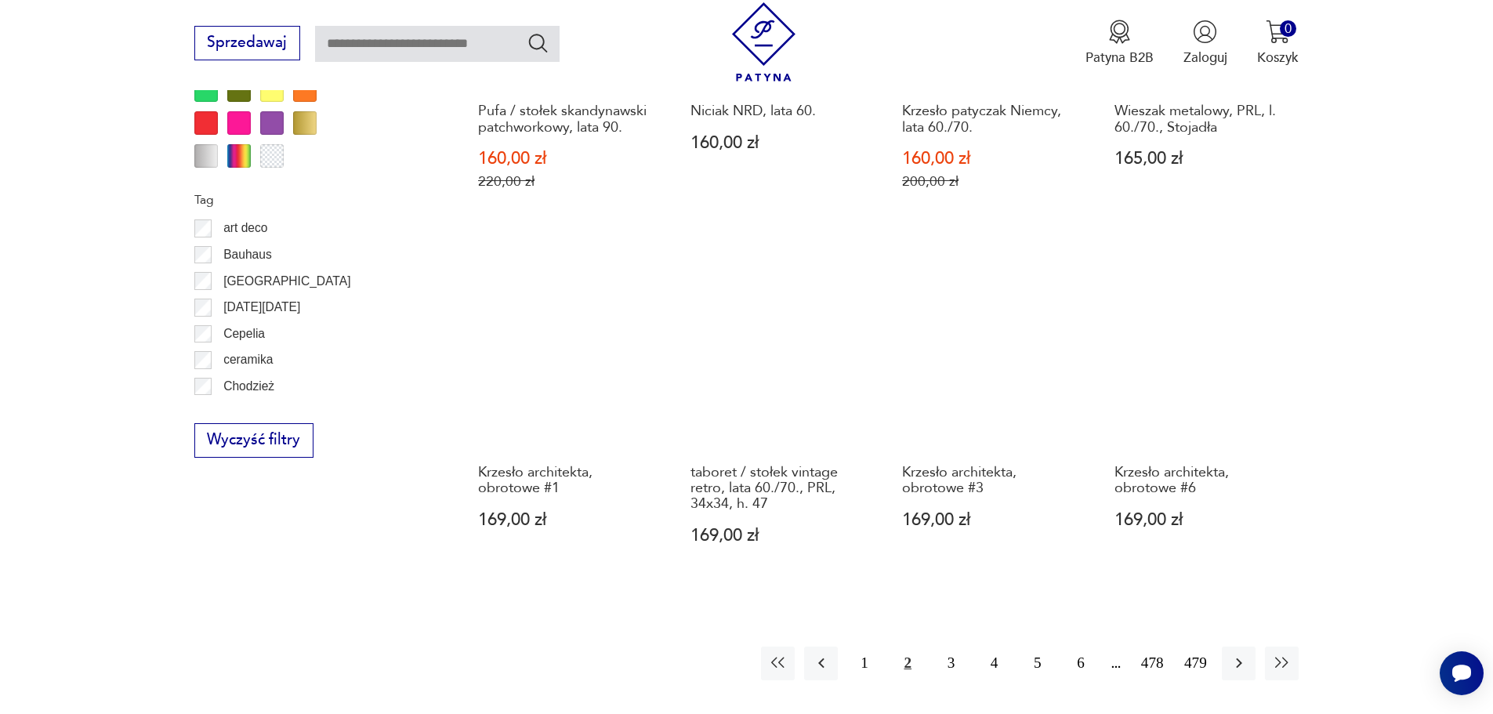
scroll to position [1776, 0]
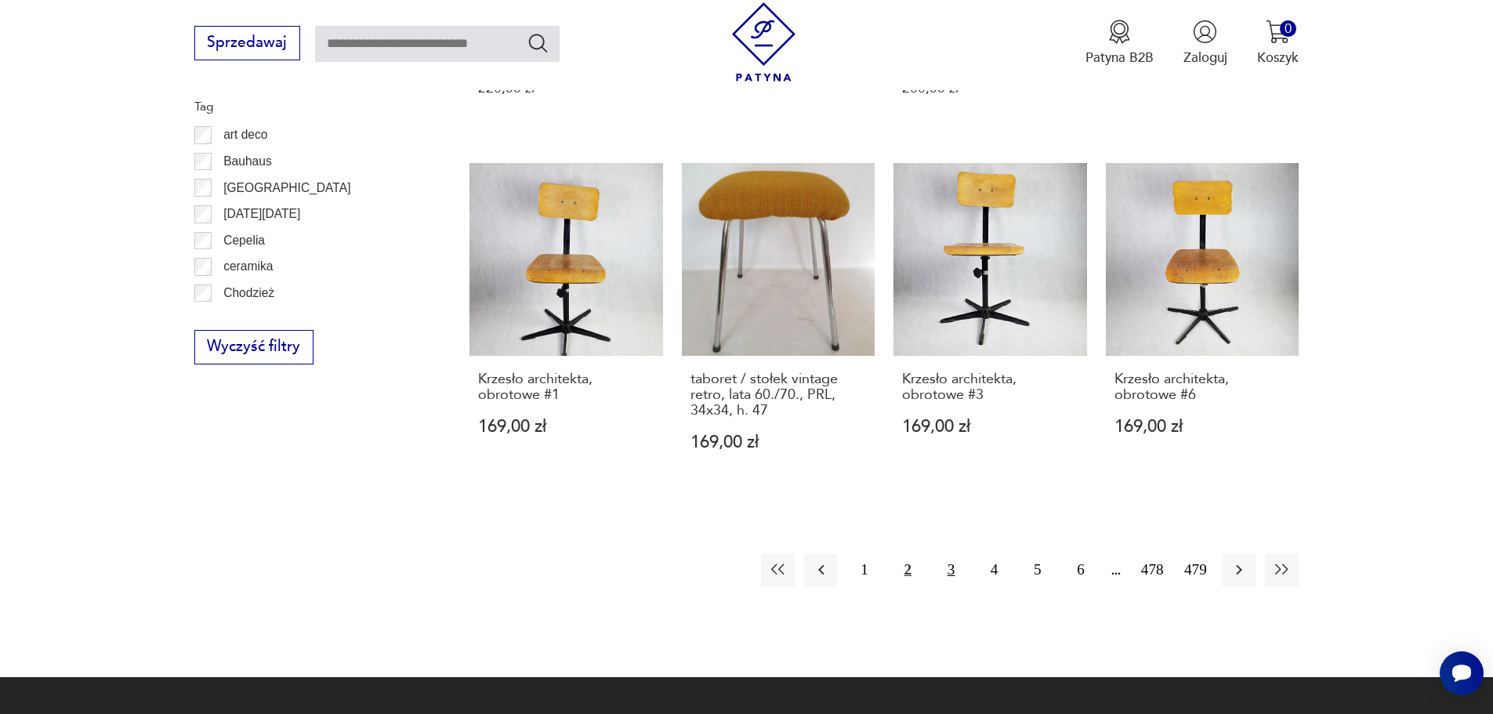
click at [954, 553] on button "3" at bounding box center [951, 570] width 34 height 34
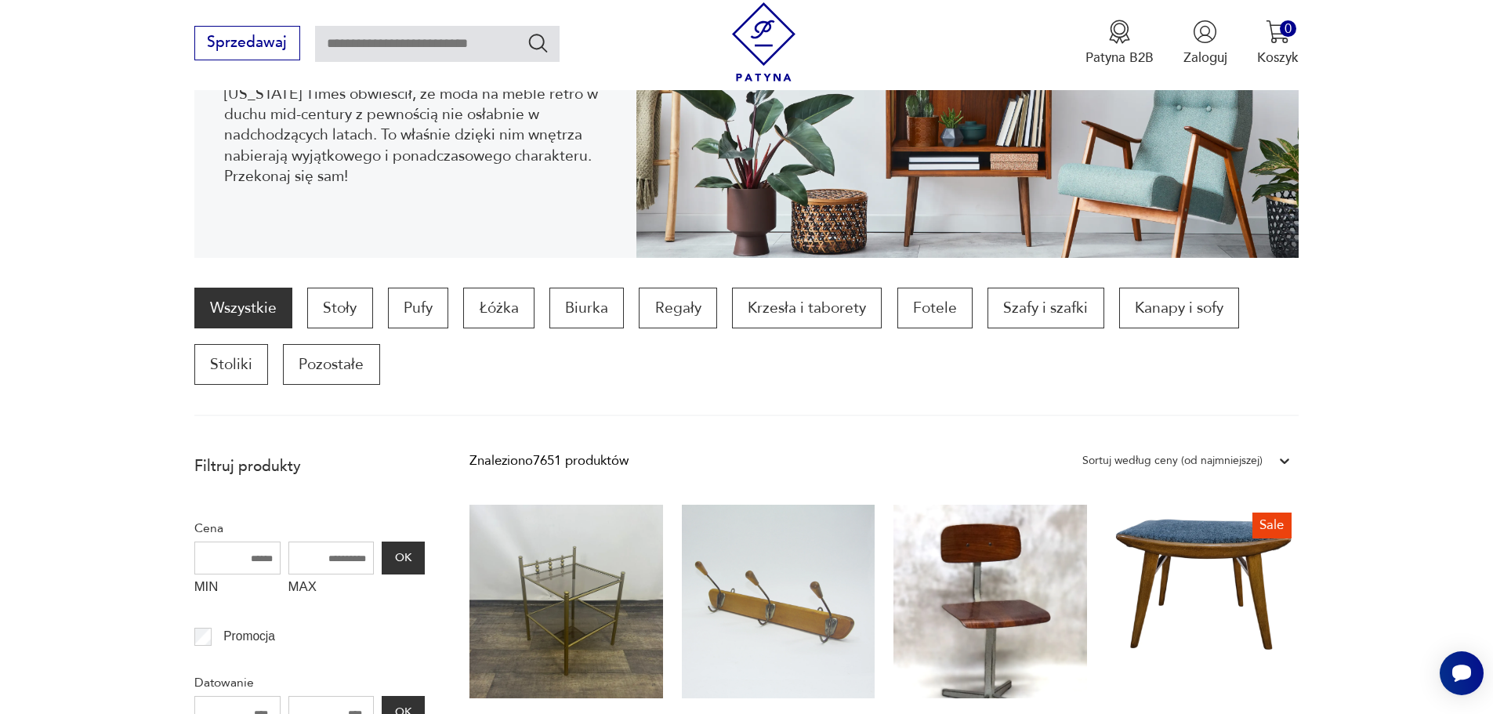
scroll to position [287, 0]
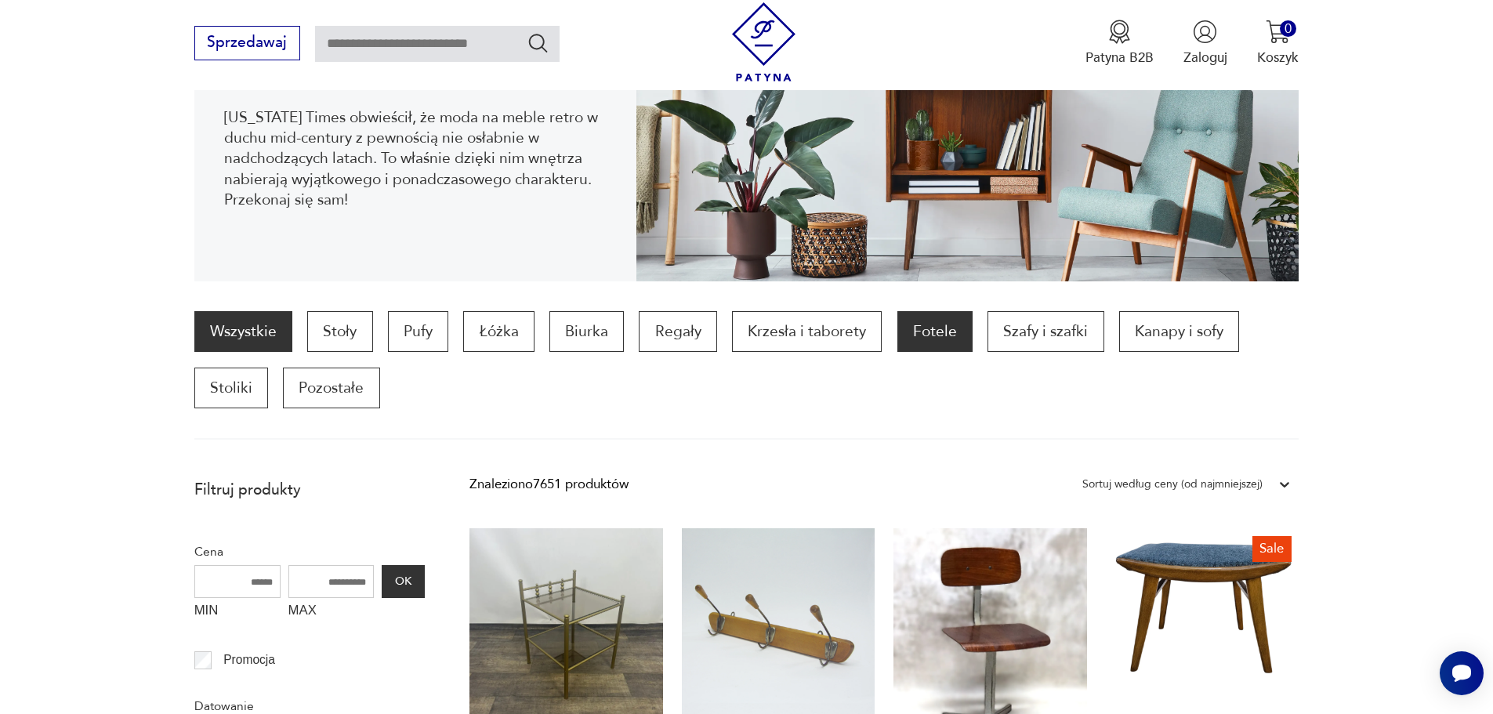
click at [923, 326] on p "Fotele" at bounding box center [935, 331] width 75 height 41
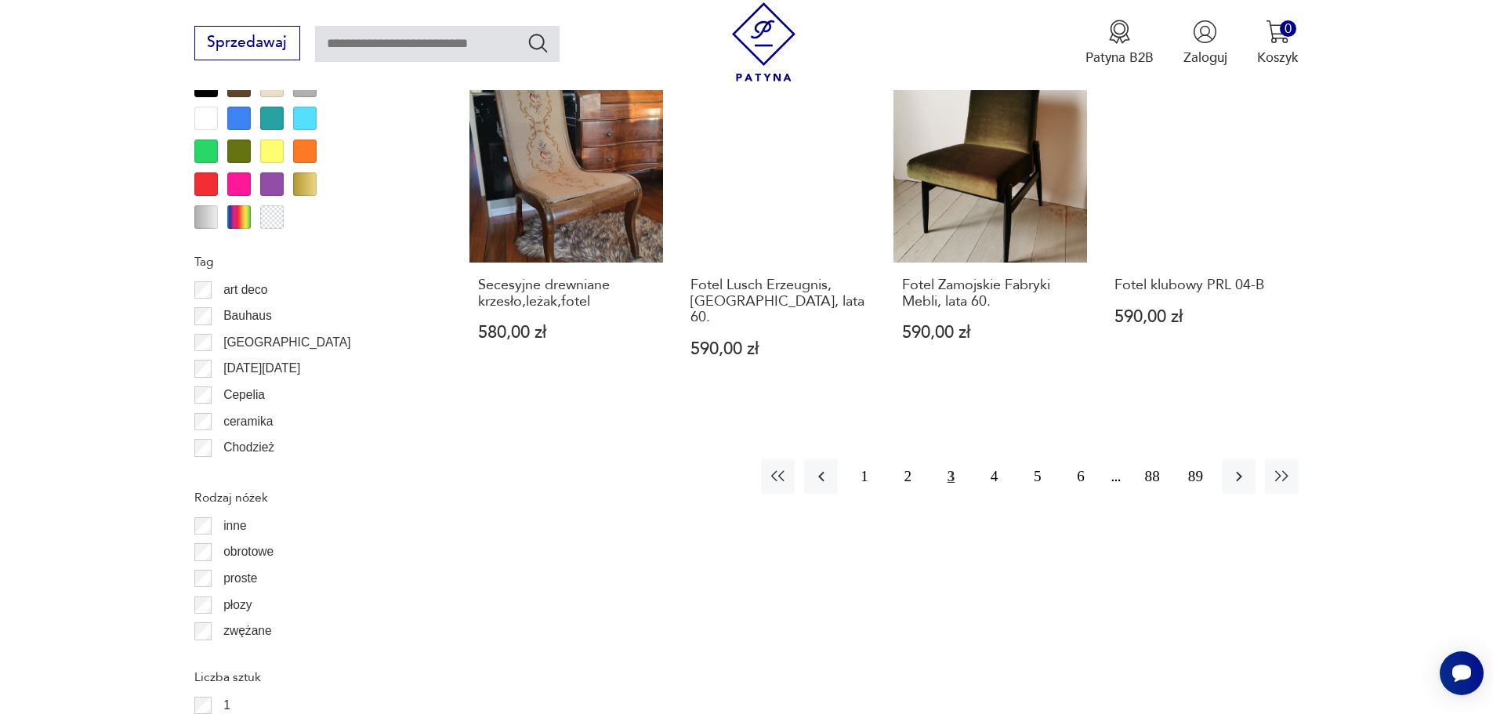
scroll to position [1855, 0]
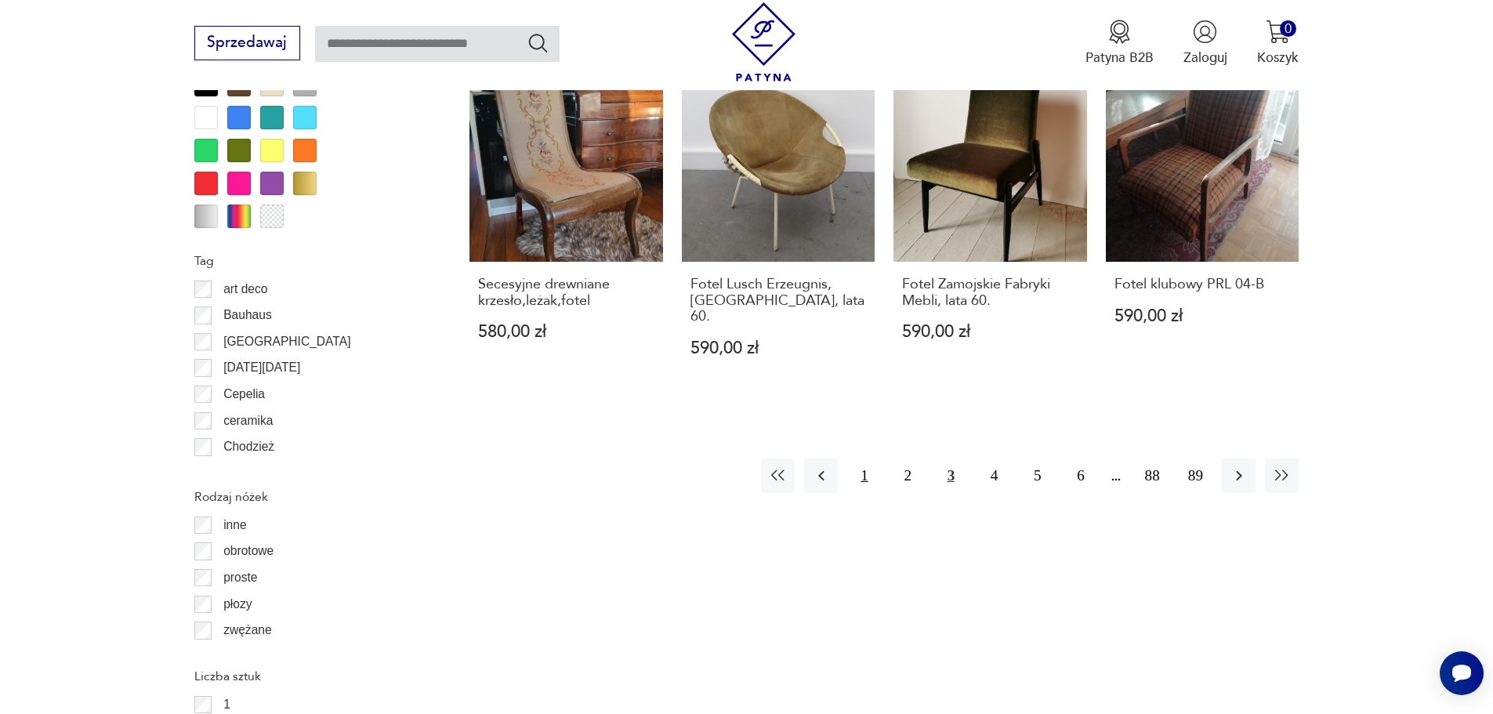
click at [866, 459] on button "1" at bounding box center [864, 476] width 34 height 34
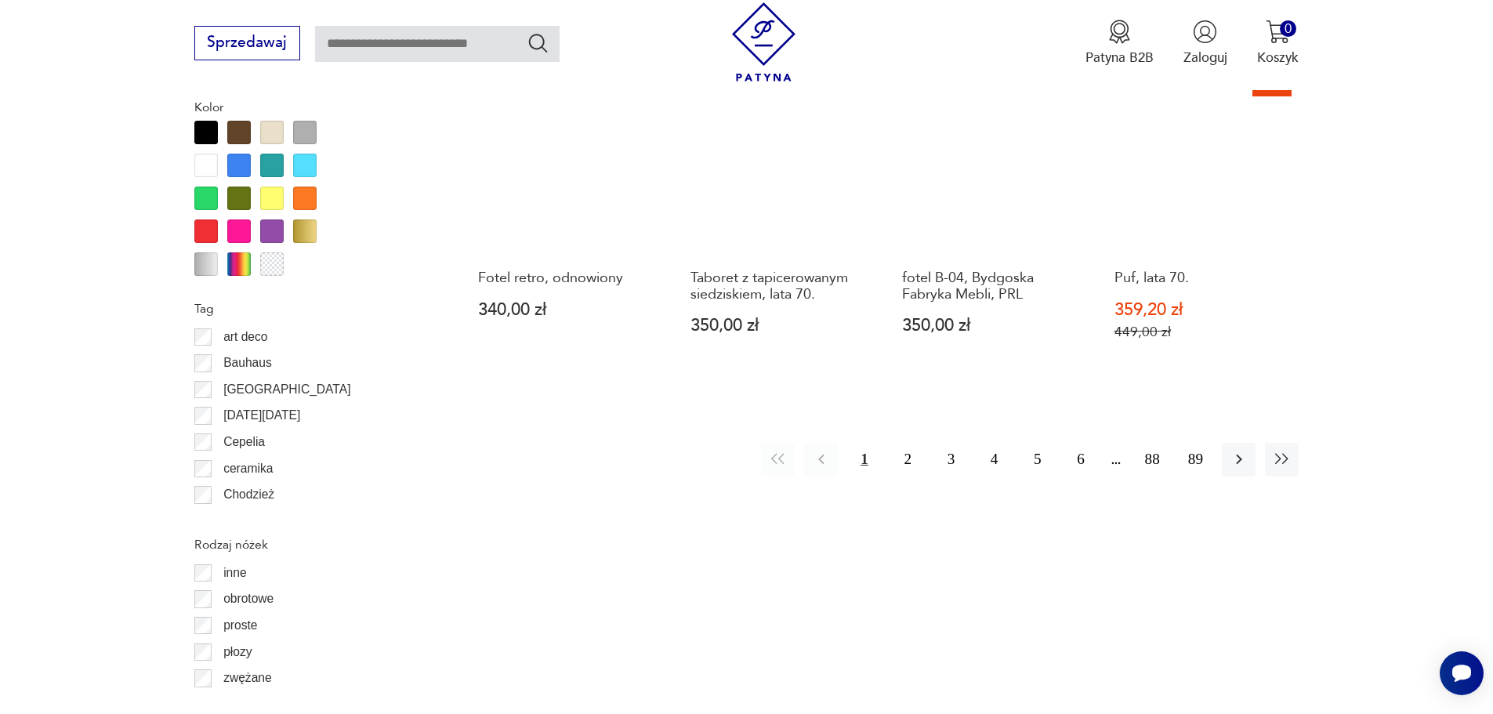
scroll to position [1855, 0]
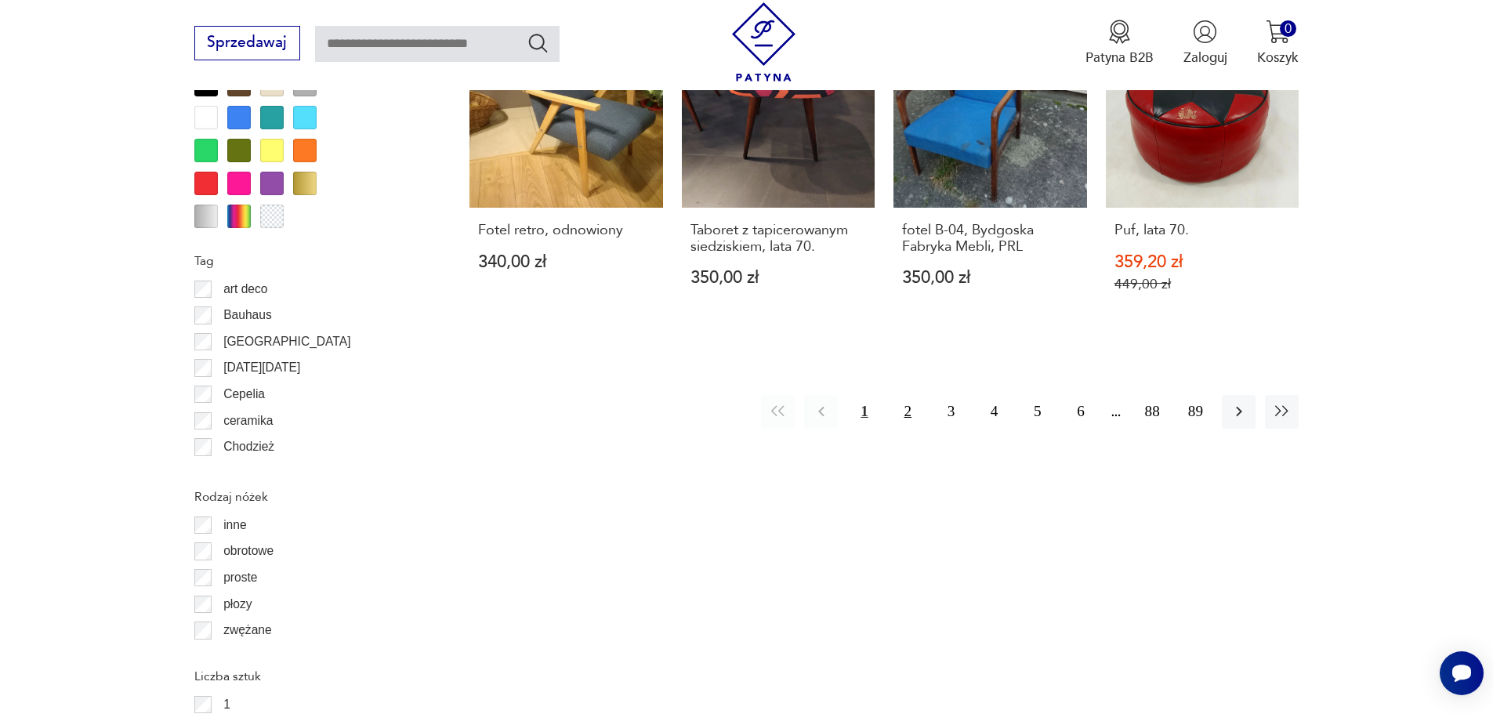
click at [910, 418] on button "2" at bounding box center [908, 412] width 34 height 34
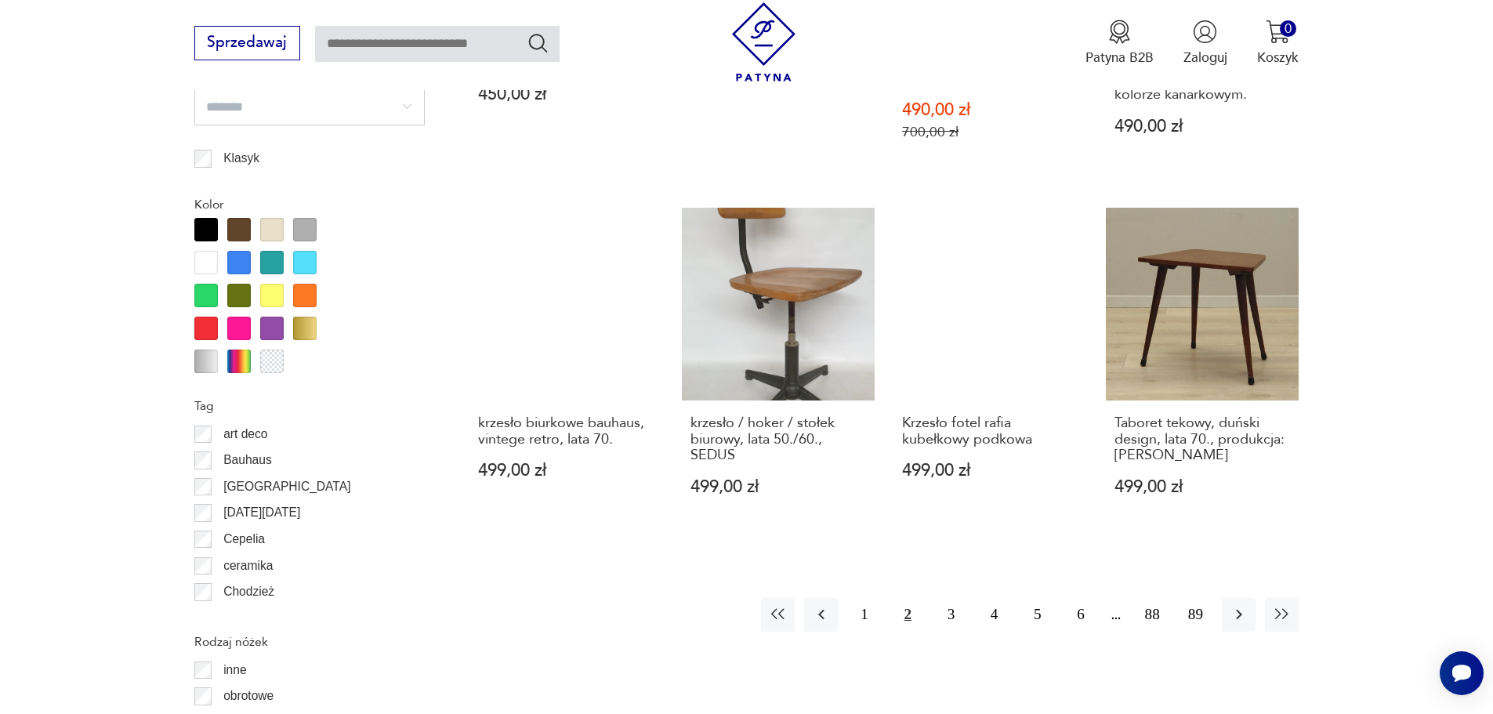
scroll to position [1933, 0]
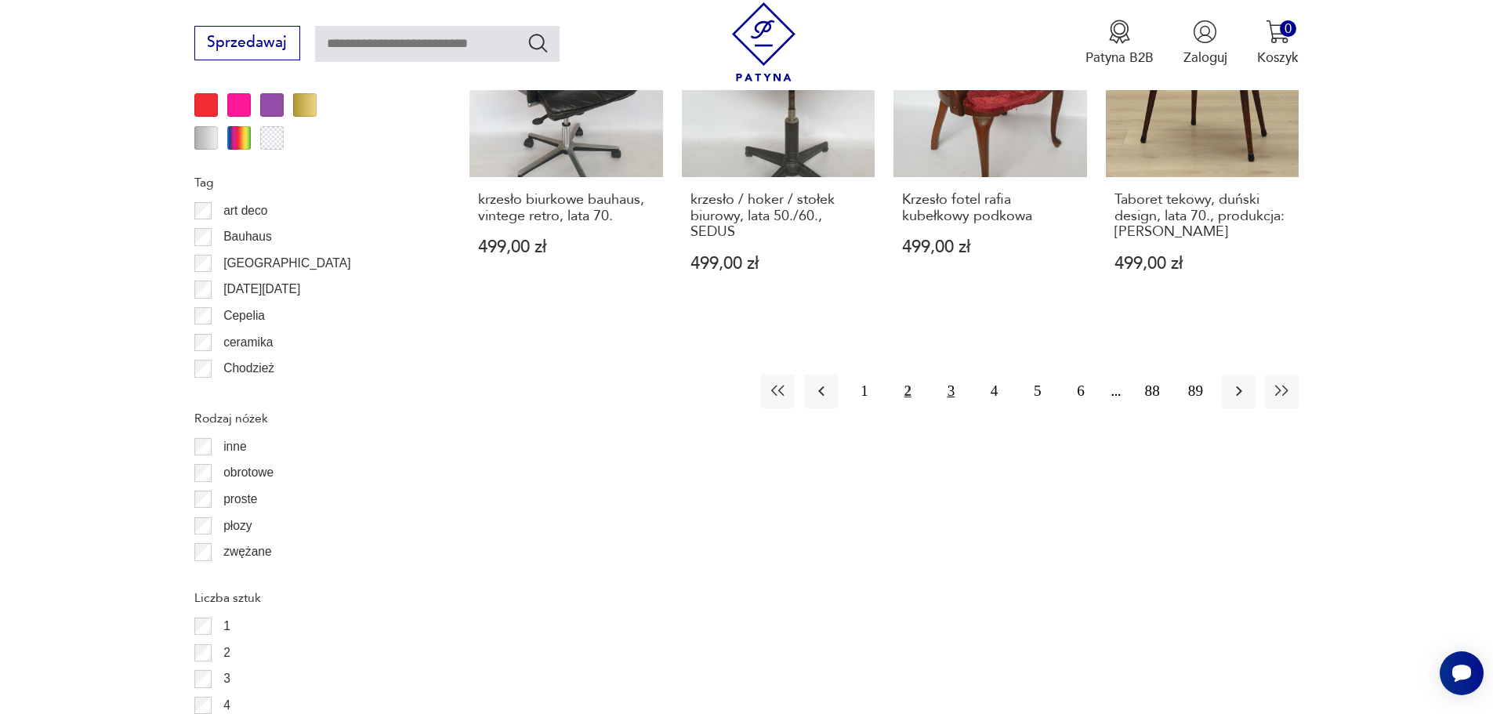
click at [945, 375] on button "3" at bounding box center [951, 392] width 34 height 34
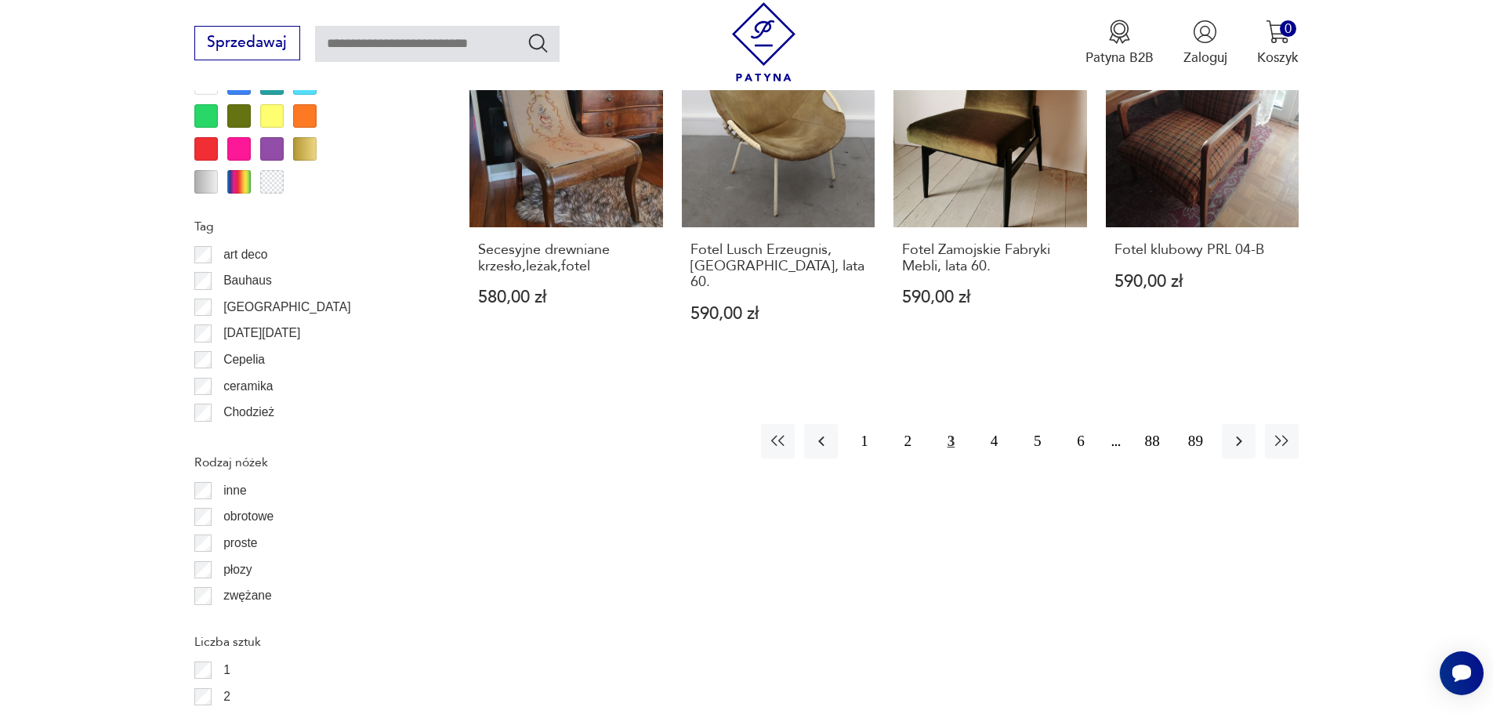
scroll to position [2011, 0]
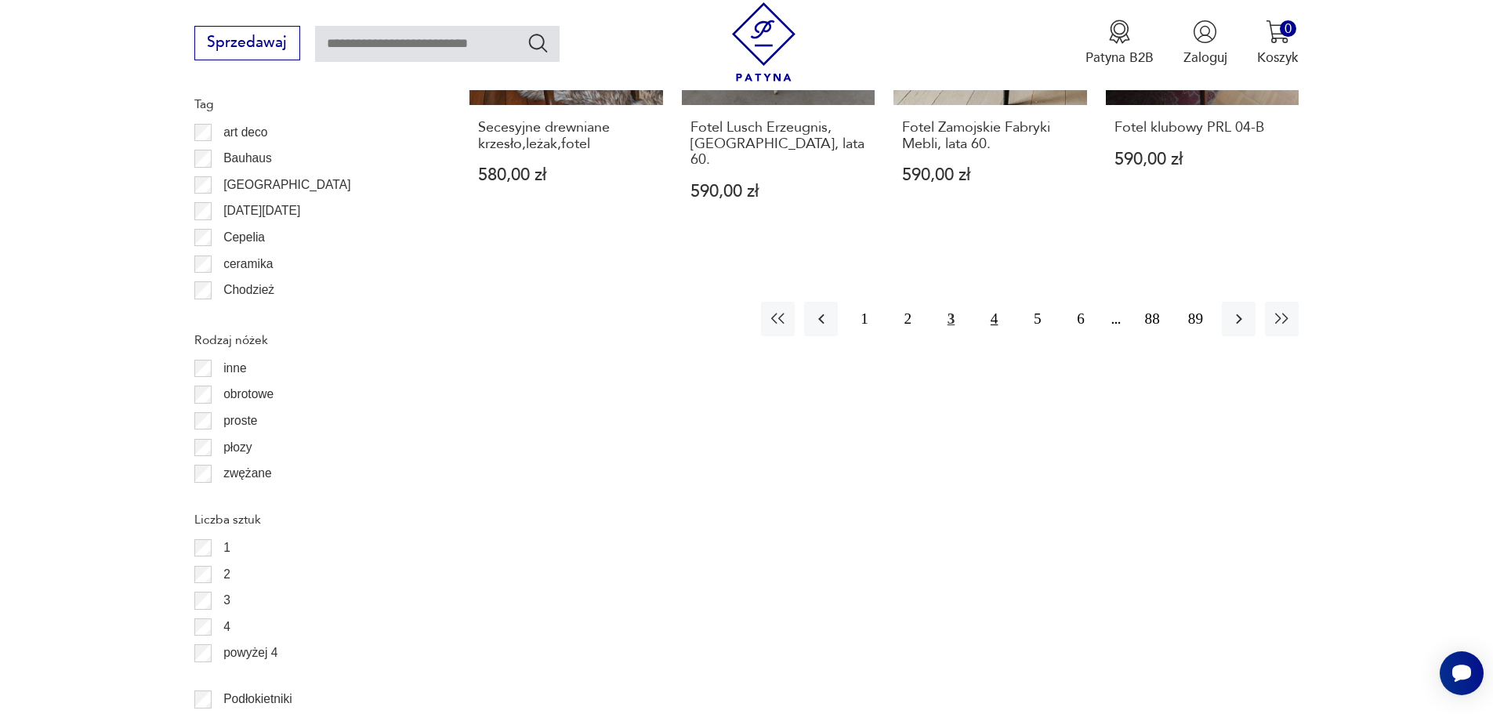
click at [991, 302] on button "4" at bounding box center [994, 319] width 34 height 34
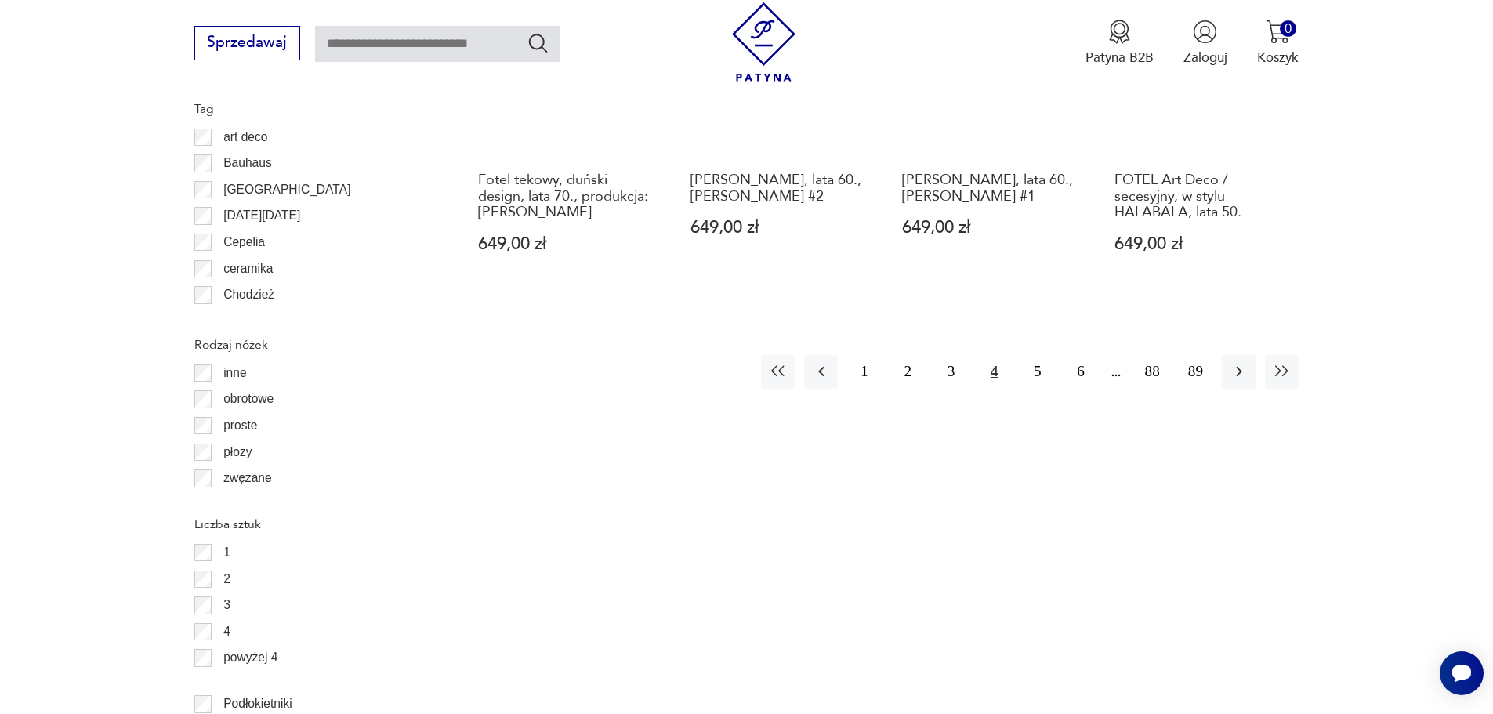
scroll to position [2011, 0]
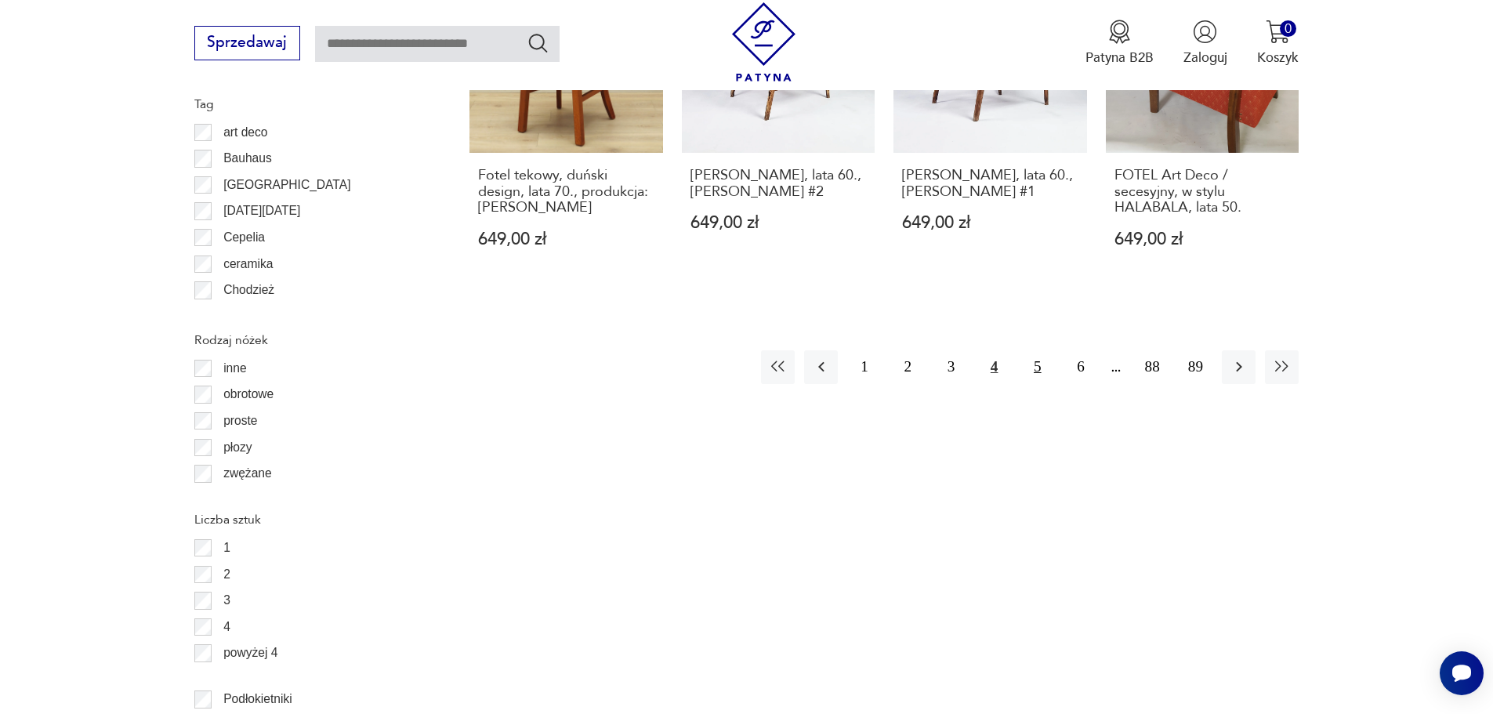
click at [1044, 350] on button "5" at bounding box center [1038, 367] width 34 height 34
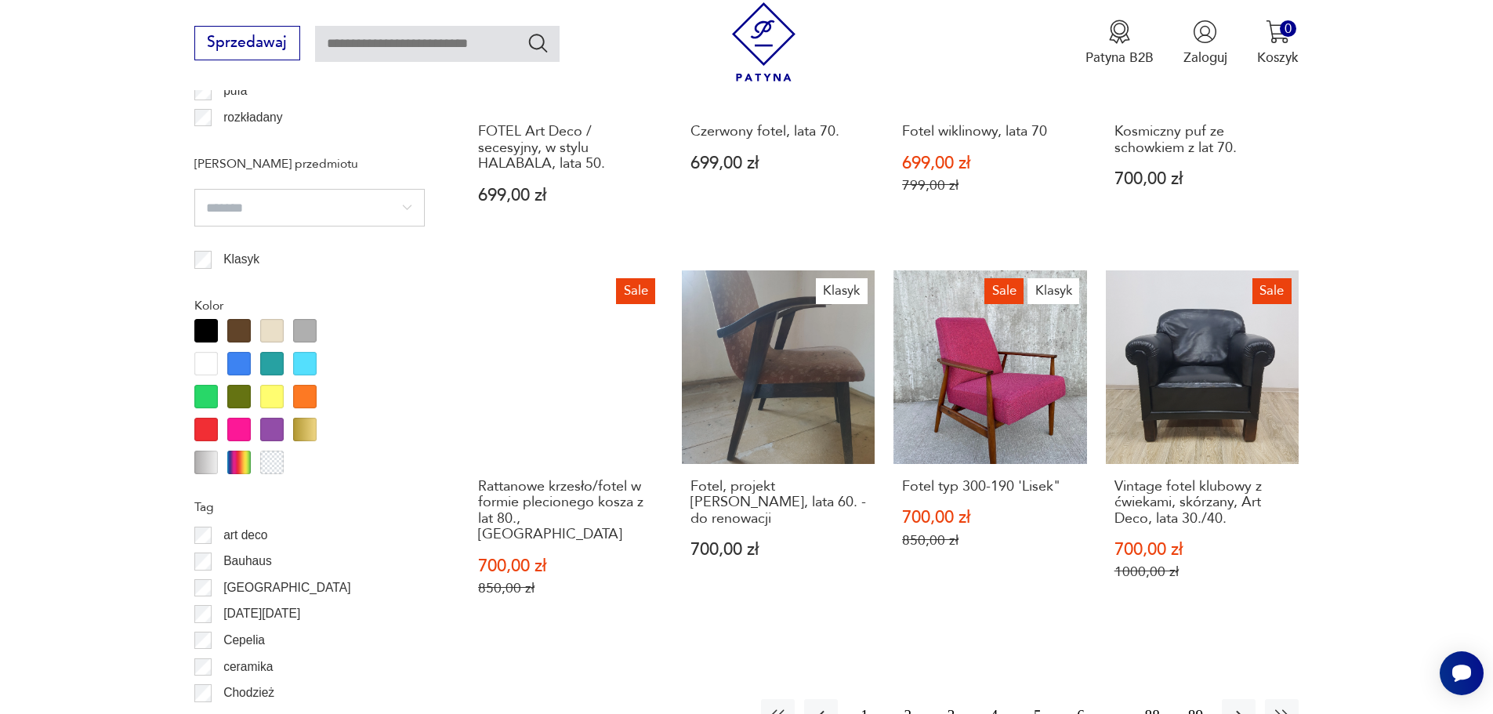
scroll to position [1776, 0]
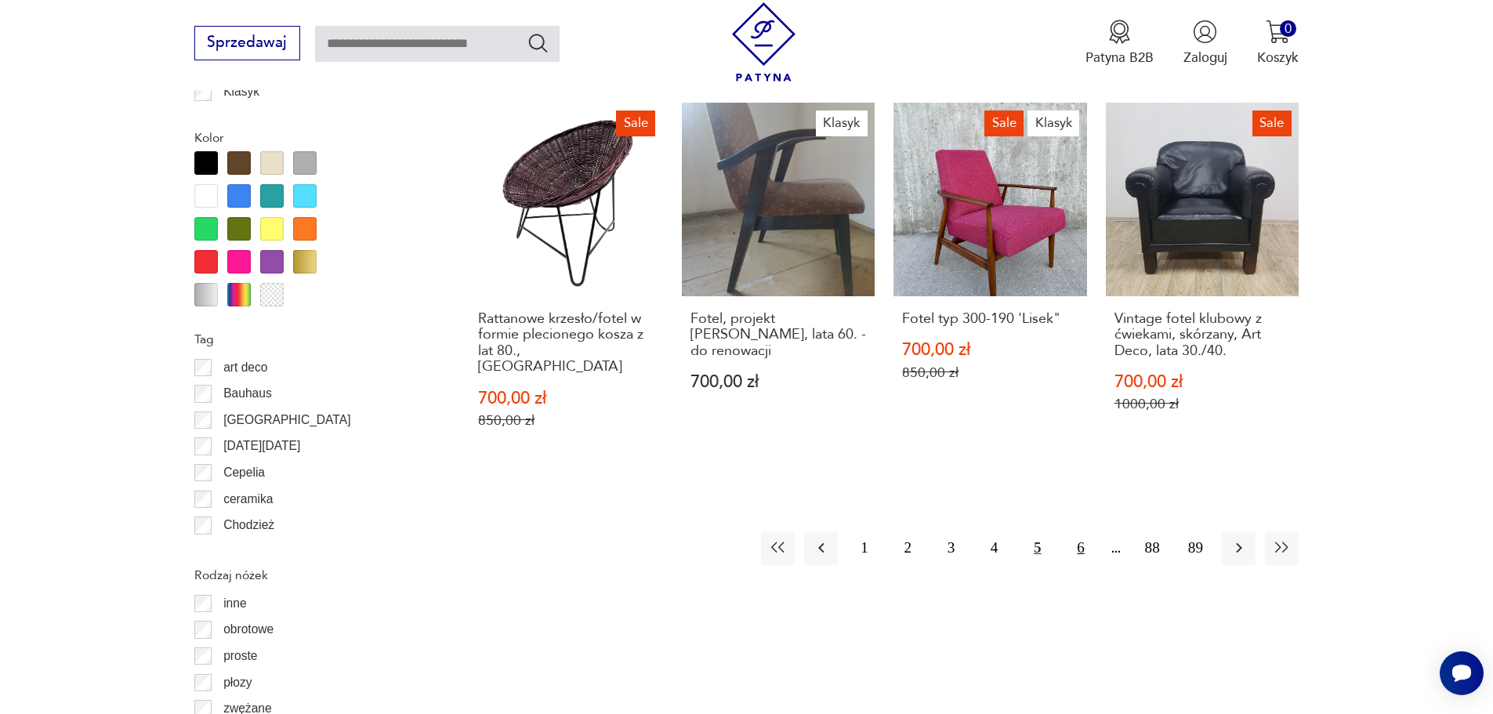
click at [1077, 531] on button "6" at bounding box center [1081, 548] width 34 height 34
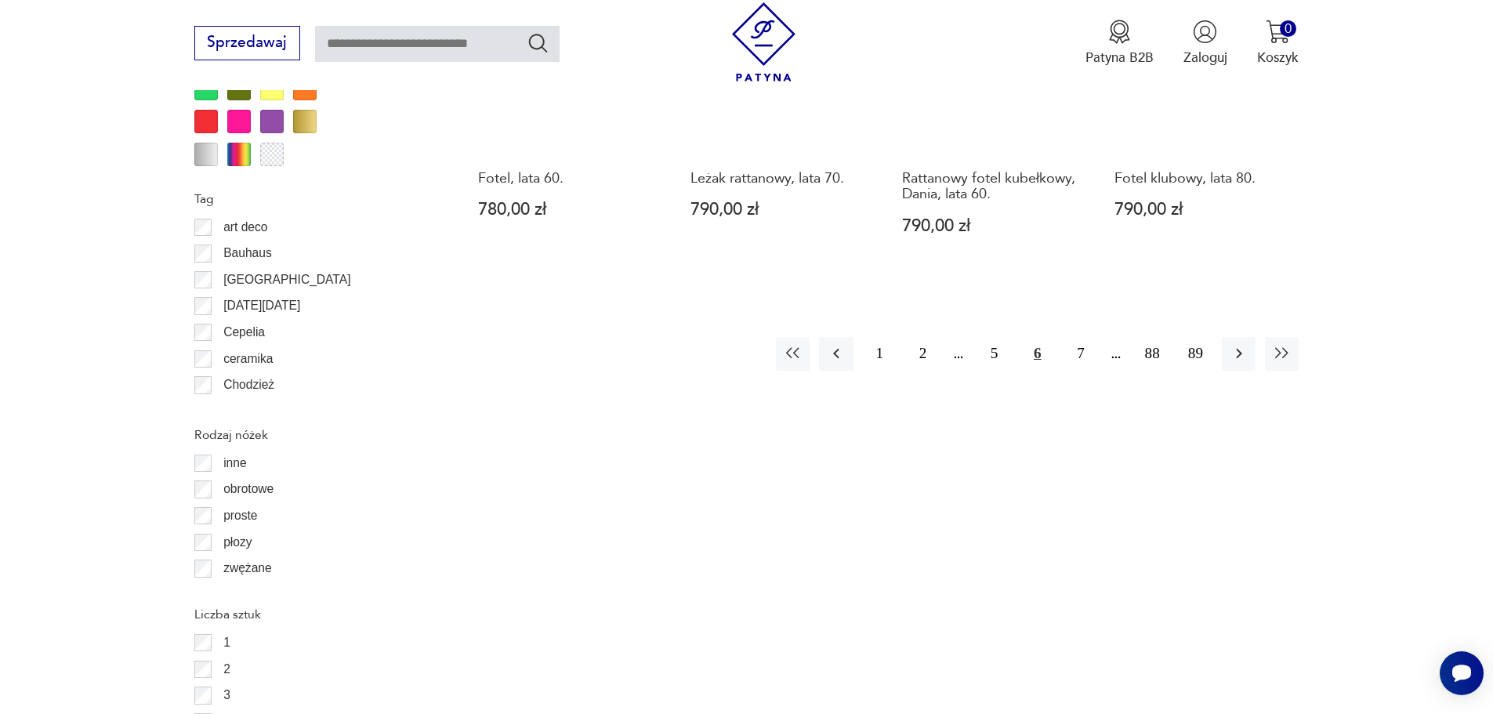
scroll to position [1933, 0]
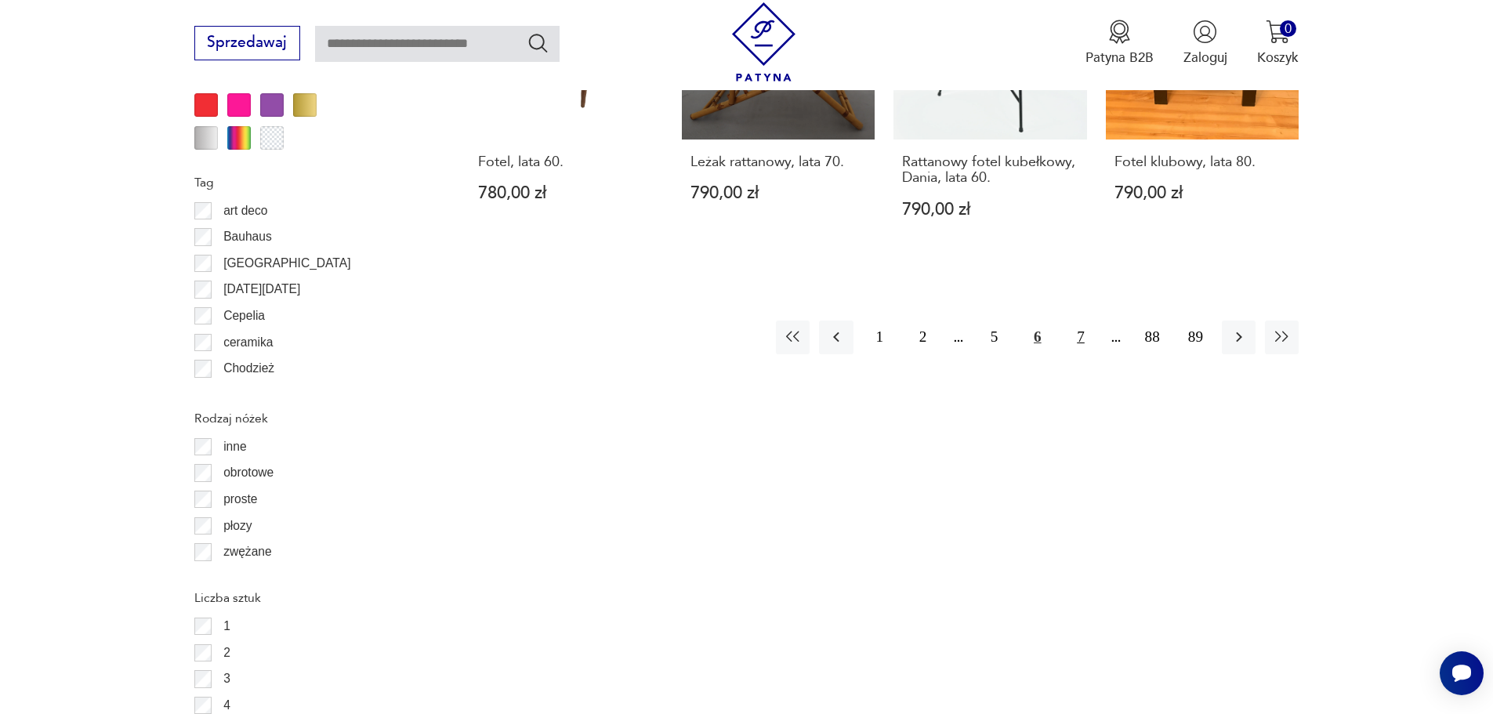
click at [1081, 321] on button "7" at bounding box center [1081, 338] width 34 height 34
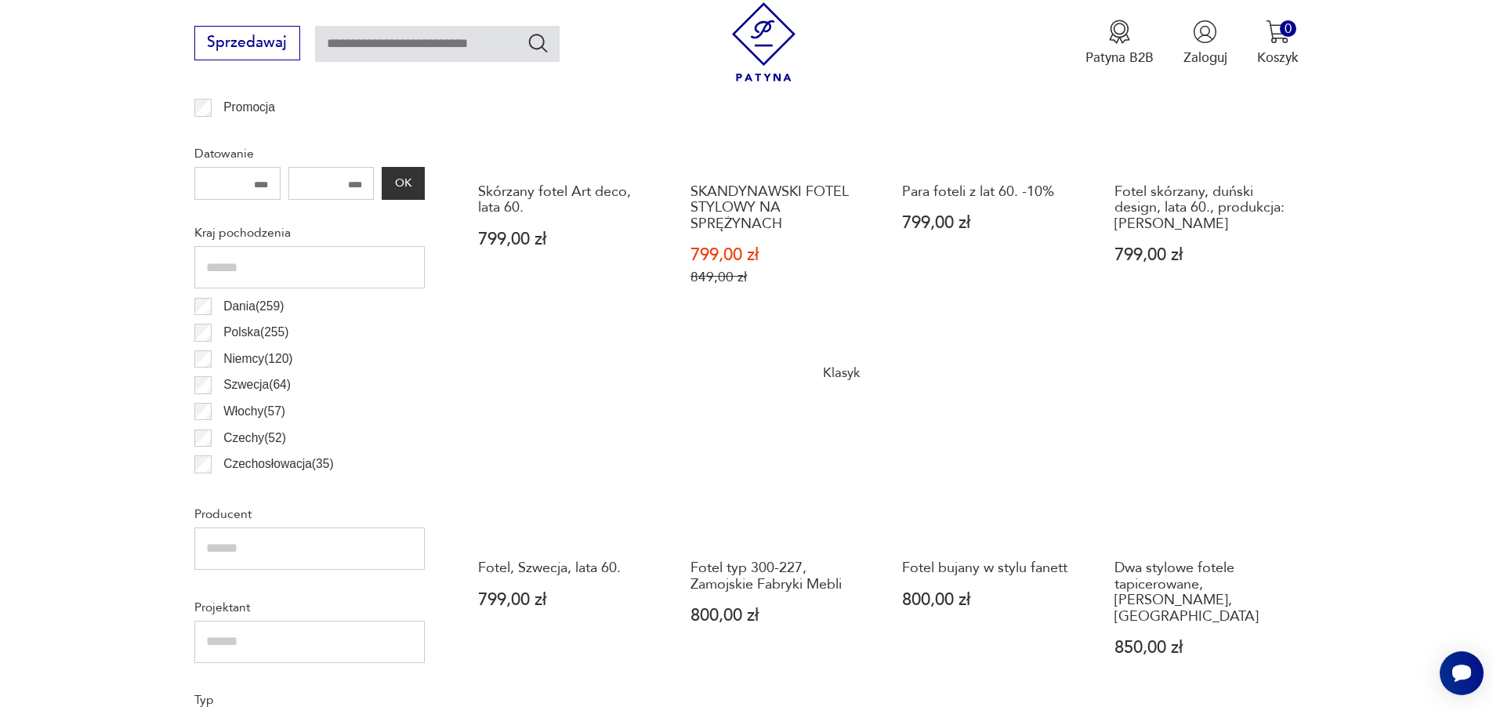
scroll to position [836, 0]
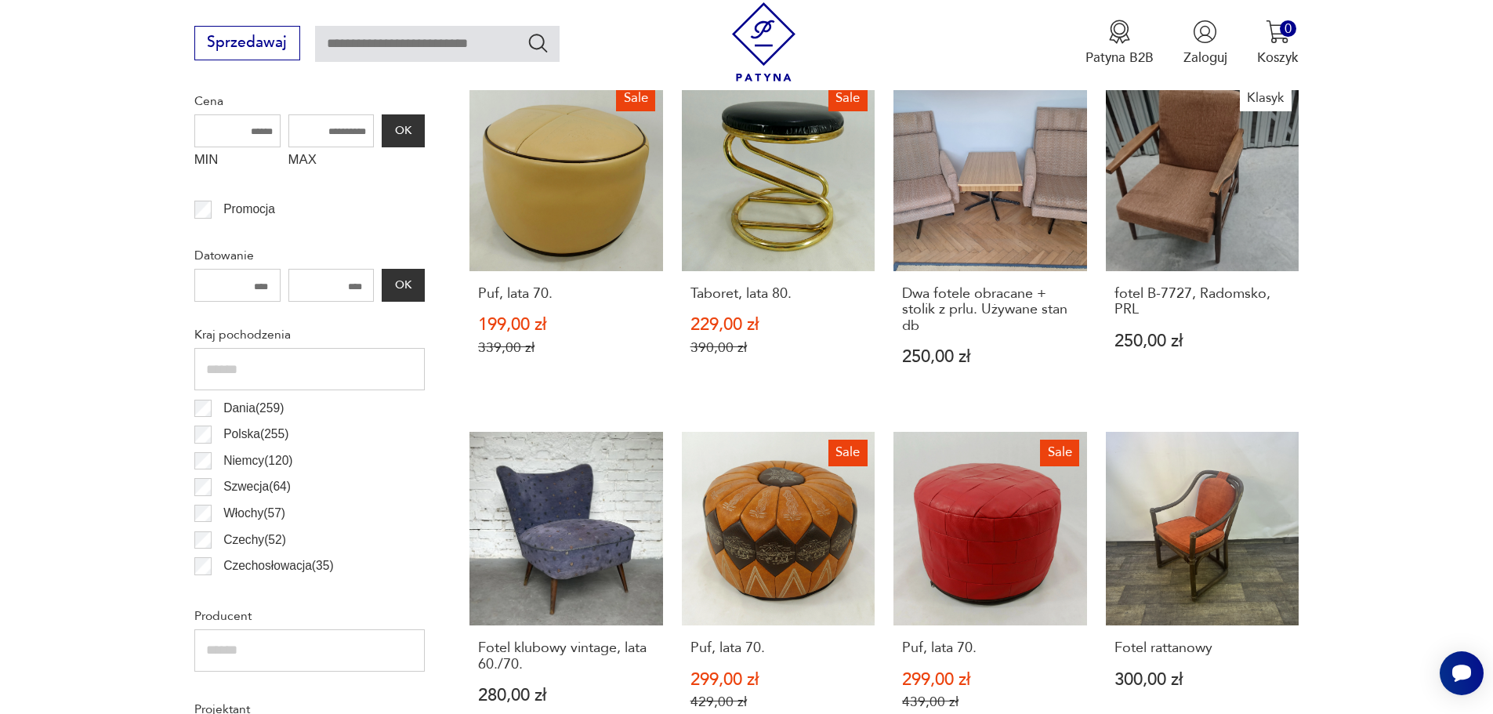
scroll to position [914, 0]
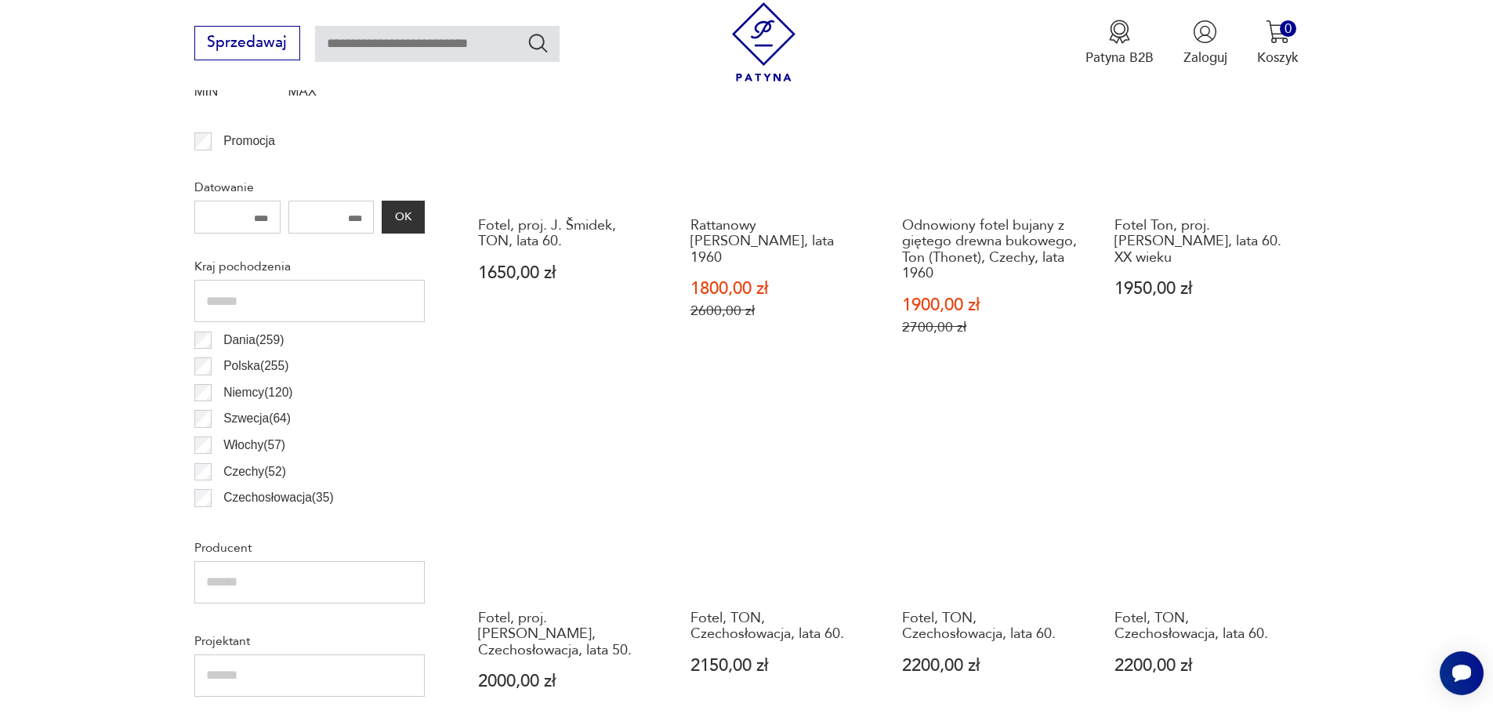
scroll to position [836, 0]
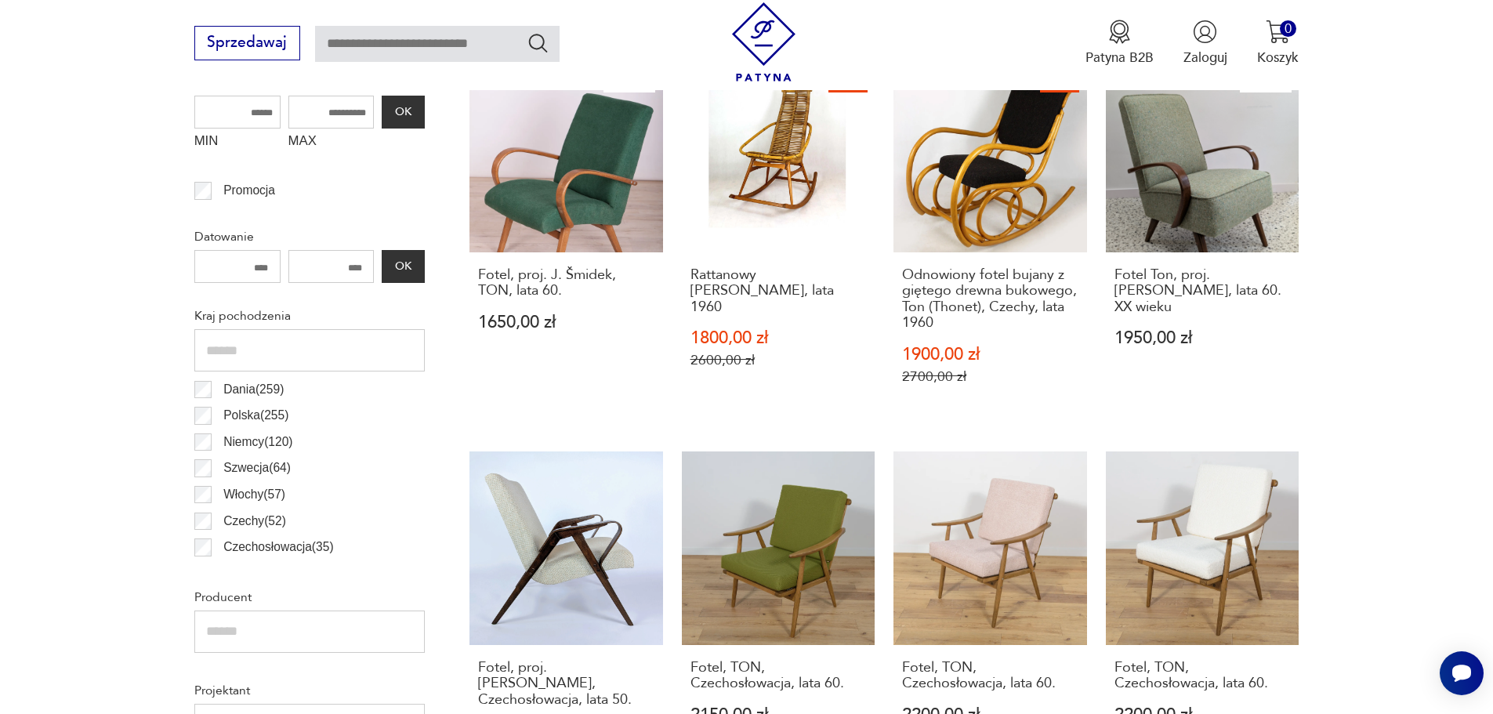
scroll to position [757, 0]
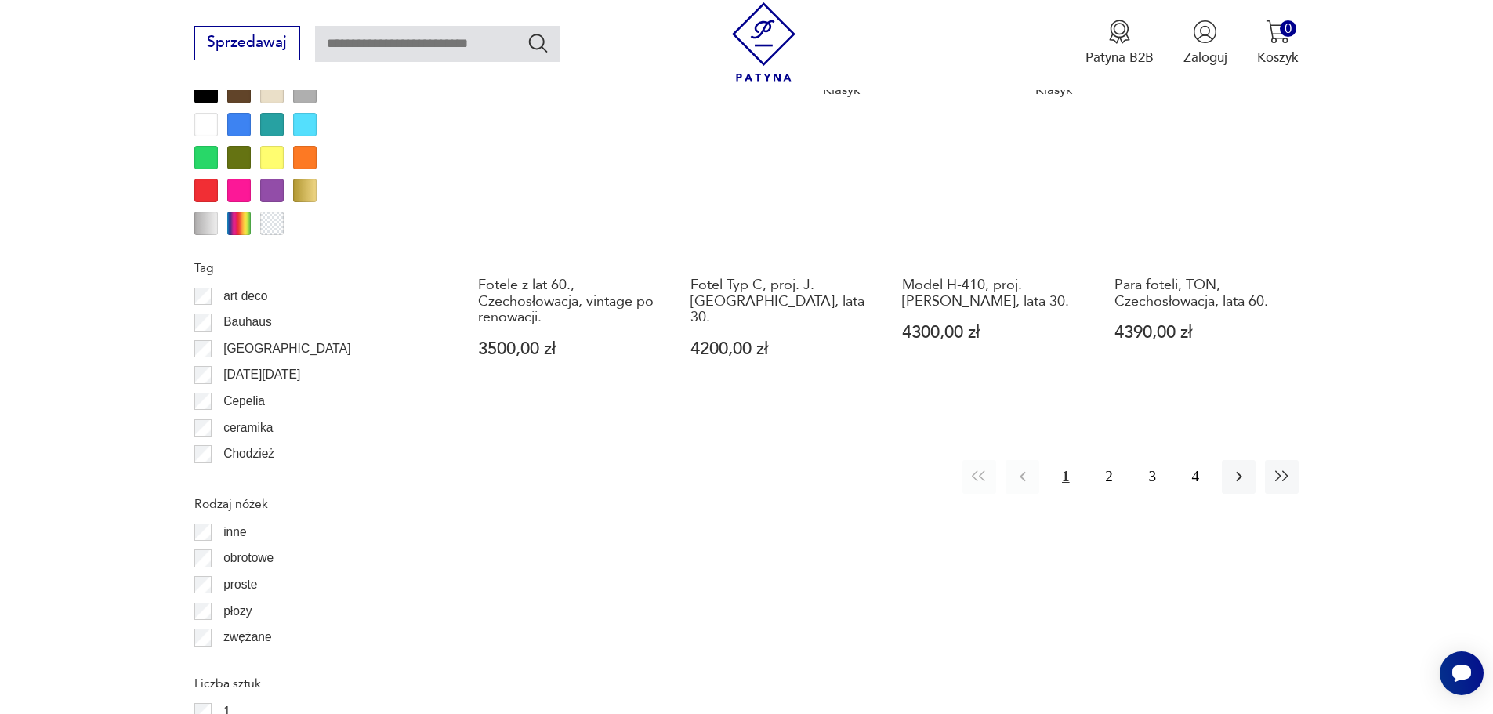
scroll to position [1855, 0]
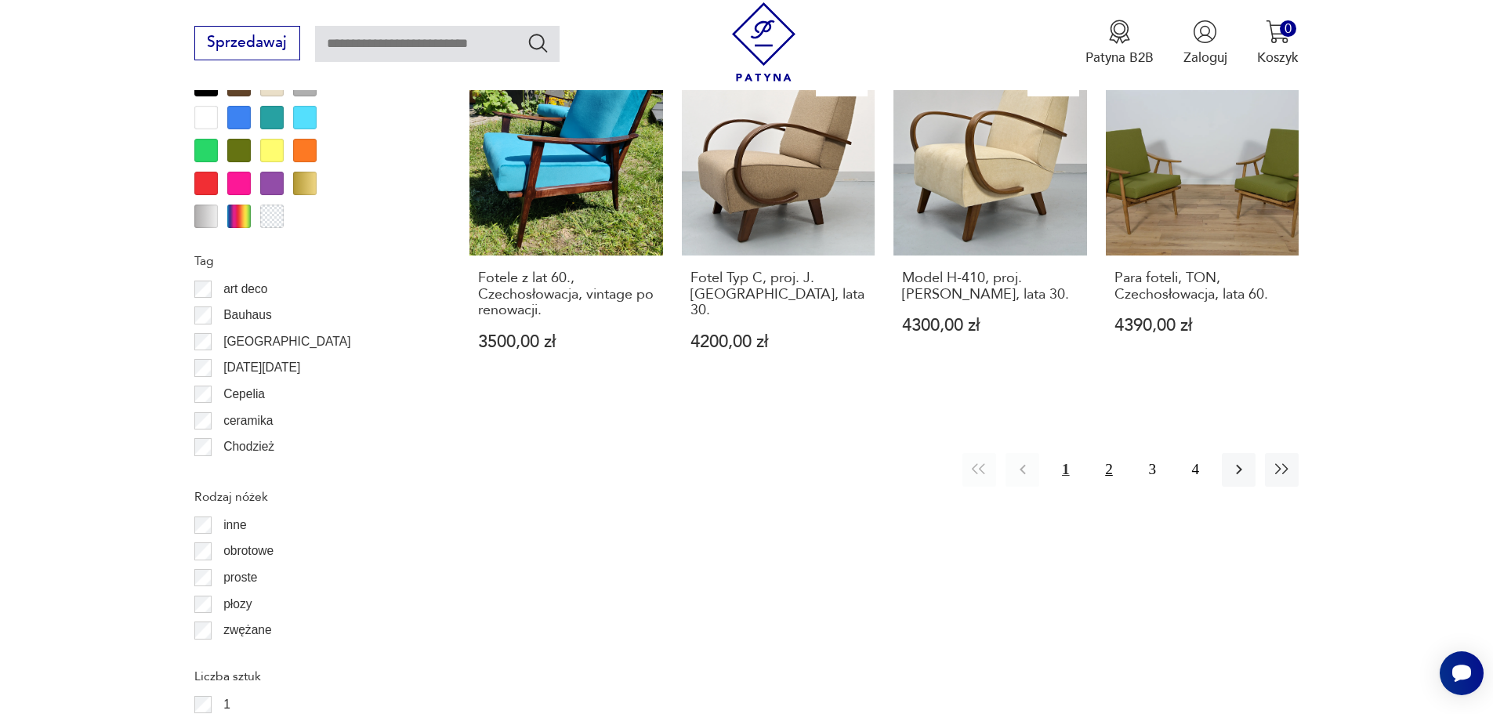
click at [1108, 453] on button "2" at bounding box center [1109, 470] width 34 height 34
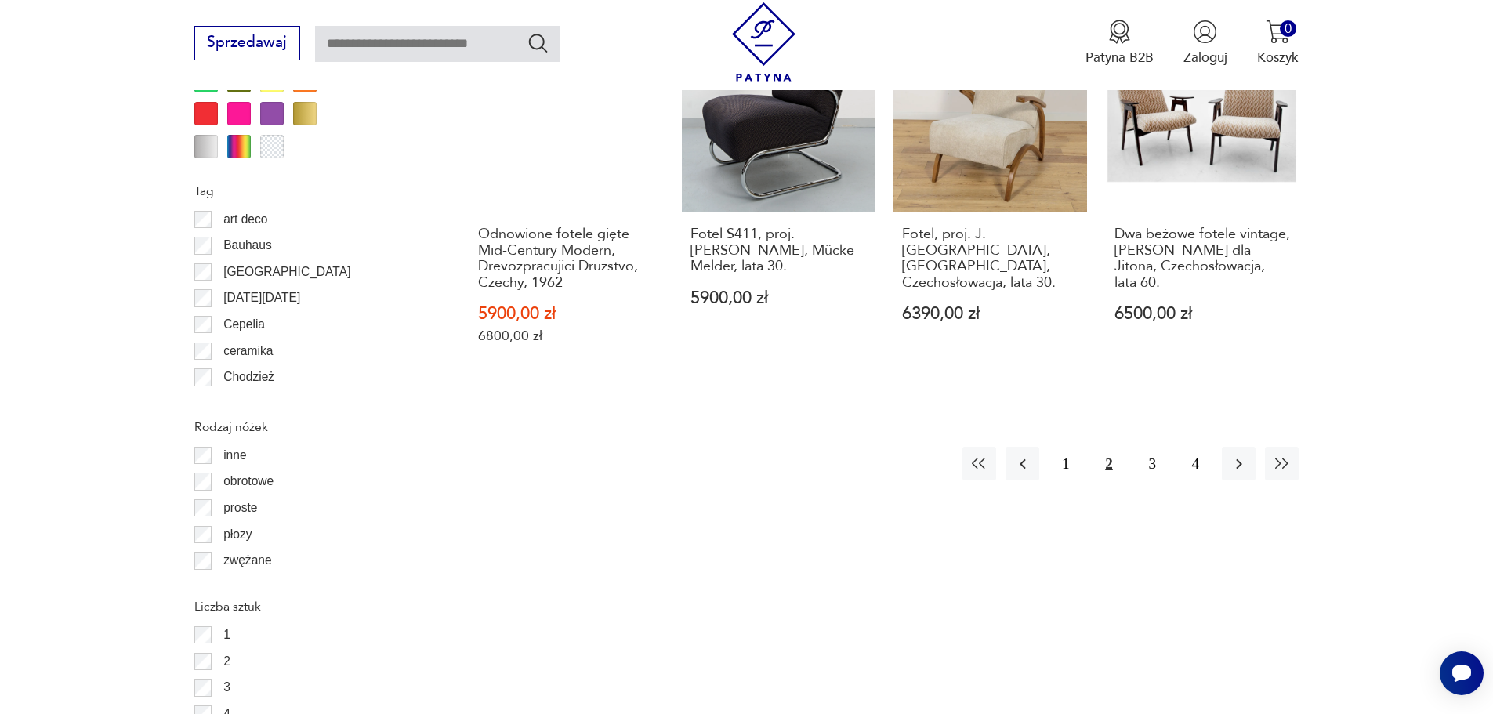
scroll to position [1933, 0]
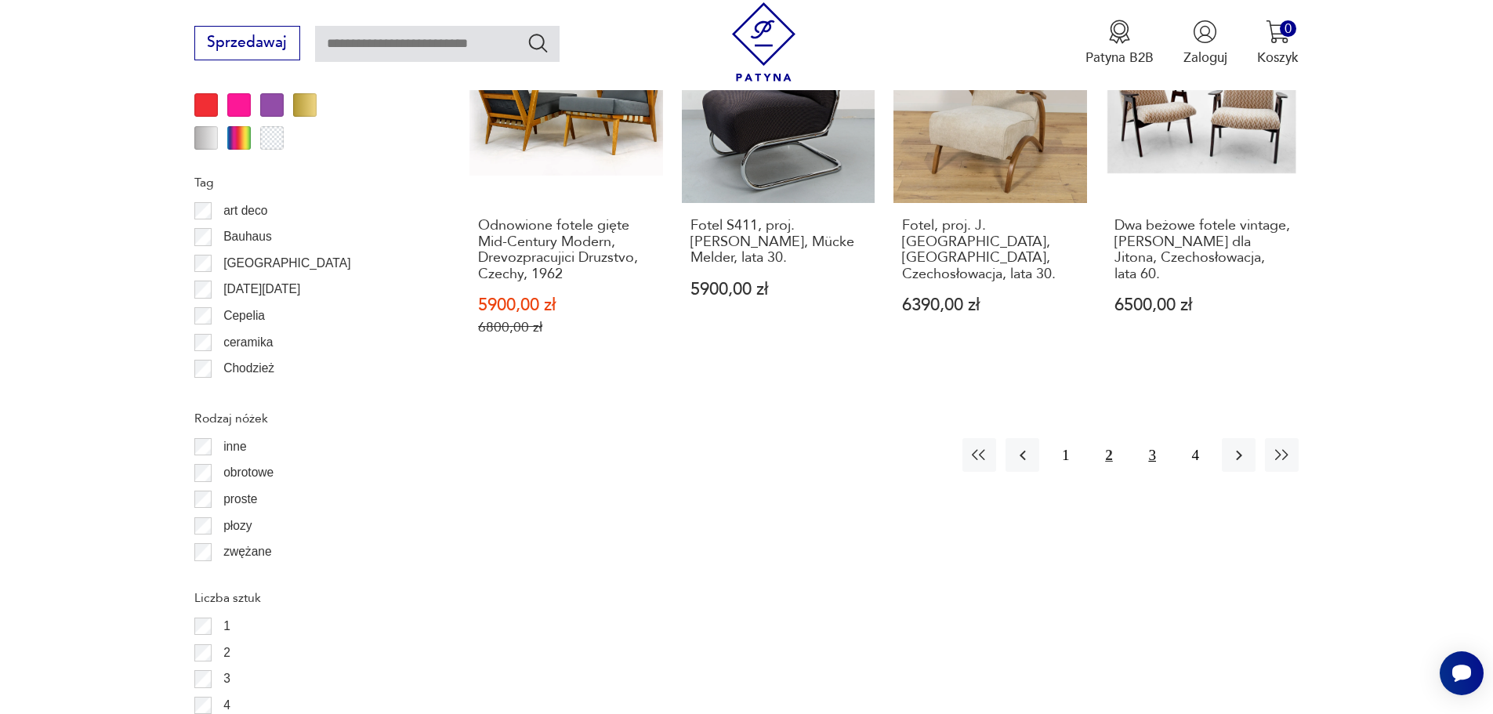
click at [1149, 438] on button "3" at bounding box center [1153, 455] width 34 height 34
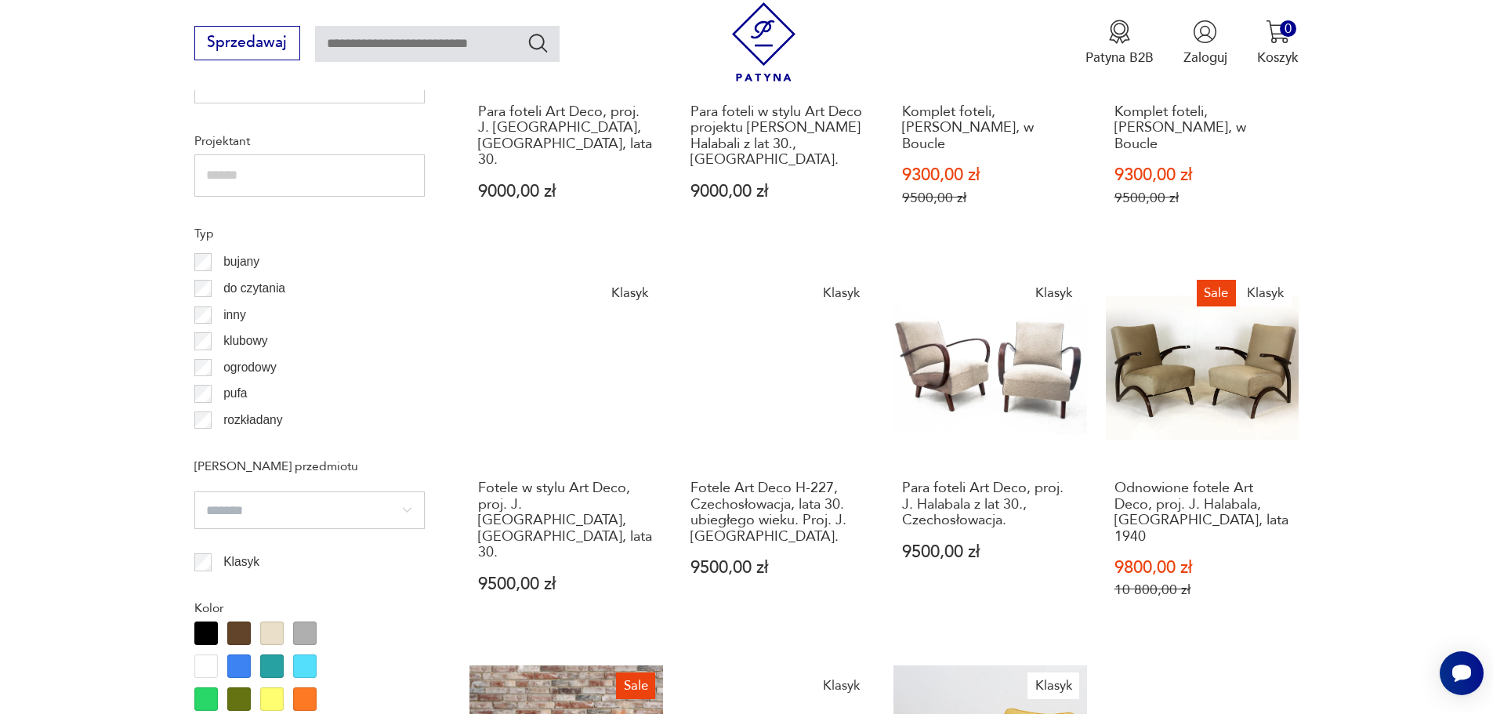
scroll to position [1619, 0]
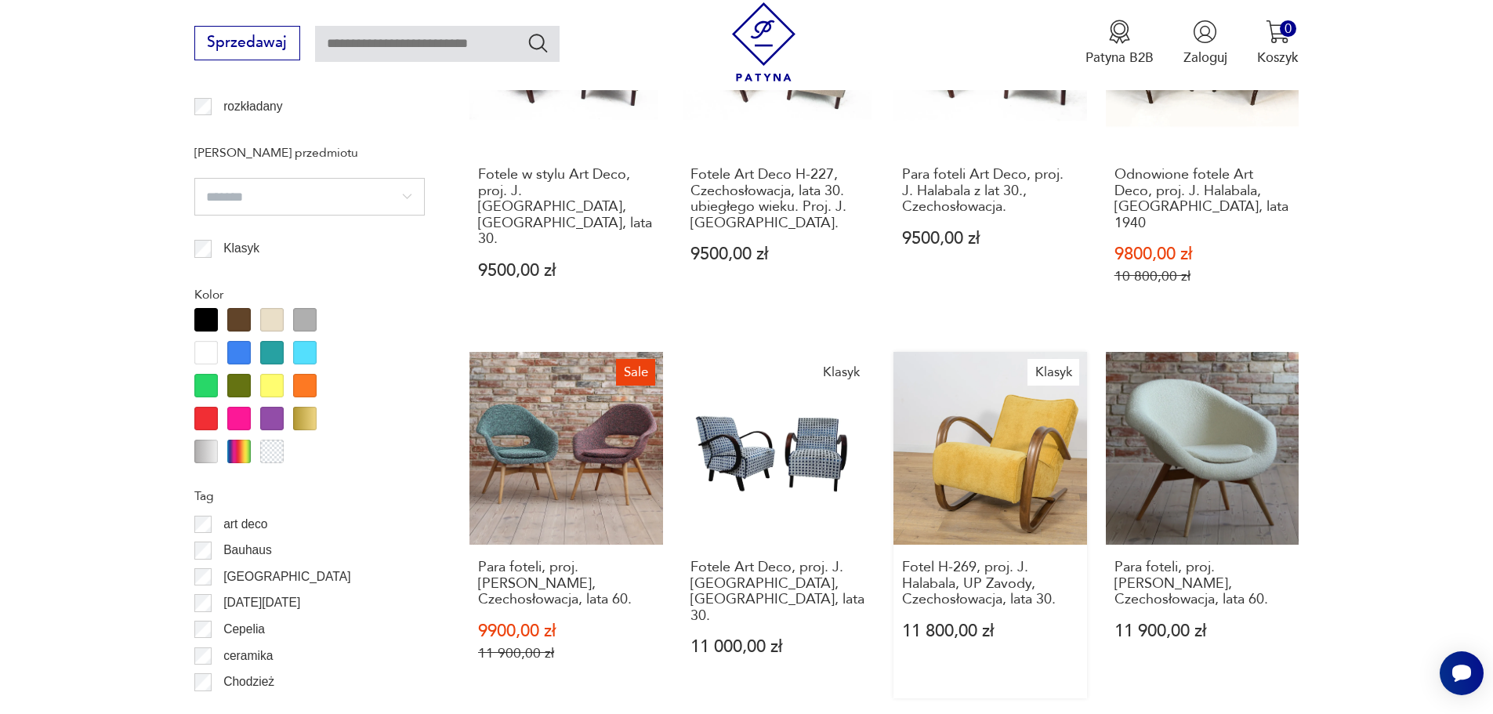
click at [995, 439] on link "Klasyk Fotel H-269, proj. J. Halabala, UP Zavody, Czechosłowacja, lata 30. 11 8…" at bounding box center [991, 525] width 194 height 346
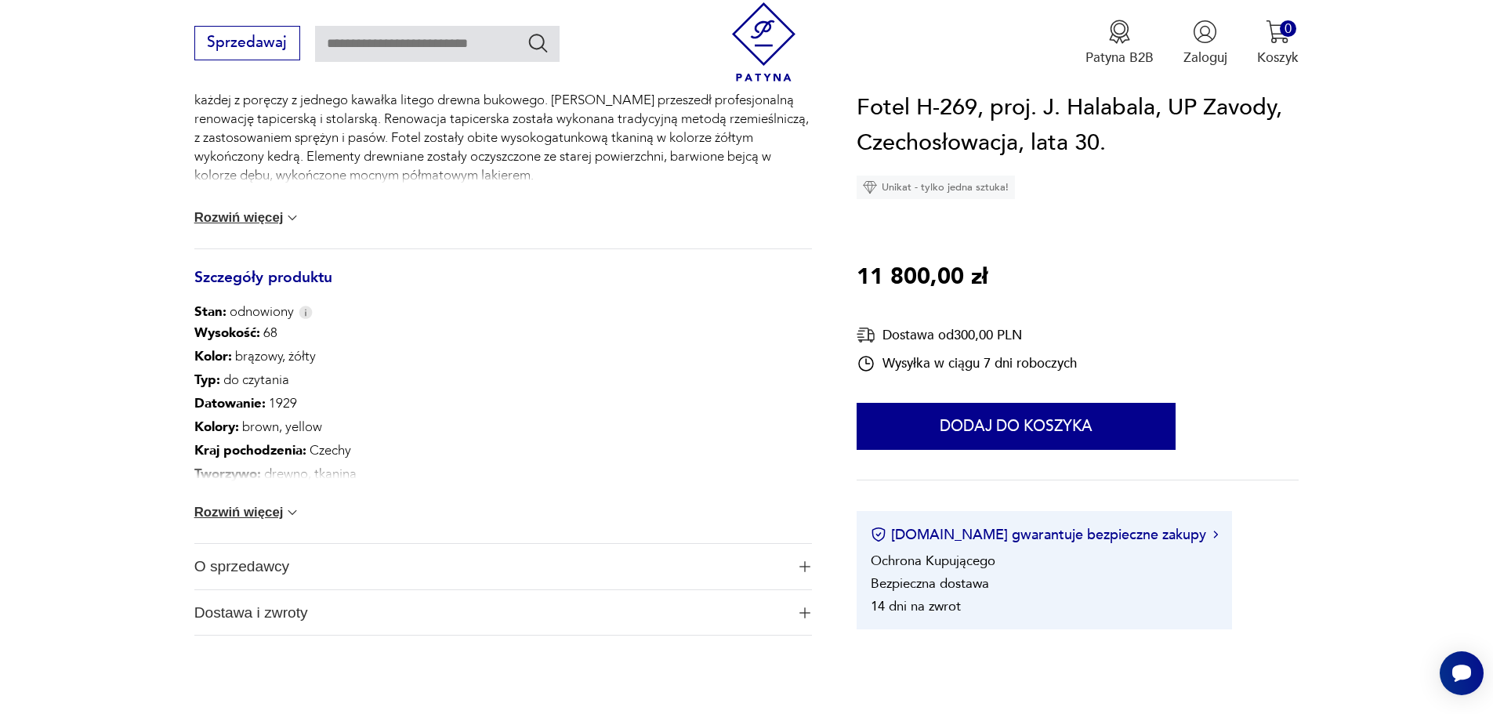
scroll to position [784, 0]
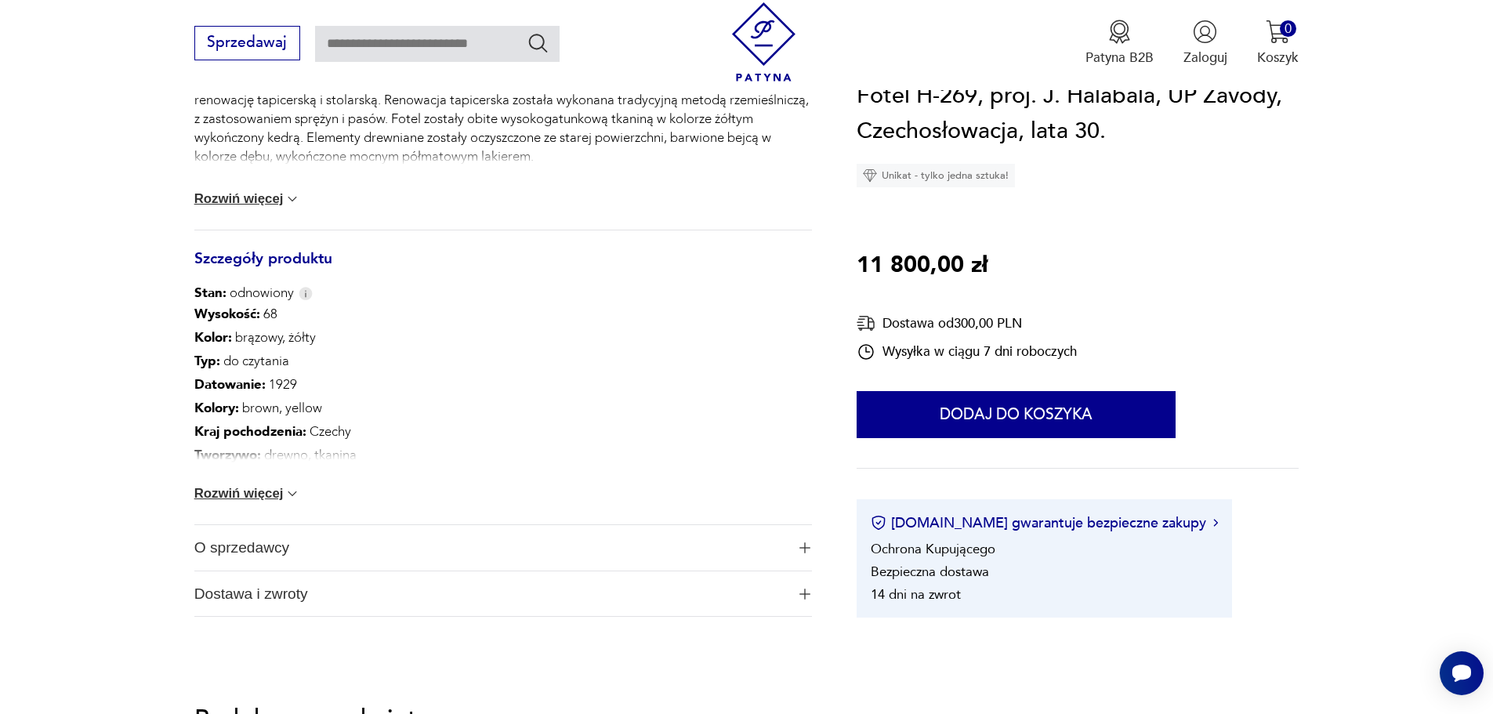
click at [410, 546] on span "O sprzedawcy" at bounding box center [490, 547] width 592 height 45
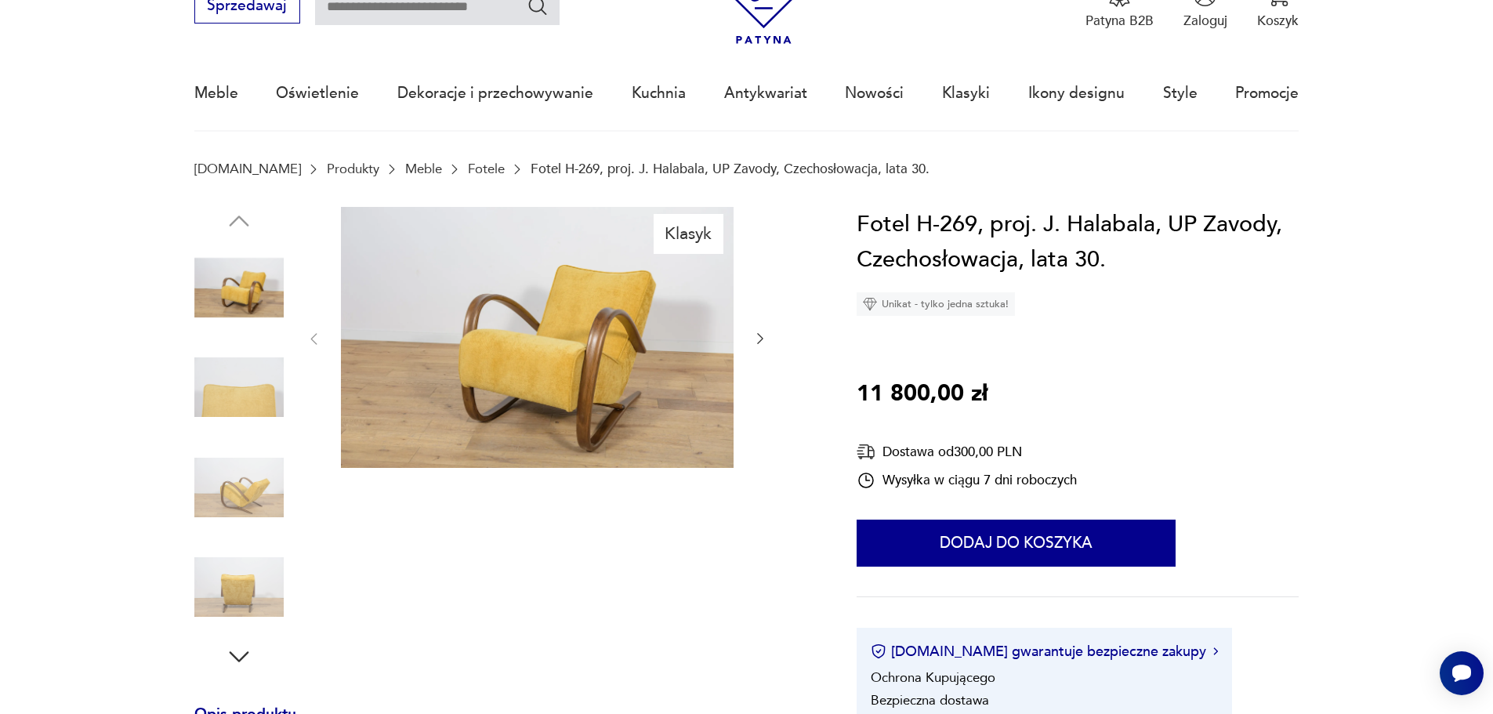
scroll to position [78, 0]
click at [572, 367] on img at bounding box center [537, 339] width 393 height 262
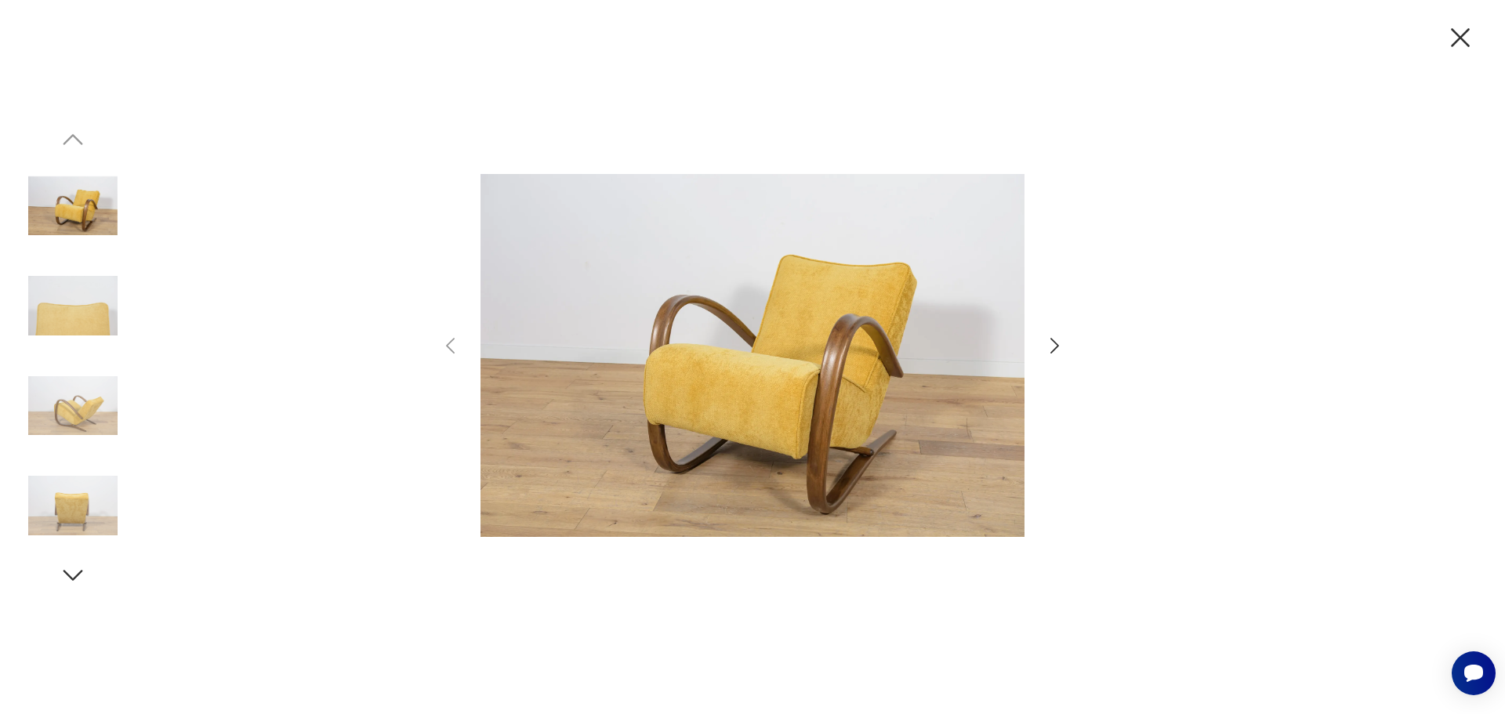
click at [1052, 347] on icon "button" at bounding box center [1054, 346] width 23 height 23
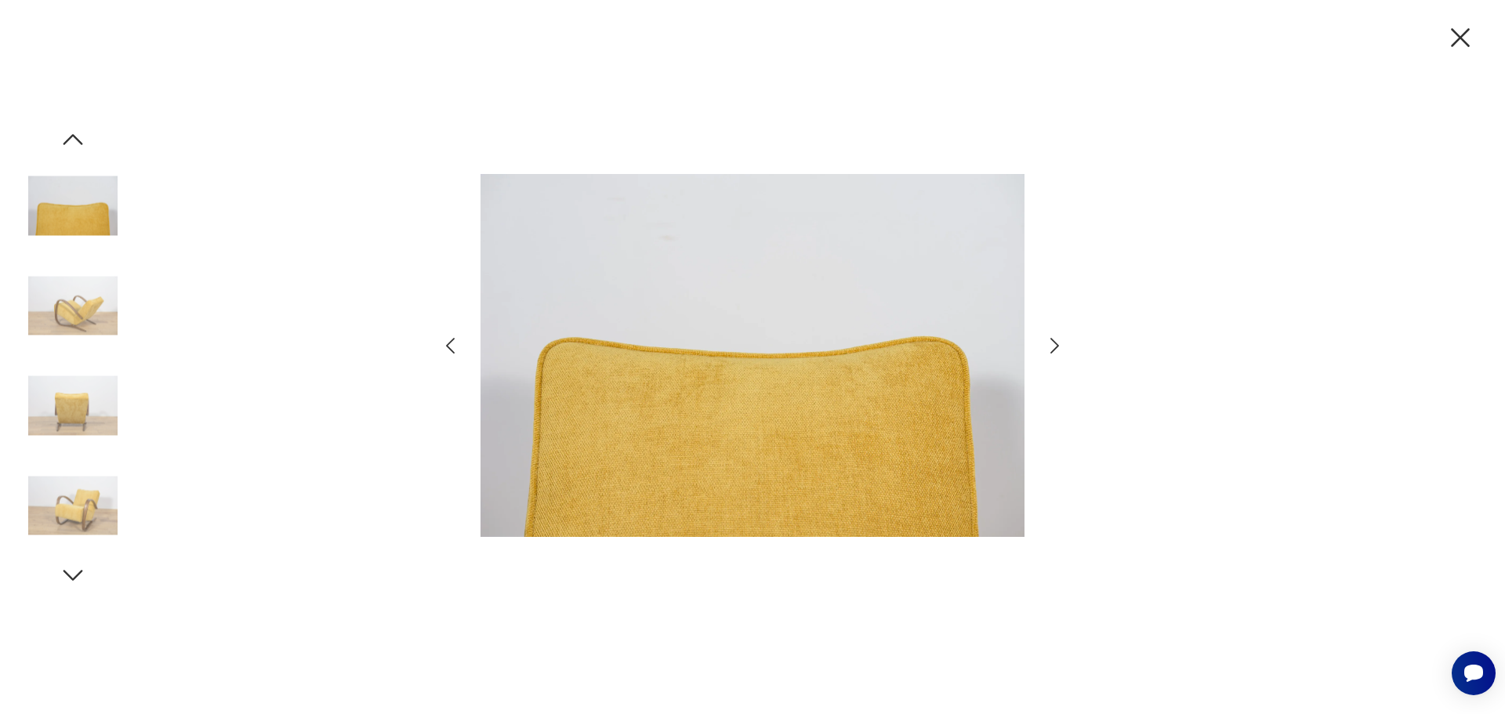
click at [1052, 347] on icon "button" at bounding box center [1054, 346] width 23 height 23
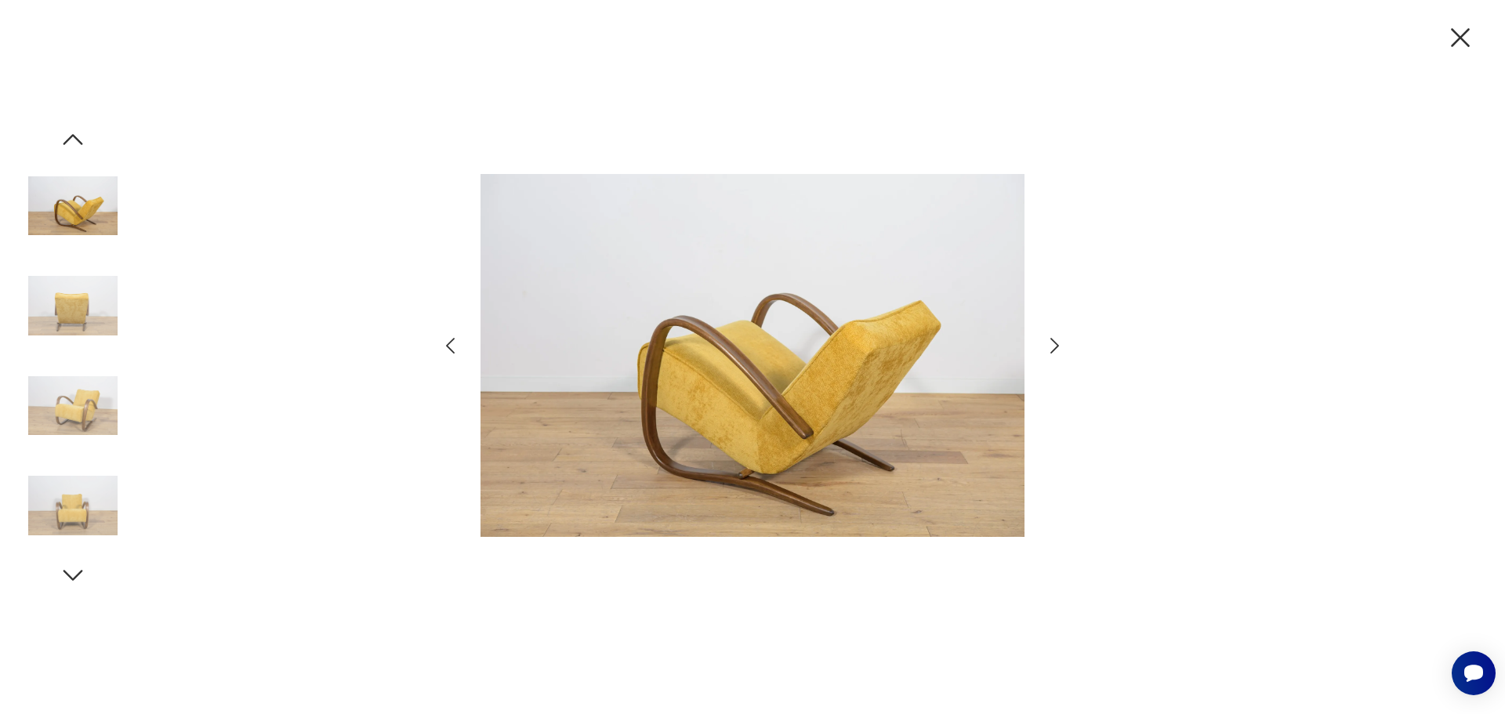
click at [81, 412] on img at bounding box center [72, 405] width 89 height 89
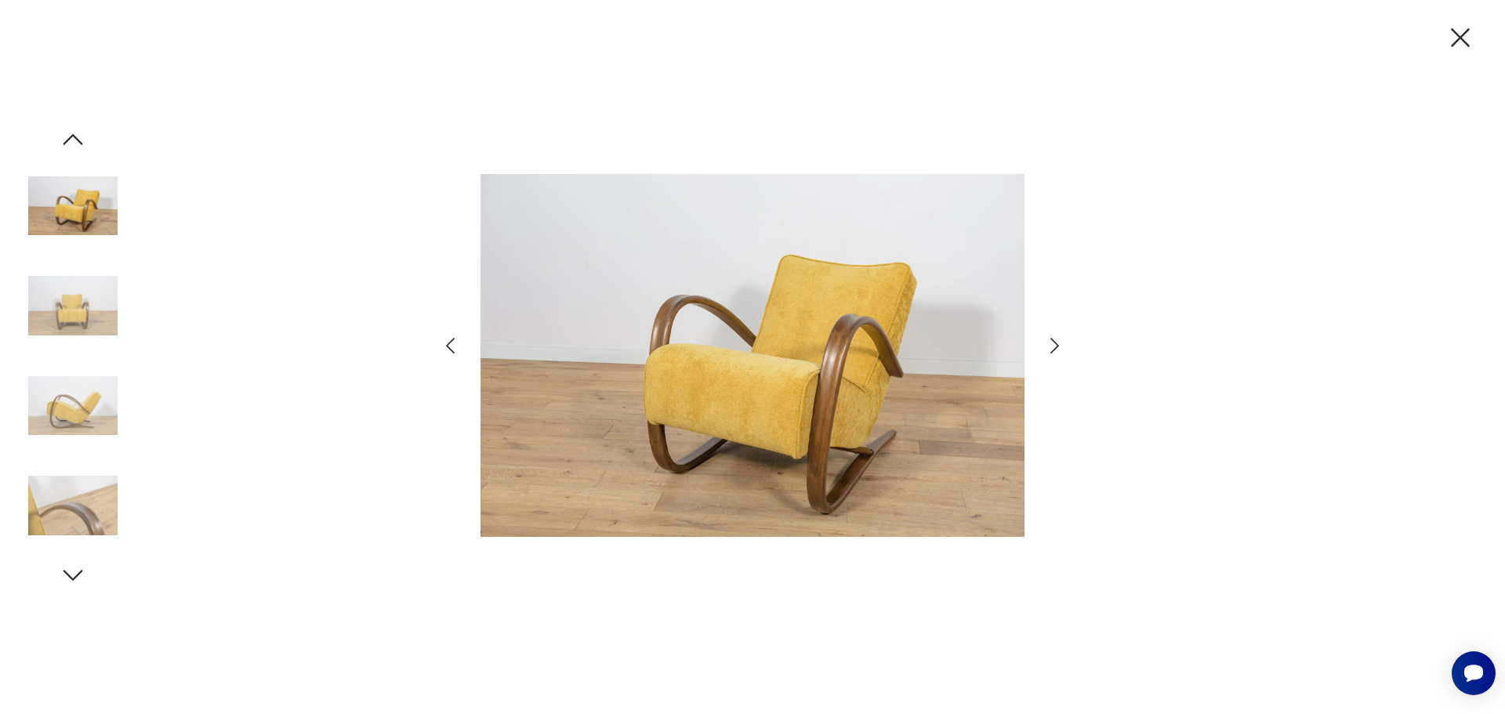
click at [1464, 41] on icon "button" at bounding box center [1460, 37] width 19 height 19
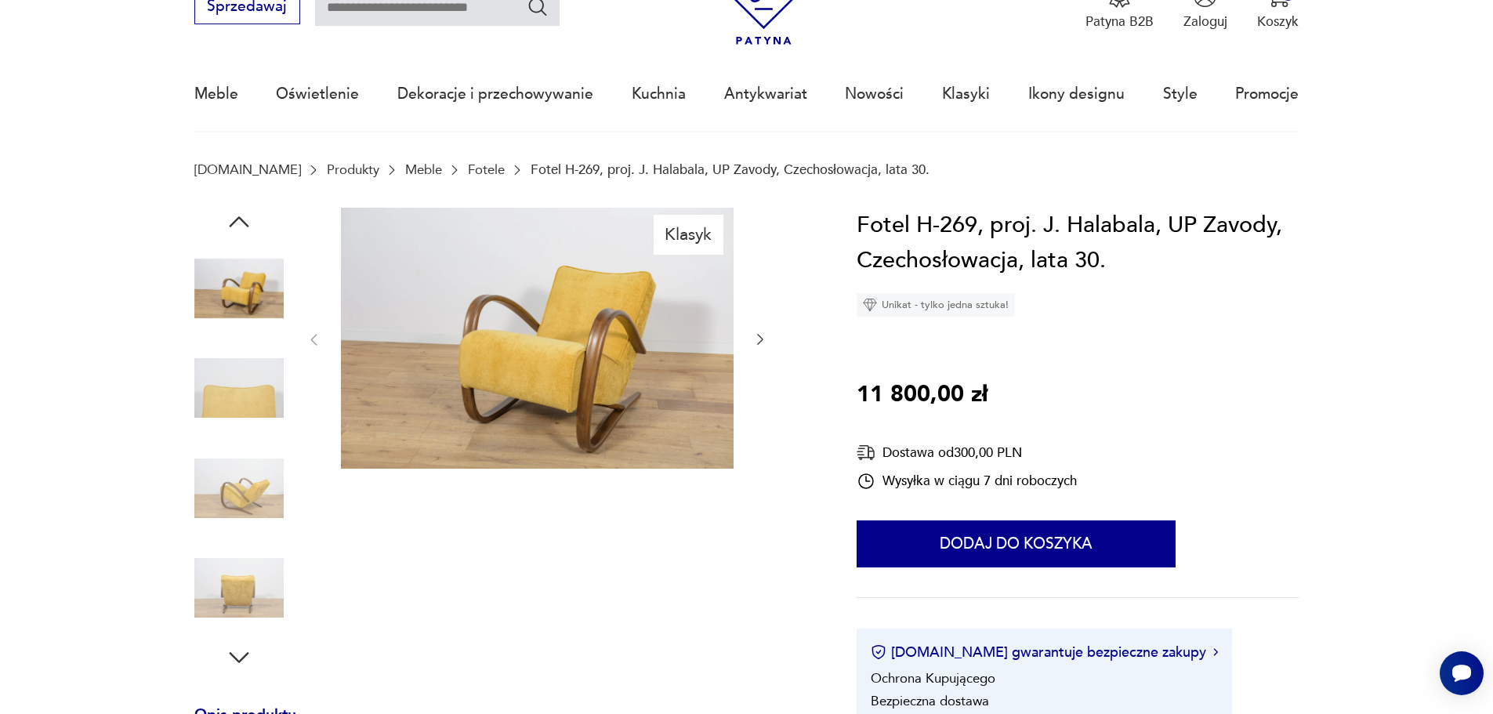
click at [761, 336] on icon "button" at bounding box center [761, 340] width 16 height 16
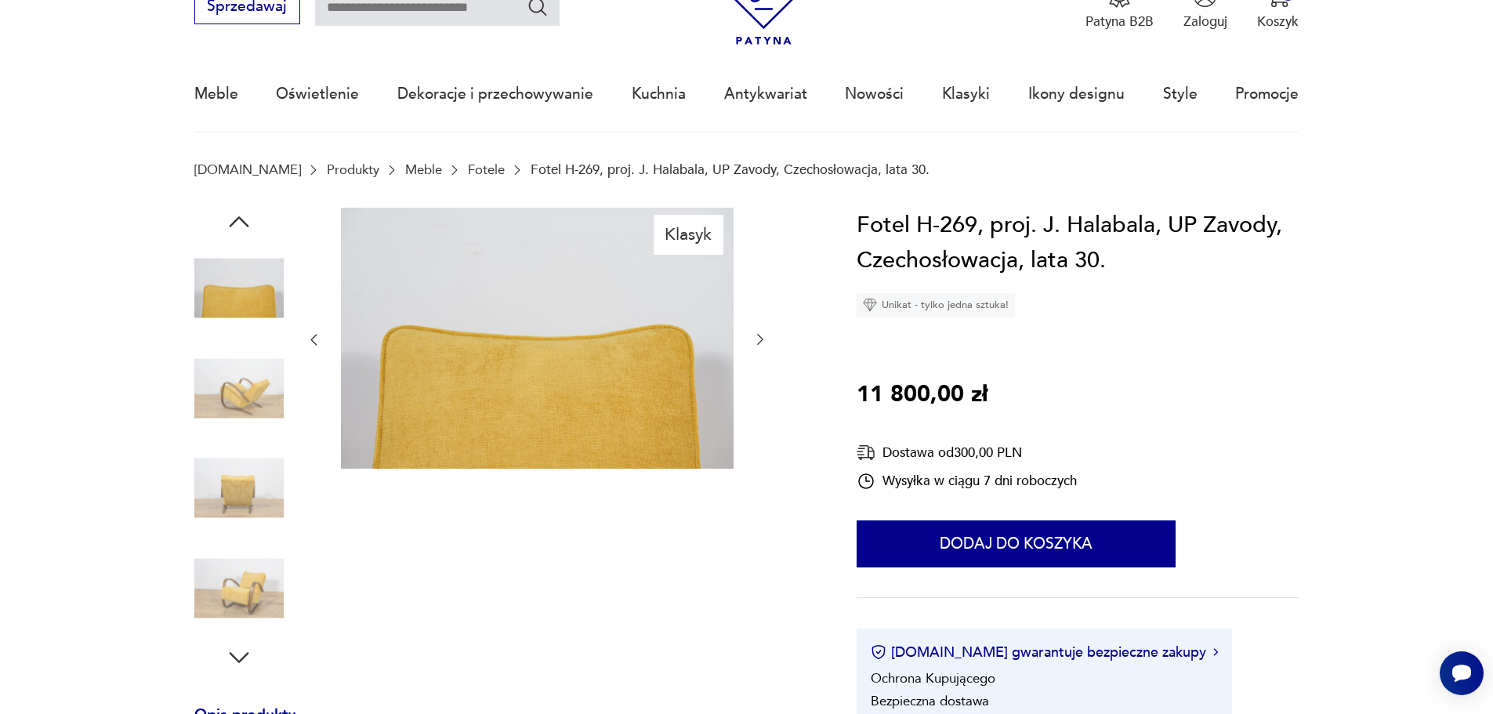
click at [761, 336] on icon "button" at bounding box center [761, 340] width 16 height 16
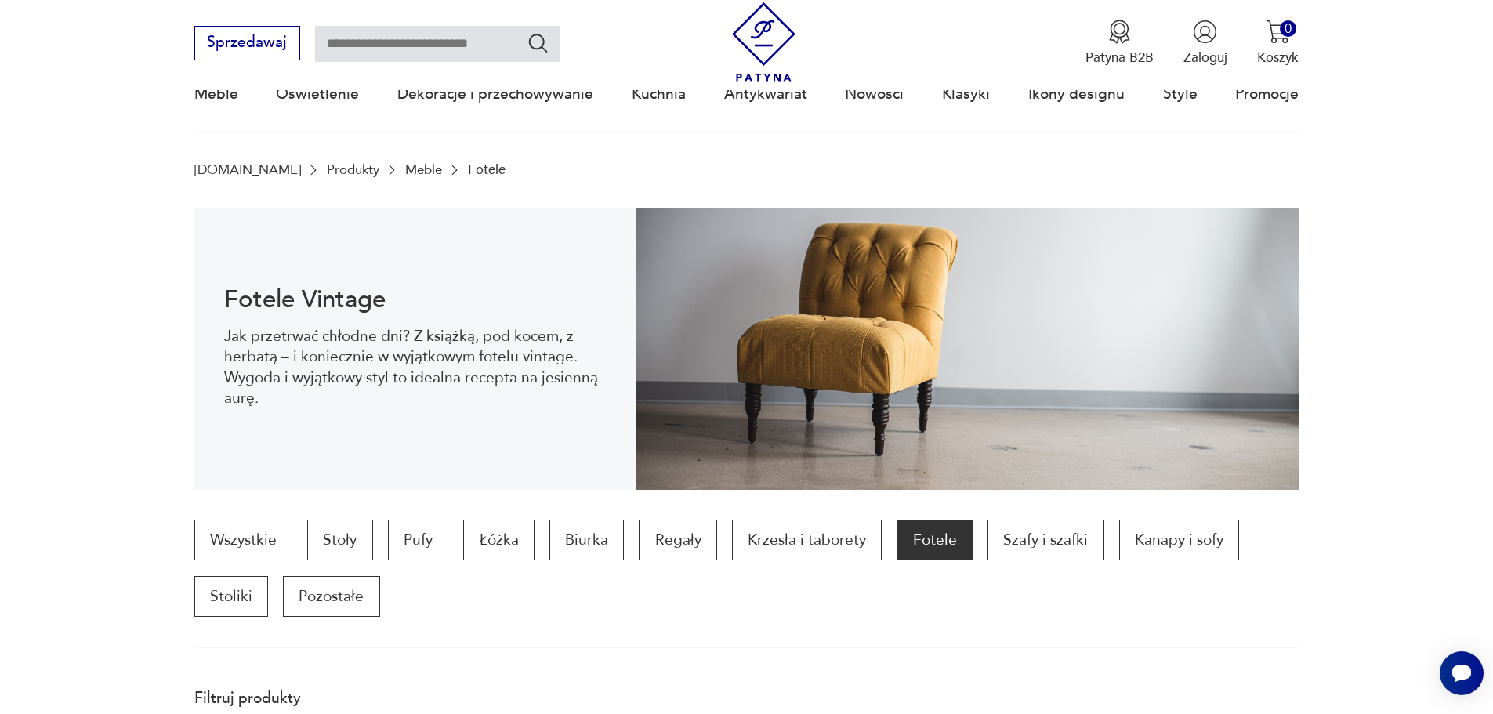
scroll to position [1793, 0]
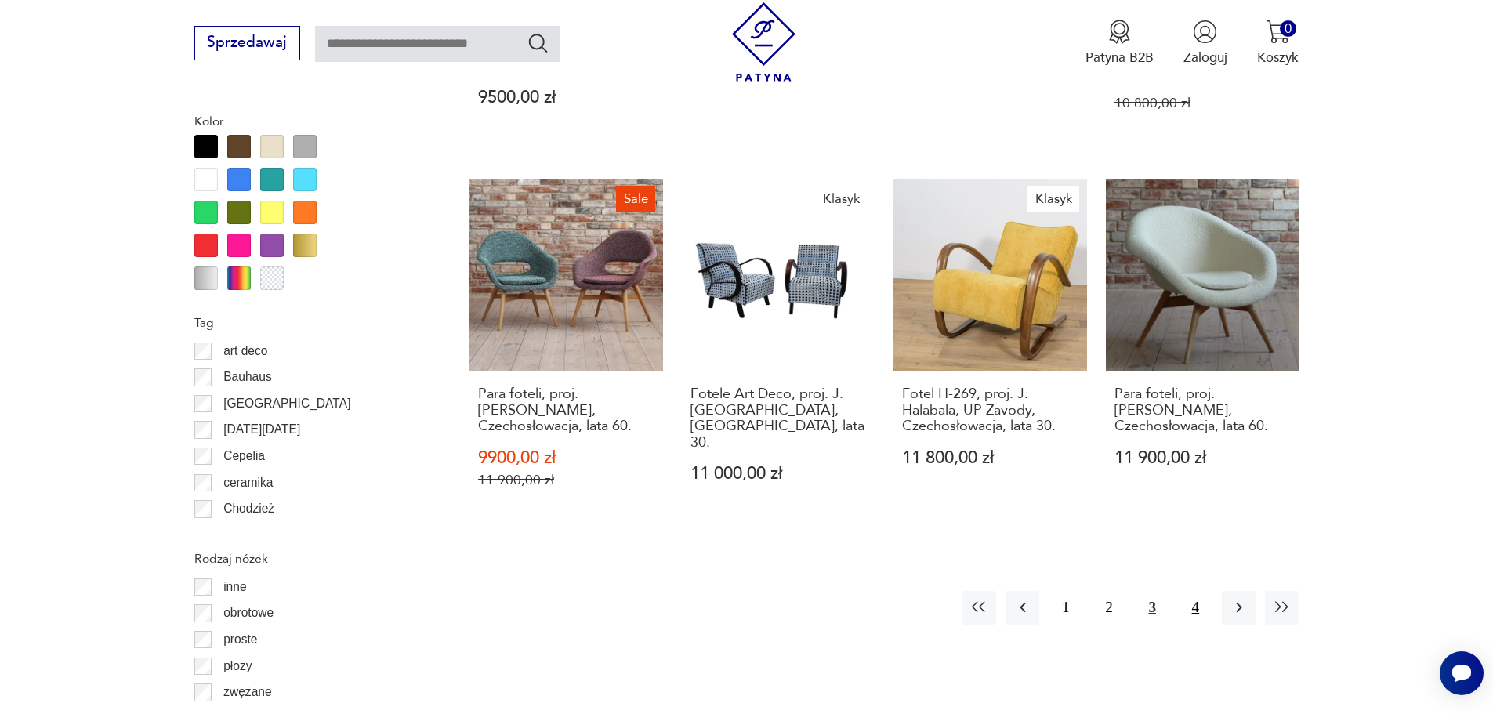
click at [1195, 591] on button "4" at bounding box center [1196, 608] width 34 height 34
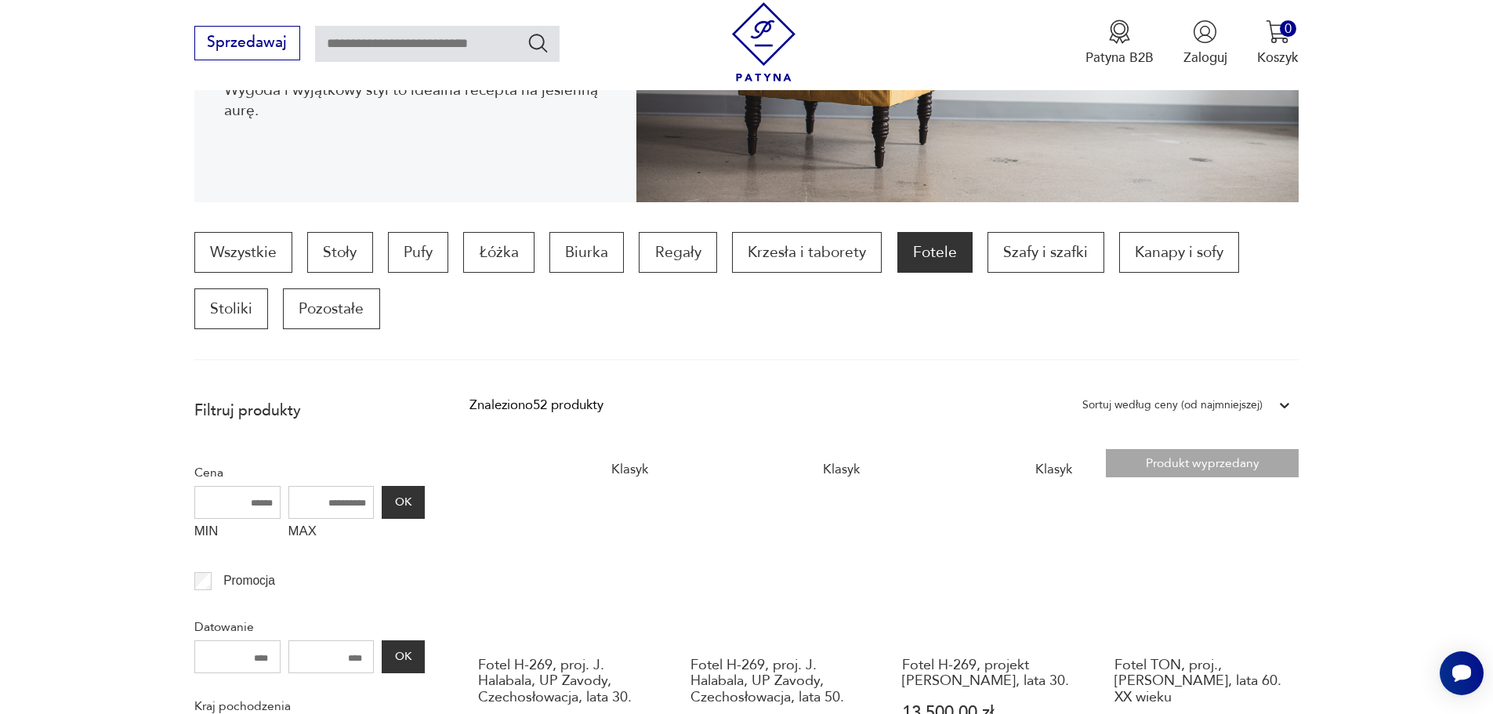
scroll to position [470, 0]
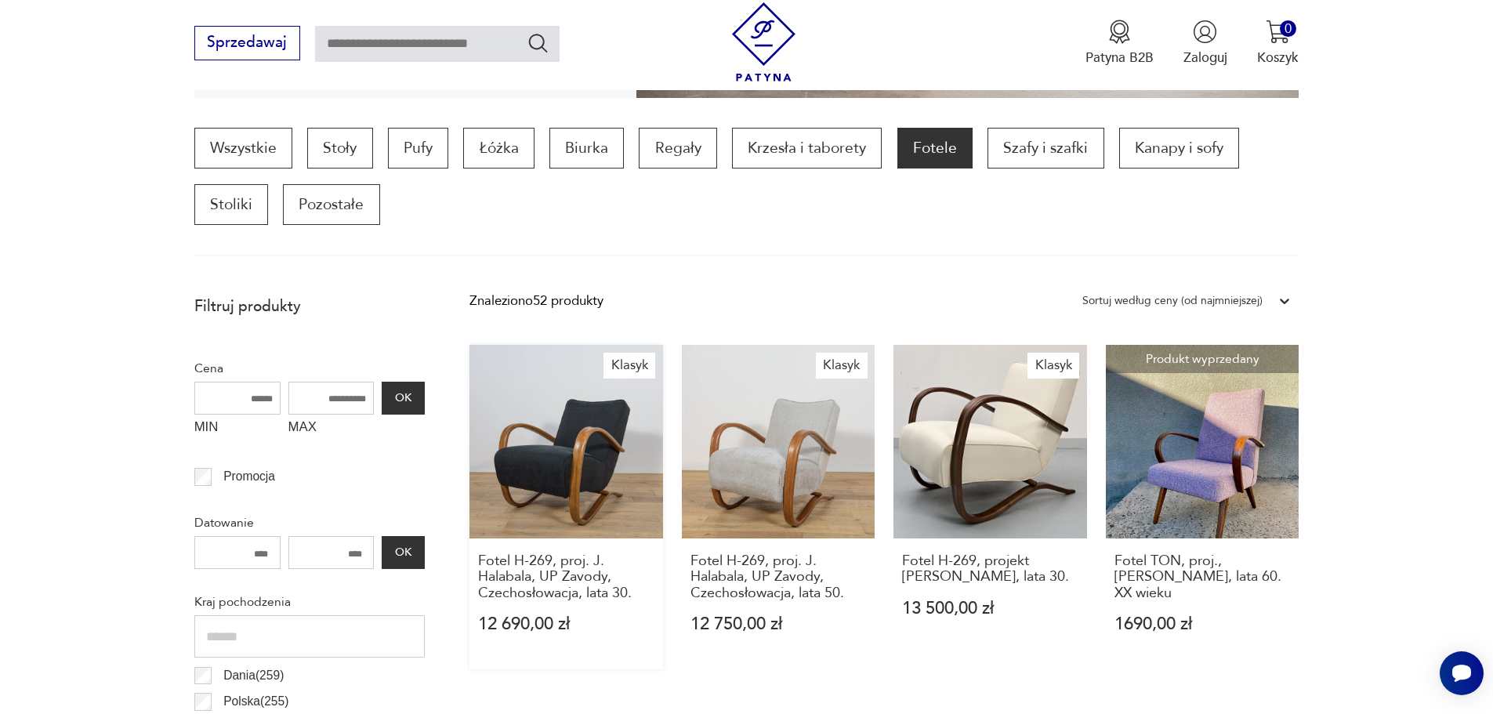
click at [563, 484] on link "Klasyk Fotel H-269, proj. J. Halabala, UP Zavody, Czechosłowacja, lata 30. 12 6…" at bounding box center [567, 507] width 194 height 325
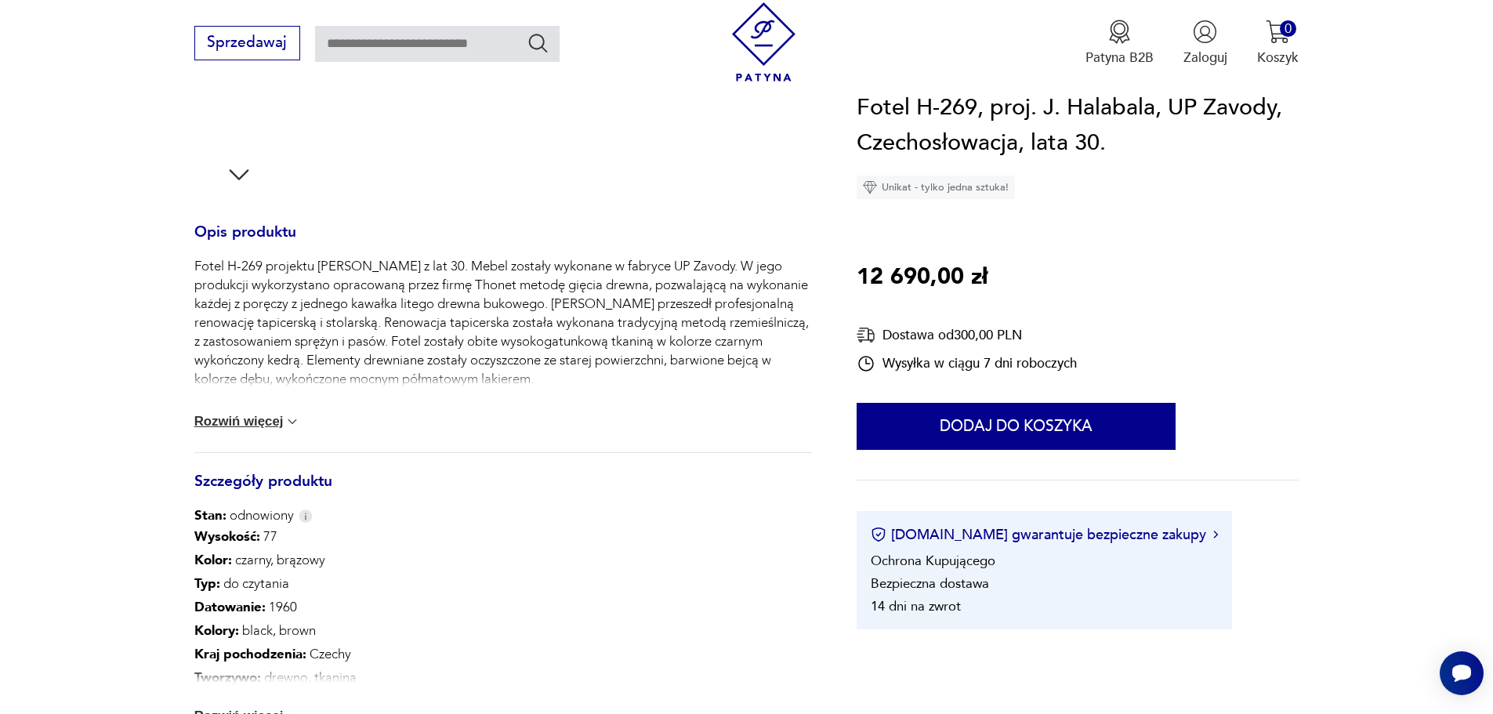
scroll to position [784, 0]
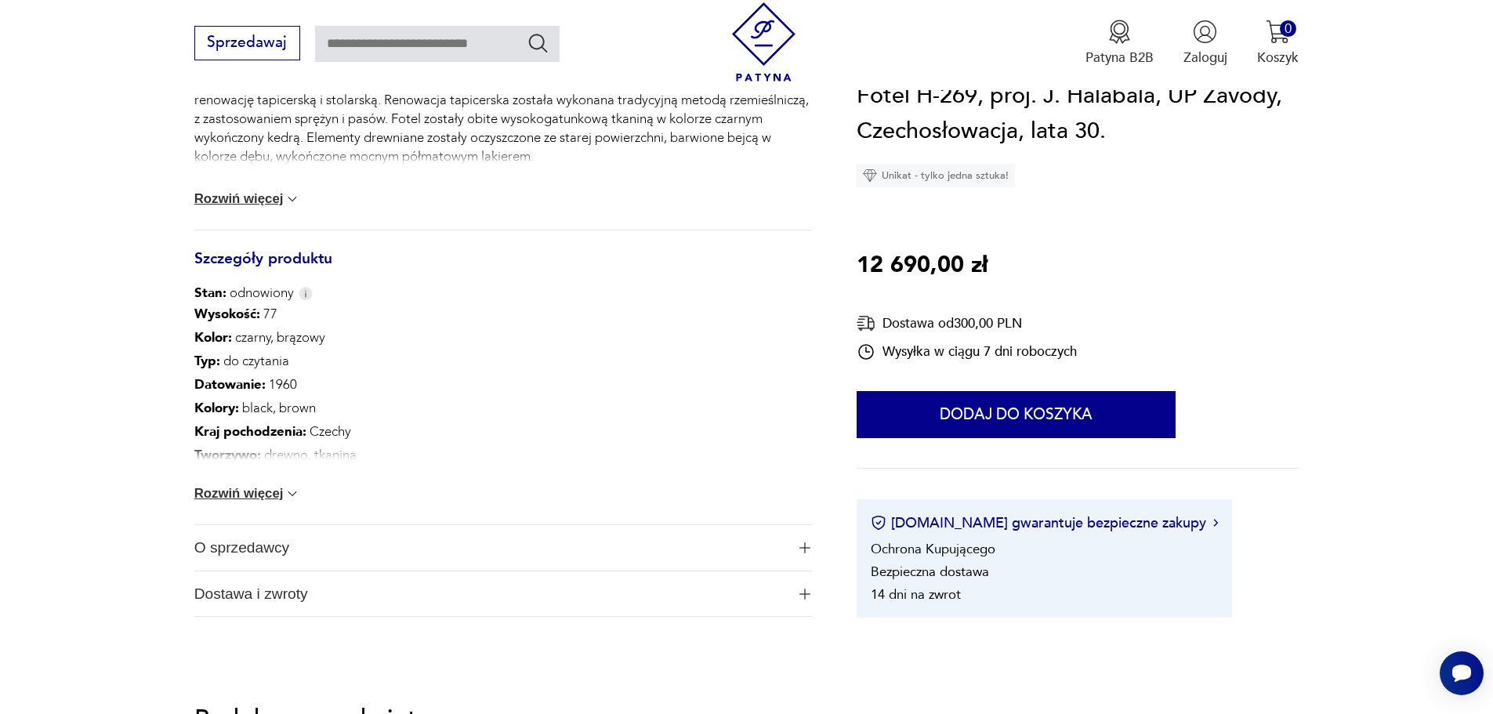
click at [317, 553] on span "O sprzedawcy" at bounding box center [490, 547] width 592 height 45
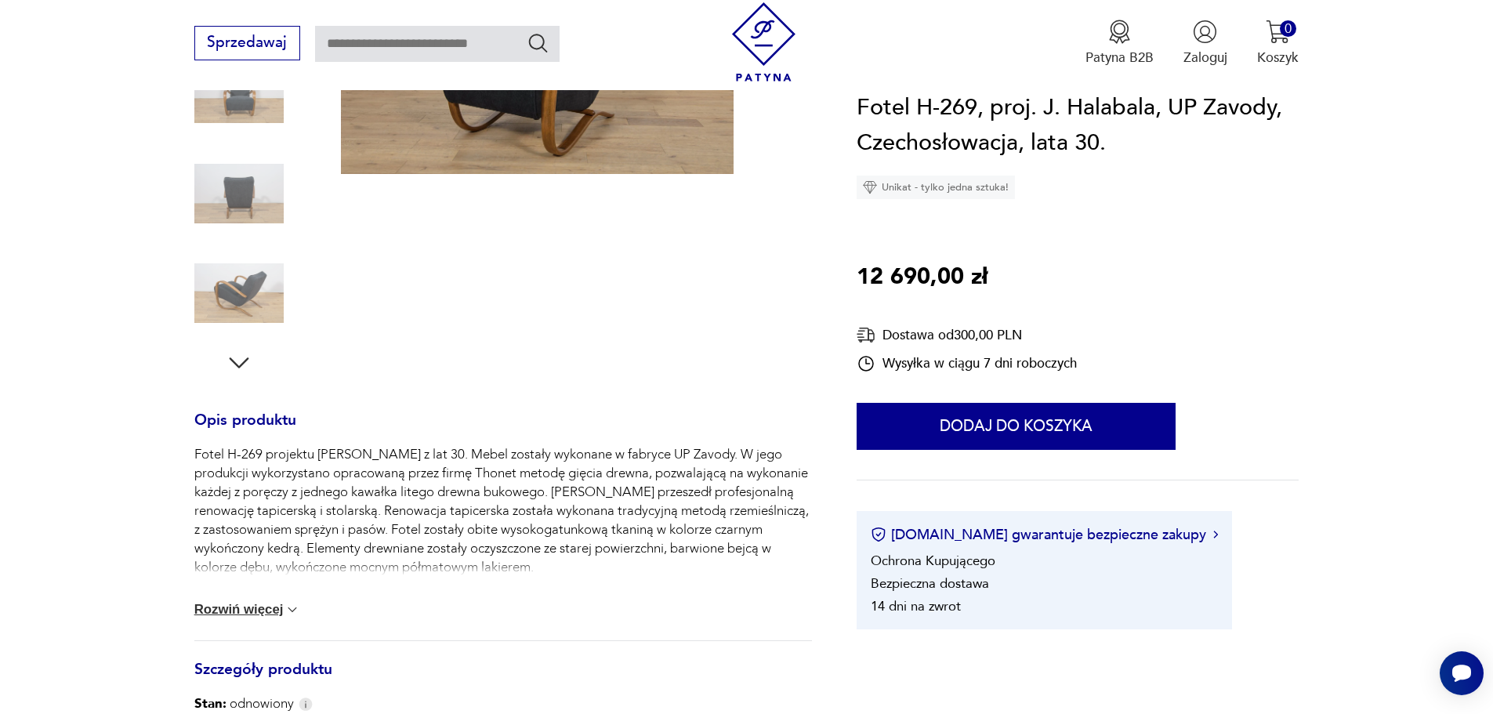
scroll to position [314, 0]
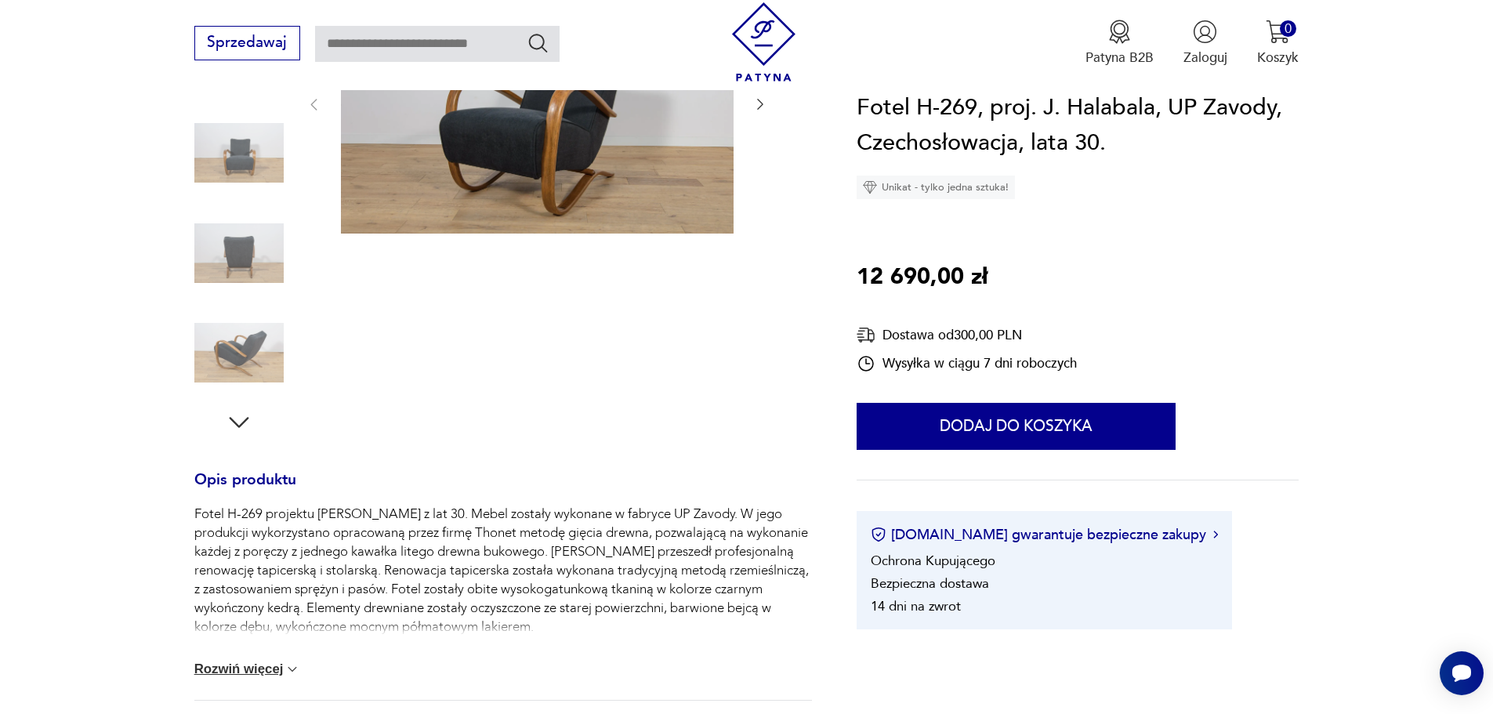
click at [290, 666] on img at bounding box center [293, 670] width 16 height 16
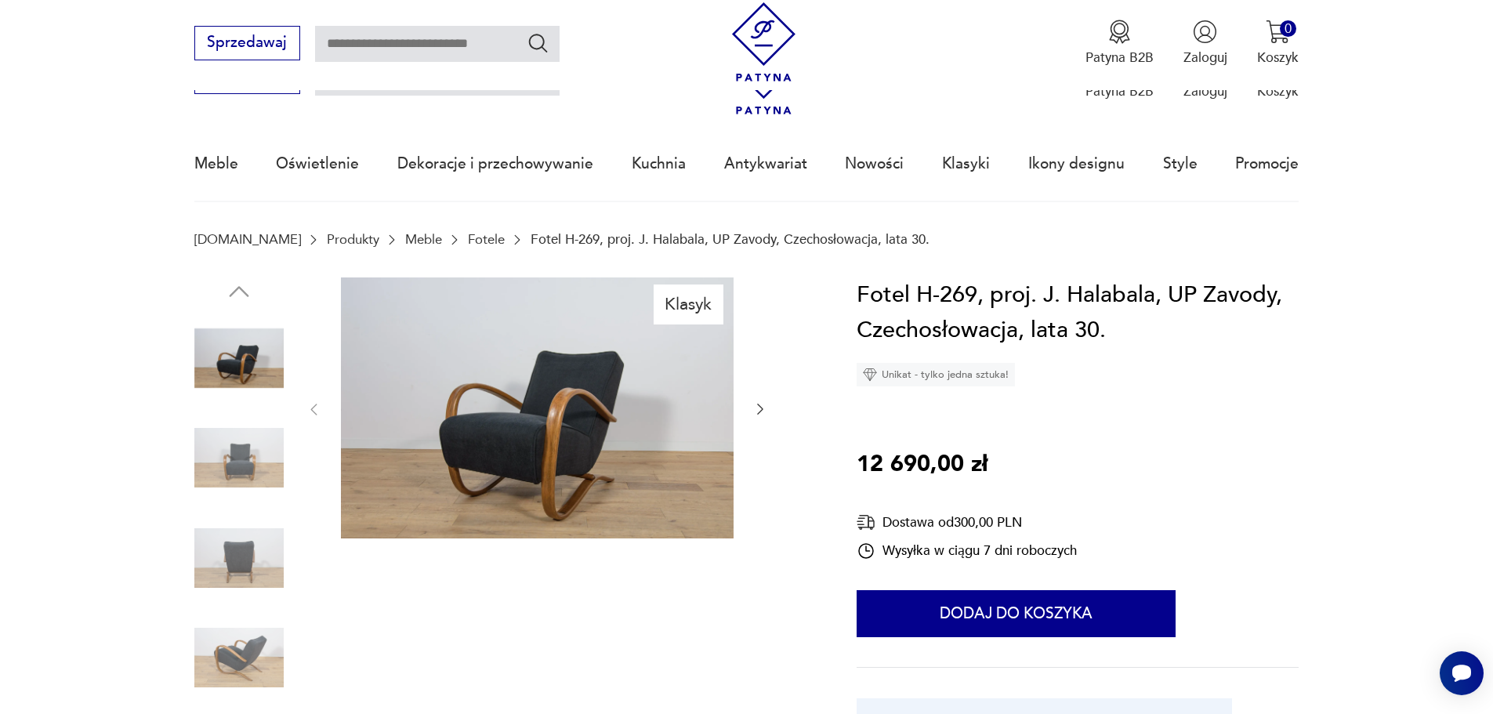
scroll to position [0, 0]
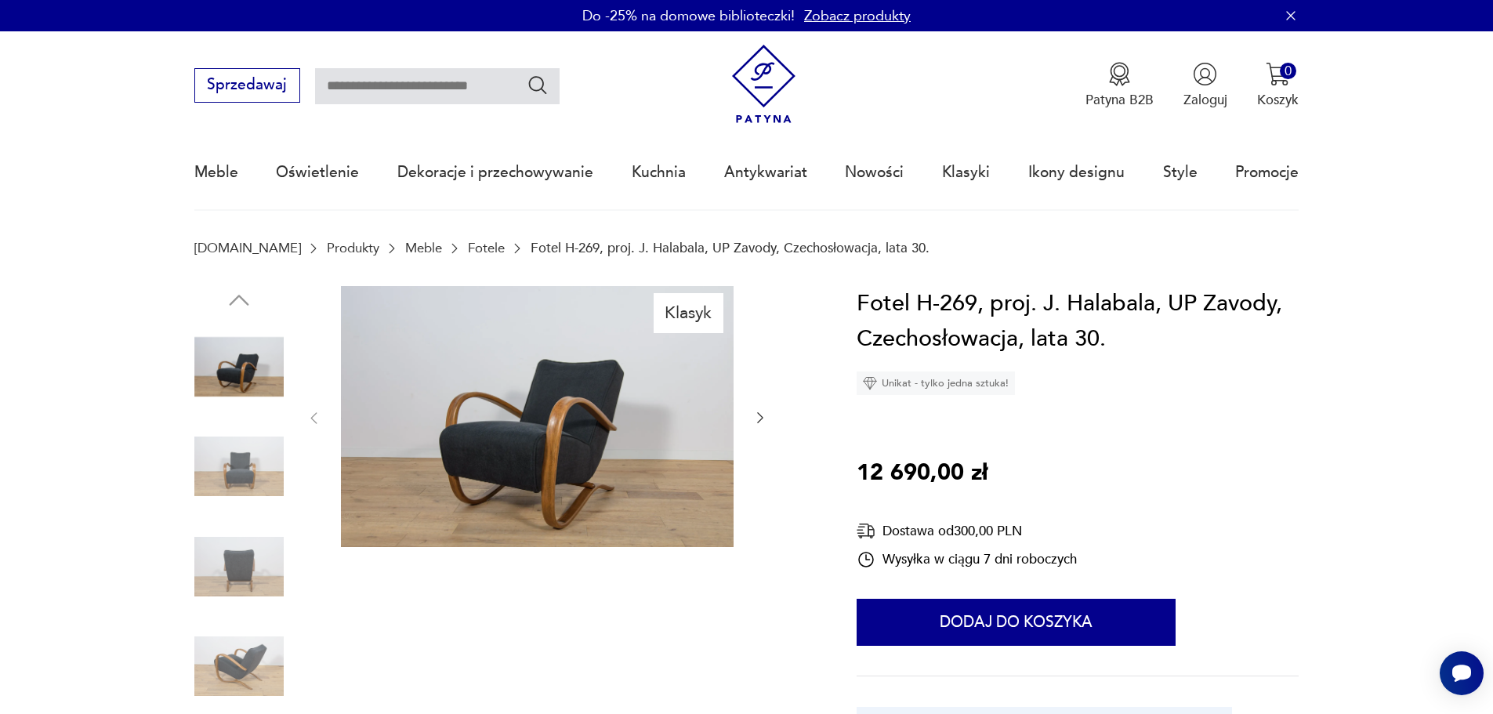
click at [593, 441] on img at bounding box center [537, 417] width 393 height 262
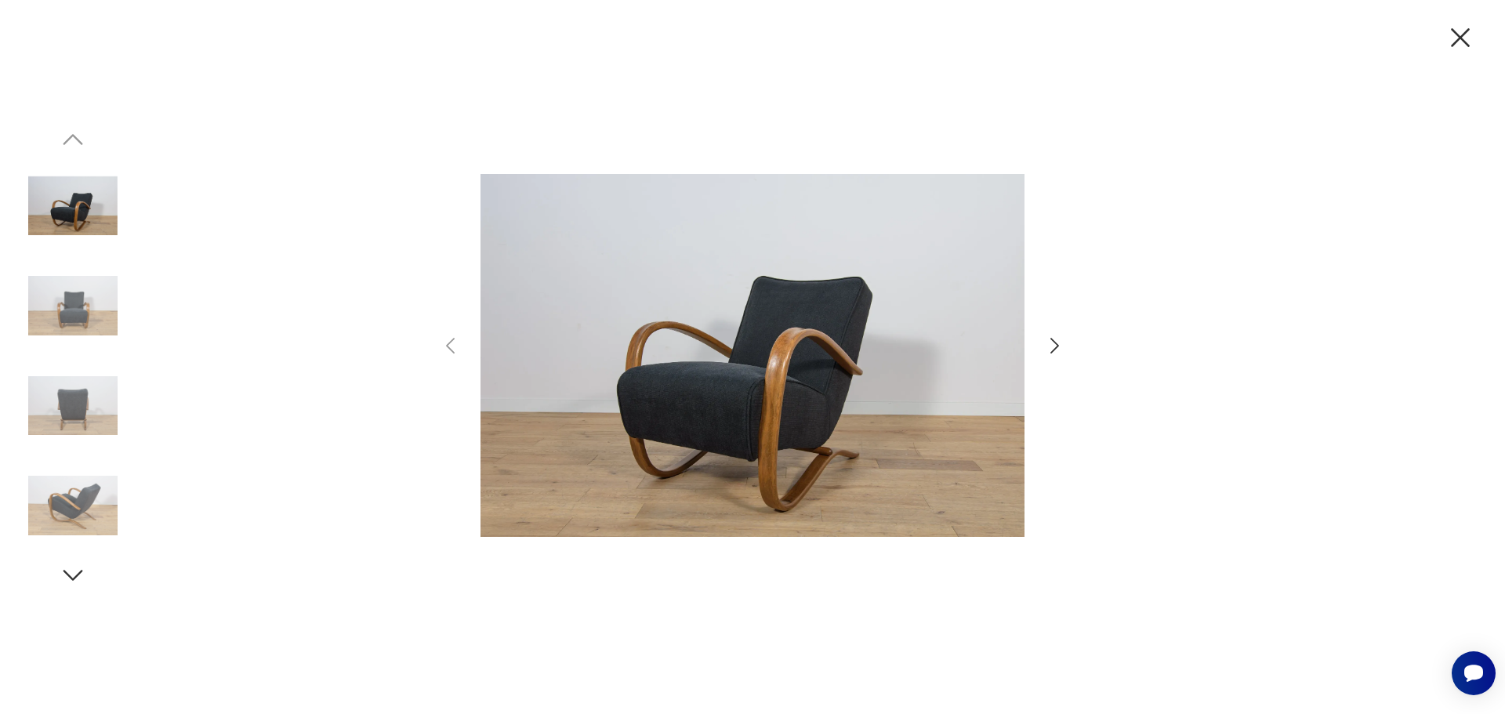
click at [746, 412] on img at bounding box center [753, 355] width 544 height 571
click at [1056, 343] on icon "button" at bounding box center [1054, 346] width 9 height 16
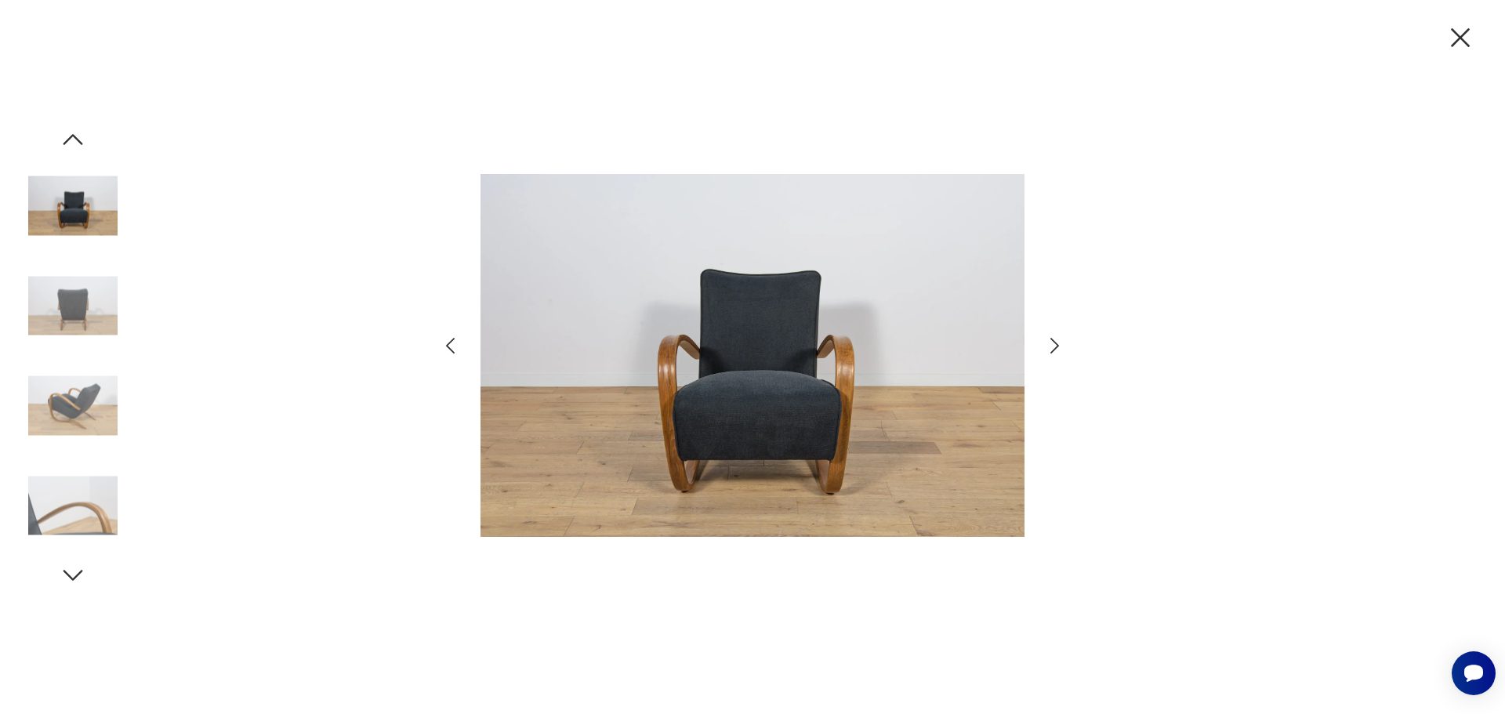
click at [1056, 343] on icon "button" at bounding box center [1054, 346] width 9 height 16
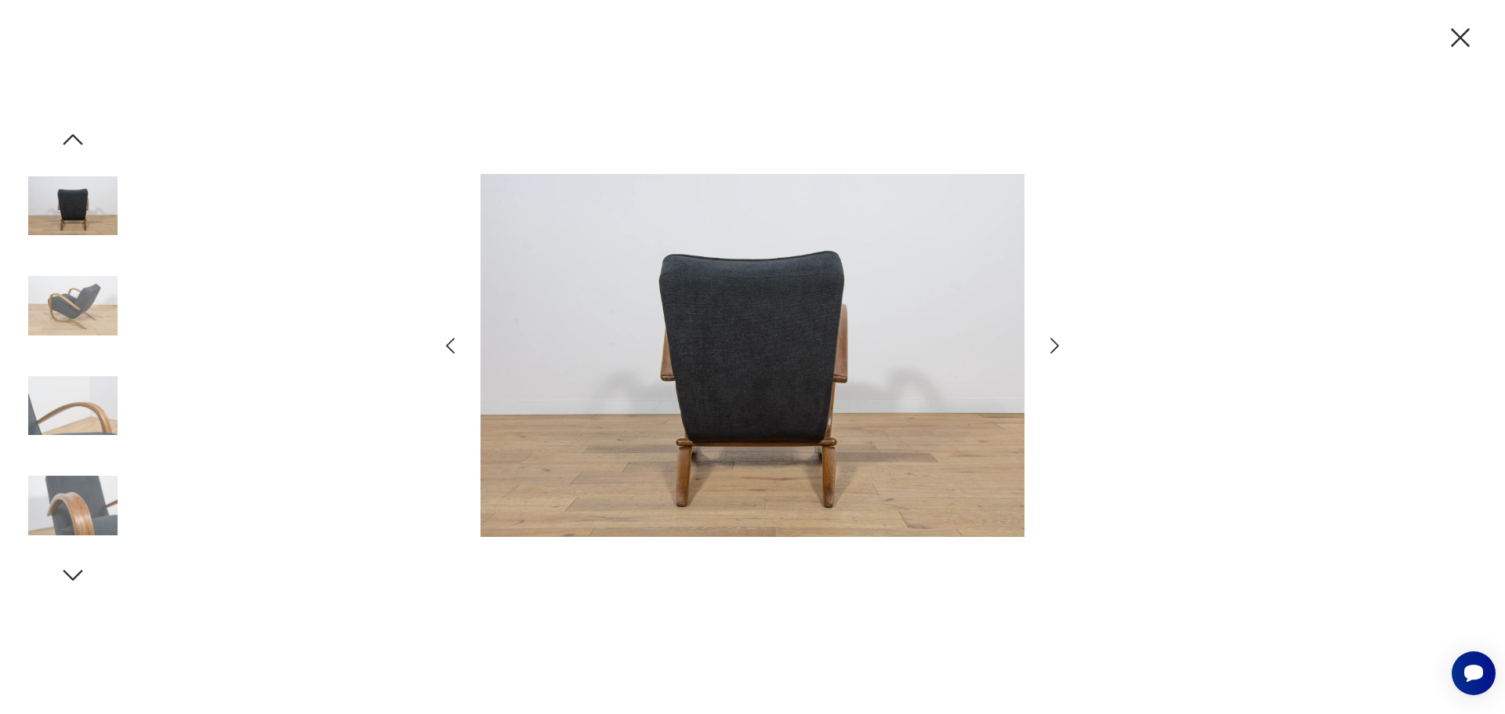
click at [1056, 343] on icon "button" at bounding box center [1054, 346] width 9 height 16
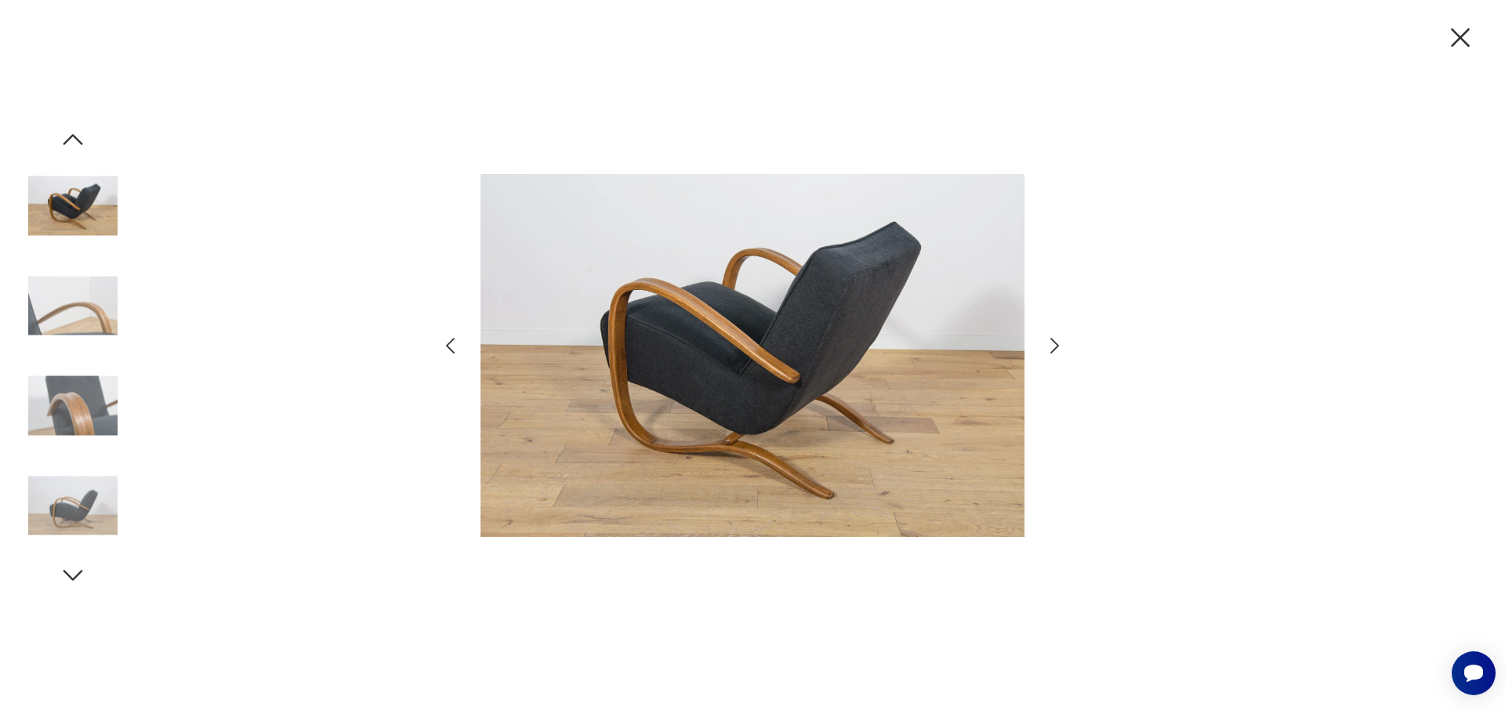
click at [1056, 343] on icon "button" at bounding box center [1054, 346] width 9 height 16
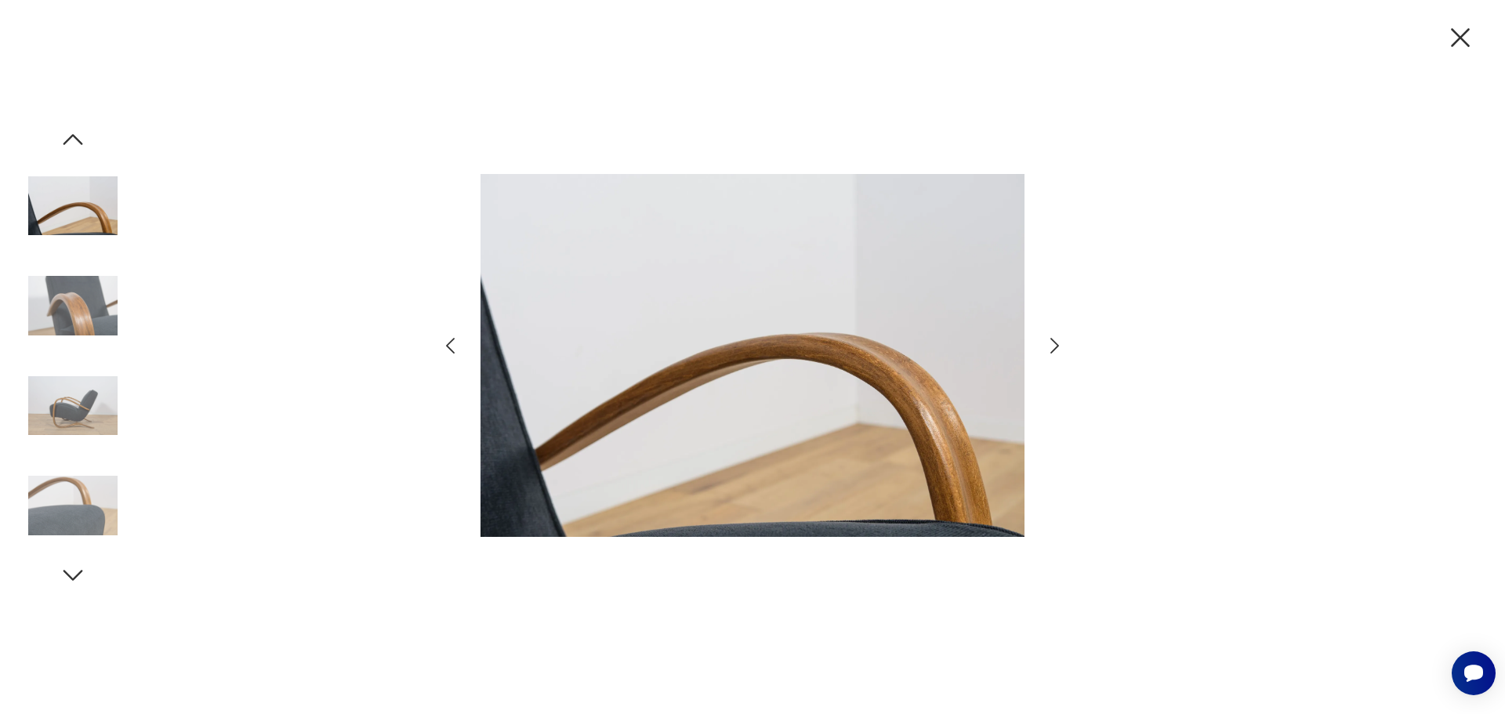
click at [1056, 343] on icon "button" at bounding box center [1054, 346] width 9 height 16
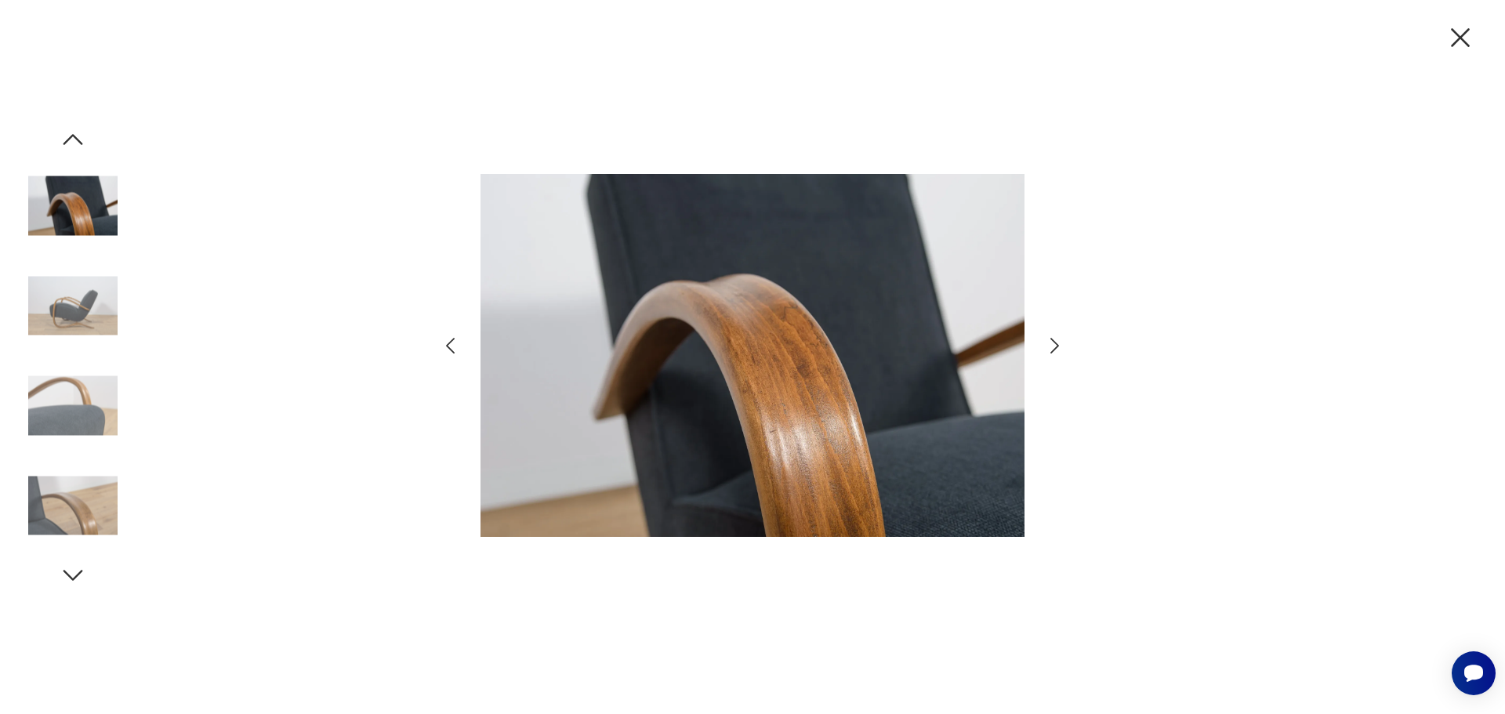
click at [1056, 343] on icon "button" at bounding box center [1054, 346] width 9 height 16
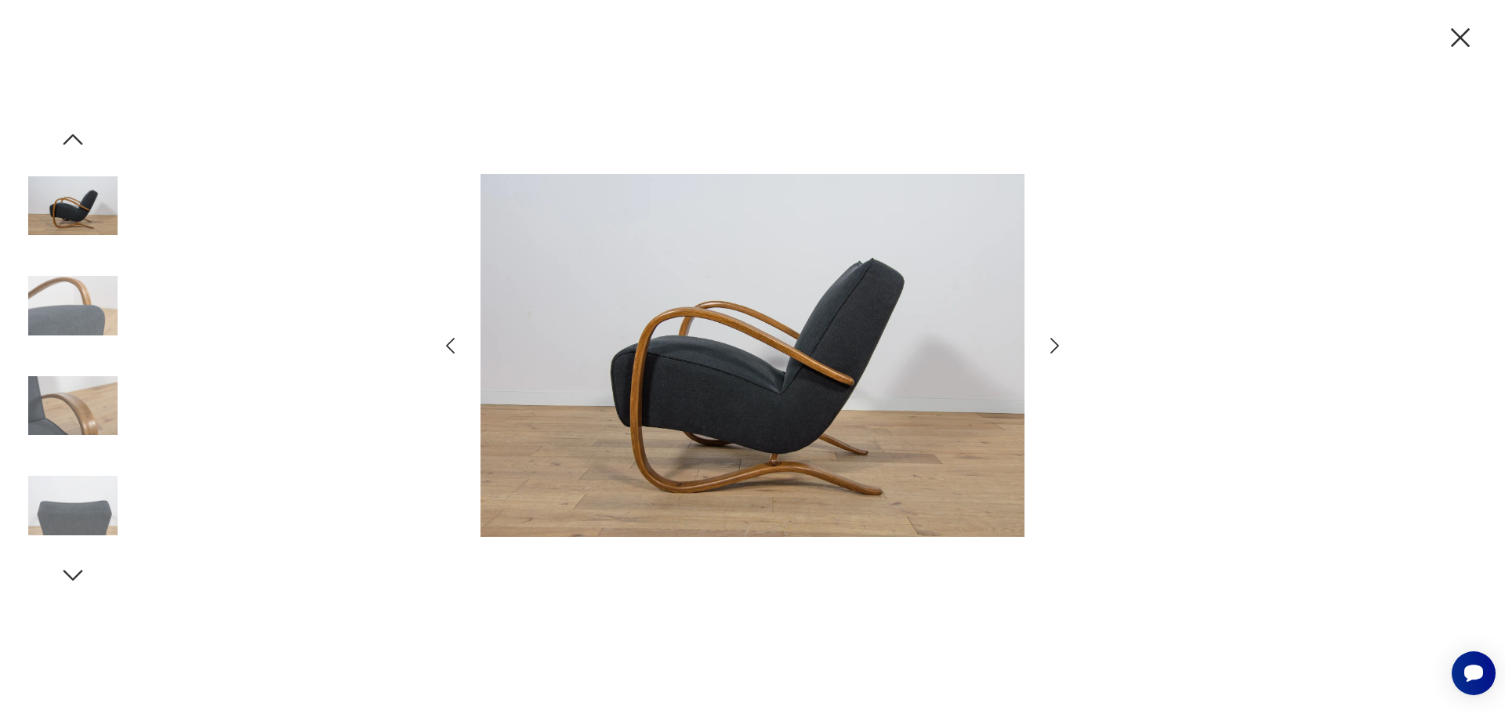
click at [1056, 343] on icon "button" at bounding box center [1054, 346] width 9 height 16
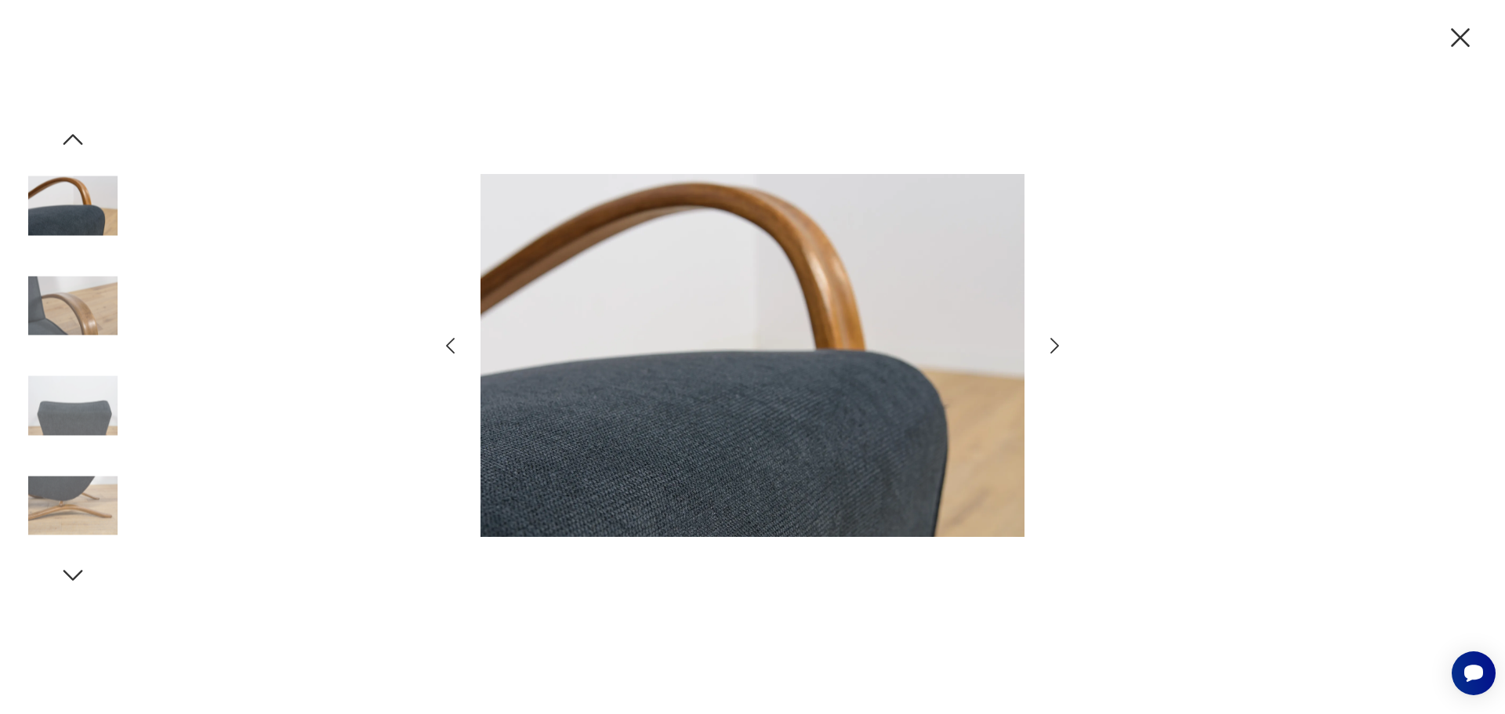
click at [1056, 343] on icon "button" at bounding box center [1054, 346] width 9 height 16
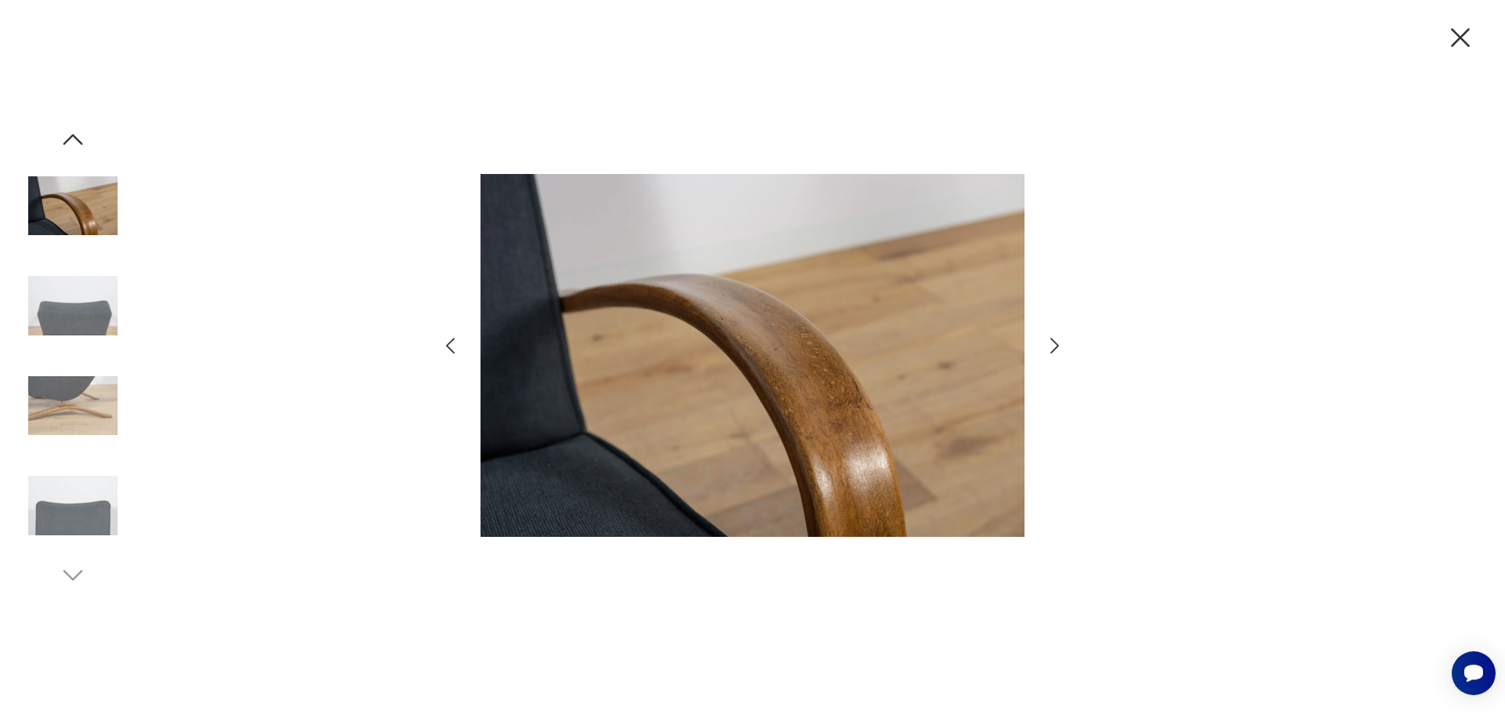
click at [1056, 343] on icon "button" at bounding box center [1054, 346] width 9 height 16
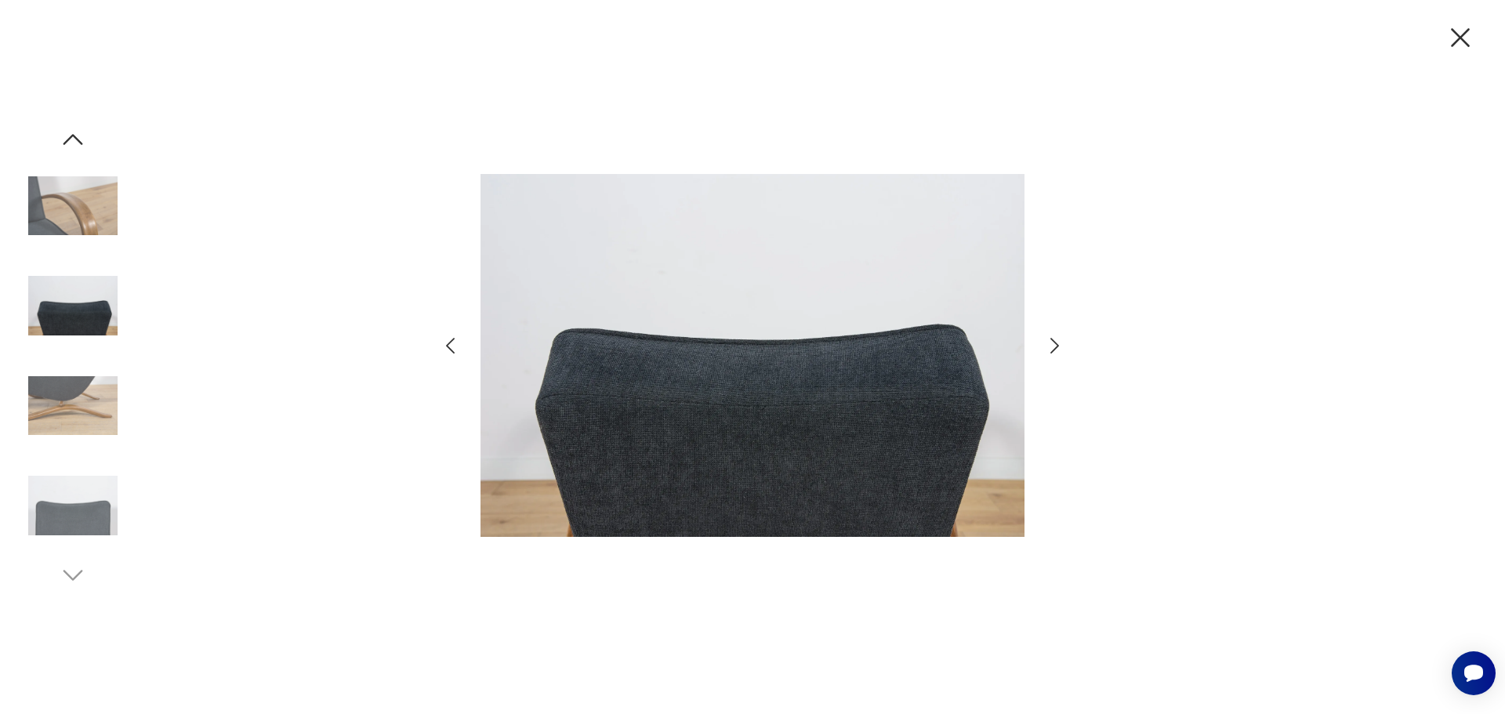
click at [1460, 34] on icon "button" at bounding box center [1460, 37] width 33 height 33
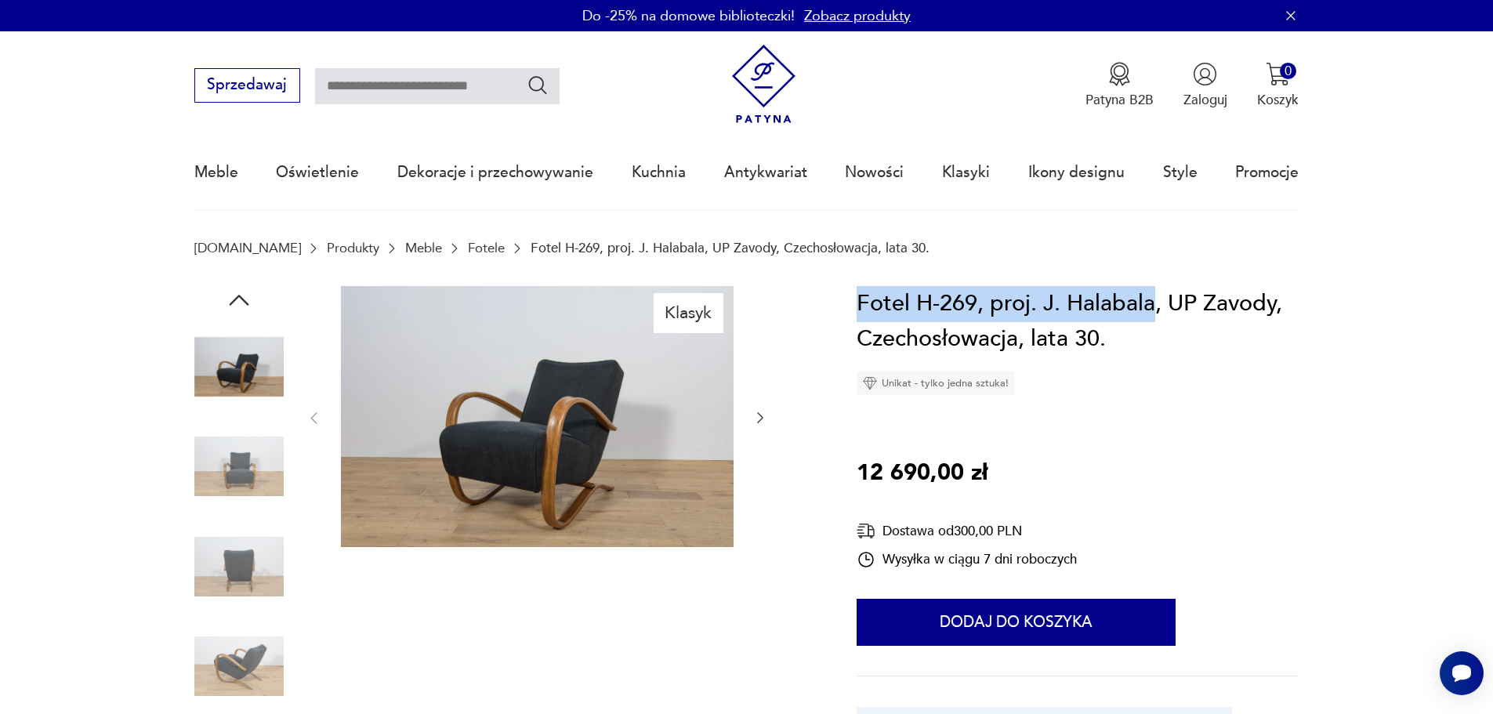
drag, startPoint x: 859, startPoint y: 300, endPoint x: 1153, endPoint y: 298, distance: 294.0
click at [1153, 298] on h1 "Fotel H-269, proj. J. Halabala, UP Zavody, Czechosłowacja, lata 30." at bounding box center [1078, 321] width 442 height 71
copy h1 "Fotel H-269, proj. J. [GEOGRAPHIC_DATA]"
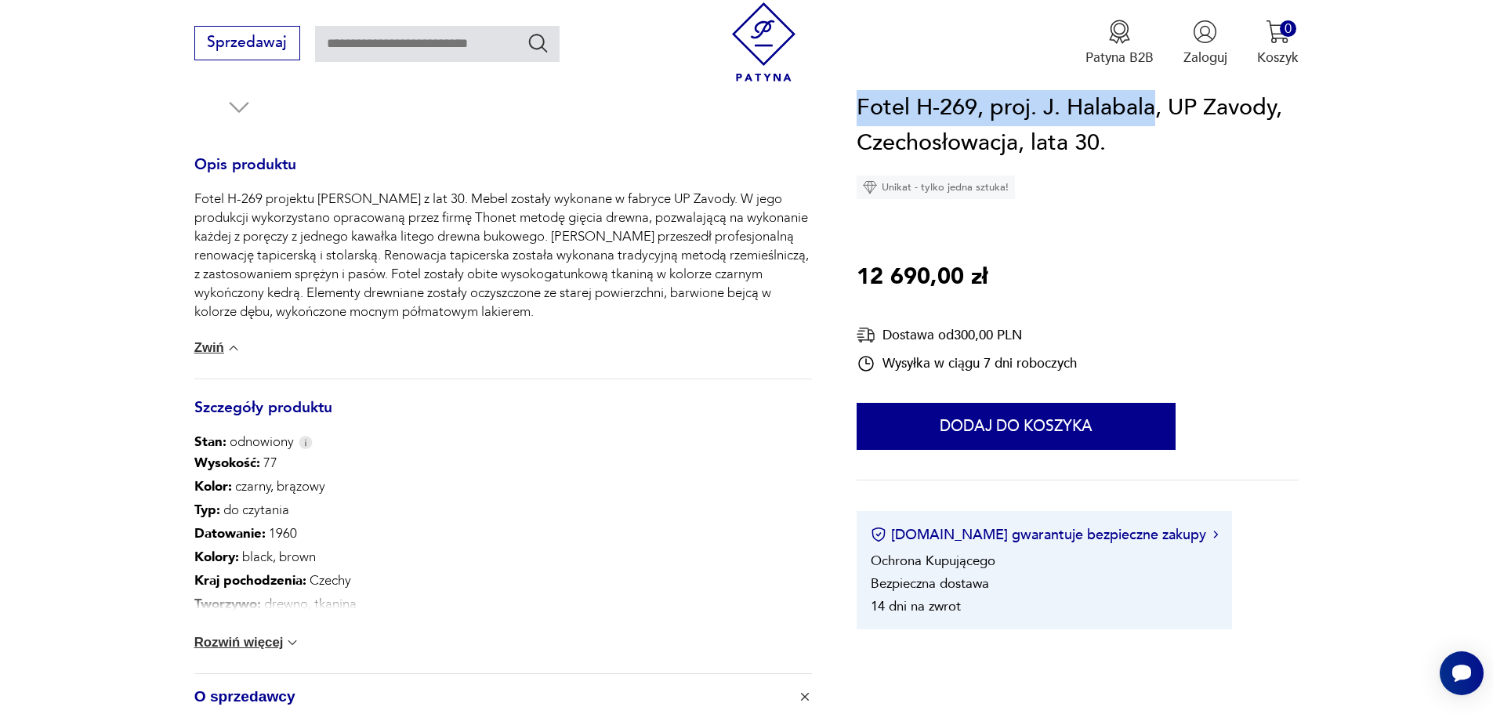
scroll to position [627, 0]
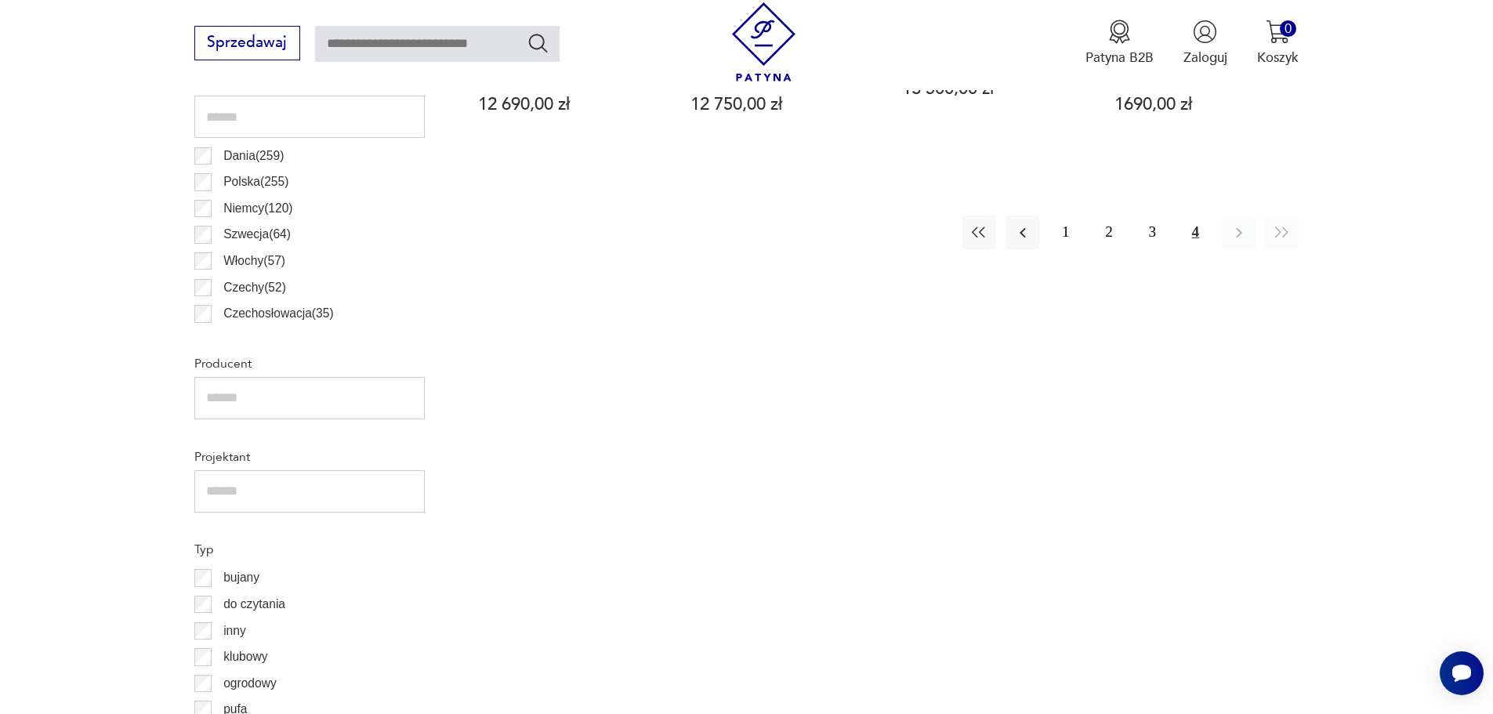
scroll to position [1017, 0]
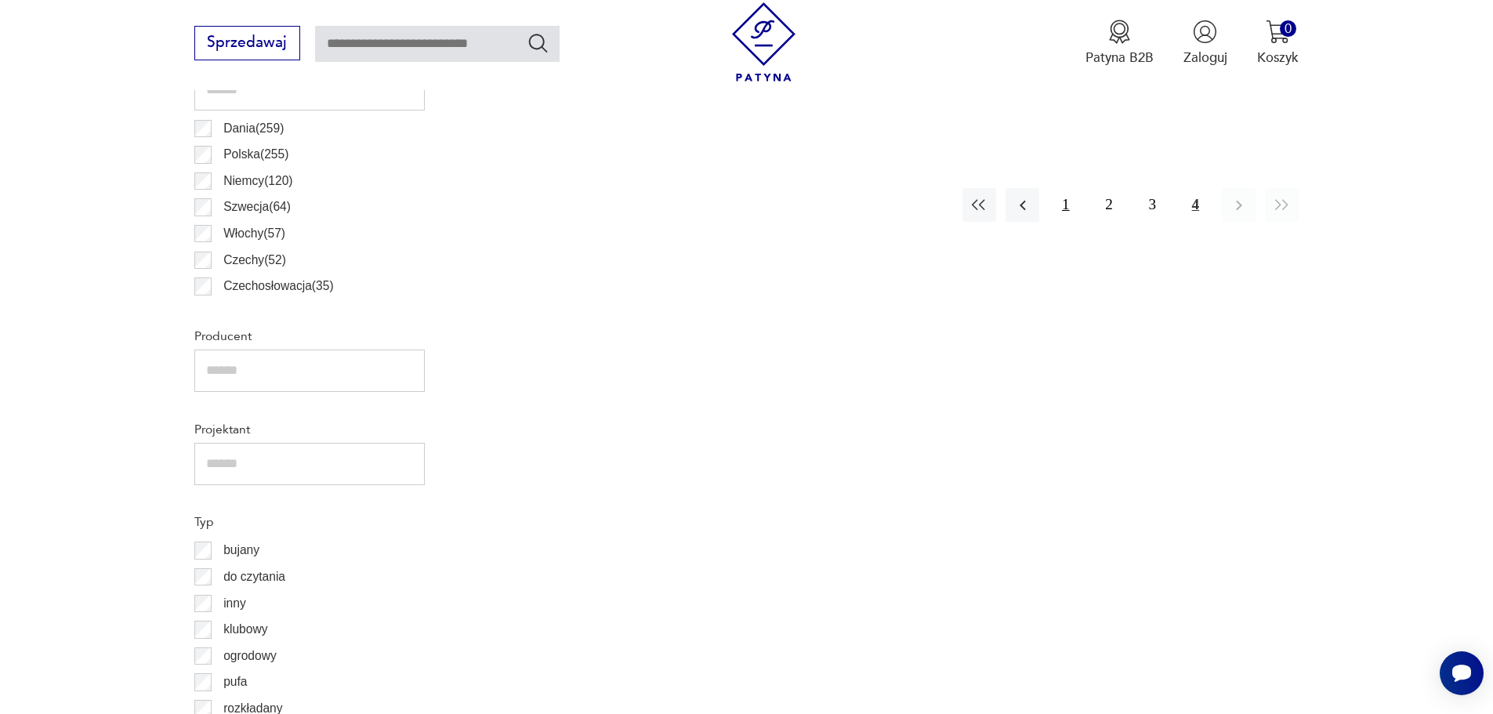
click at [1067, 204] on button "1" at bounding box center [1066, 205] width 34 height 34
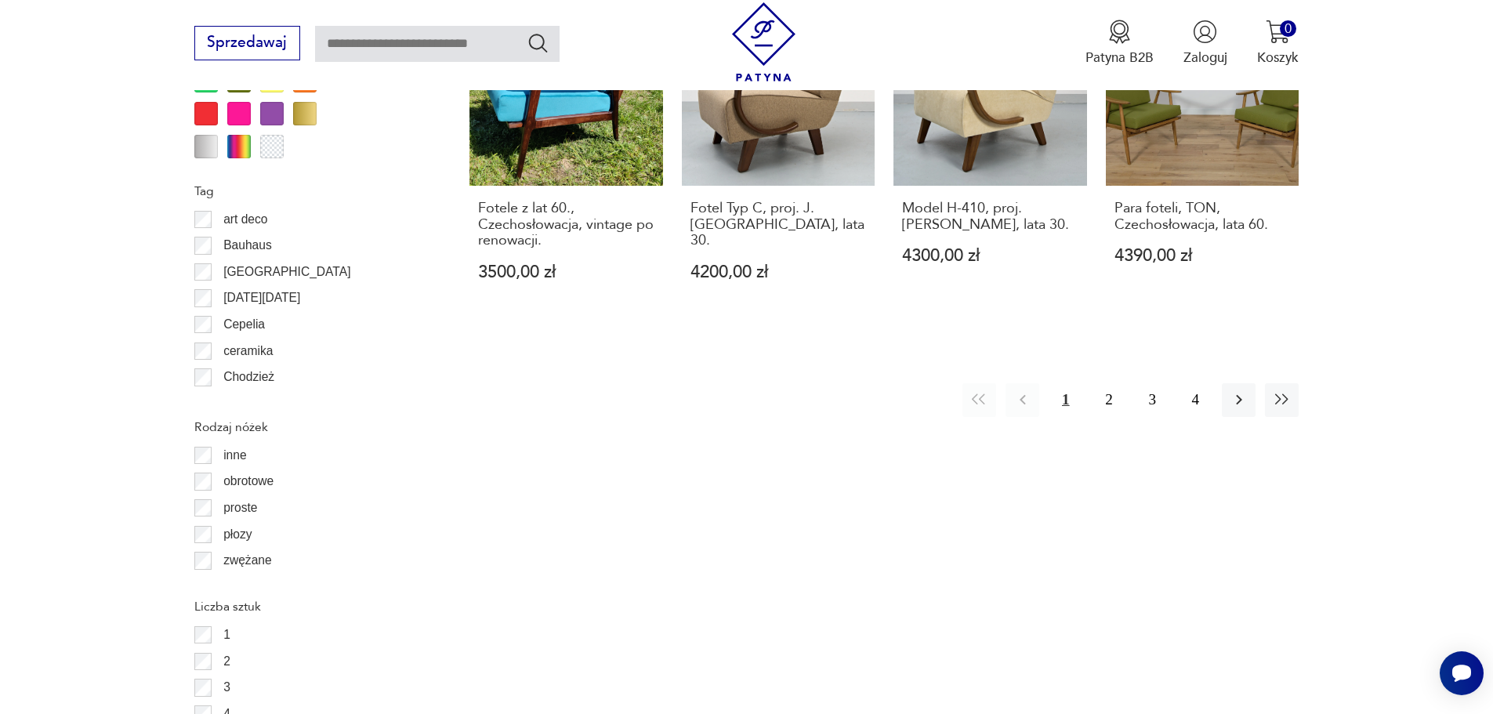
scroll to position [1933, 0]
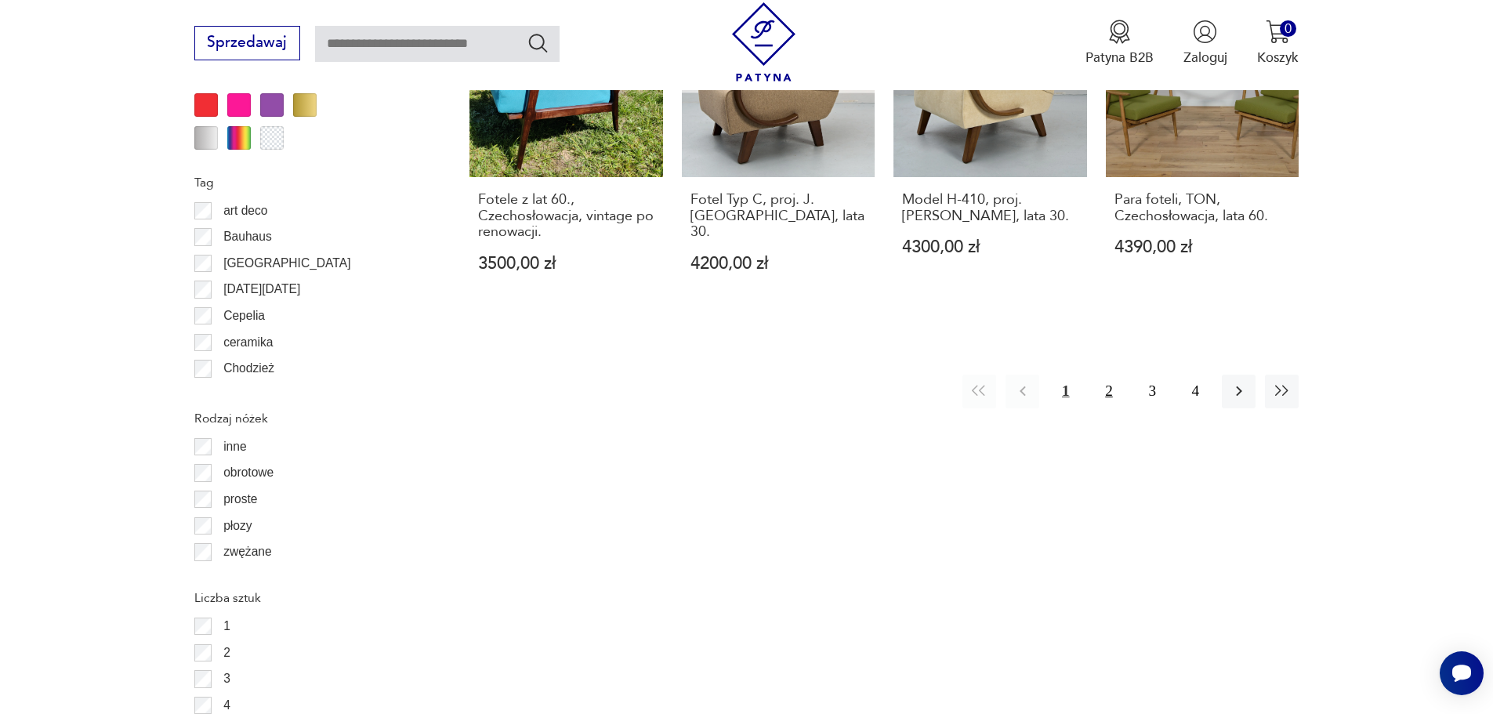
click at [1110, 375] on button "2" at bounding box center [1109, 392] width 34 height 34
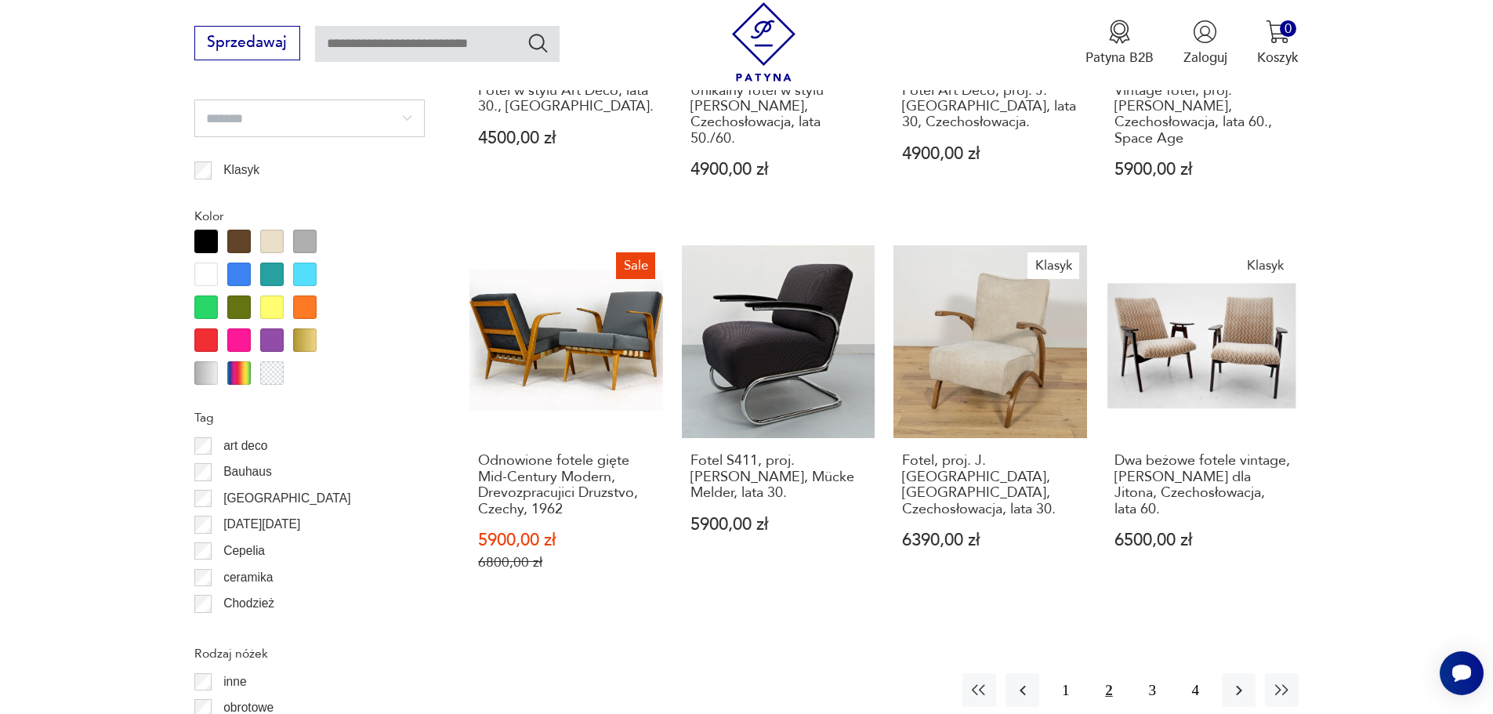
scroll to position [2011, 0]
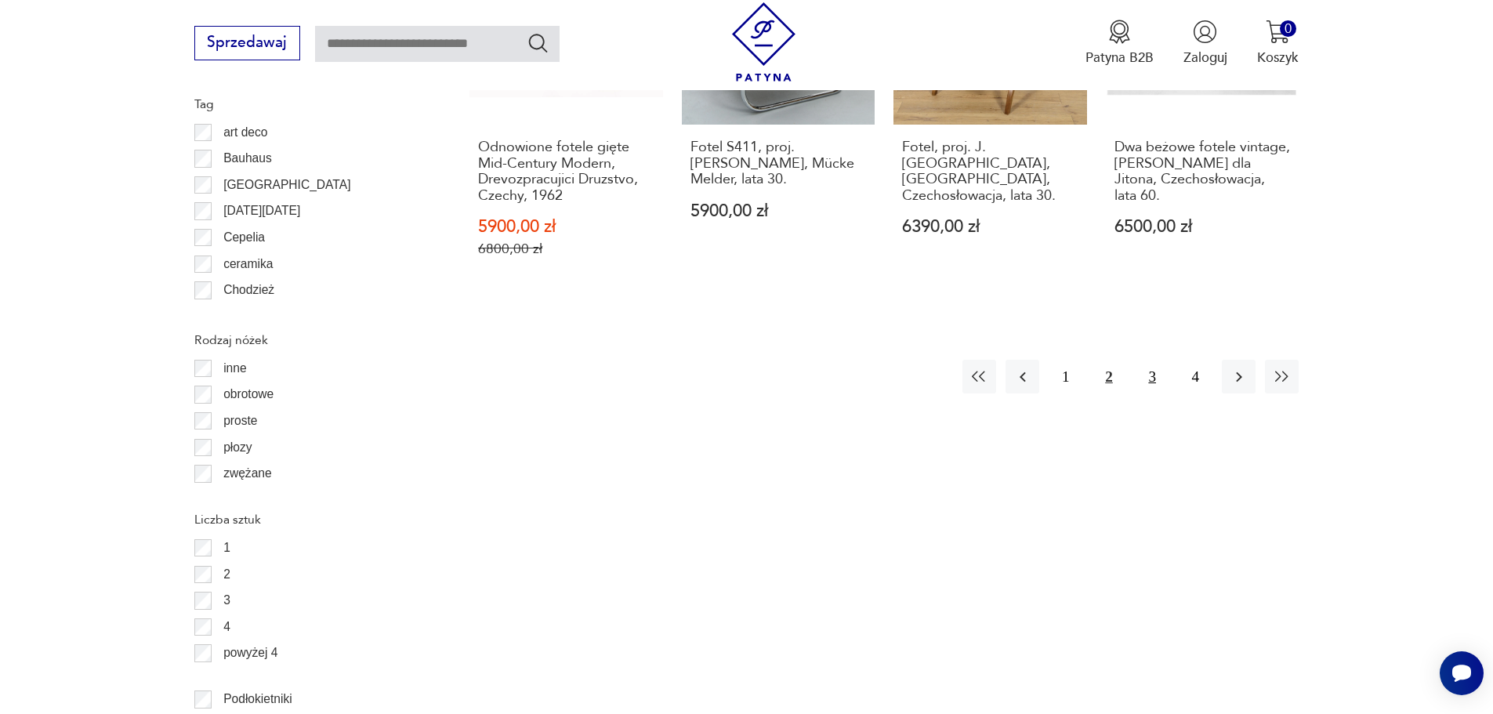
click at [1148, 360] on button "3" at bounding box center [1153, 377] width 34 height 34
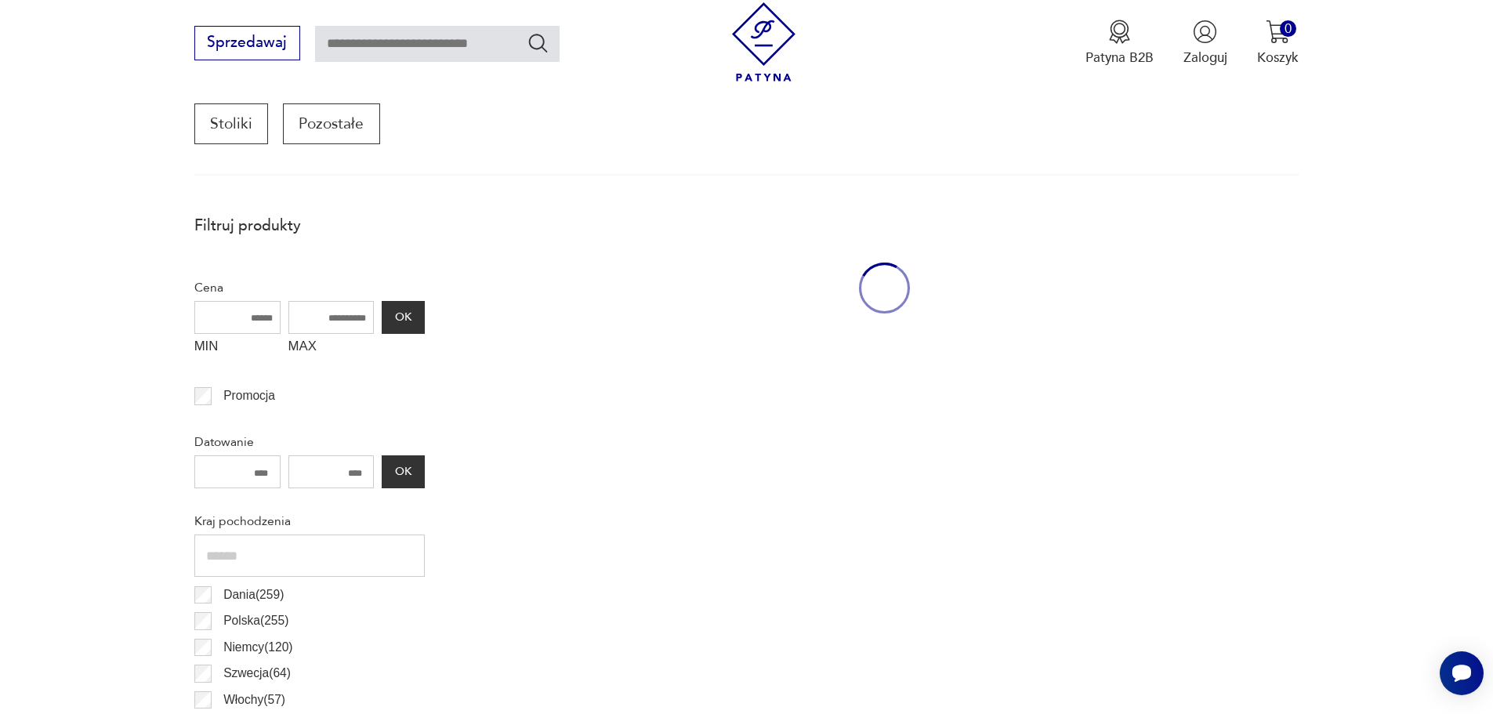
scroll to position [522, 0]
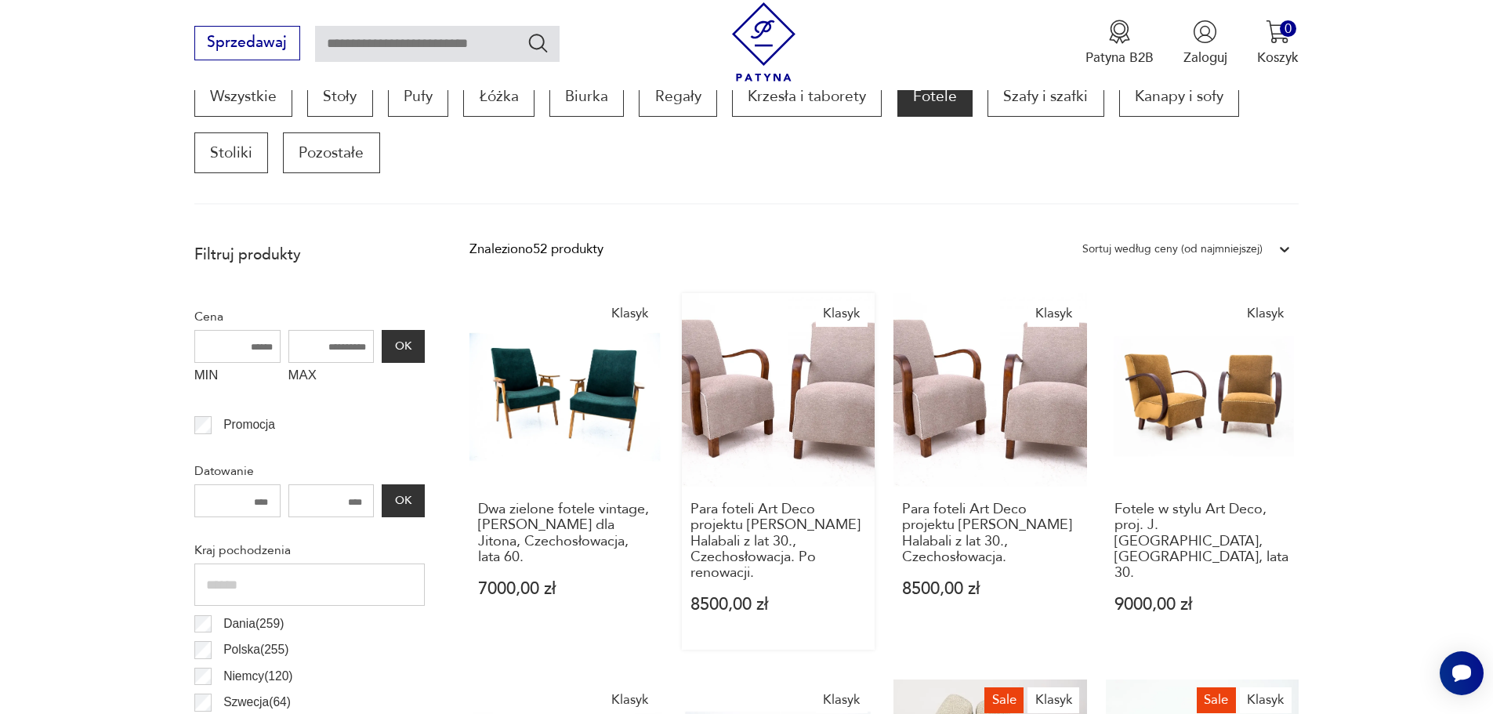
click at [781, 388] on link "Klasyk Para foteli Art Deco projektu [PERSON_NAME] Halabali z lat 30., Czechosł…" at bounding box center [779, 471] width 194 height 357
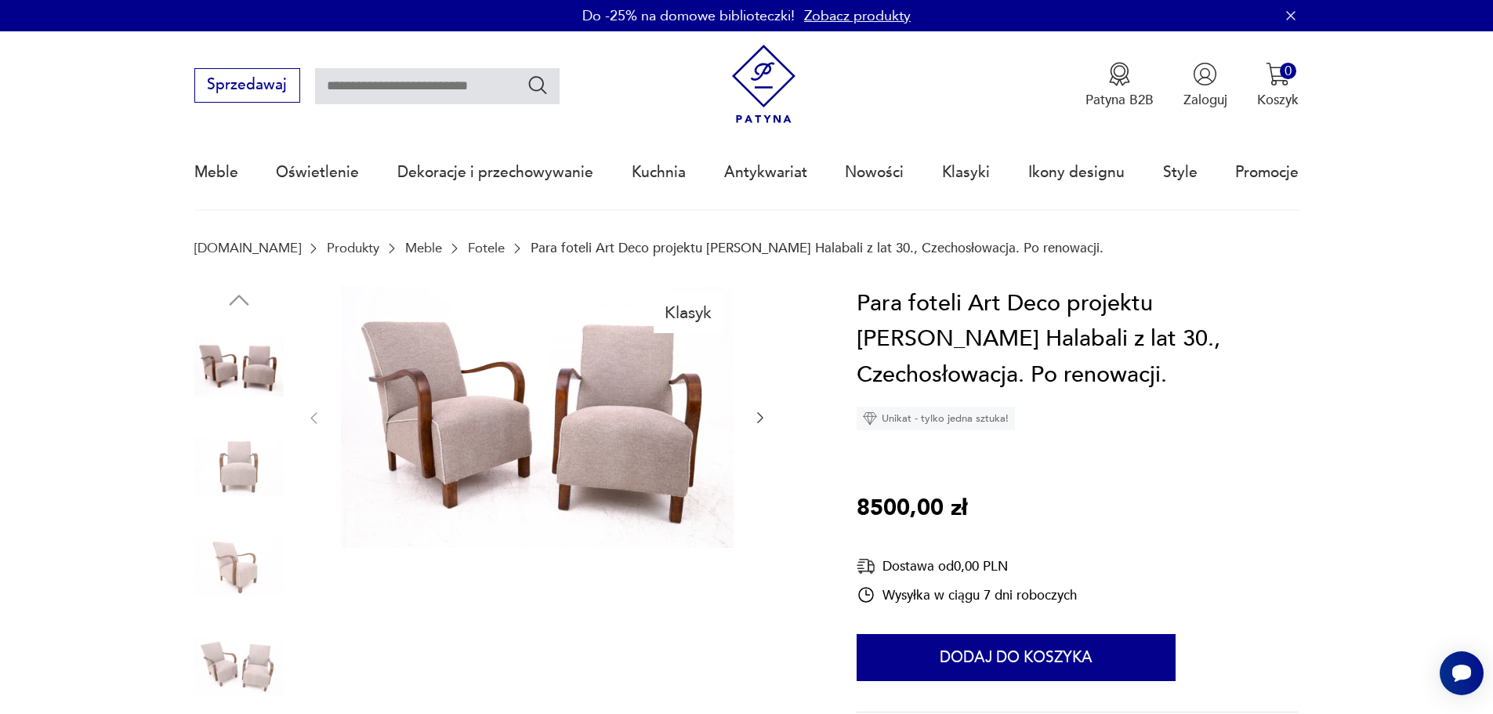
click at [760, 419] on icon "button" at bounding box center [761, 418] width 16 height 16
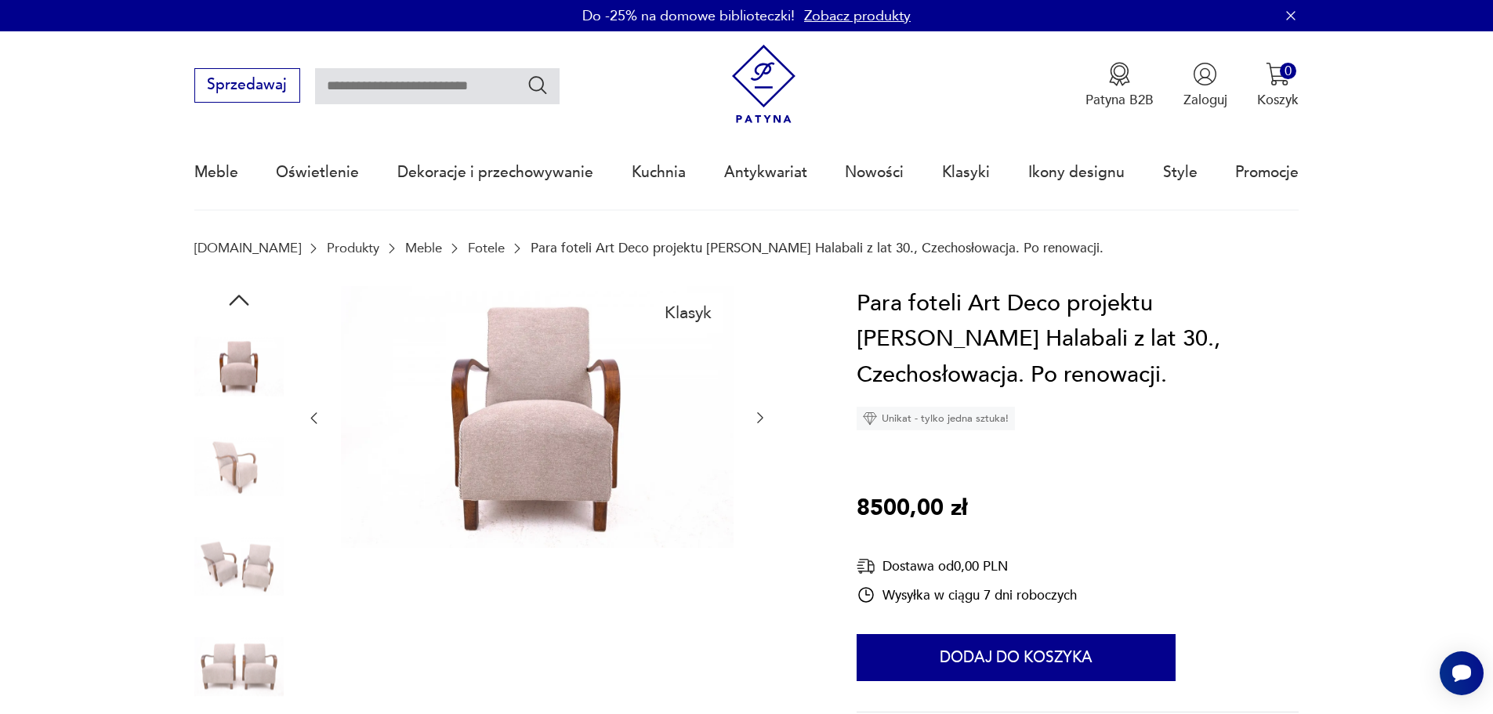
click at [760, 419] on icon "button" at bounding box center [761, 418] width 16 height 16
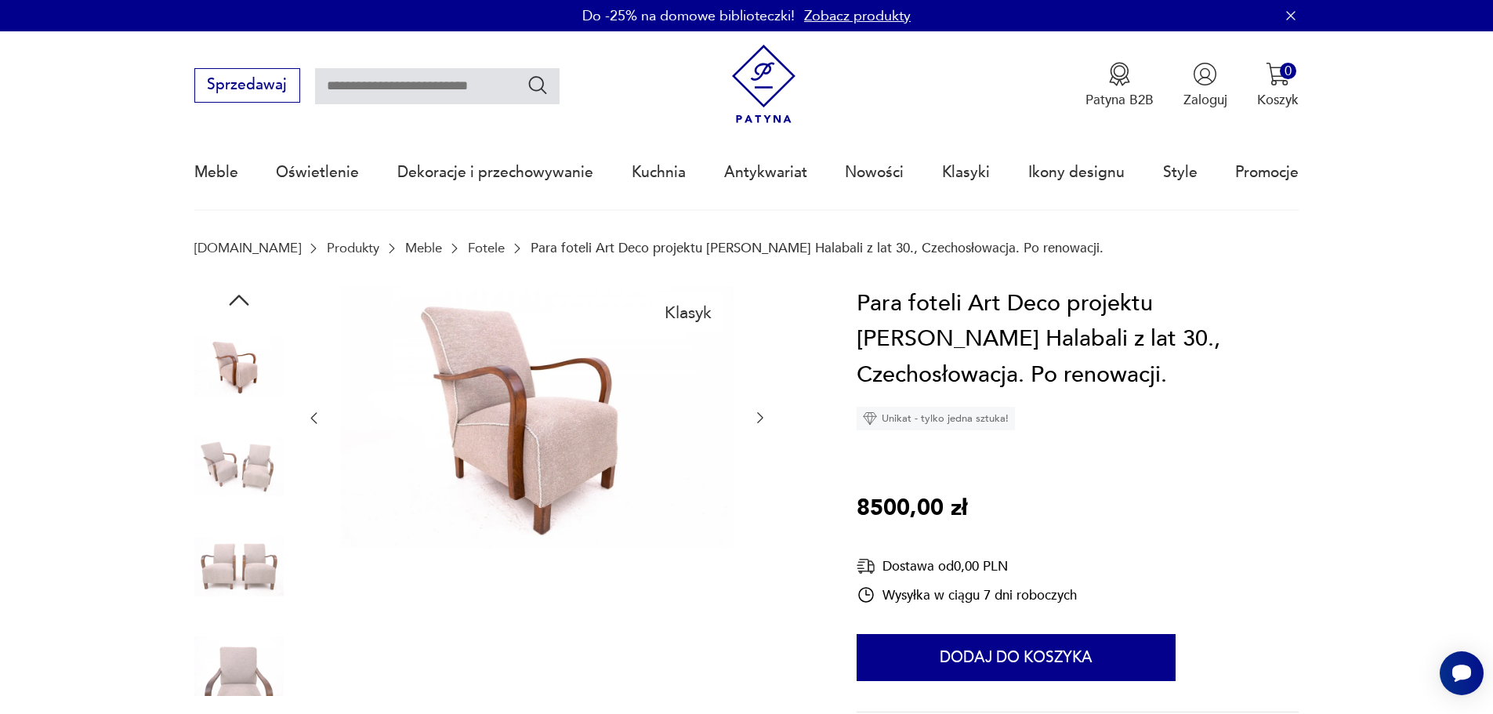
click at [510, 419] on img at bounding box center [537, 417] width 393 height 262
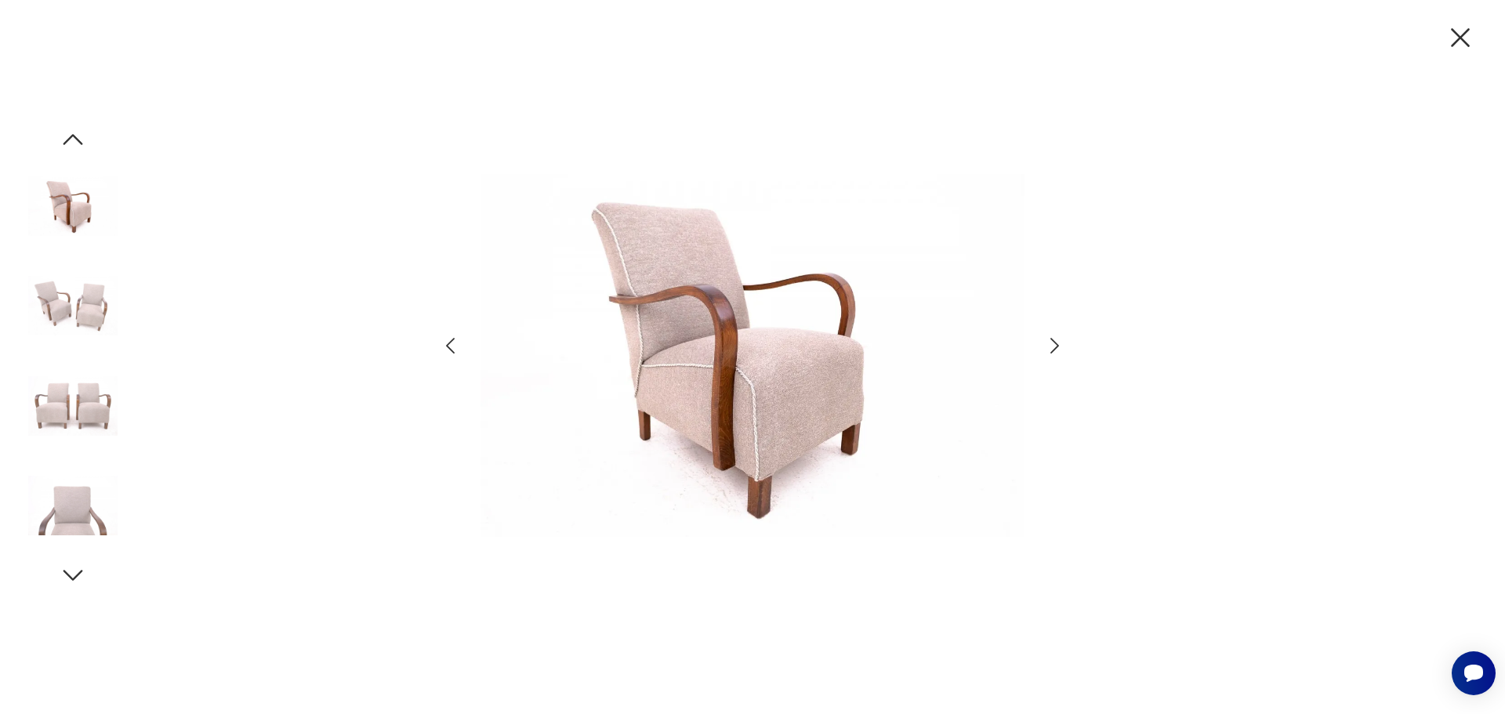
click at [731, 350] on img at bounding box center [753, 355] width 544 height 571
click at [1057, 351] on icon "button" at bounding box center [1054, 346] width 23 height 23
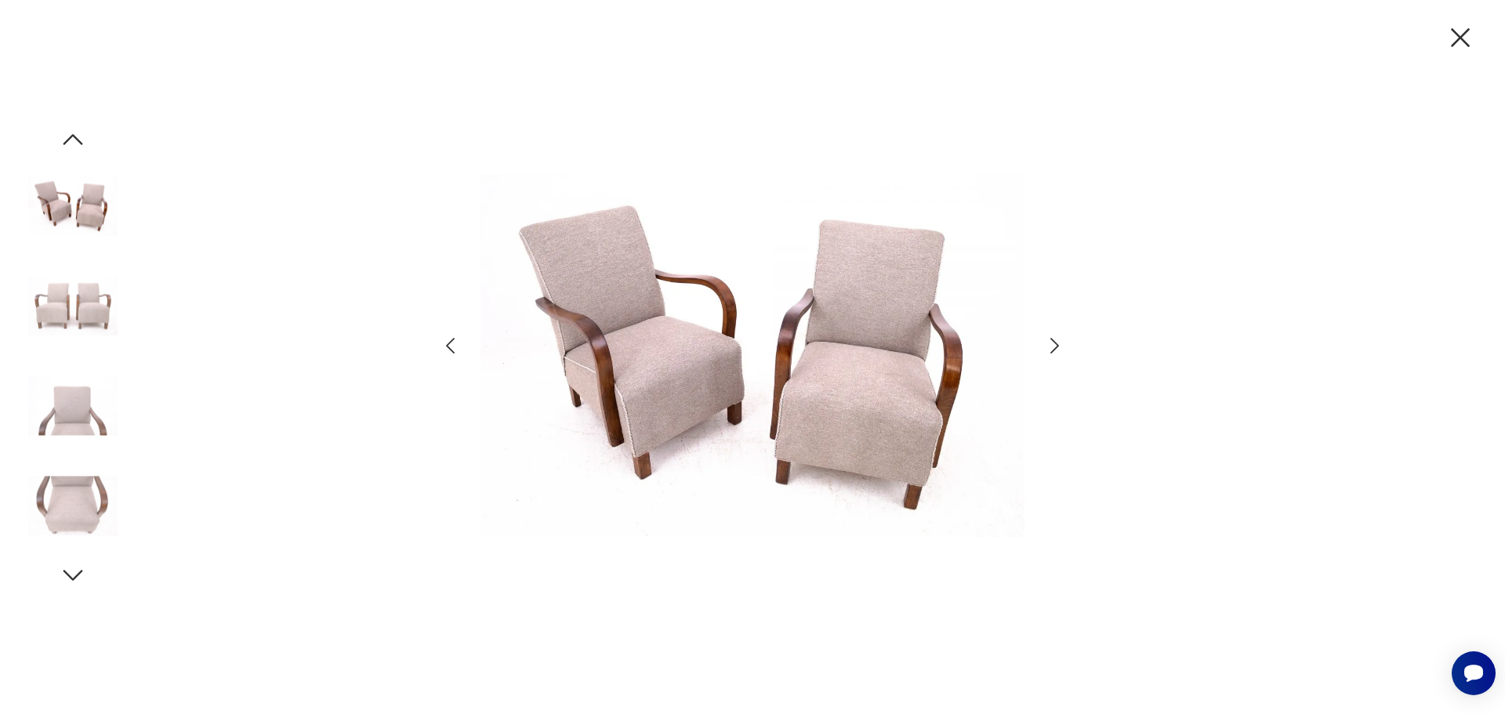
click at [1046, 342] on icon "button" at bounding box center [1054, 346] width 23 height 23
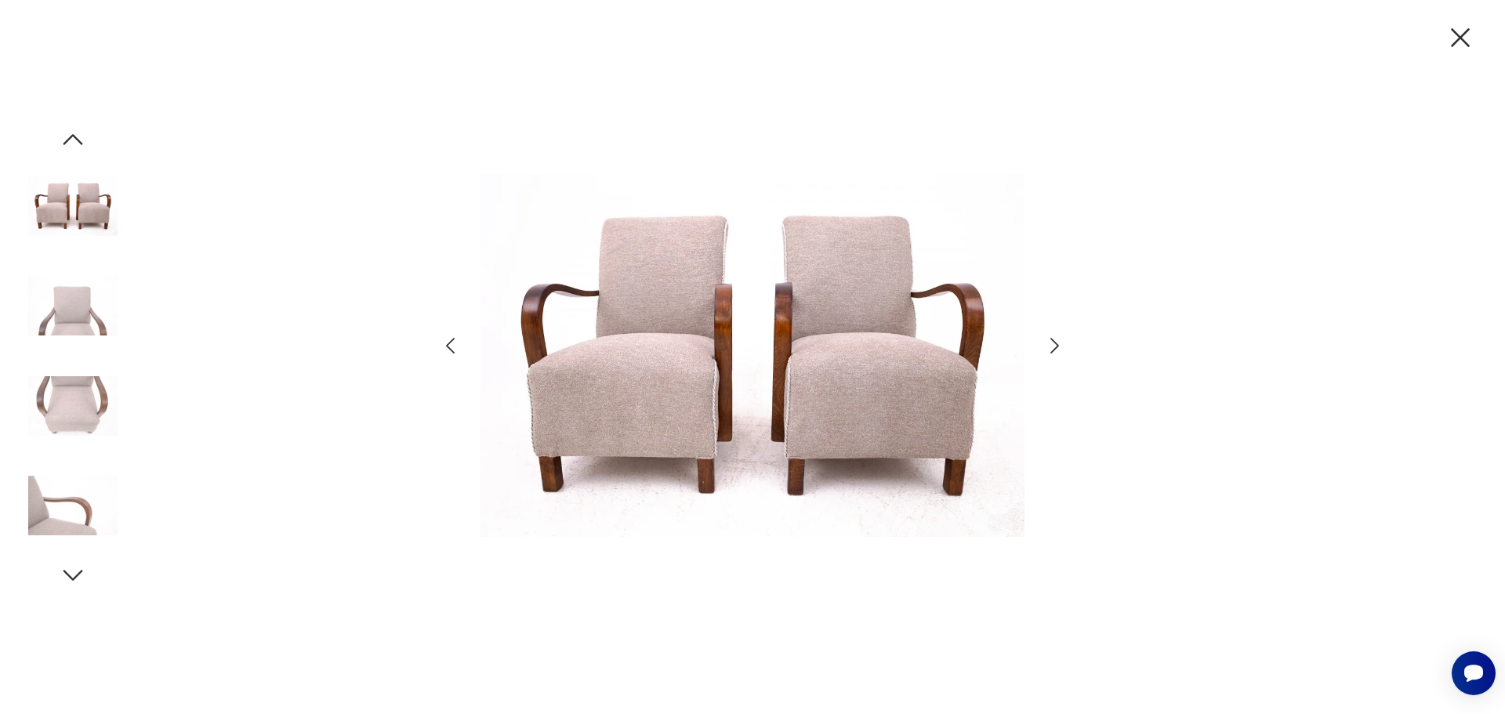
click at [1046, 342] on icon "button" at bounding box center [1054, 346] width 23 height 23
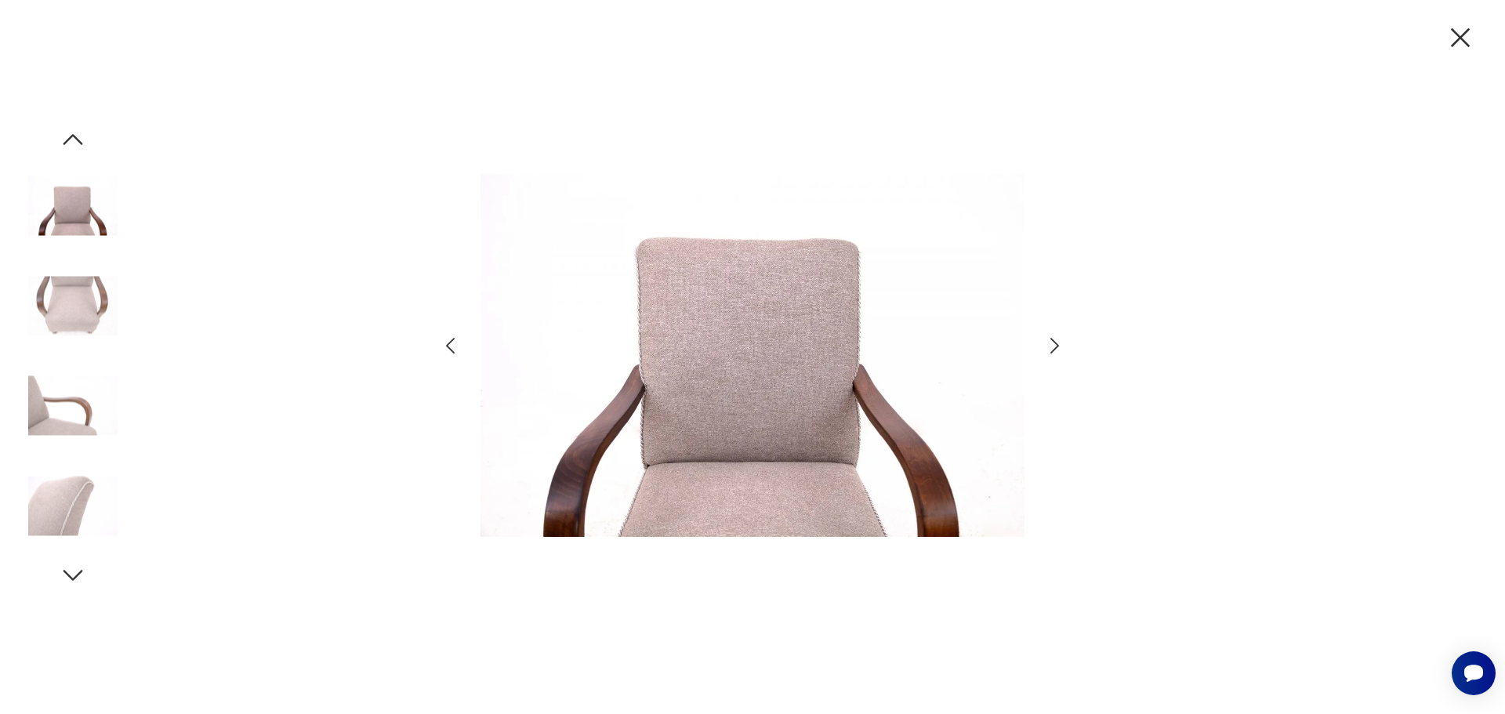
click at [1459, 40] on icon "button" at bounding box center [1460, 37] width 19 height 19
